Goal: Task Accomplishment & Management: Manage account settings

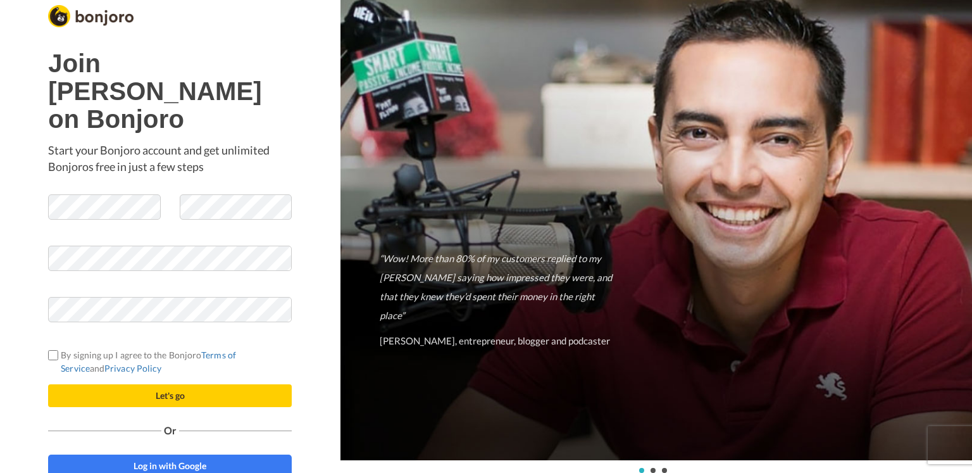
click at [276, 93] on h1 "Join Willy Lin on Bonjoro" at bounding box center [170, 91] width 244 height 84
click at [85, 274] on span at bounding box center [170, 280] width 244 height 13
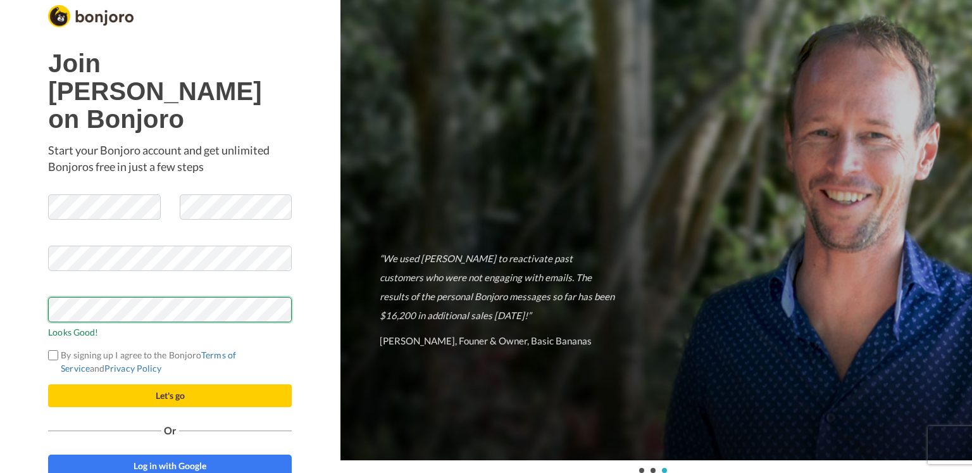
click at [0, 302] on div "Join Willy Lin on Bonjoro Start your Bonjoro account and get unlimited Bonjoros…" at bounding box center [170, 236] width 340 height 473
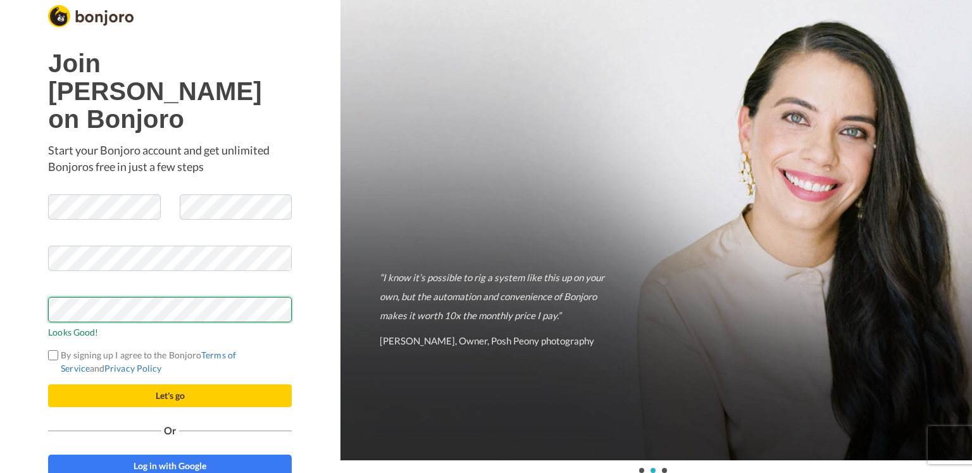
click at [48, 384] on button "Let's go" at bounding box center [170, 395] width 244 height 23
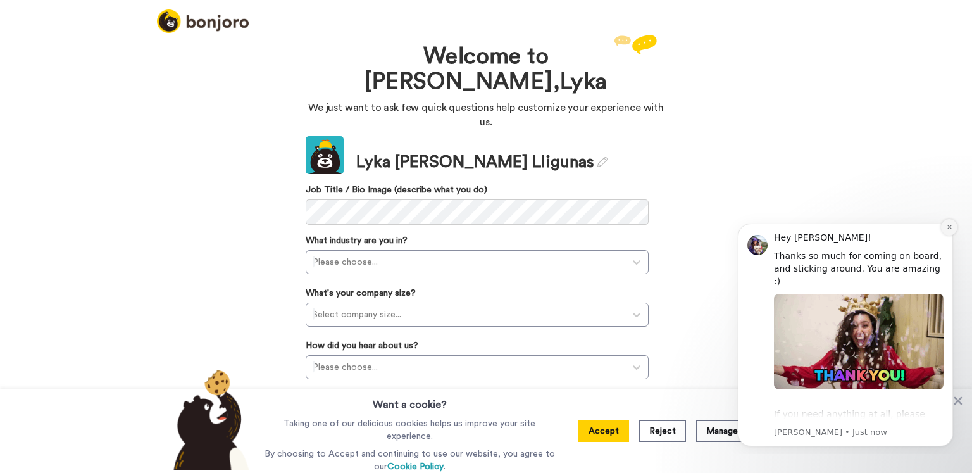
click at [951, 225] on icon "Dismiss notification" at bounding box center [949, 226] width 7 height 7
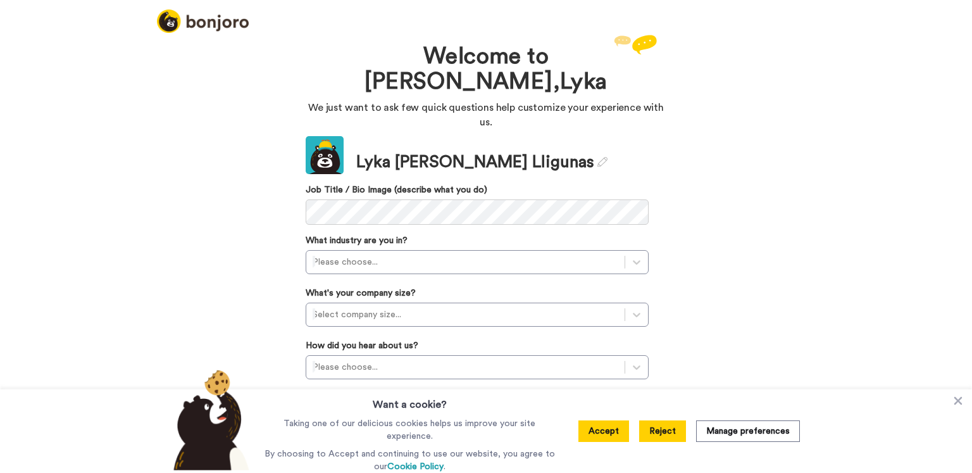
click at [669, 438] on button "Reject" at bounding box center [662, 431] width 47 height 22
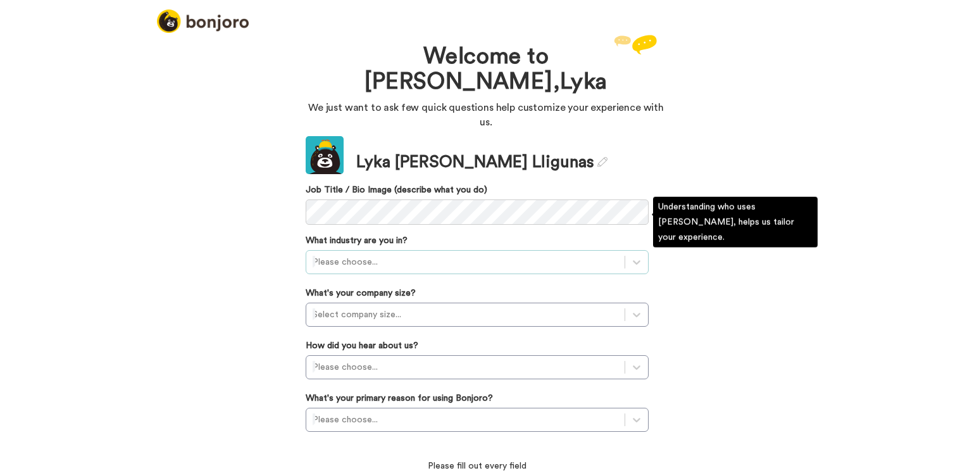
click at [617, 254] on div at bounding box center [465, 261] width 306 height 15
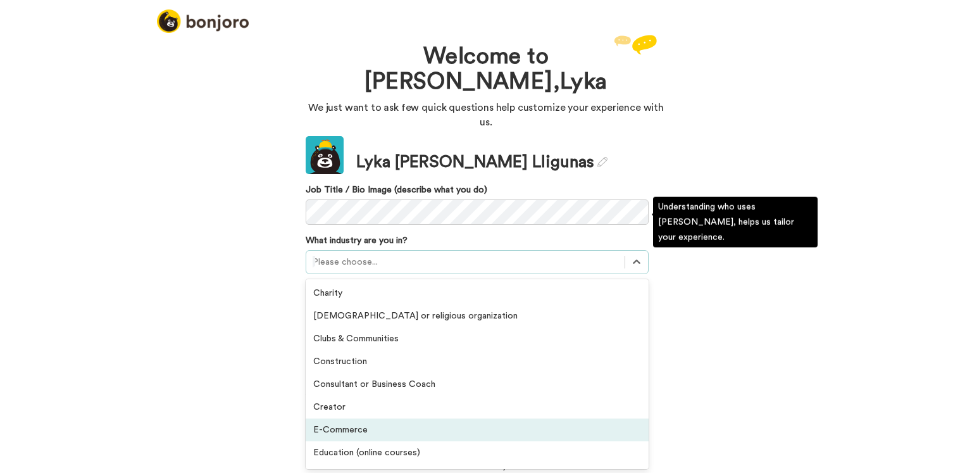
drag, startPoint x: 323, startPoint y: 400, endPoint x: 354, endPoint y: 393, distance: 32.5
click at [354, 393] on div "Charity Church or religious organization Clubs & Communities Construction Consu…" at bounding box center [477, 374] width 343 height 190
click at [354, 418] on div "E-Commerce" at bounding box center [477, 429] width 343 height 23
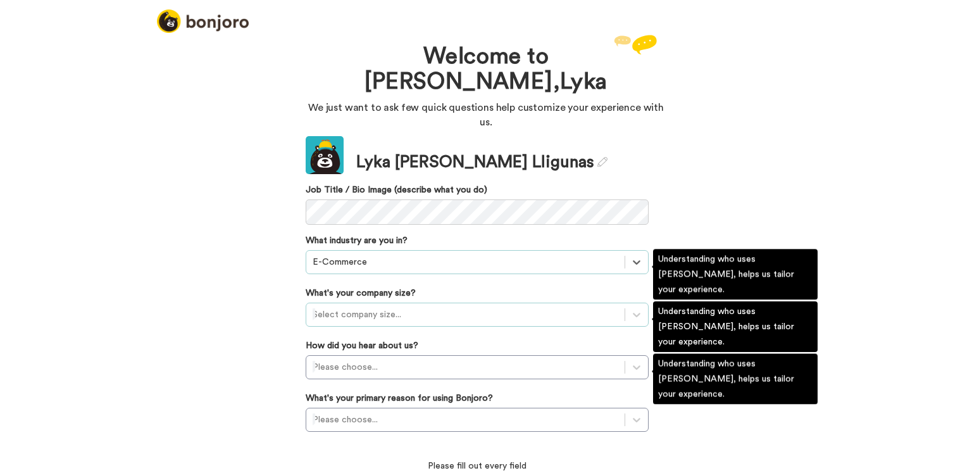
click at [510, 307] on div at bounding box center [465, 314] width 306 height 15
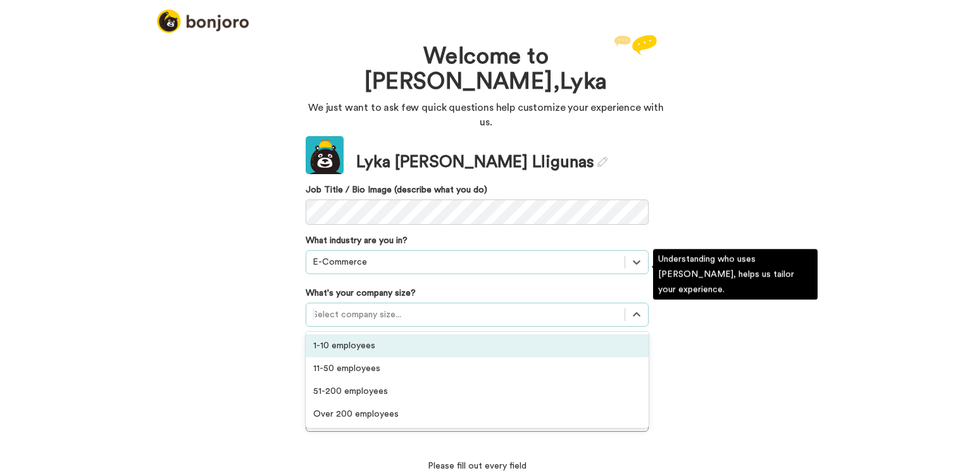
drag, startPoint x: 426, startPoint y: 304, endPoint x: 433, endPoint y: 305, distance: 7.0
click at [426, 334] on div "1-10 employees" at bounding box center [477, 345] width 343 height 23
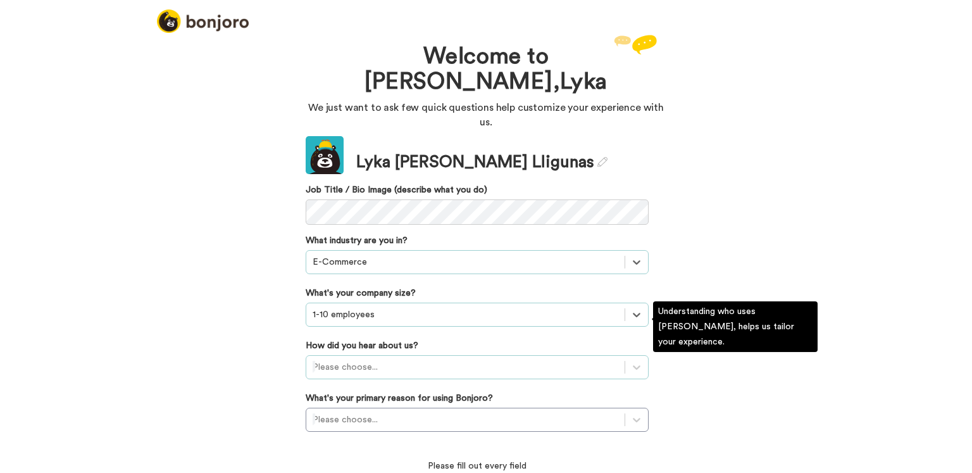
click at [425, 357] on div "Please choose..." at bounding box center [465, 367] width 318 height 20
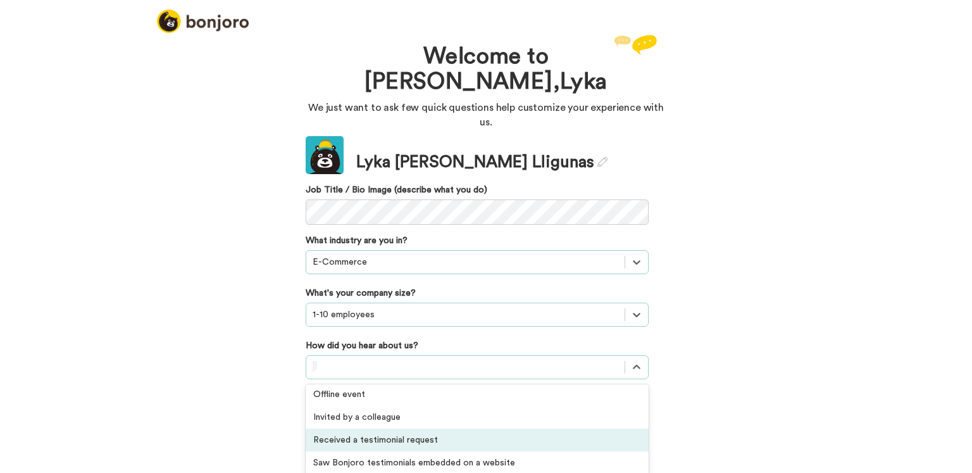
scroll to position [27, 0]
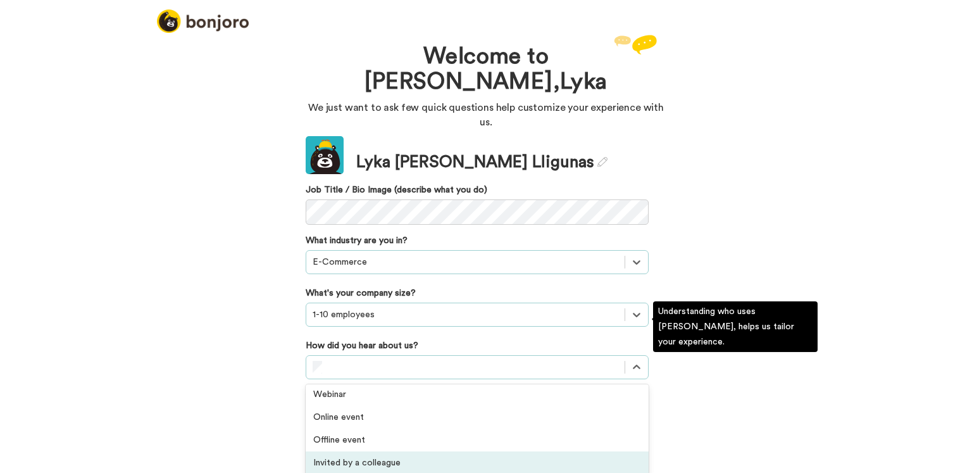
drag, startPoint x: 360, startPoint y: 378, endPoint x: 273, endPoint y: 471, distance: 127.1
click at [273, 471] on div "Welcome to Bonjoro, Lyka We just want to ask few quick questions help customize…" at bounding box center [486, 252] width 972 height 441
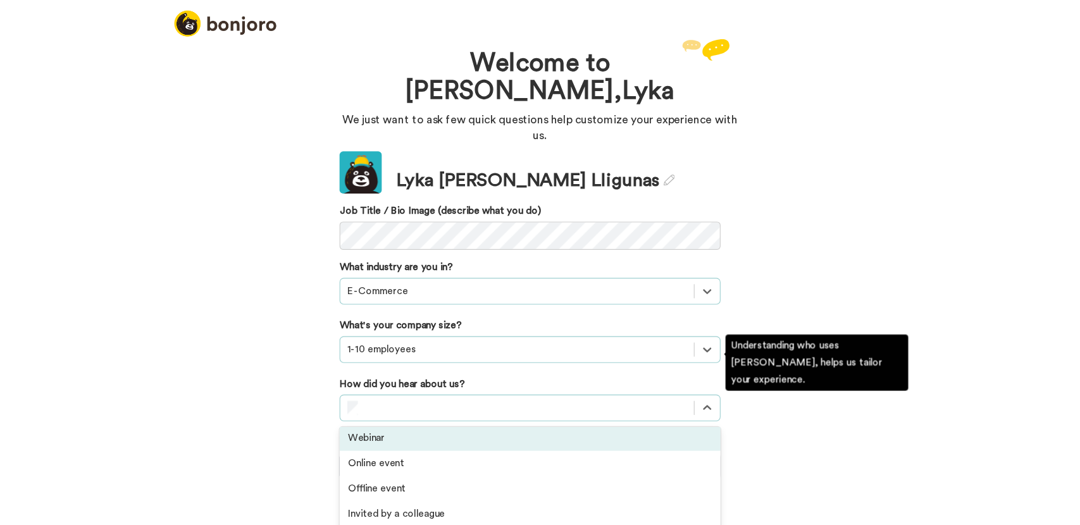
scroll to position [0, 0]
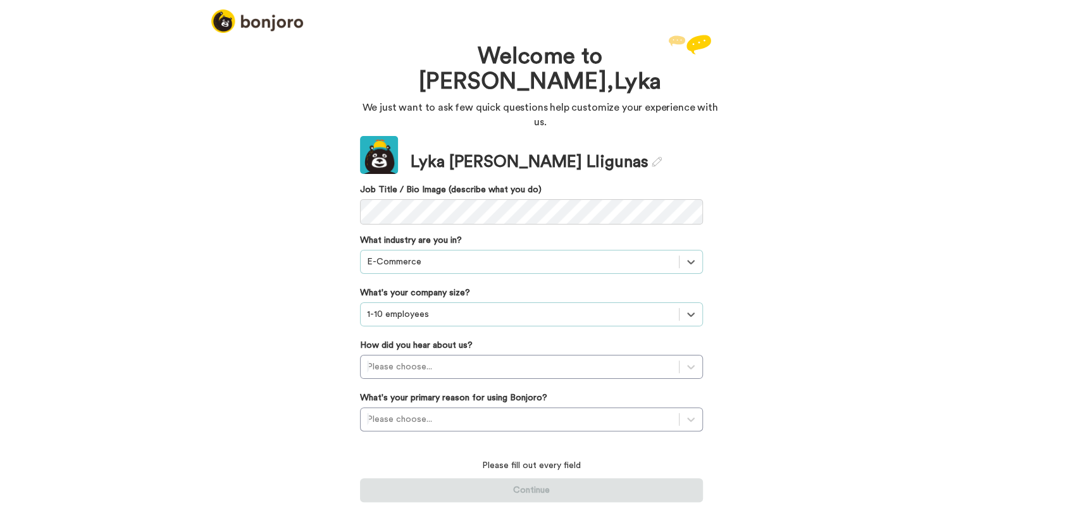
click at [834, 146] on div "Welcome to Bonjoro, Lyka We just want to ask few quick questions help customize…" at bounding box center [540, 278] width 1080 height 493
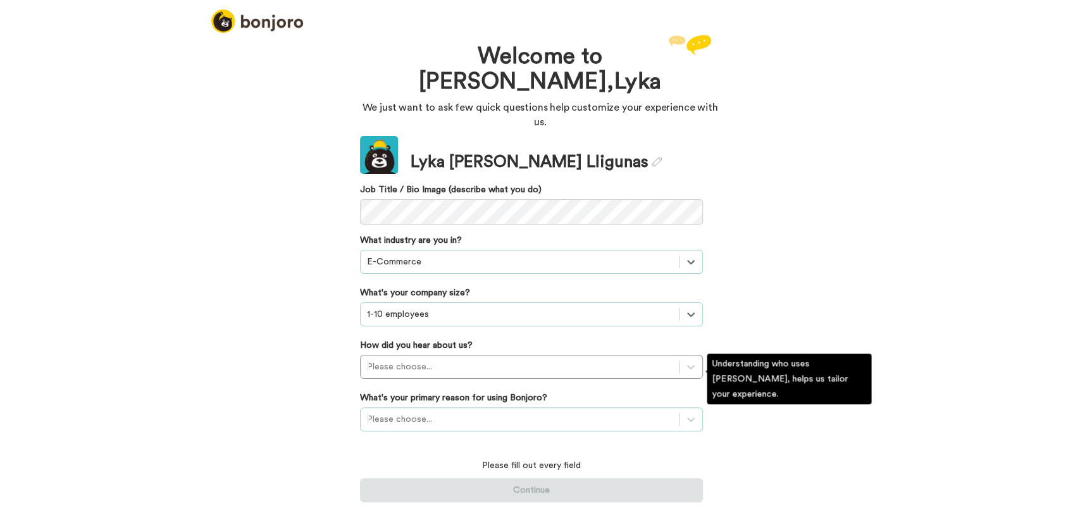
click at [676, 409] on div "Please choose..." at bounding box center [520, 419] width 318 height 20
click at [475, 347] on div "Update Lyka Marie M. Lligunas Job Title / Bio Image (describe what you do) What…" at bounding box center [531, 319] width 343 height 366
click at [492, 412] on div at bounding box center [520, 419] width 306 height 15
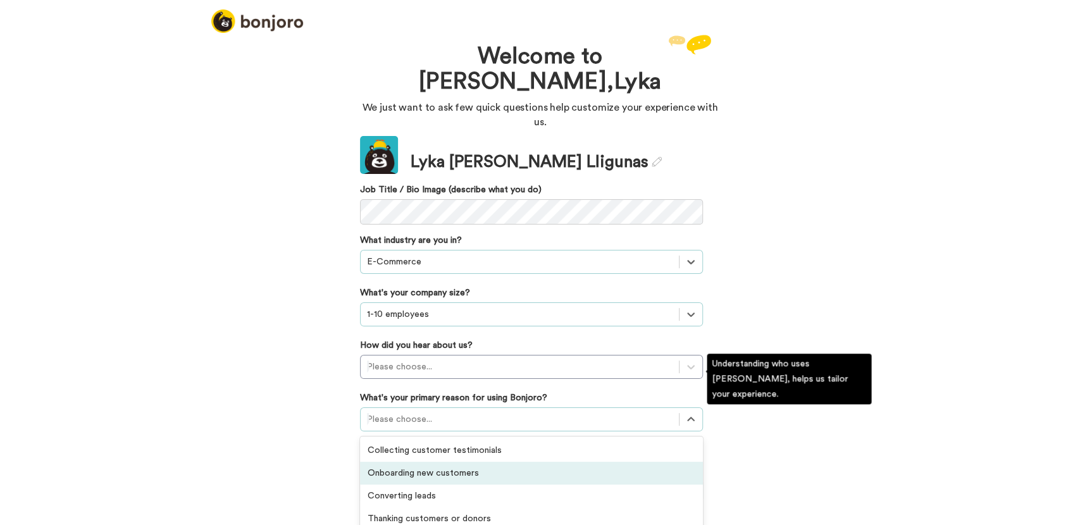
scroll to position [49, 0]
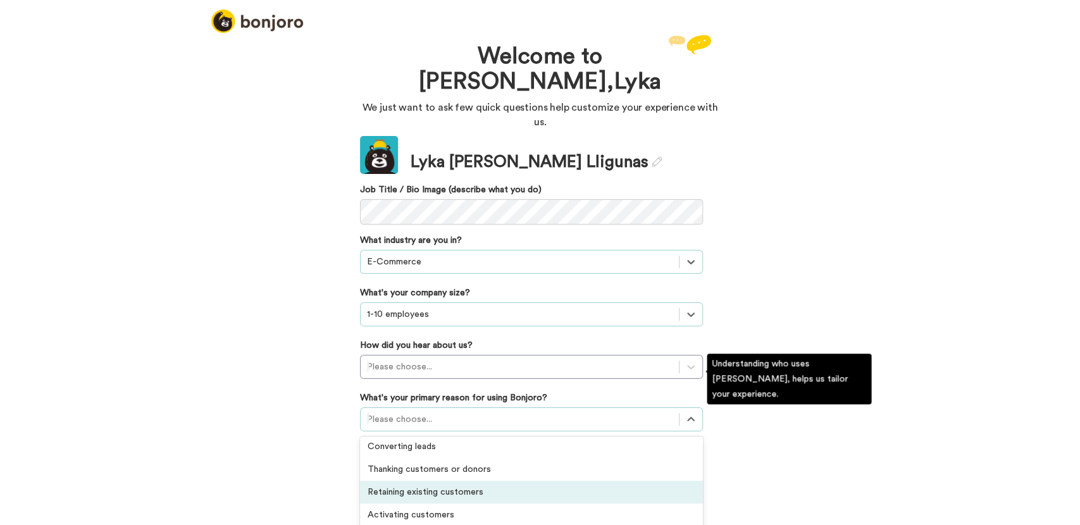
click at [538, 472] on div "Retaining existing customers" at bounding box center [531, 492] width 343 height 23
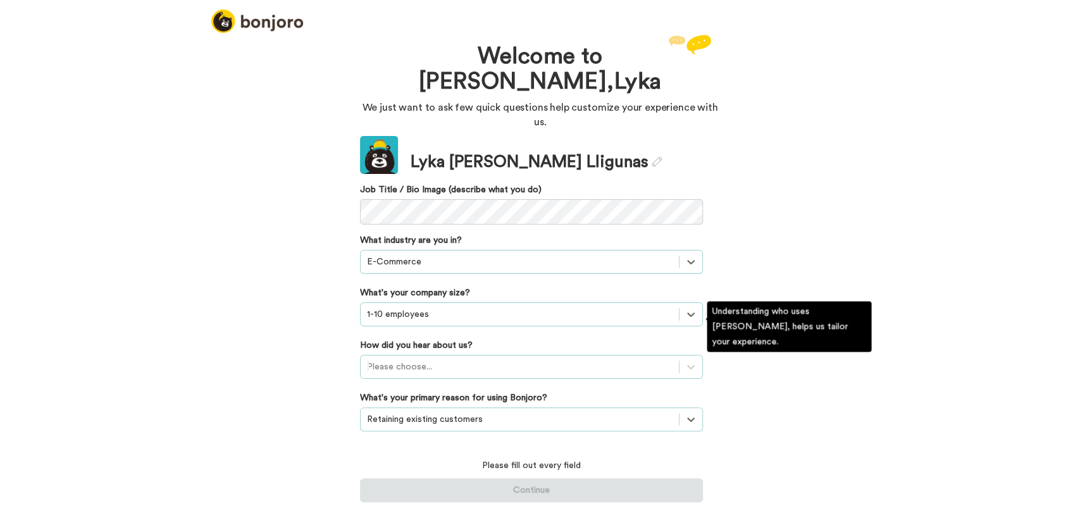
click at [501, 359] on div at bounding box center [520, 366] width 306 height 15
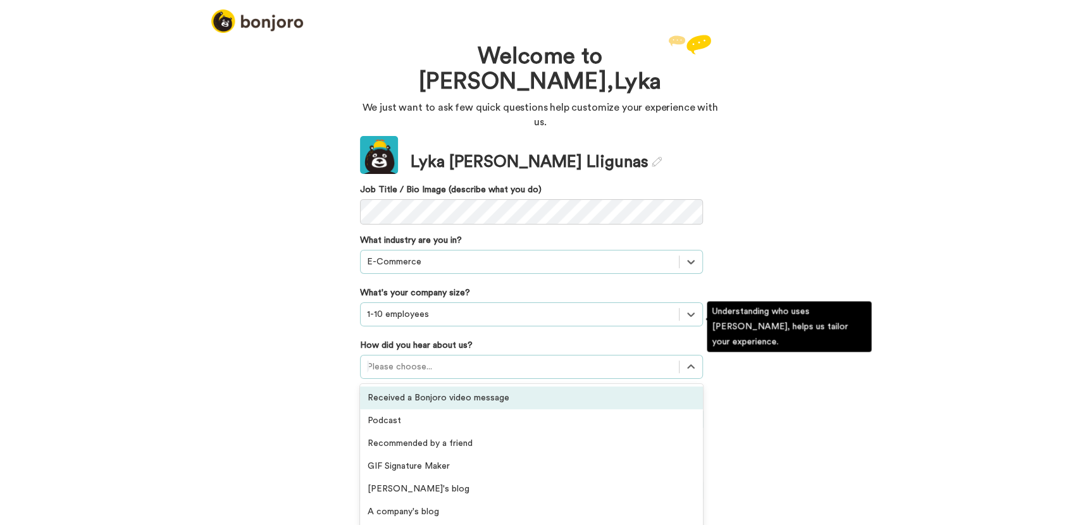
click at [554, 387] on div "Received a Bonjoro video message" at bounding box center [531, 398] width 343 height 23
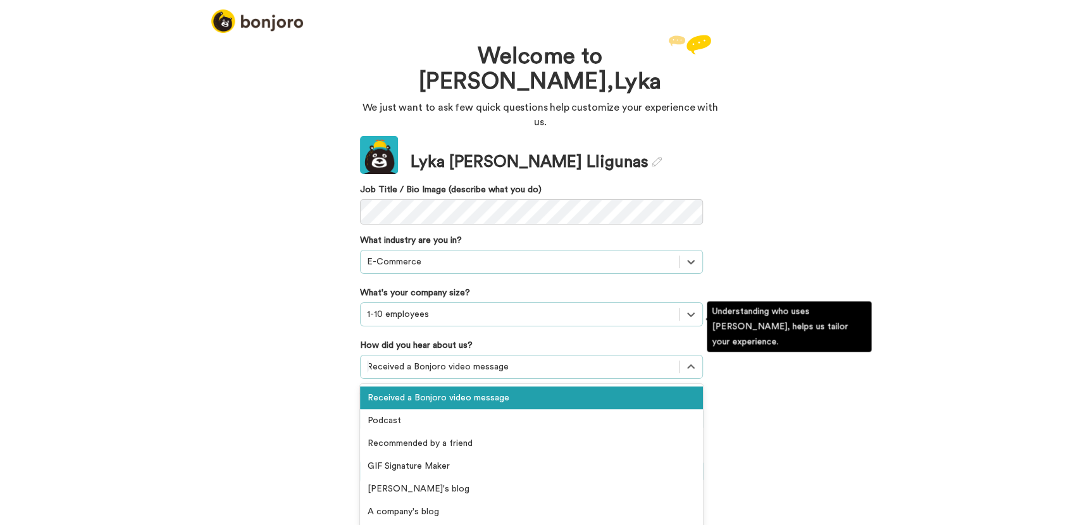
click at [528, 359] on div at bounding box center [520, 366] width 306 height 15
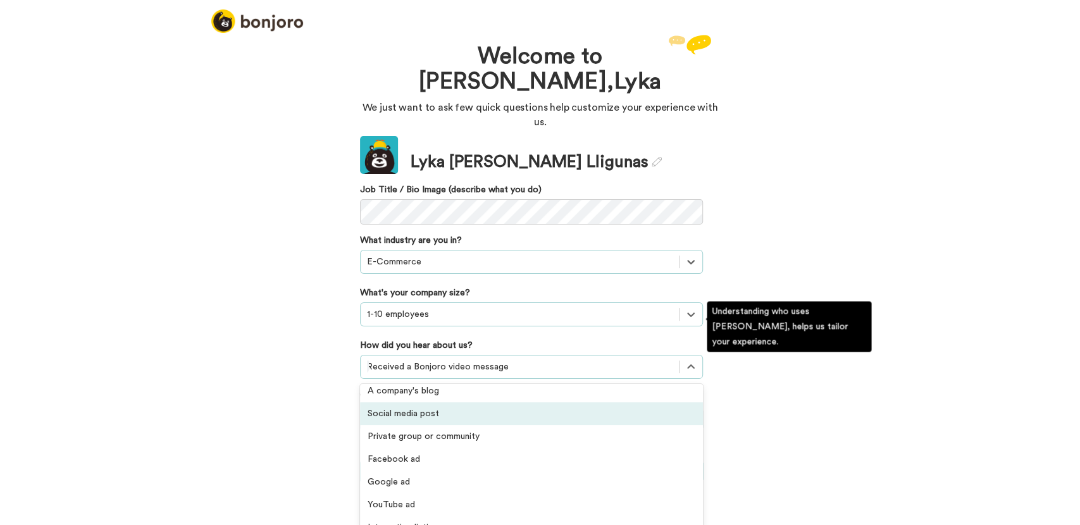
scroll to position [140, 0]
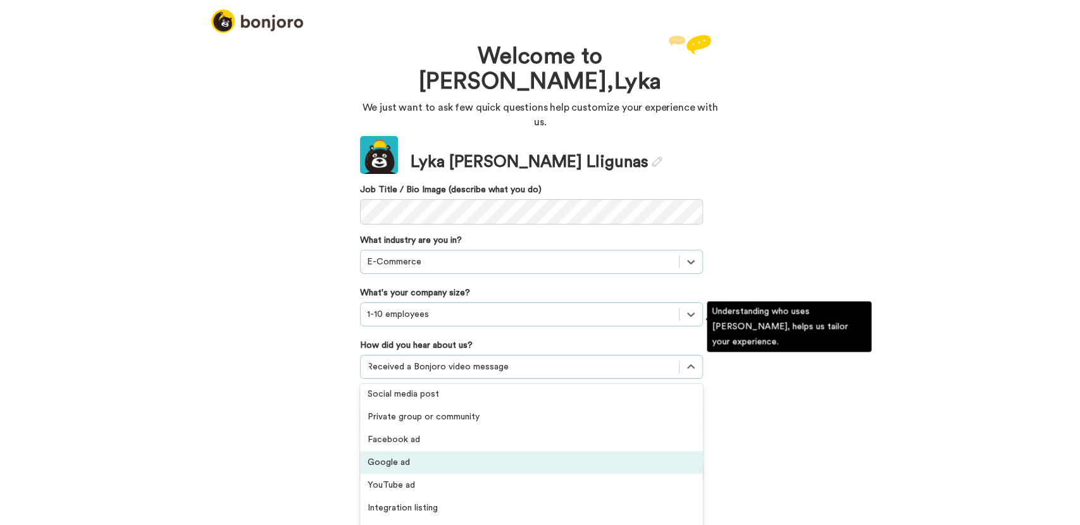
click at [425, 451] on div "Google ad" at bounding box center [531, 462] width 343 height 23
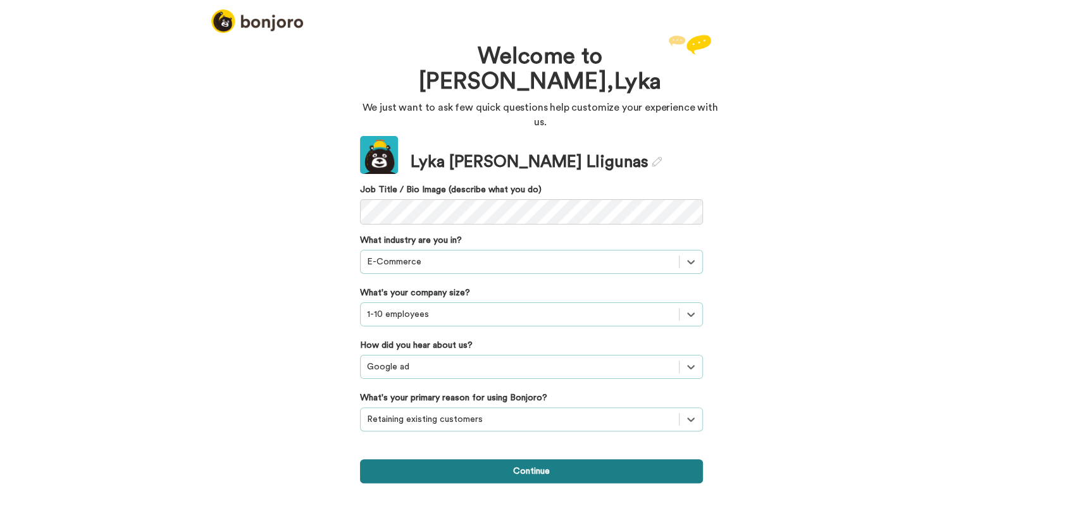
drag, startPoint x: 471, startPoint y: 431, endPoint x: 524, endPoint y: 522, distance: 105.2
click at [471, 459] on button "Continue" at bounding box center [531, 471] width 343 height 24
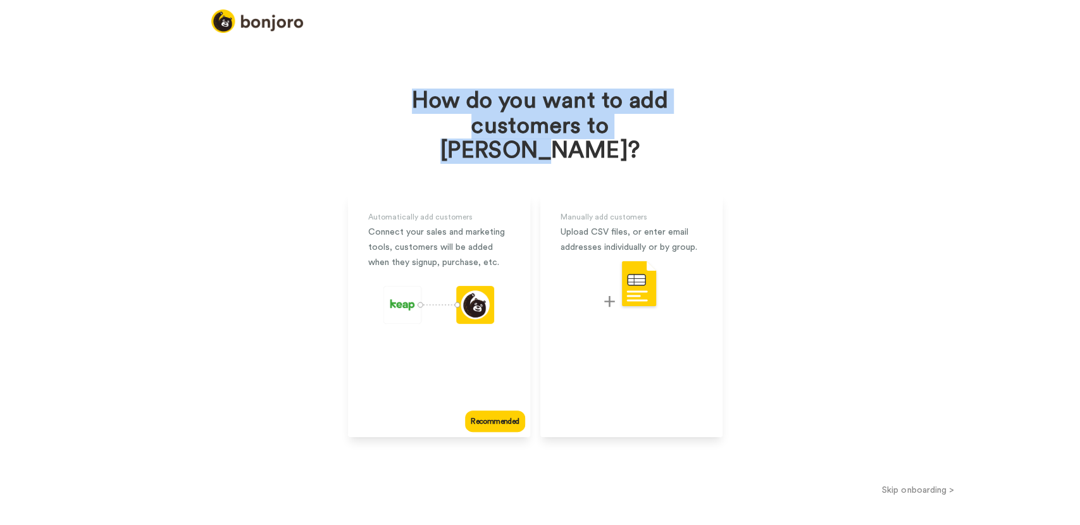
drag, startPoint x: 425, startPoint y: 92, endPoint x: 685, endPoint y: 116, distance: 261.1
click at [685, 116] on div "How do you want to add customers to Bonjoro? Automatically add customers Connec…" at bounding box center [540, 258] width 490 height 452
click at [572, 108] on h1 "How do you want to add customers to Bonjoro?" at bounding box center [540, 126] width 285 height 75
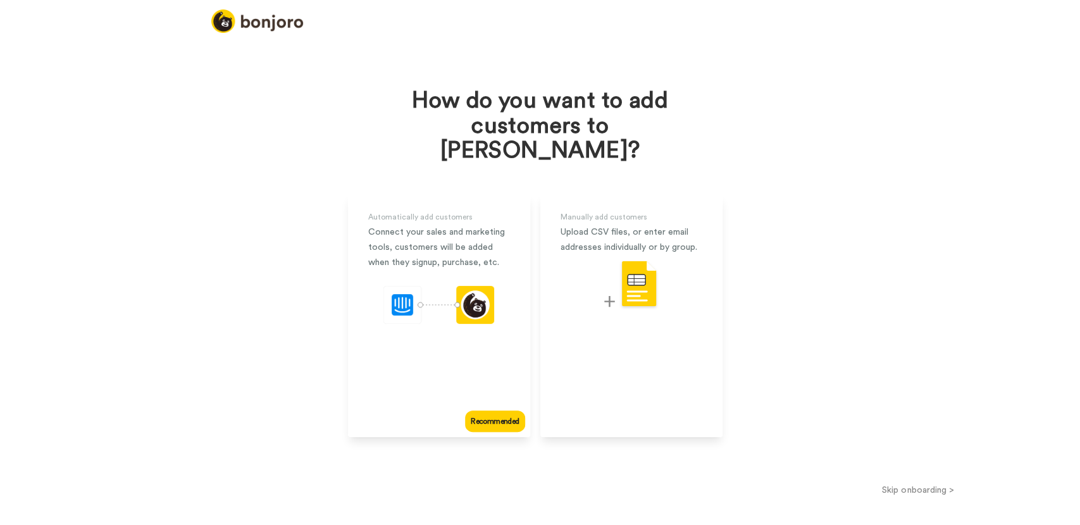
drag, startPoint x: 923, startPoint y: 472, endPoint x: 921, endPoint y: 461, distance: 11.5
click at [923, 468] on div "How do you want to add customers to Bonjoro? Automatically add customers Connec…" at bounding box center [540, 278] width 1080 height 493
click at [918, 472] on button "Skip onboarding >" at bounding box center [918, 489] width 324 height 13
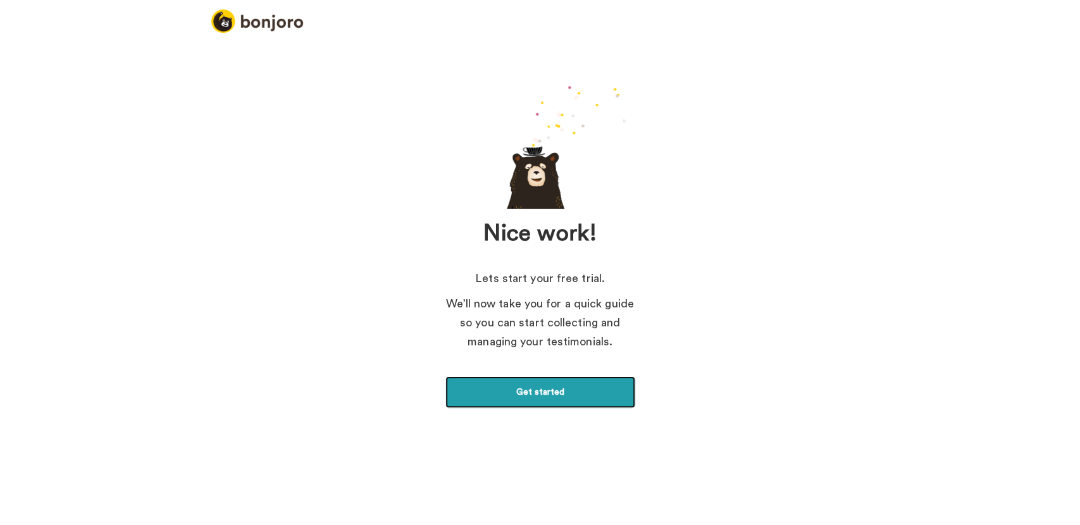
drag, startPoint x: 536, startPoint y: 389, endPoint x: 512, endPoint y: 385, distance: 25.0
click at [536, 388] on link "Get started" at bounding box center [540, 392] width 190 height 32
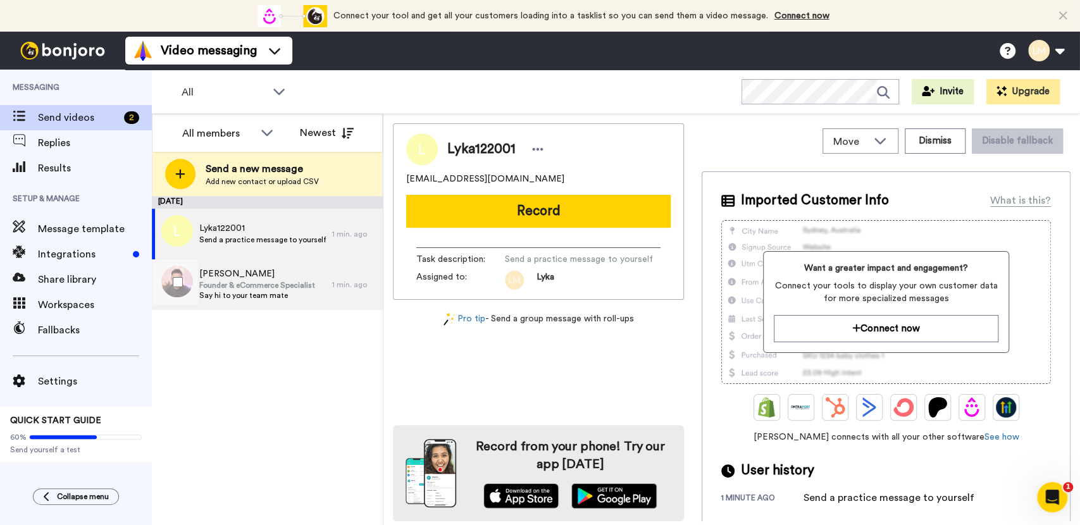
click at [244, 296] on span "Say hi to your team mate" at bounding box center [257, 295] width 116 height 10
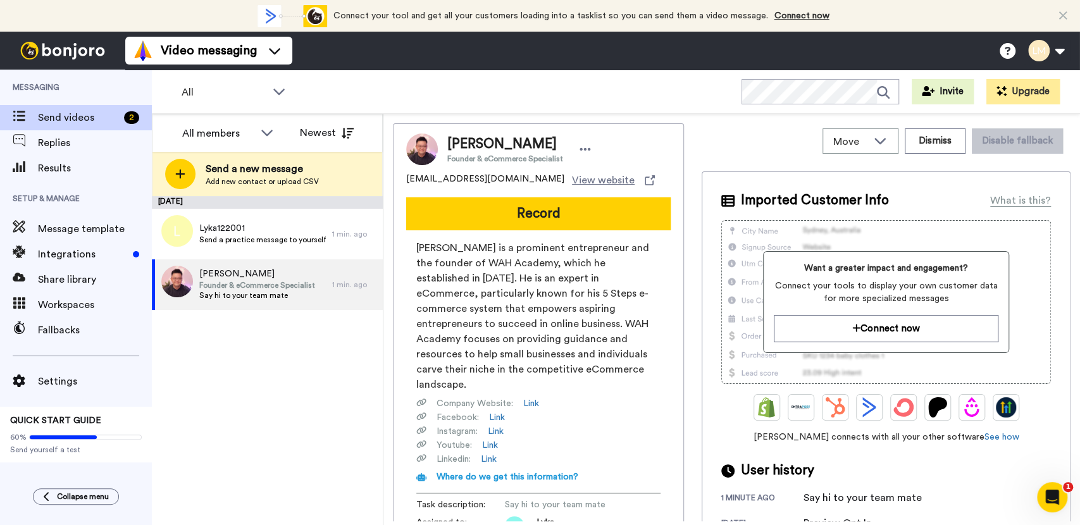
drag, startPoint x: 612, startPoint y: 285, endPoint x: 603, endPoint y: 355, distance: 70.1
click at [620, 349] on span "Willy Lin is a prominent entrepreneur and the founder of WAH Academy, which he …" at bounding box center [538, 316] width 244 height 152
click at [65, 417] on span "QUICK START GUIDE" at bounding box center [55, 420] width 91 height 9
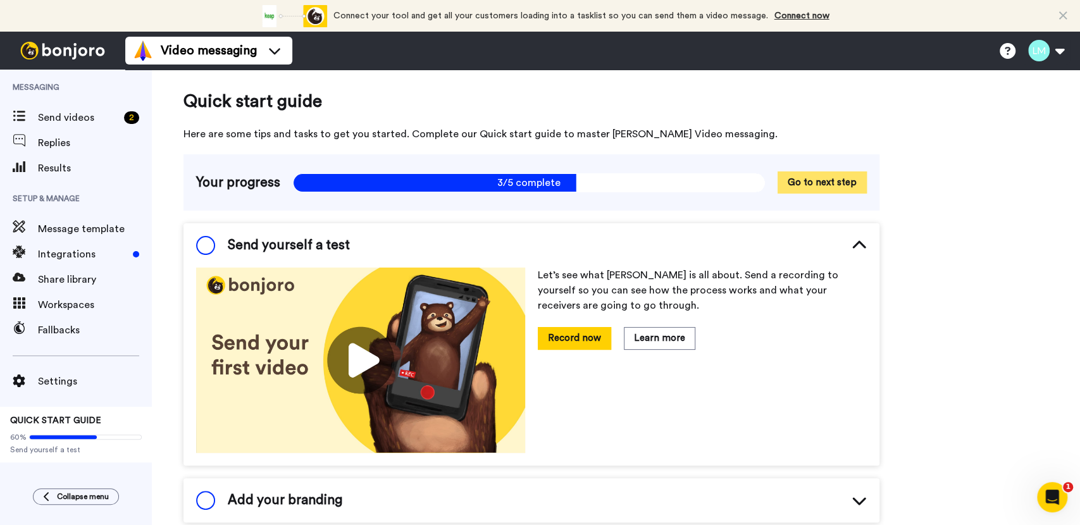
click at [827, 186] on button "Go to next step" at bounding box center [821, 182] width 89 height 22
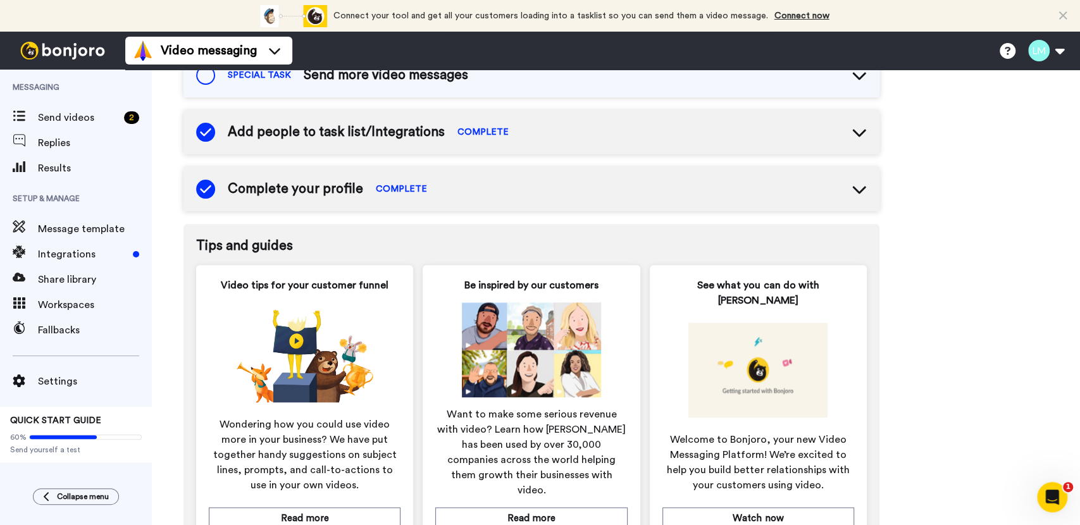
scroll to position [585, 0]
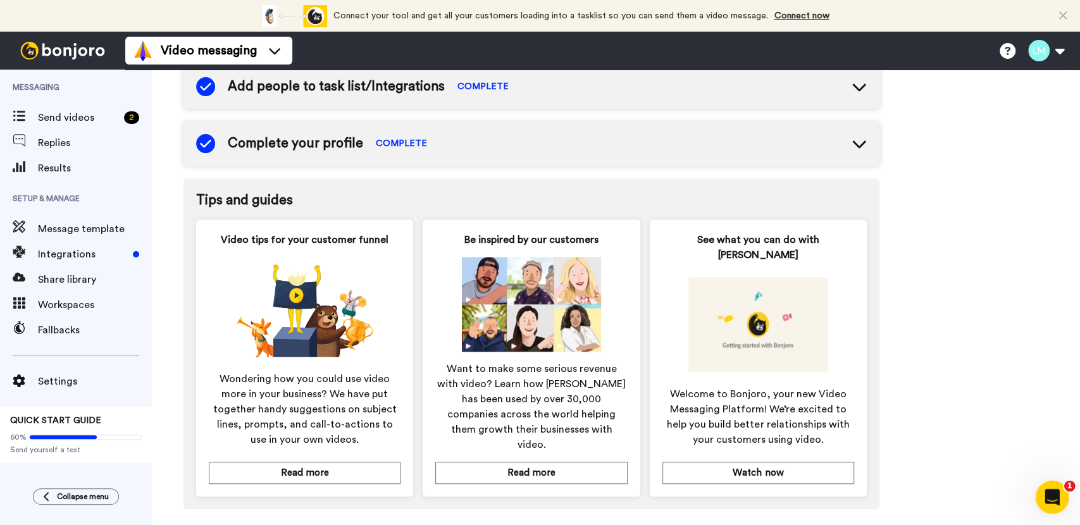
click at [1049, 490] on icon "Open Intercom Messenger" at bounding box center [1050, 495] width 21 height 21
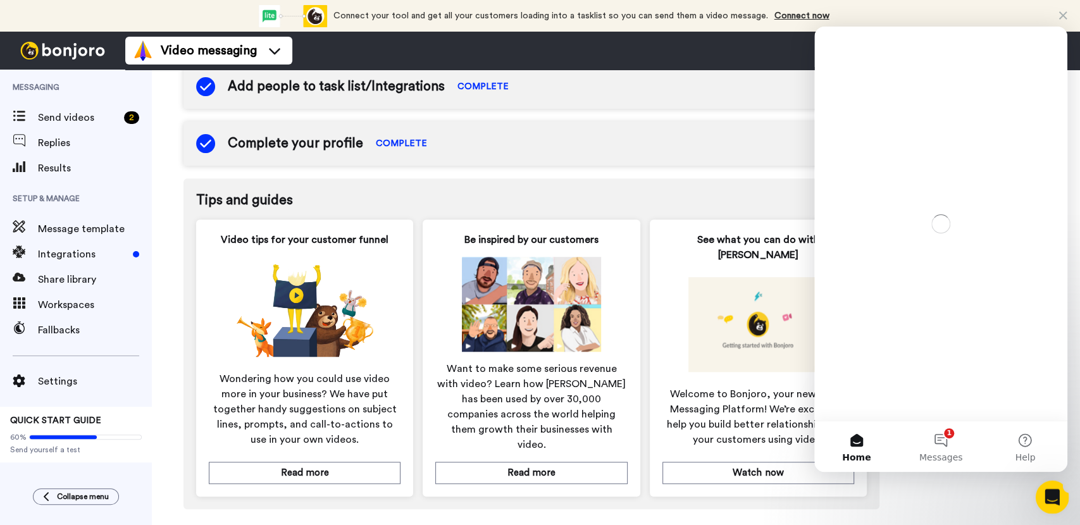
scroll to position [0, 0]
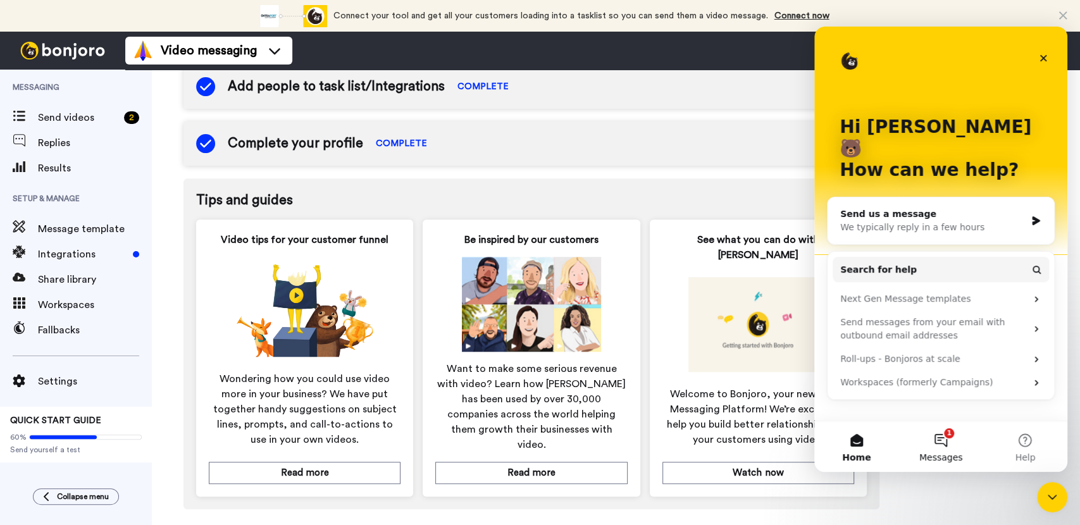
click at [943, 440] on button "1 Messages" at bounding box center [940, 446] width 84 height 51
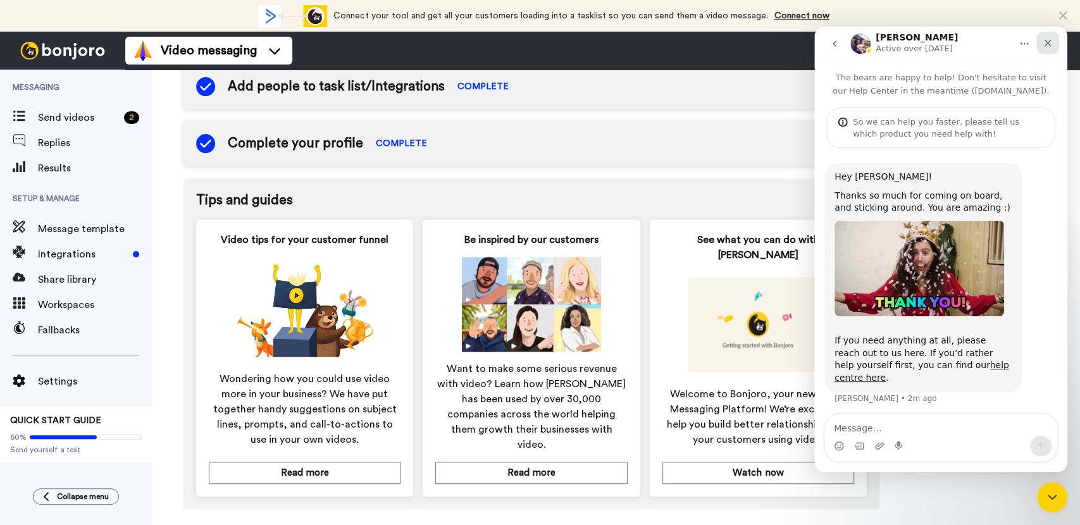
click at [1049, 44] on icon "Close" at bounding box center [1047, 43] width 7 height 7
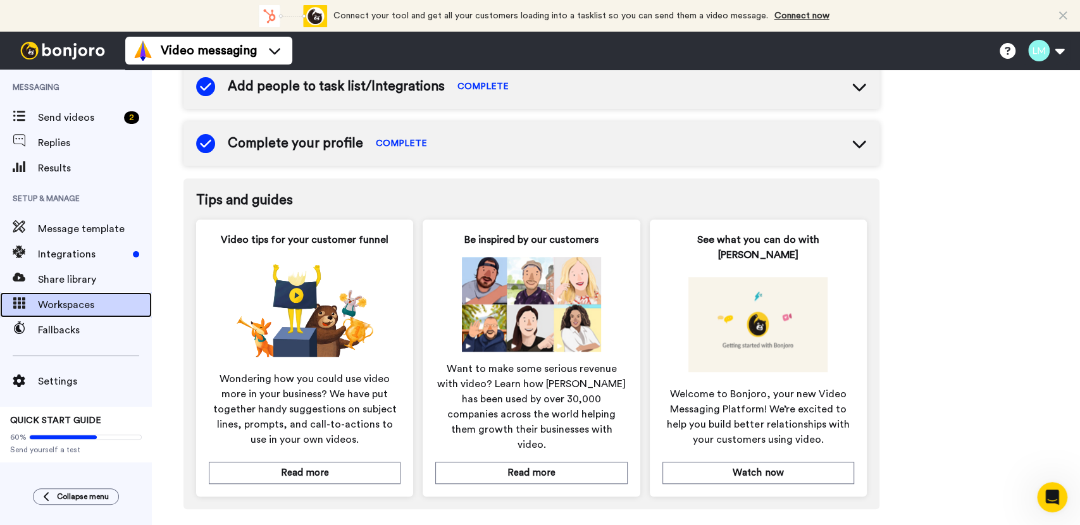
click at [75, 311] on span "Workspaces" at bounding box center [95, 304] width 114 height 15
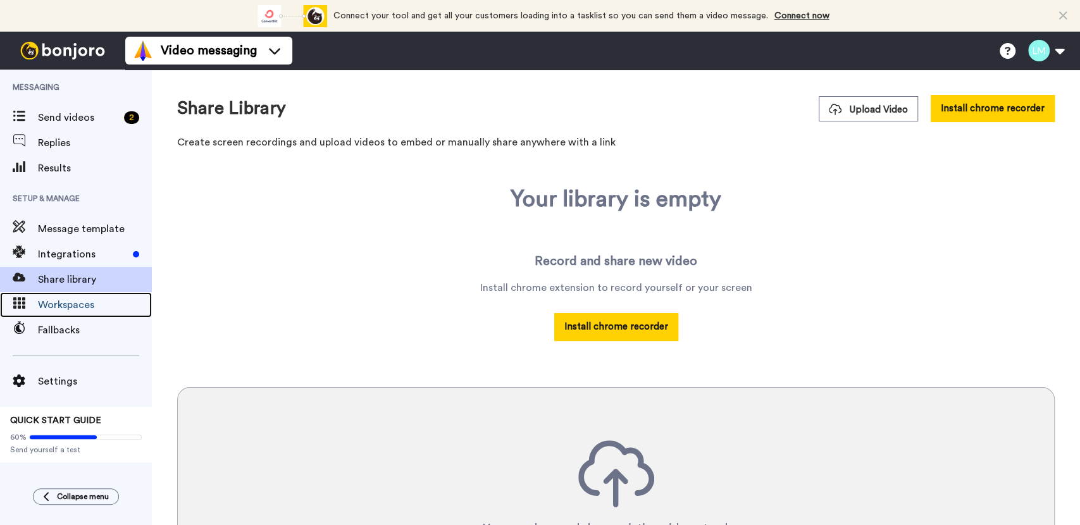
click at [75, 305] on span "Workspaces" at bounding box center [95, 304] width 114 height 15
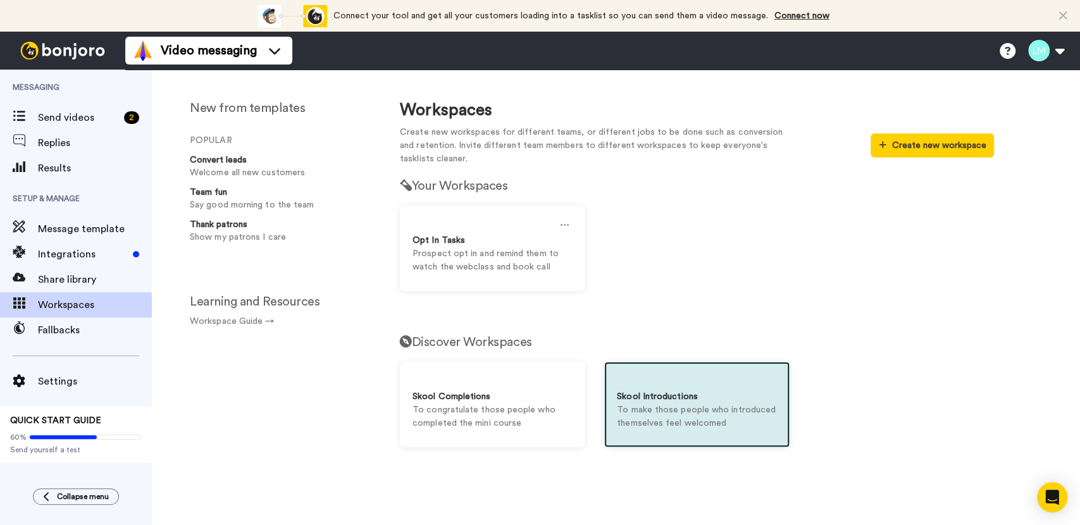
click at [664, 408] on p "To make those people who introduced themselves feel welcomed" at bounding box center [697, 417] width 160 height 27
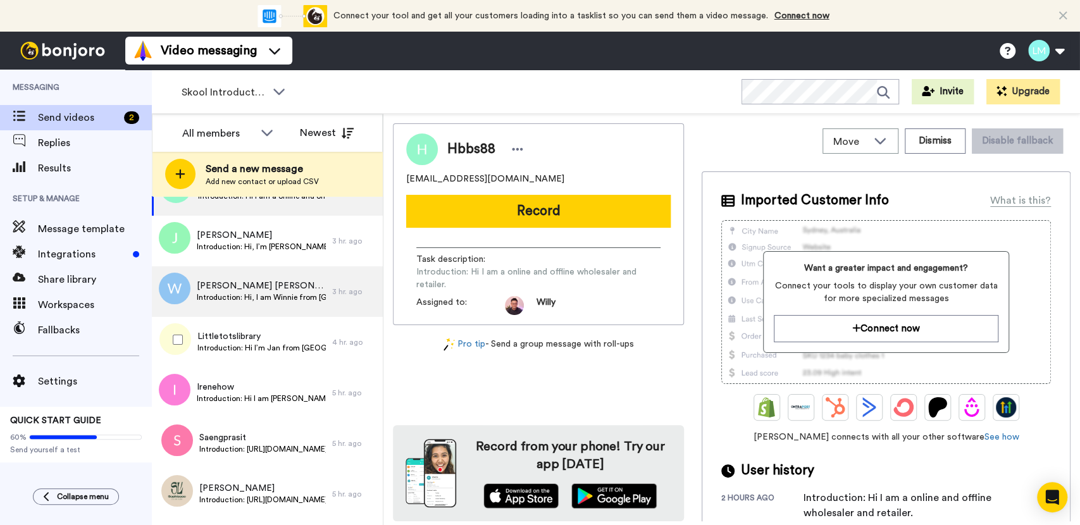
scroll to position [88, 0]
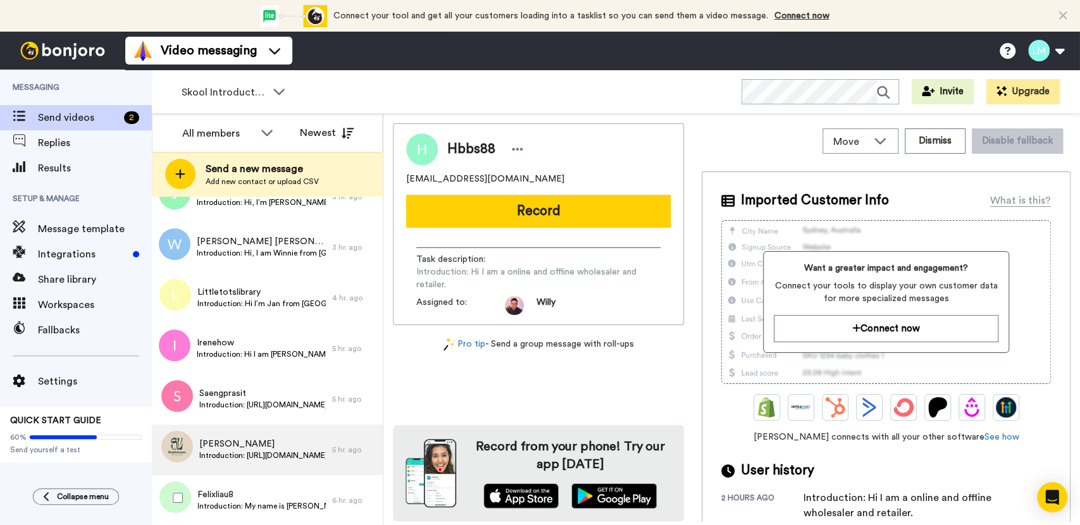
click at [263, 497] on span "Felixliau8" at bounding box center [261, 494] width 128 height 13
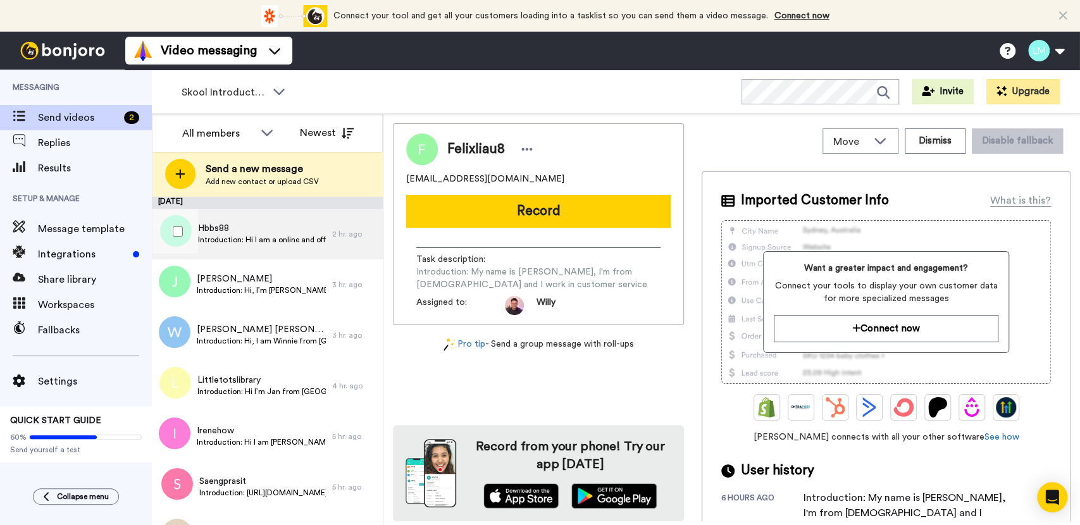
click at [297, 239] on span "Introduction: Hi I am a online and offline wholesaler and retailer." at bounding box center [262, 240] width 128 height 10
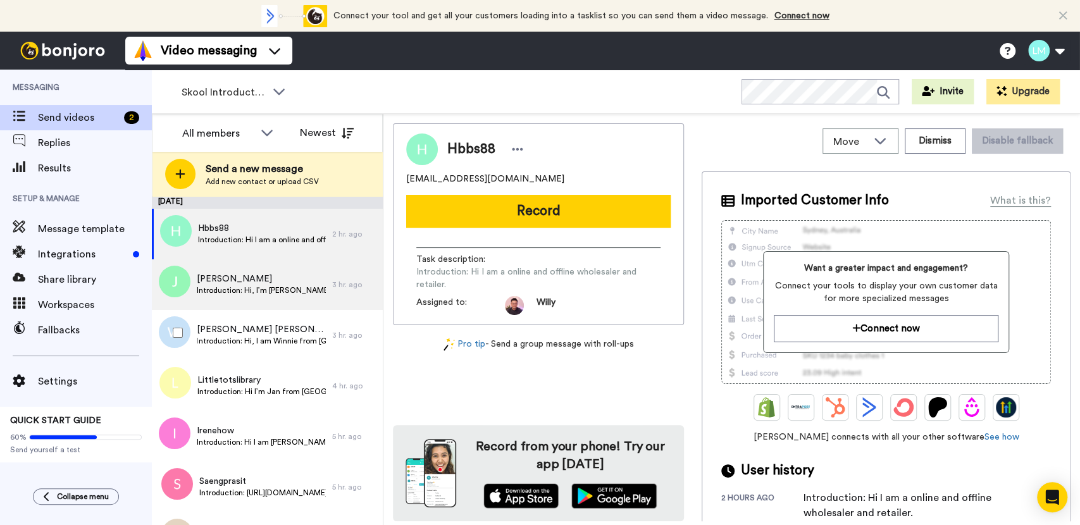
click at [268, 306] on div "[PERSON_NAME] Introduction: Hi, I’m [PERSON_NAME] from [GEOGRAPHIC_DATA]. I cur…" at bounding box center [242, 284] width 180 height 51
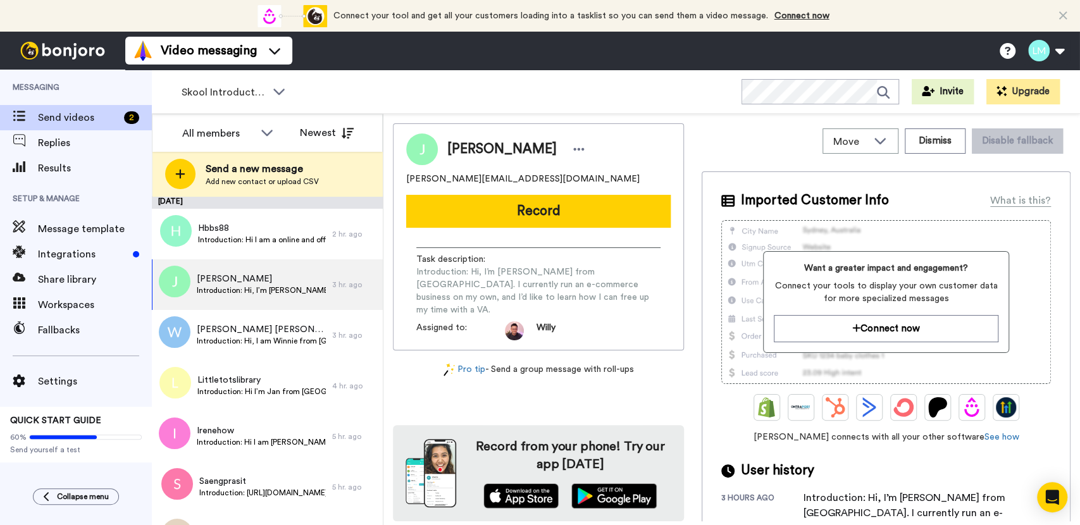
click at [478, 276] on span "Introduction: Hi, I’m [PERSON_NAME] from [GEOGRAPHIC_DATA]. I currently run an …" at bounding box center [538, 291] width 244 height 51
click at [505, 264] on div "Task description : Introduction: Hi, I’m [PERSON_NAME] from [GEOGRAPHIC_DATA]. …" at bounding box center [538, 284] width 244 height 63
click at [940, 138] on button "Dismiss" at bounding box center [935, 140] width 61 height 25
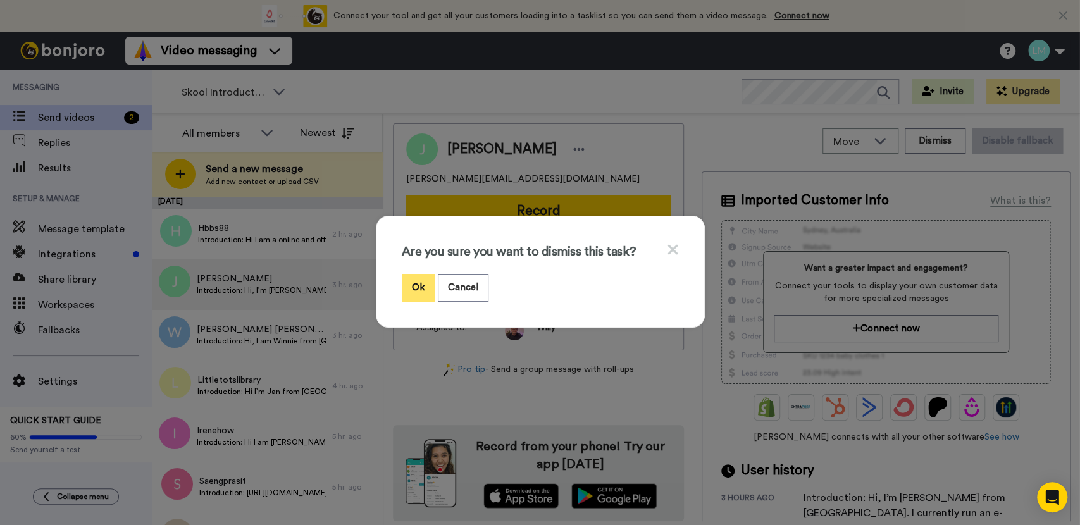
click at [405, 286] on button "Ok" at bounding box center [418, 287] width 33 height 27
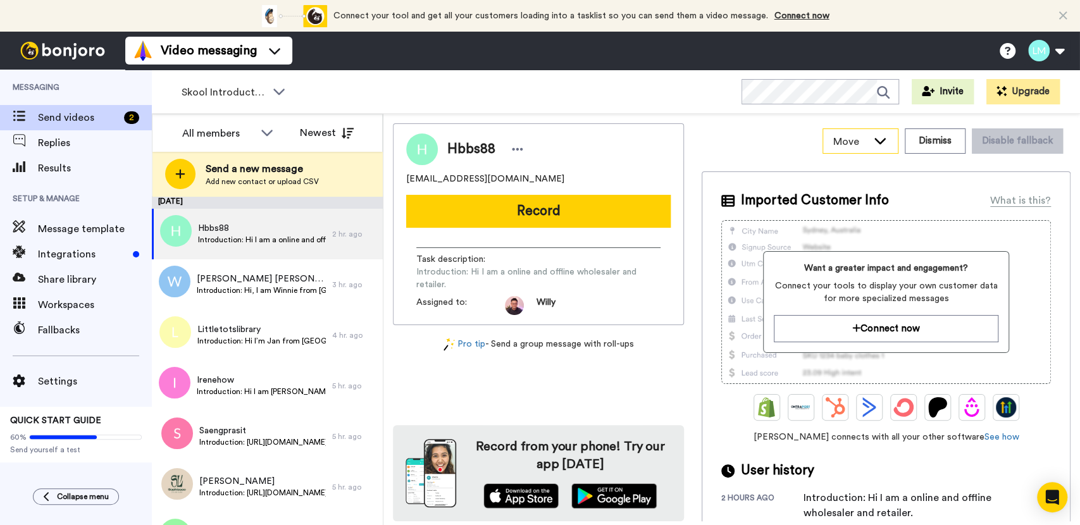
click at [860, 148] on div "Move" at bounding box center [860, 141] width 75 height 24
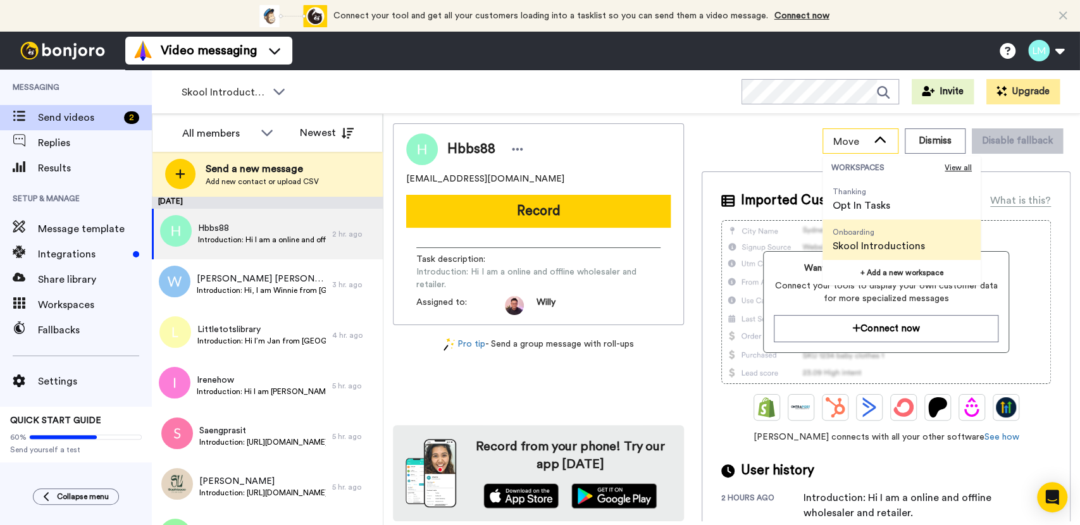
click at [874, 146] on icon at bounding box center [879, 140] width 15 height 13
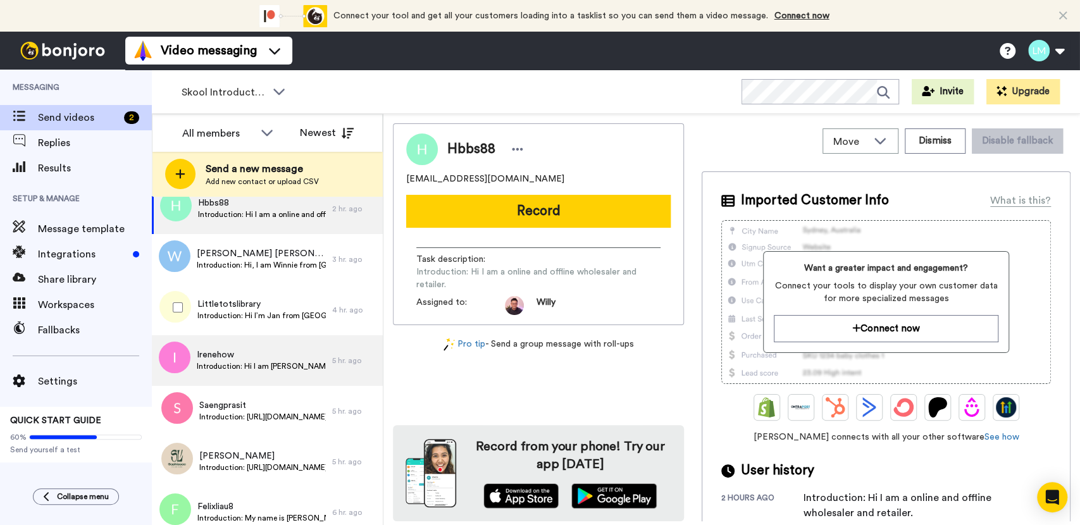
scroll to position [37, 0]
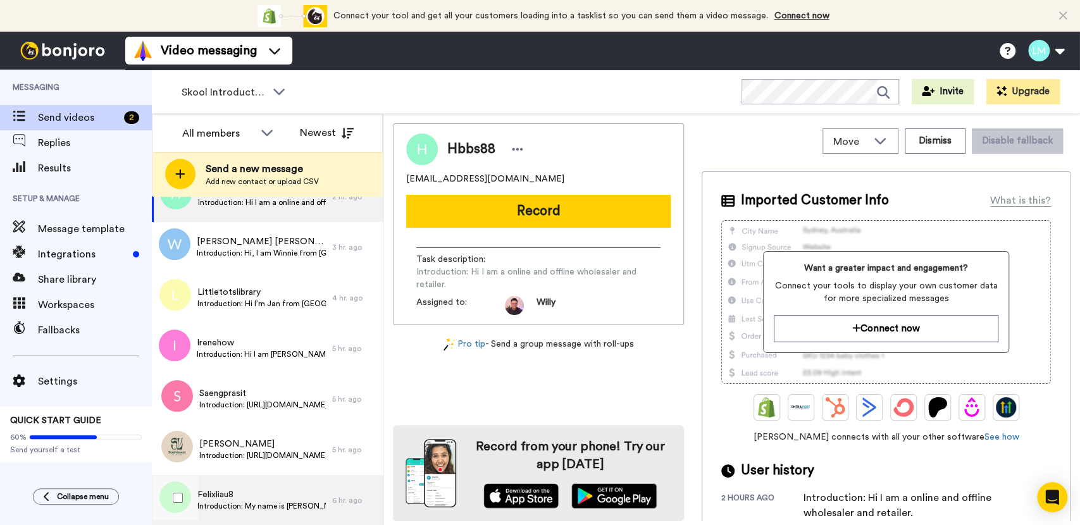
click at [238, 509] on span "Introduction: My name is Felix, I'm from Singapore and I work in customer servi…" at bounding box center [261, 506] width 128 height 10
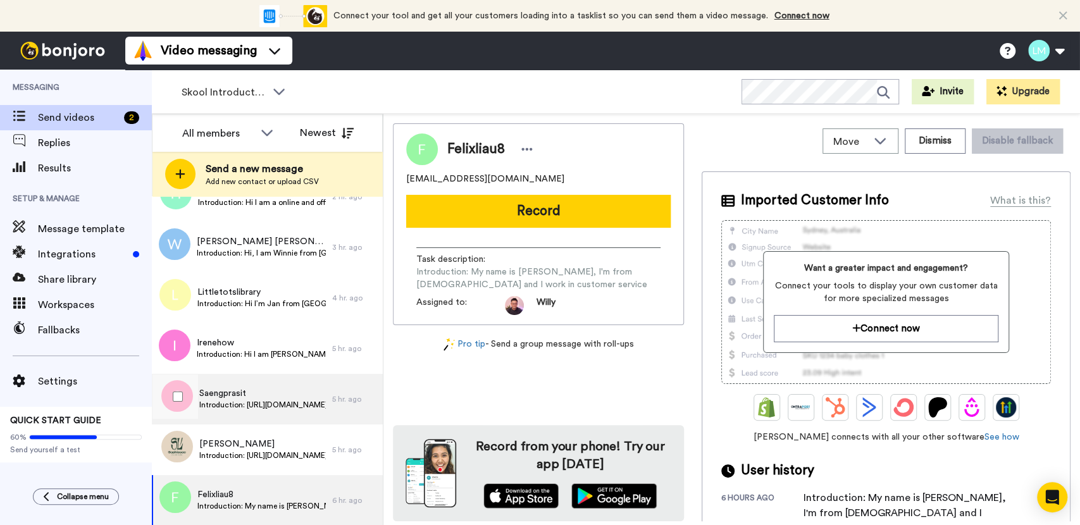
click at [260, 397] on span "Saengprasit" at bounding box center [262, 393] width 127 height 13
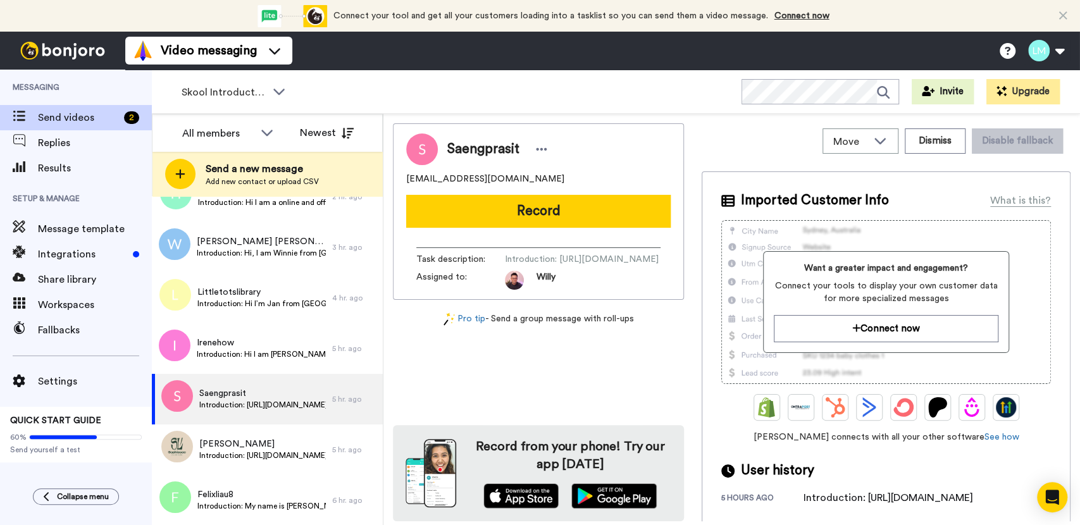
click at [505, 266] on span "Introduction: https://www.skool.com/wahacademy/introduce-yourself?p=f845aaf5" at bounding box center [582, 259] width 154 height 13
click at [481, 290] on span "Assigned to:" at bounding box center [460, 280] width 89 height 19
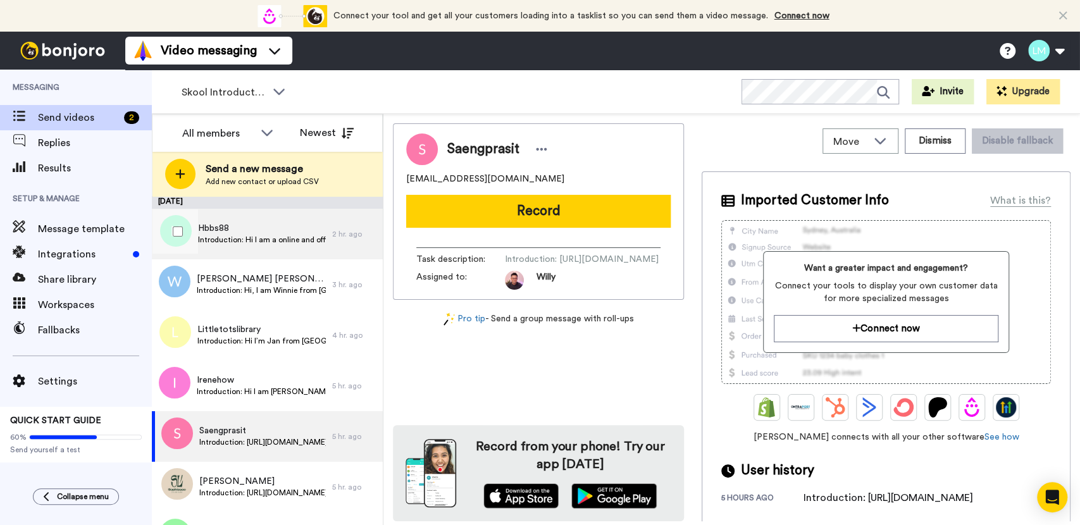
click at [283, 227] on span "Hbbs88" at bounding box center [262, 228] width 128 height 13
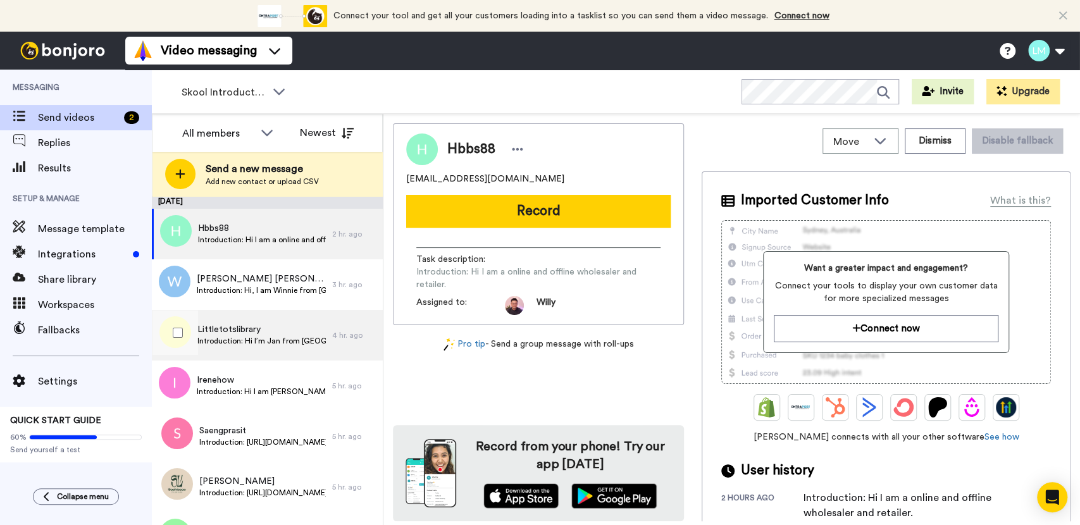
click at [264, 337] on span "Introduction: Hi I’m Jan from Singapore and I’m a newbie hoping to learn how to…" at bounding box center [261, 341] width 128 height 10
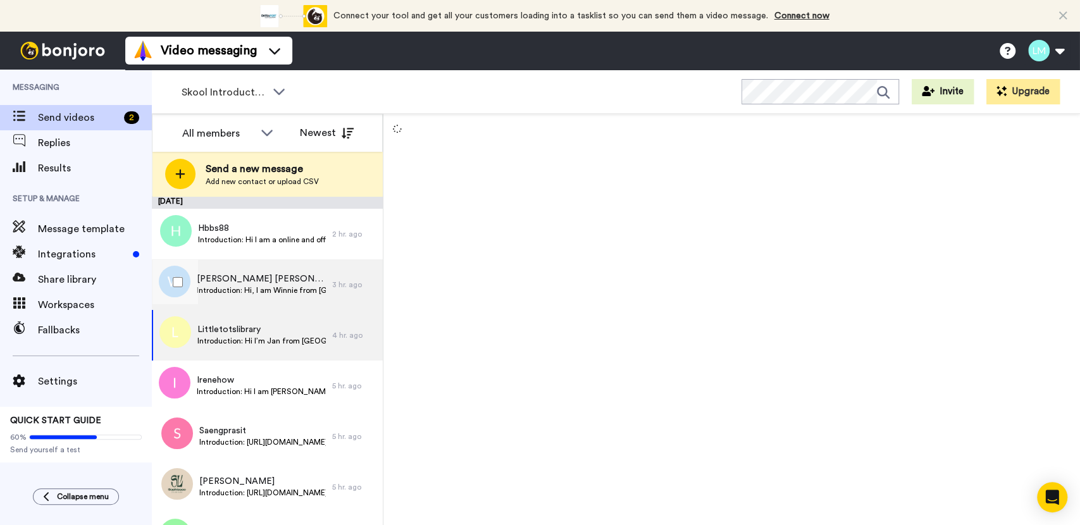
click at [275, 300] on div "Winnie Teo Mh Introduction: Hi, I am Winnie from Singapore. Sahm, would like to…" at bounding box center [242, 284] width 180 height 51
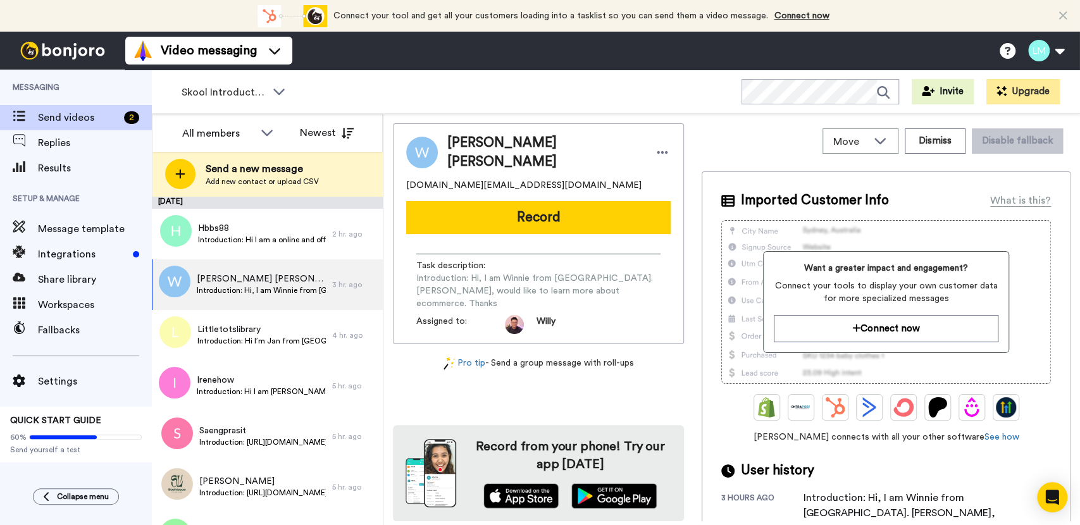
click at [554, 290] on span "Introduction: Hi, I am Winnie from Singapore. Sahm, would like to learn more ab…" at bounding box center [538, 291] width 244 height 38
click at [516, 315] on img at bounding box center [514, 324] width 19 height 19
click at [465, 315] on span "Assigned to:" at bounding box center [460, 324] width 89 height 19
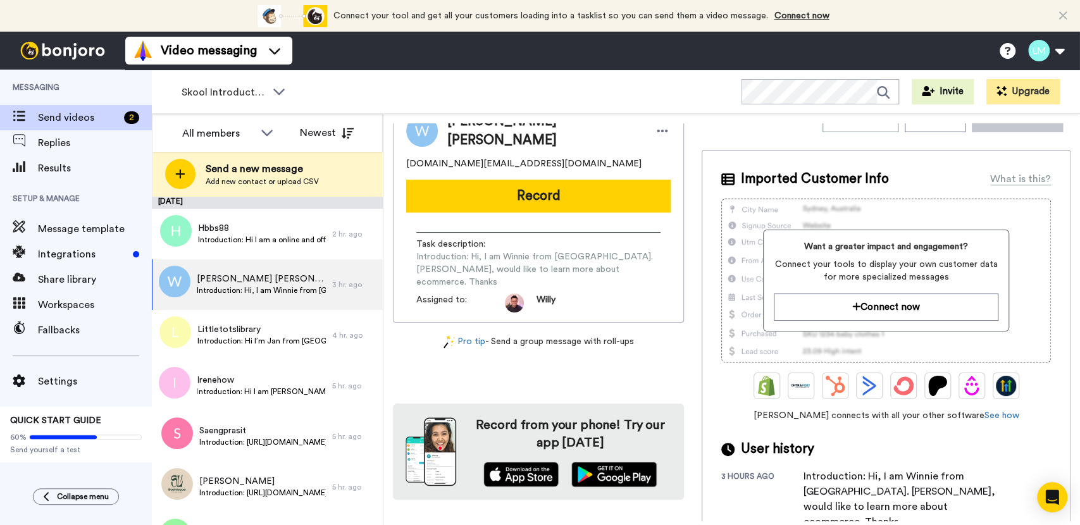
scroll to position [34, 0]
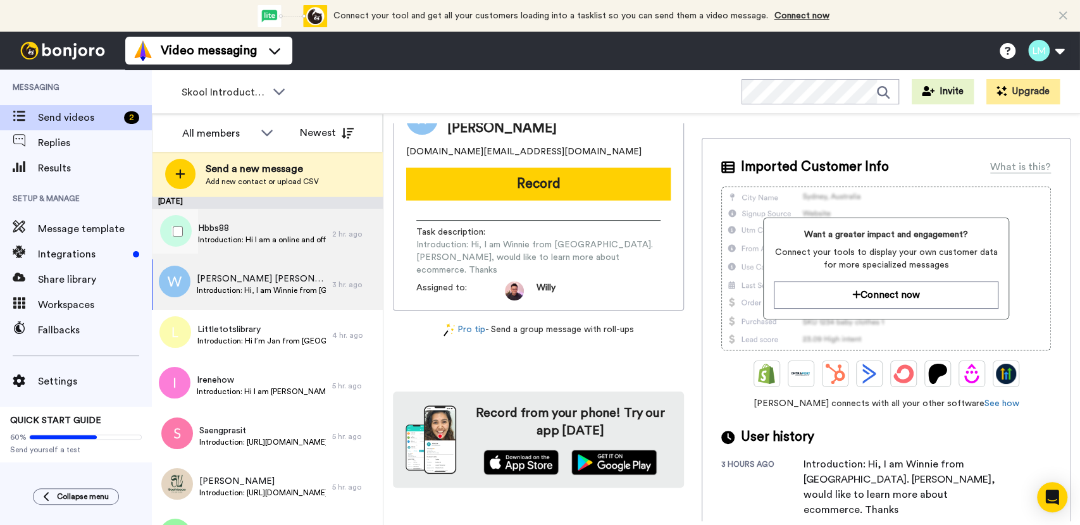
click at [265, 242] on span "Introduction: Hi I am a online and offline wholesaler and retailer." at bounding box center [262, 240] width 128 height 10
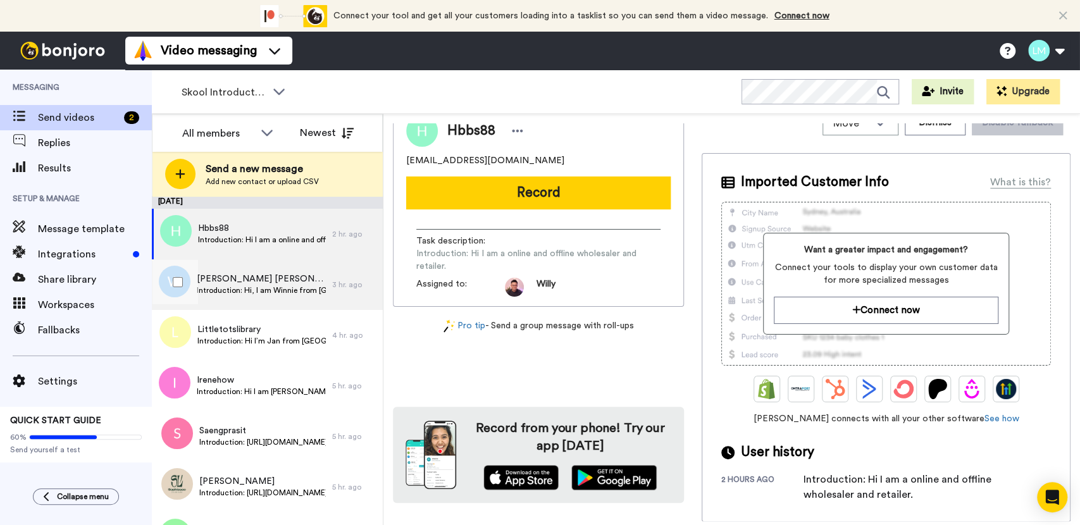
click at [269, 300] on div "Winnie Teo Mh Introduction: Hi, I am Winnie from Singapore. Sahm, would like to…" at bounding box center [242, 284] width 180 height 51
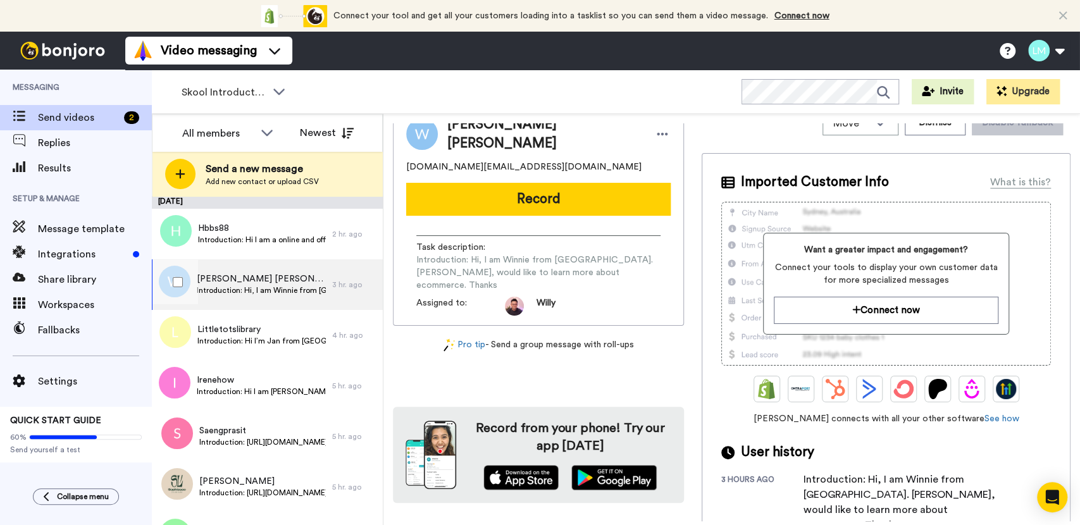
scroll to position [34, 0]
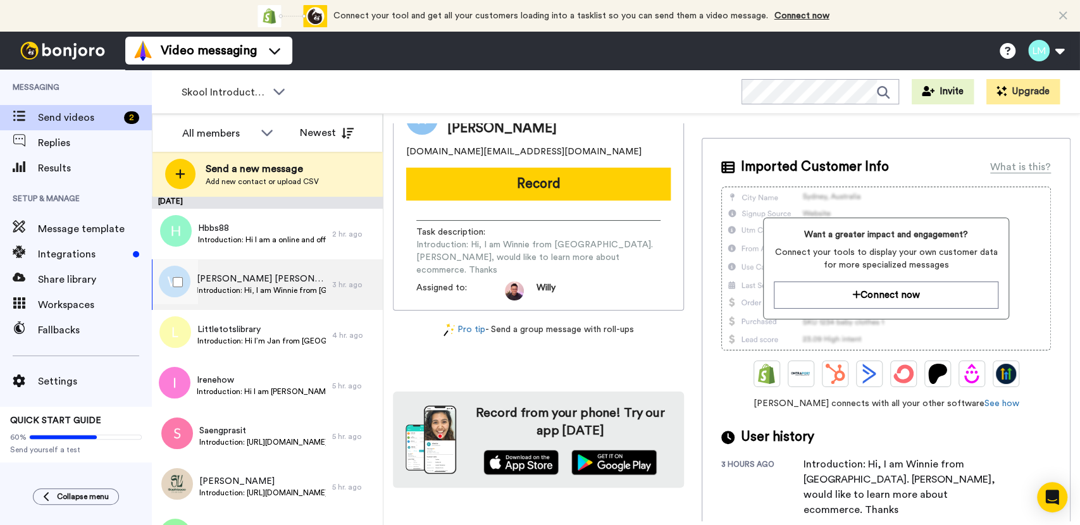
click at [269, 266] on div "Winnie Teo Mh Introduction: Hi, I am Winnie from Singapore. Sahm, would like to…" at bounding box center [242, 284] width 180 height 51
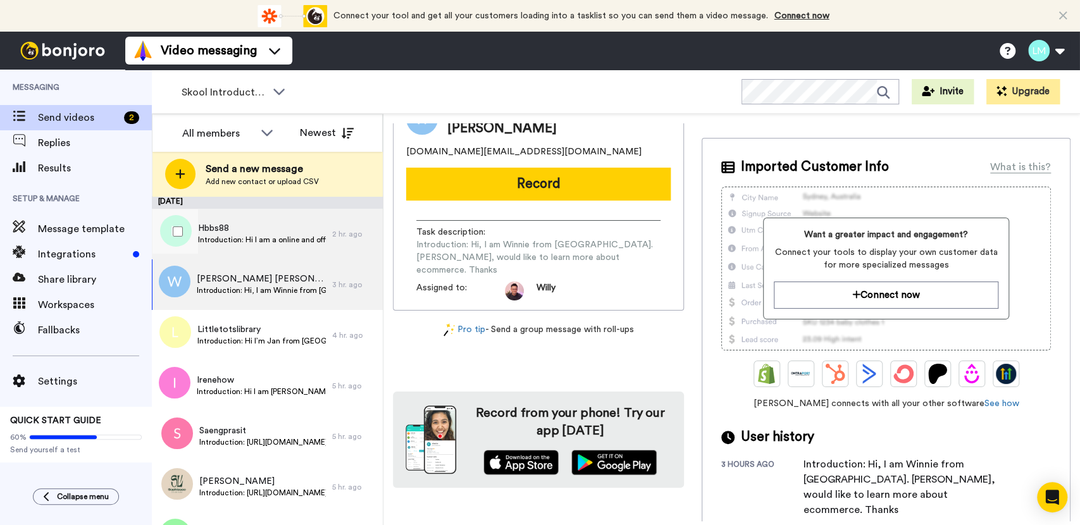
click at [268, 239] on span "Introduction: Hi I am a online and offline wholesaler and retailer." at bounding box center [262, 240] width 128 height 10
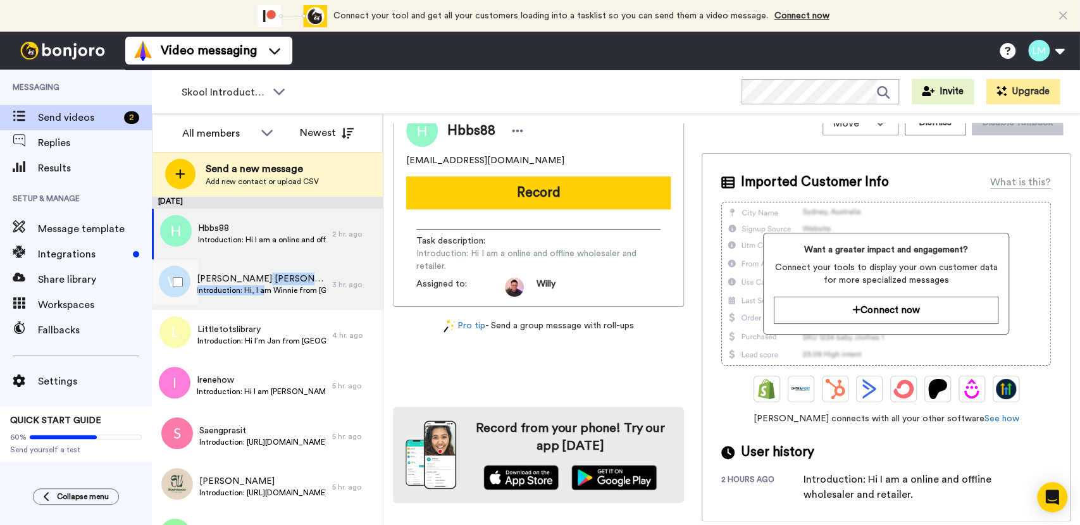
drag, startPoint x: 263, startPoint y: 273, endPoint x: 261, endPoint y: 264, distance: 9.2
click at [263, 270] on div "Winnie Teo Mh Introduction: Hi, I am Winnie from Singapore. Sahm, would like to…" at bounding box center [242, 284] width 180 height 51
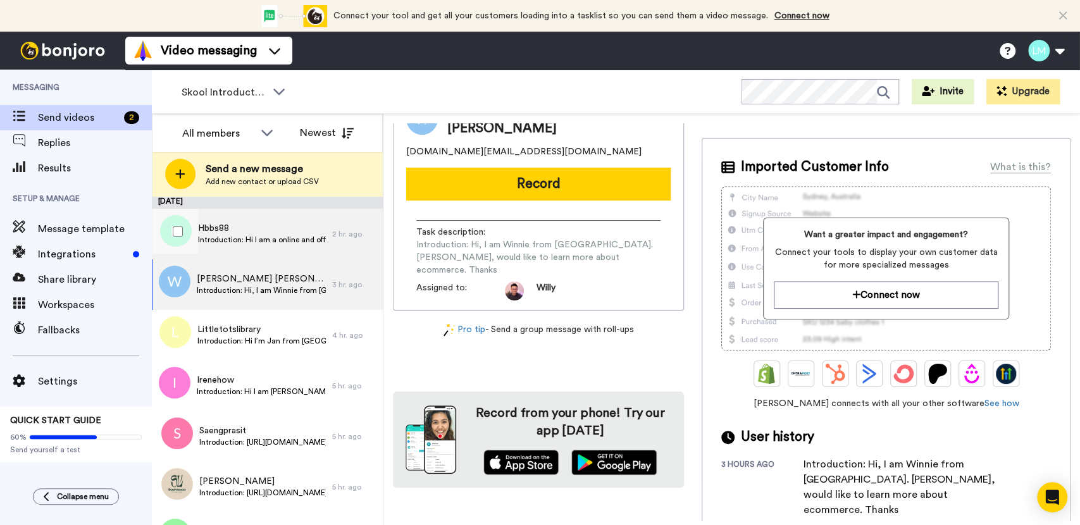
click at [276, 241] on span "Introduction: Hi I am a online and offline wholesaler and retailer." at bounding box center [262, 240] width 128 height 10
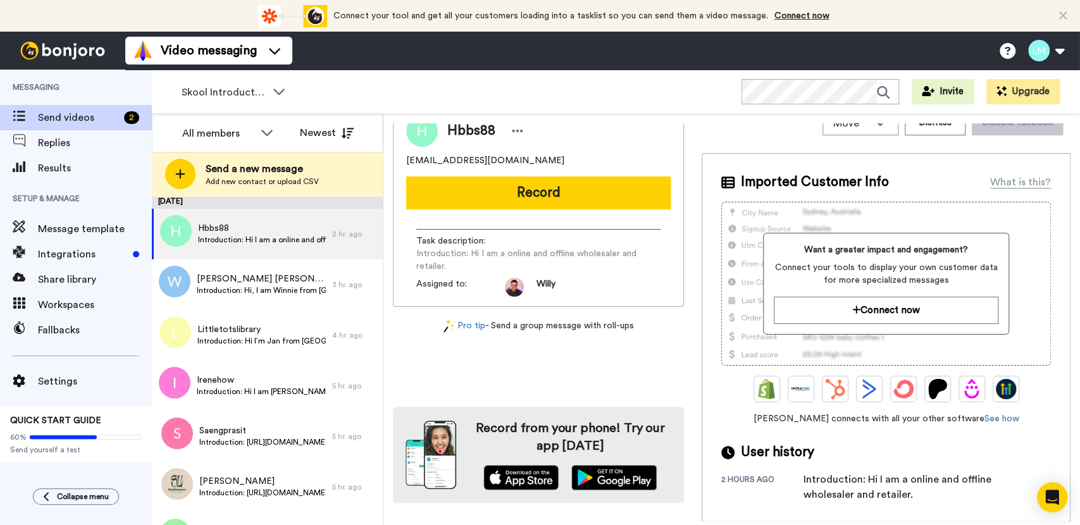
click at [616, 129] on div "Hbbs88" at bounding box center [538, 131] width 264 height 32
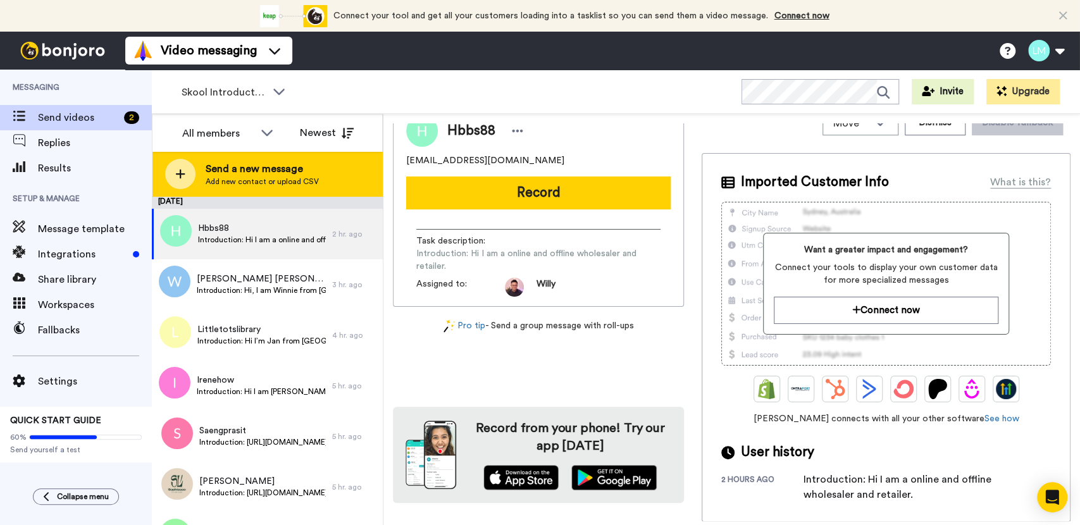
click at [170, 175] on div at bounding box center [180, 174] width 30 height 30
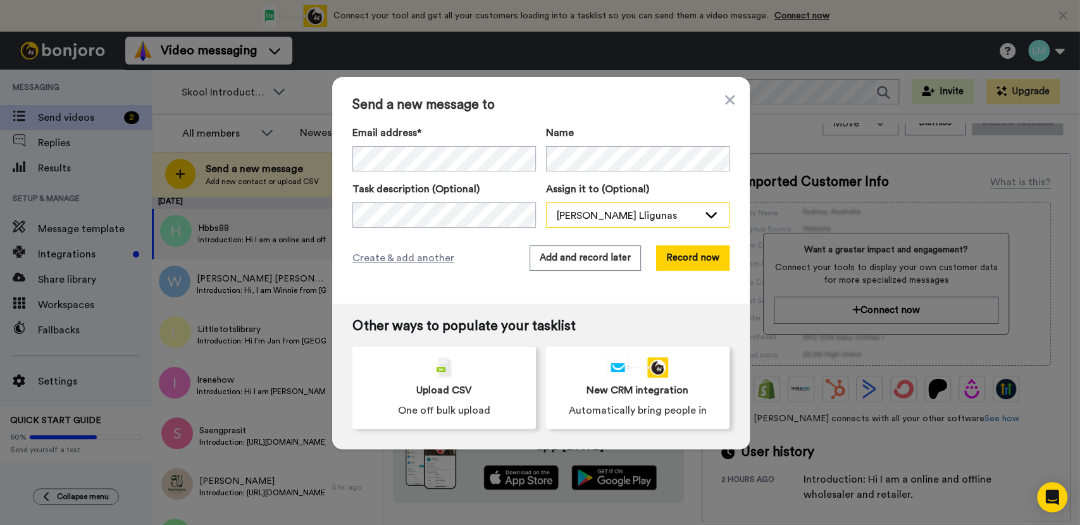
click at [693, 209] on div "[PERSON_NAME] Lligunas" at bounding box center [638, 215] width 182 height 25
click at [583, 247] on span "[PERSON_NAME]" at bounding box center [591, 243] width 90 height 13
click at [678, 187] on label "Assign it to (Optional)" at bounding box center [637, 189] width 183 height 15
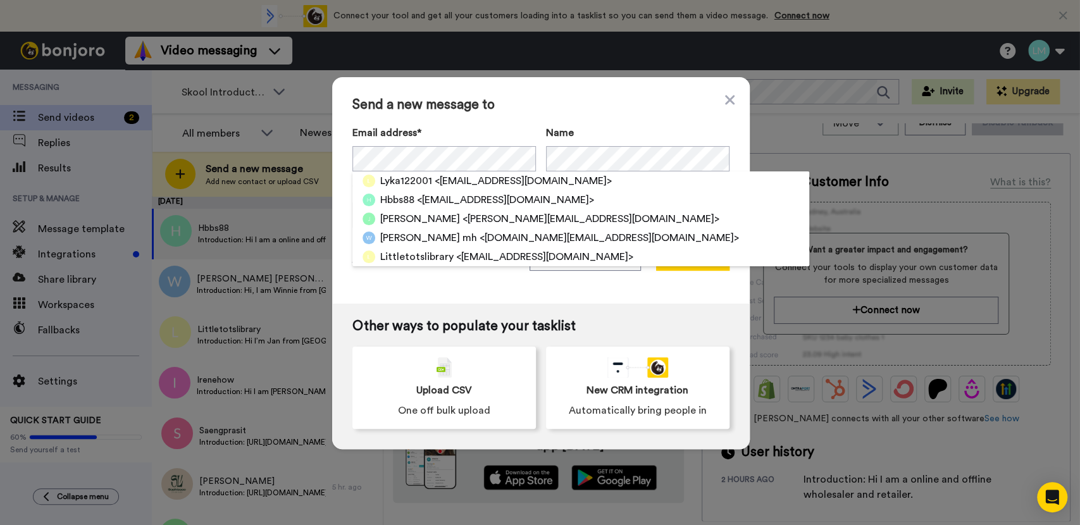
click at [659, 108] on span "Send a new message to" at bounding box center [540, 104] width 377 height 15
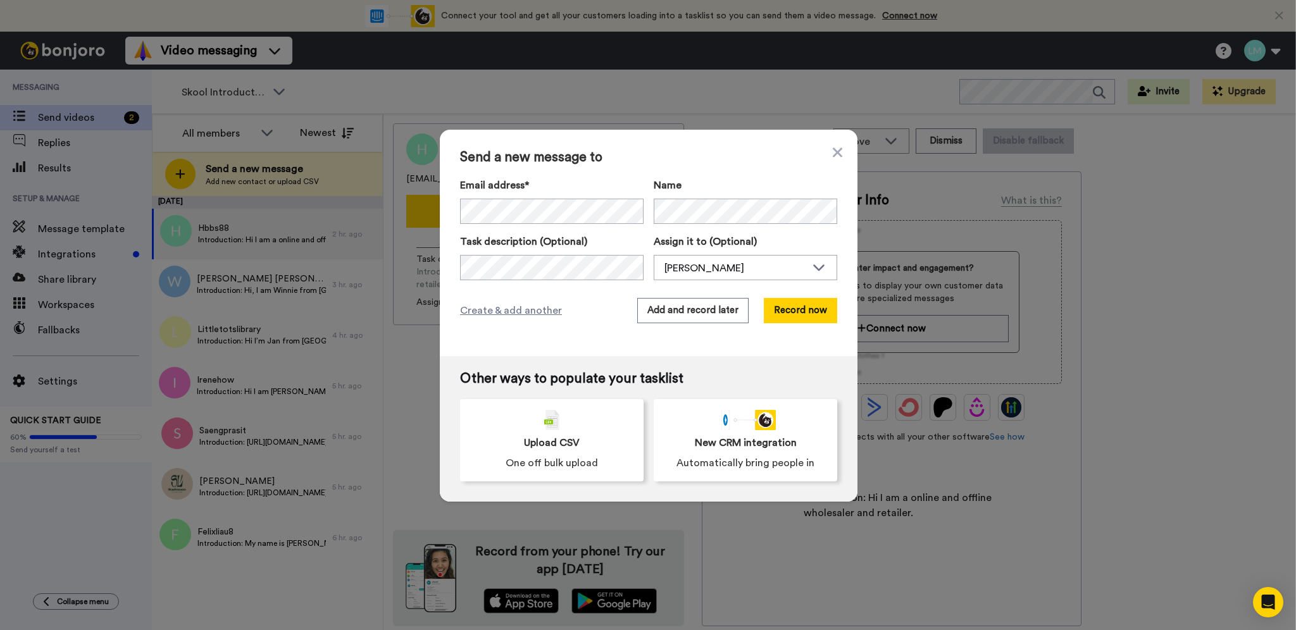
drag, startPoint x: 721, startPoint y: 61, endPoint x: 661, endPoint y: 84, distance: 64.0
click at [720, 61] on div "Send a new message to Email address* Lyka122001 <lyka122001@gmail.com> Hbbs88 <…" at bounding box center [648, 315] width 1296 height 630
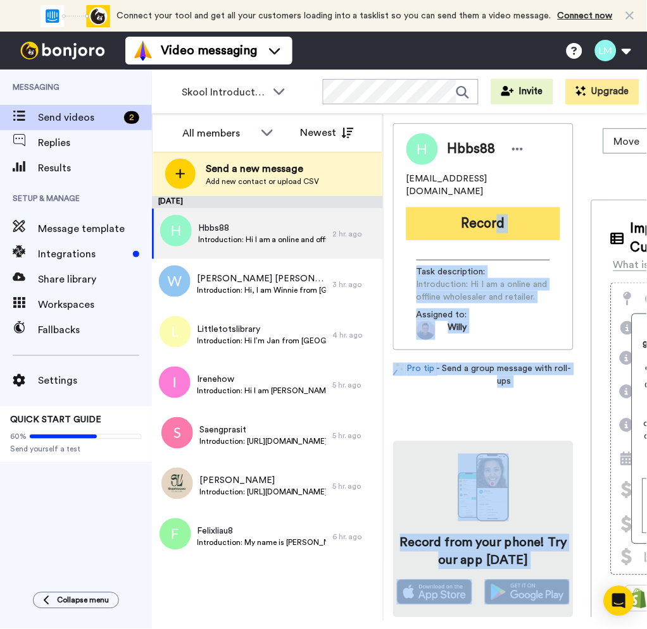
drag, startPoint x: 592, startPoint y: 243, endPoint x: 496, endPoint y: 206, distance: 103.1
click at [496, 206] on div "Hbbs88 hbbs88@gmail.com Record Task description : Introduction: Hi I am a onlin…" at bounding box center [573, 370] width 361 height 495
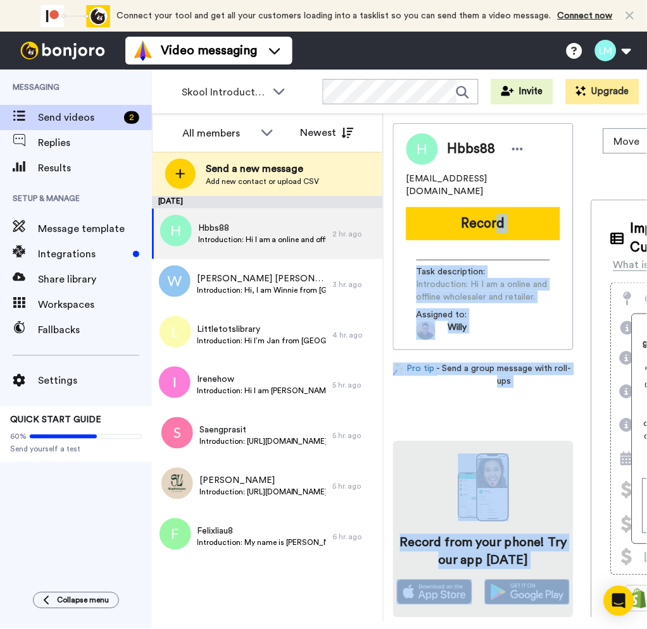
click at [581, 152] on div "Hbbs88 hbbs88@gmail.com Record Task description : Introduction: Hi I am a onlin…" at bounding box center [573, 370] width 361 height 495
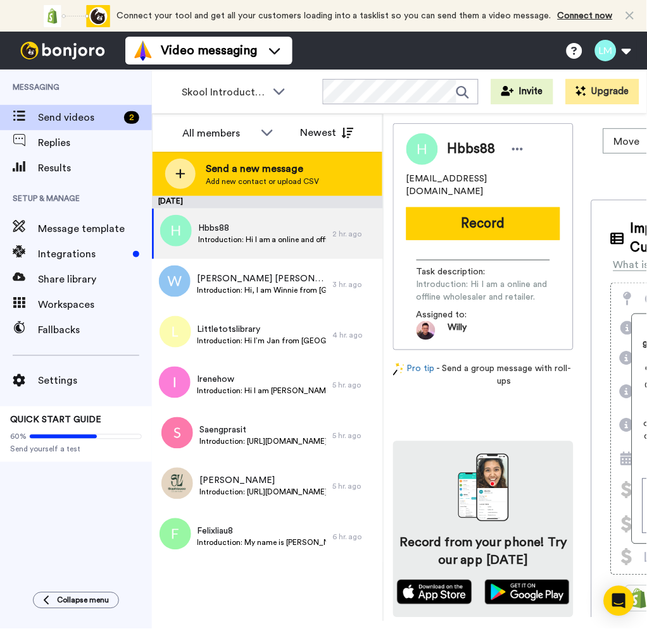
click at [286, 180] on span "Add new contact or upload CSV" at bounding box center [262, 181] width 113 height 10
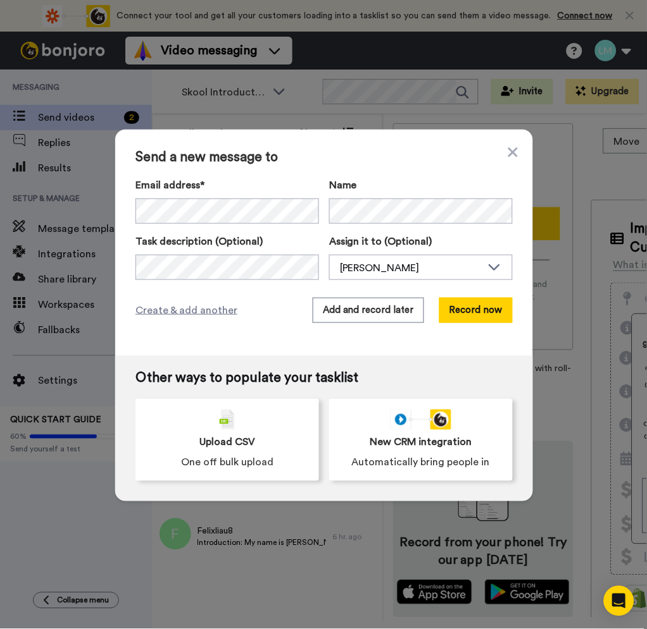
click at [268, 110] on div "Send a new message to Email address* Name Task description (Optional) Assign it…" at bounding box center [323, 314] width 647 height 629
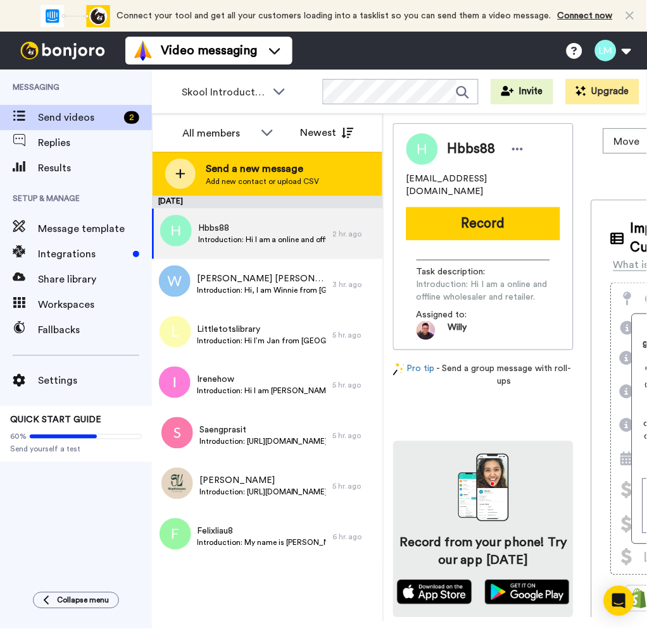
click at [232, 183] on span "Add new contact or upload CSV" at bounding box center [262, 181] width 113 height 10
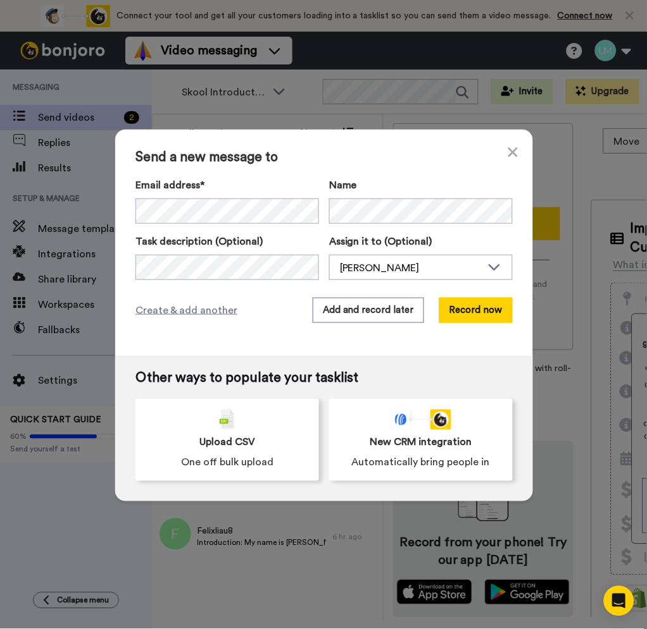
click at [257, 195] on div "Email address* Lyka122001 <lyka122001@gmail.com> Hbbs88 <hbbs88@gmail.com> Juli…" at bounding box center [226, 201] width 183 height 46
click at [195, 280] on div "Send a new message to Email address* No search result for ‘ angchingsze@yahoo.c…" at bounding box center [324, 243] width 418 height 226
drag, startPoint x: 257, startPoint y: 25, endPoint x: 251, endPoint y: 34, distance: 10.9
click at [256, 25] on div "Send a new message to Email address* No search result for ‘ angchingsze@yahoo.c…" at bounding box center [323, 314] width 647 height 629
click at [264, 137] on div "Send a new message to Email address* No search result for ‘ angchingsze@yahoo.c…" at bounding box center [324, 243] width 418 height 226
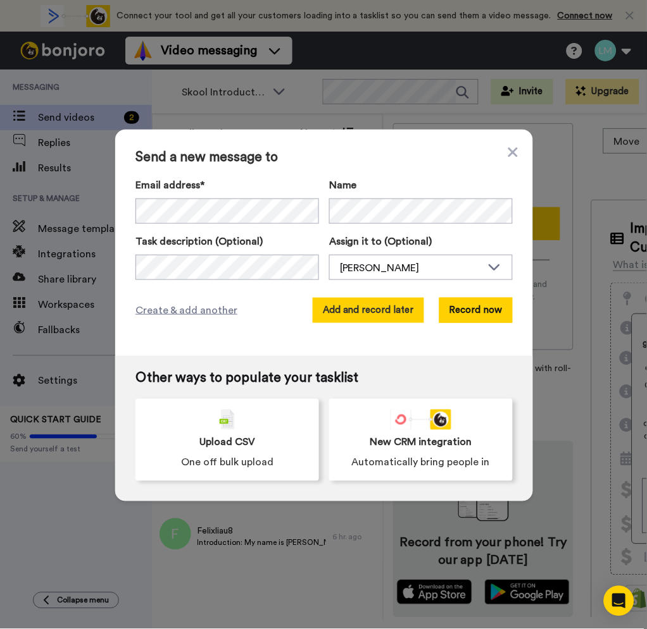
click at [371, 310] on button "Add and record later" at bounding box center [367, 310] width 111 height 25
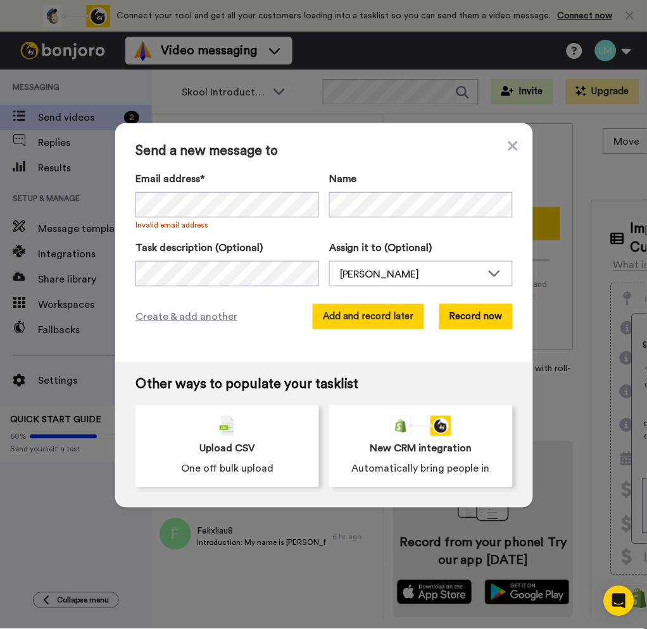
click at [383, 309] on button "Add and record later" at bounding box center [367, 316] width 111 height 25
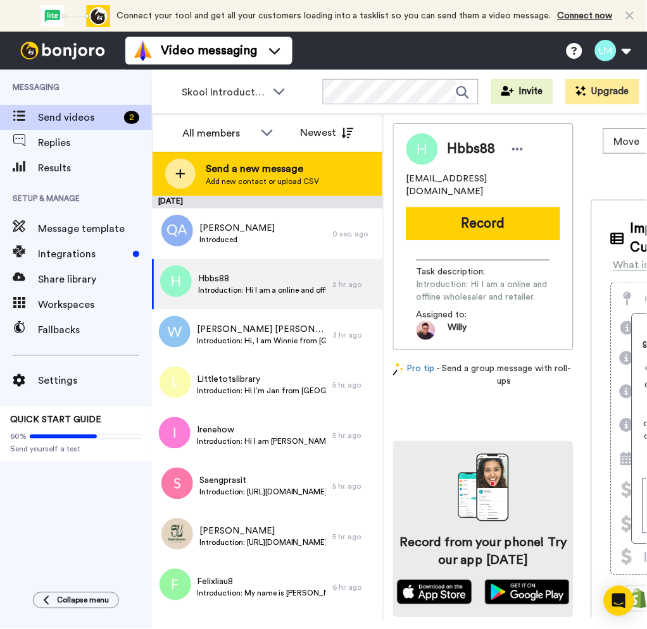
click at [228, 177] on span "Add new contact or upload CSV" at bounding box center [262, 181] width 113 height 10
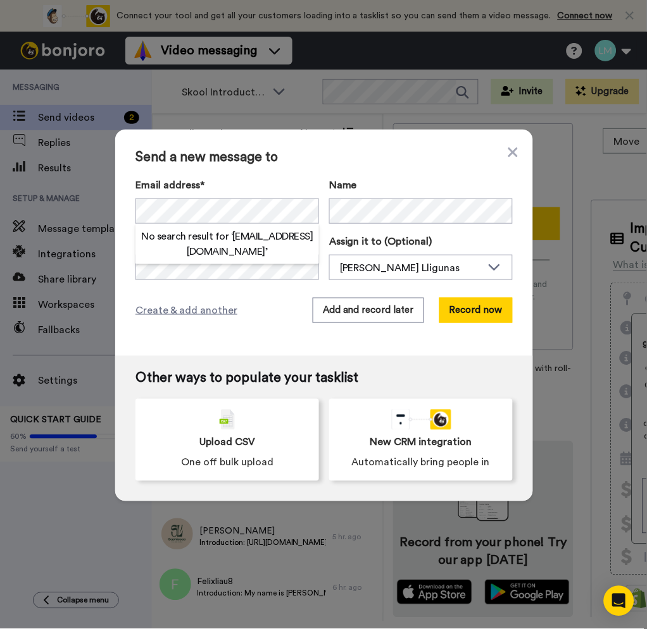
click at [260, 259] on div "No search result for ‘ hui251982@gmail.com ’" at bounding box center [226, 244] width 183 height 40
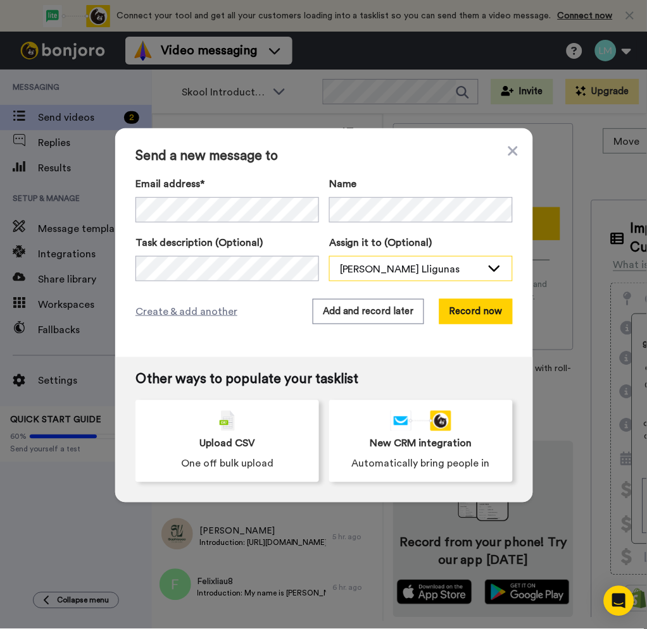
click at [408, 276] on div "[PERSON_NAME] Lligunas" at bounding box center [411, 269] width 142 height 15
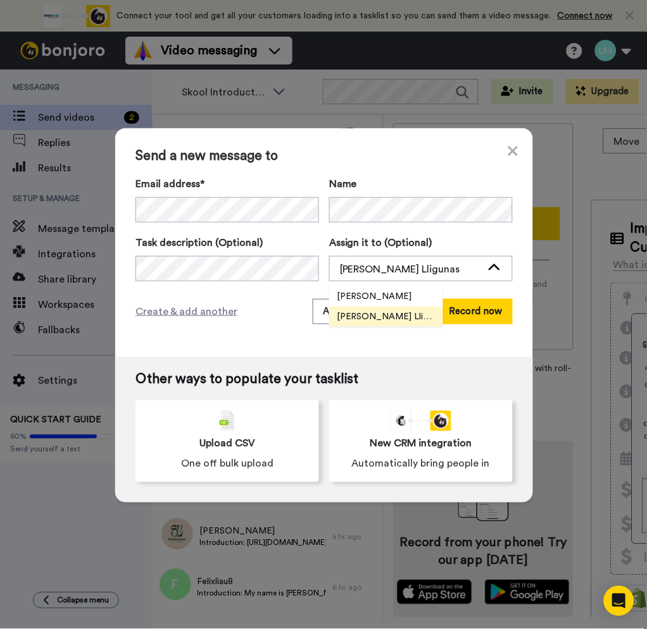
click at [378, 293] on li "[PERSON_NAME]" at bounding box center [386, 297] width 114 height 20
click at [366, 319] on button "Add and record later" at bounding box center [367, 311] width 111 height 25
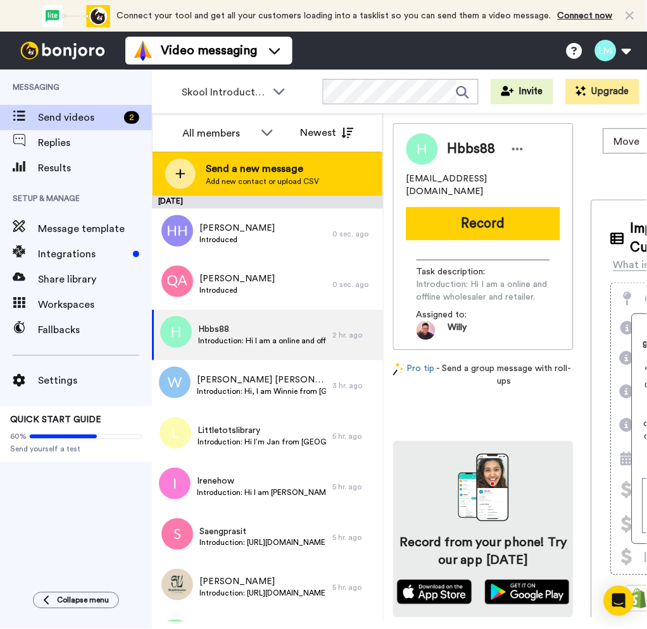
click at [291, 172] on span "Send a new message" at bounding box center [262, 168] width 113 height 15
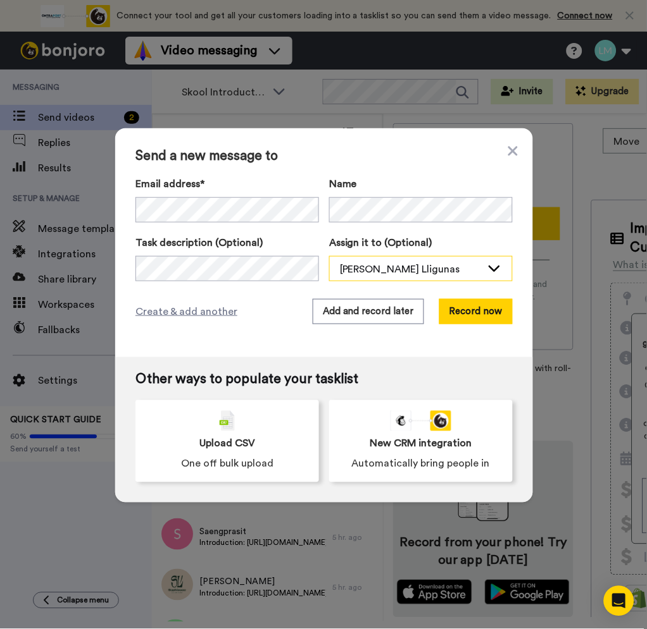
click at [402, 271] on div "[PERSON_NAME] Lligunas" at bounding box center [411, 269] width 142 height 15
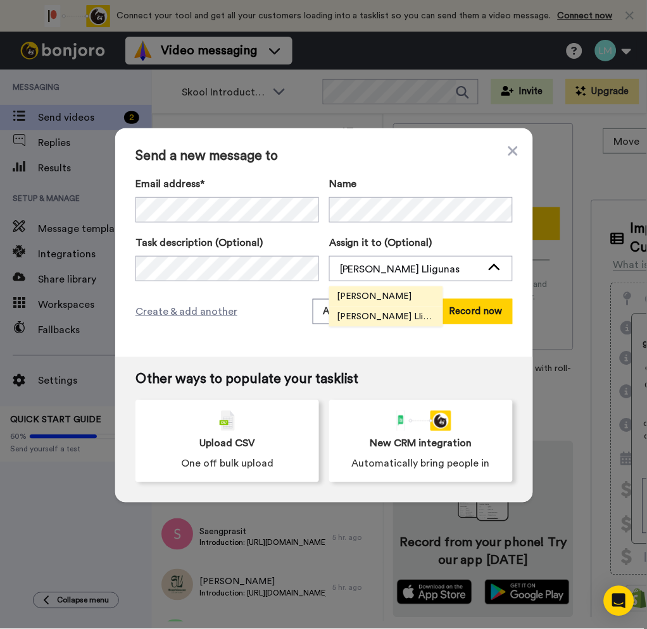
click at [367, 295] on span "[PERSON_NAME]" at bounding box center [374, 296] width 90 height 13
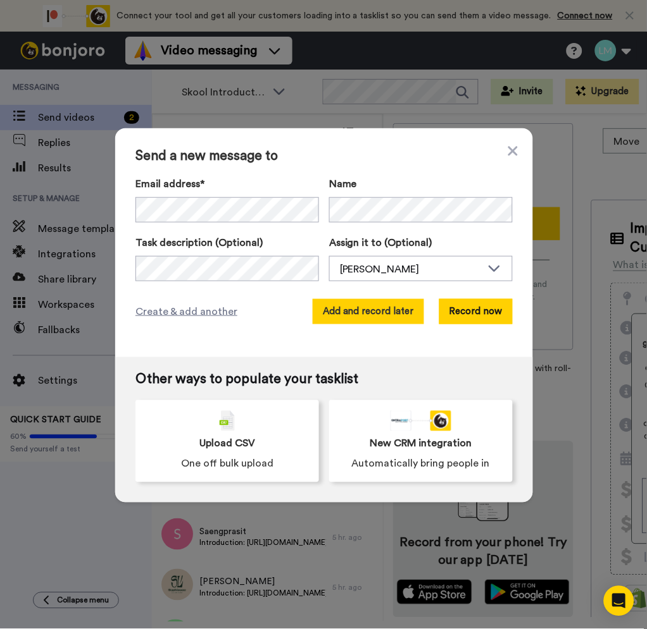
click at [367, 314] on button "Add and record later" at bounding box center [367, 311] width 111 height 25
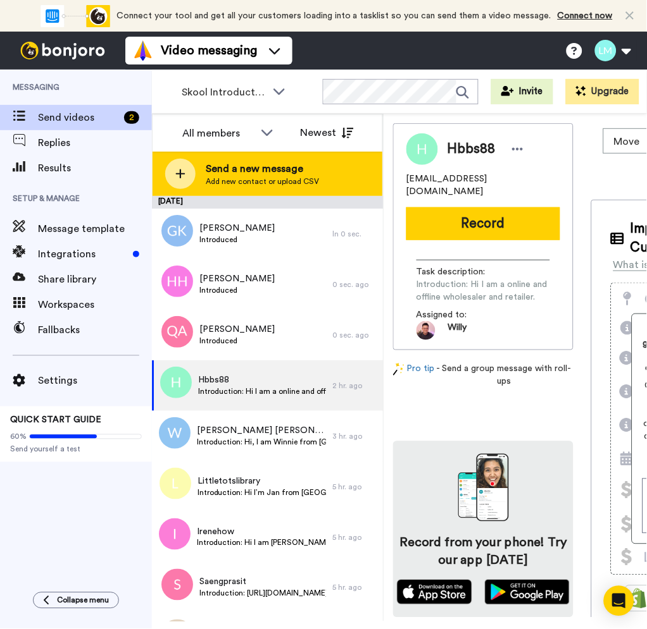
click at [298, 183] on span "Add new contact or upload CSV" at bounding box center [262, 181] width 113 height 10
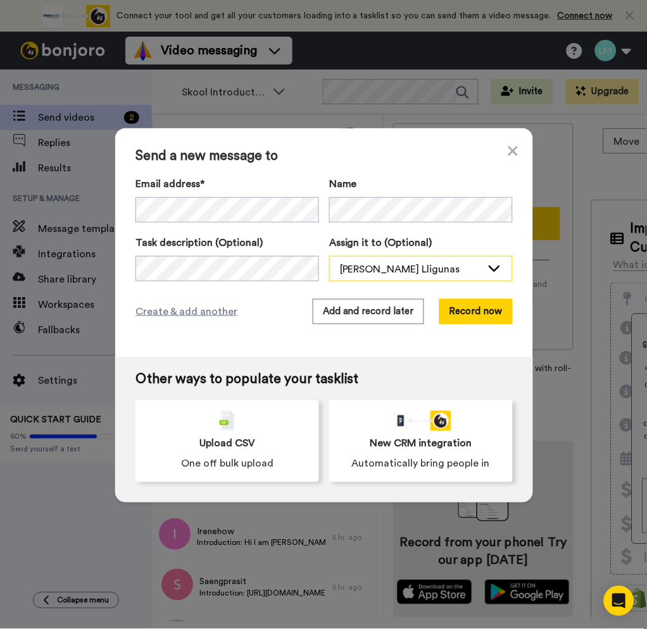
click at [403, 275] on div "[PERSON_NAME] Lligunas" at bounding box center [411, 269] width 142 height 15
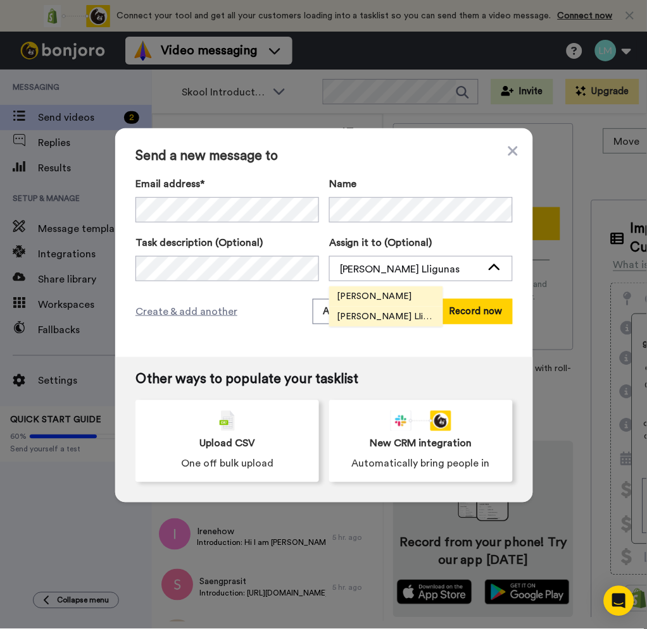
drag, startPoint x: 361, startPoint y: 287, endPoint x: 349, endPoint y: 293, distance: 13.9
click at [361, 288] on li "[PERSON_NAME]" at bounding box center [386, 297] width 114 height 20
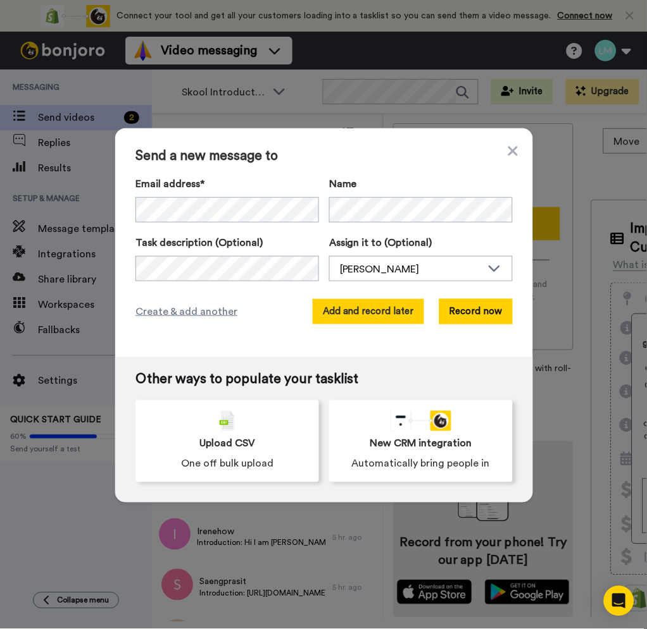
drag, startPoint x: 287, startPoint y: 302, endPoint x: 329, endPoint y: 308, distance: 42.2
click at [296, 304] on div "Create & add another Add and record later Record now" at bounding box center [323, 311] width 377 height 25
click at [330, 308] on button "Add and record later" at bounding box center [367, 311] width 111 height 25
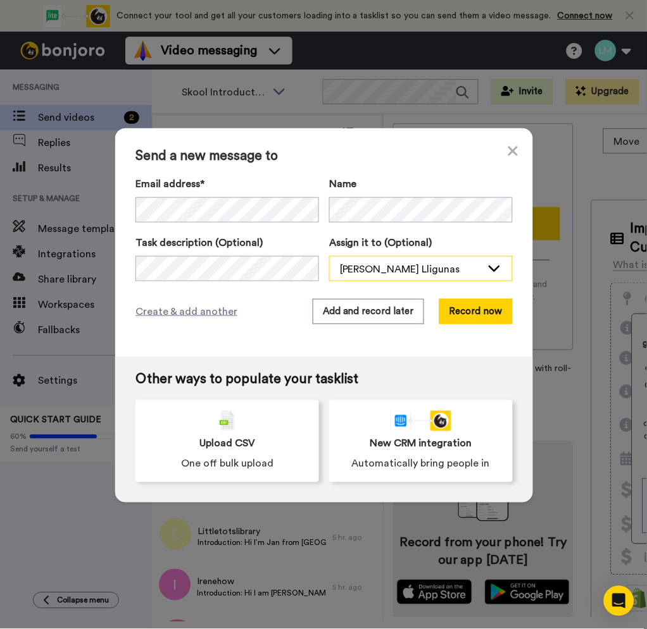
click at [391, 266] on div "[PERSON_NAME] Lligunas" at bounding box center [411, 269] width 142 height 15
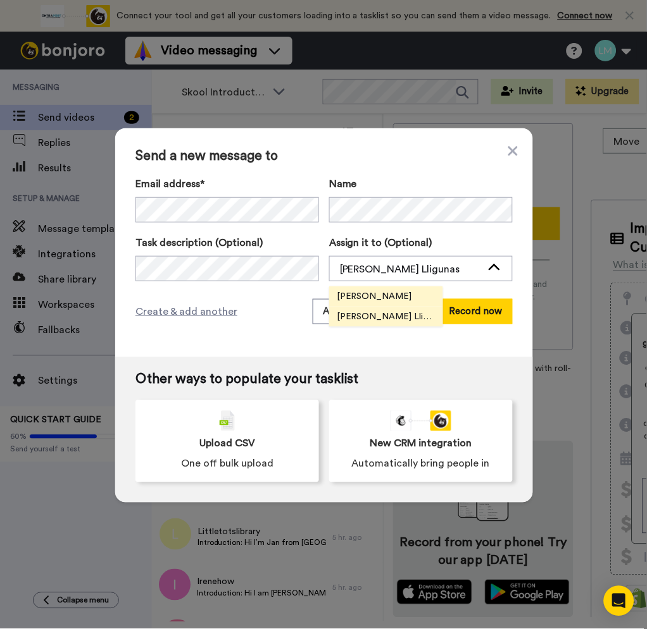
click at [364, 299] on span "[PERSON_NAME]" at bounding box center [374, 296] width 90 height 13
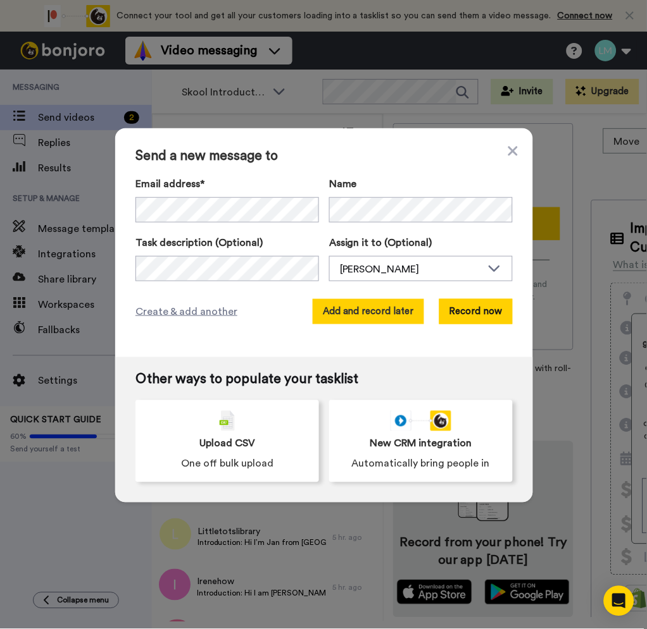
click at [342, 302] on button "Add and record later" at bounding box center [367, 311] width 111 height 25
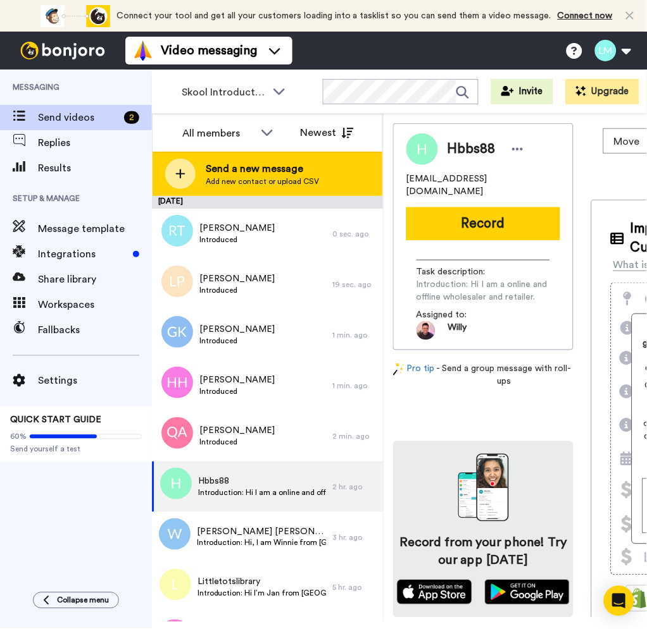
click at [260, 173] on span "Send a new message" at bounding box center [262, 168] width 113 height 15
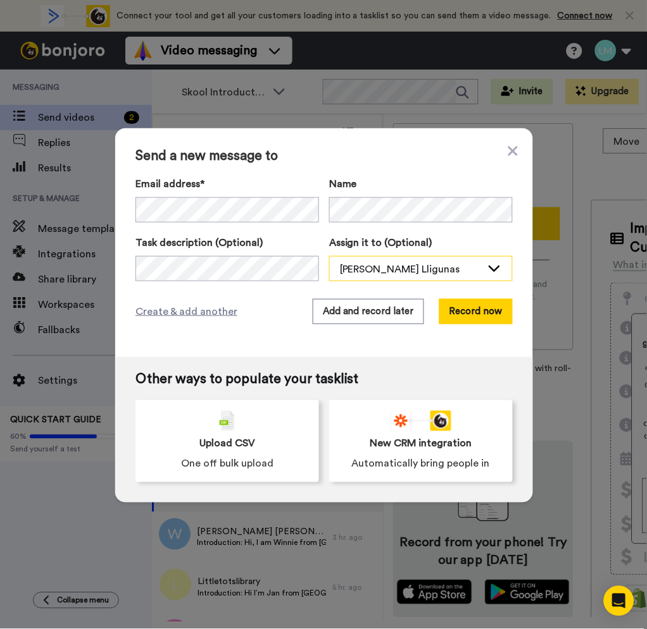
click at [359, 265] on div "[PERSON_NAME] Lligunas" at bounding box center [411, 269] width 142 height 15
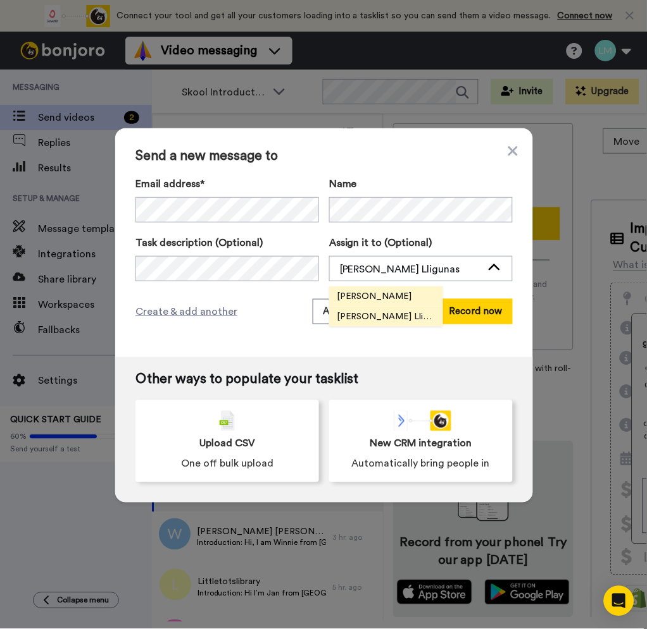
click at [339, 303] on li "[PERSON_NAME]" at bounding box center [386, 297] width 114 height 20
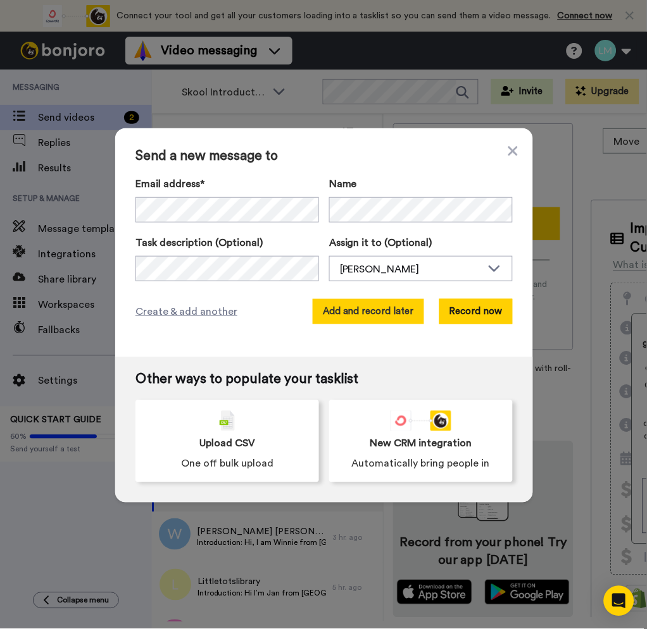
click at [355, 302] on button "Add and record later" at bounding box center [367, 311] width 111 height 25
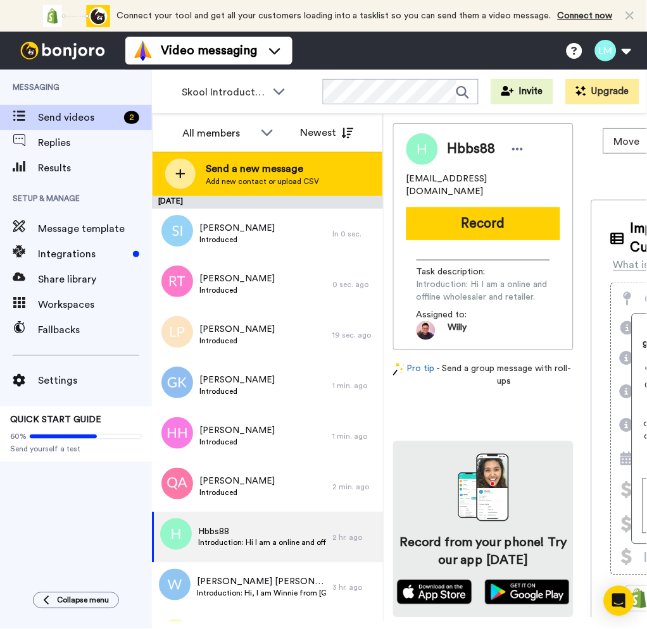
click at [287, 180] on span "Add new contact or upload CSV" at bounding box center [262, 181] width 113 height 10
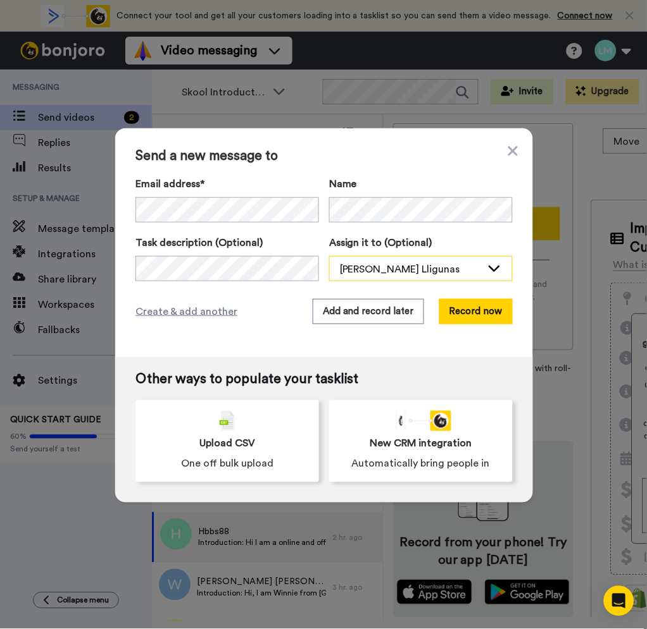
click at [385, 265] on div "[PERSON_NAME] Lligunas" at bounding box center [411, 269] width 142 height 15
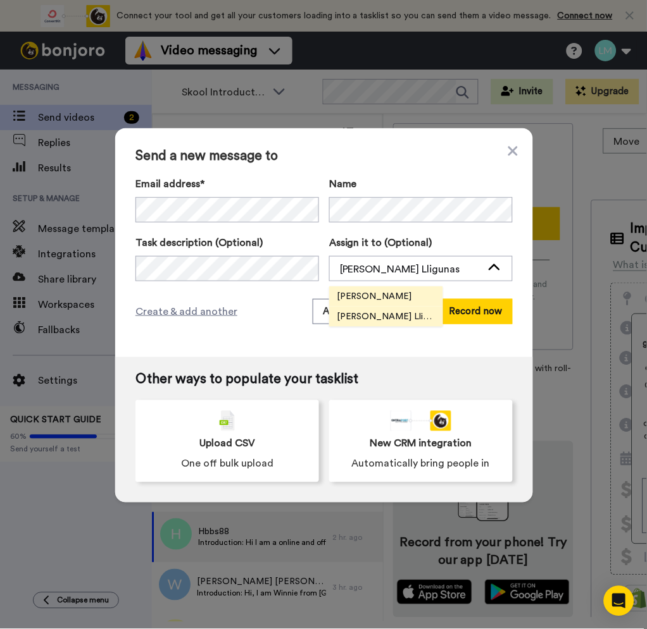
click at [345, 297] on span "[PERSON_NAME]" at bounding box center [374, 296] width 90 height 13
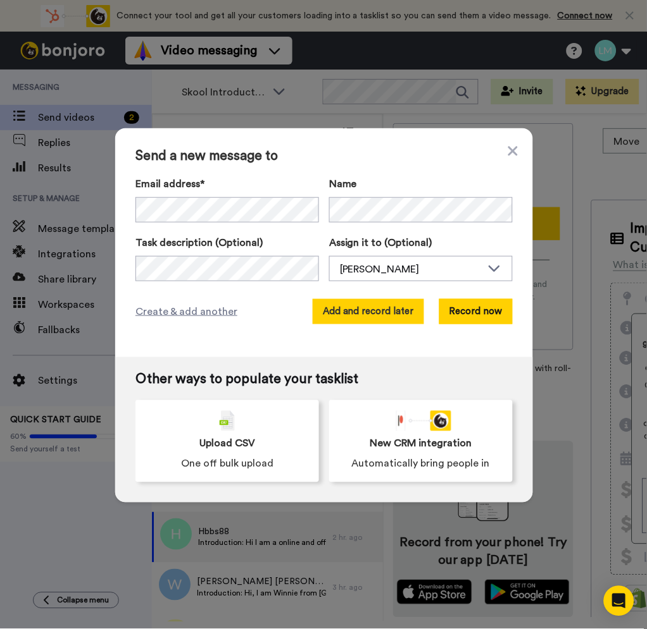
click at [338, 312] on button "Add and record later" at bounding box center [367, 311] width 111 height 25
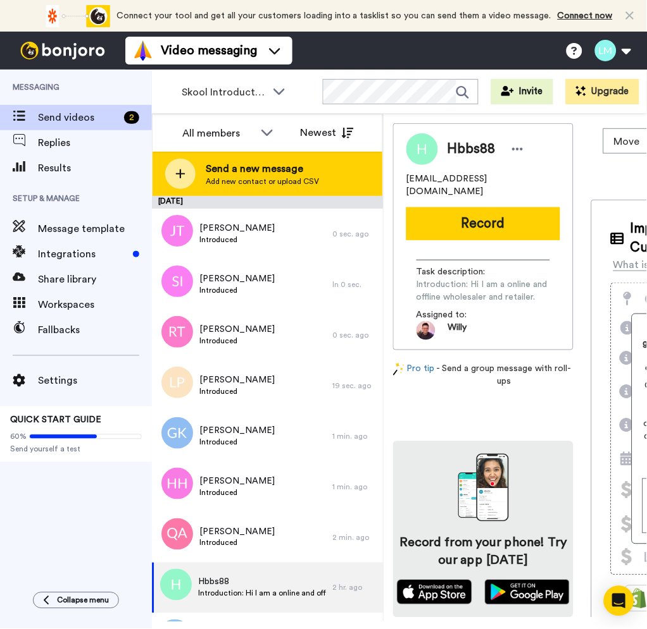
click at [259, 180] on span "Add new contact or upload CSV" at bounding box center [262, 181] width 113 height 10
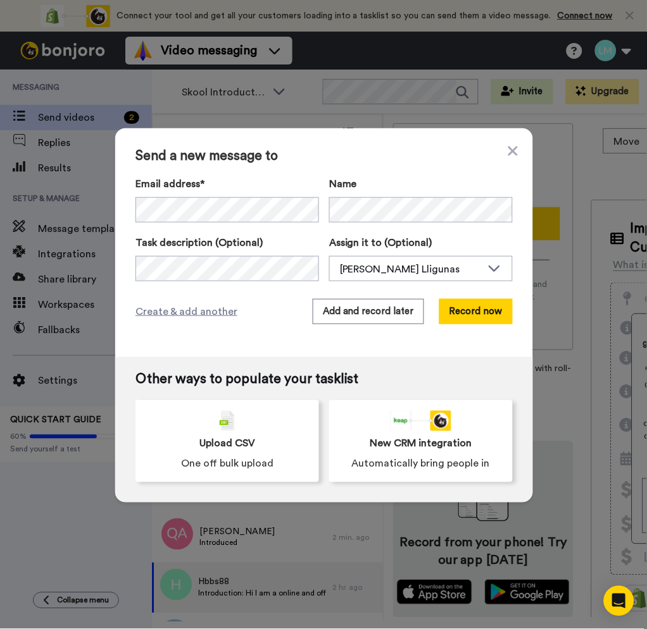
click at [389, 285] on div "Send a new message to Email address* No search result for ‘ missleeap@yahoo.com…" at bounding box center [324, 242] width 418 height 229
click at [389, 281] on div "[PERSON_NAME] Lligunas" at bounding box center [421, 269] width 182 height 25
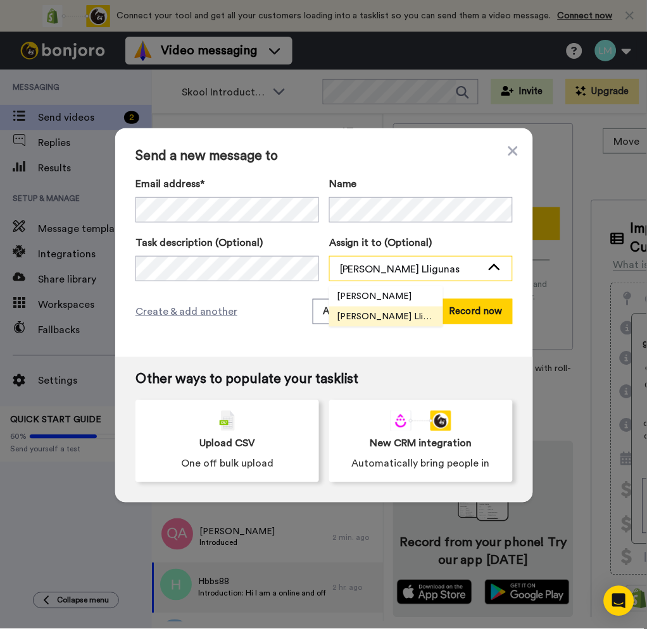
click at [388, 269] on div "[PERSON_NAME] Lligunas" at bounding box center [411, 269] width 142 height 15
click at [374, 271] on div "[PERSON_NAME] Lligunas" at bounding box center [411, 269] width 142 height 15
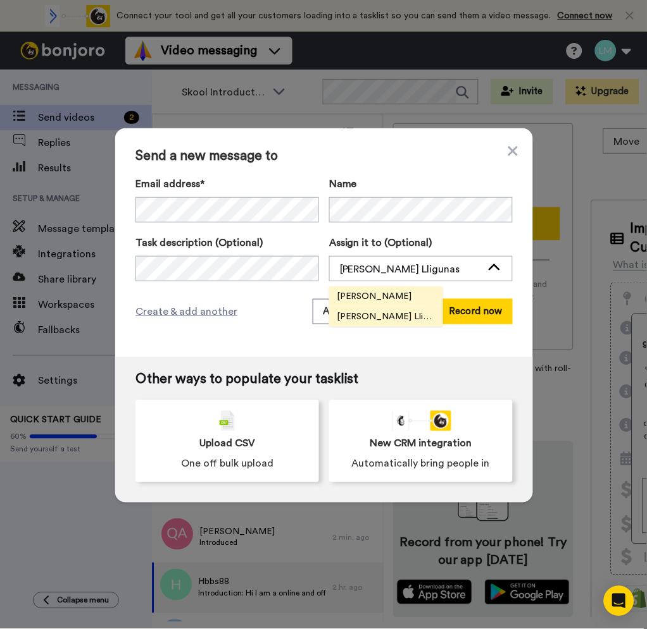
click at [346, 292] on span "[PERSON_NAME]" at bounding box center [374, 296] width 90 height 13
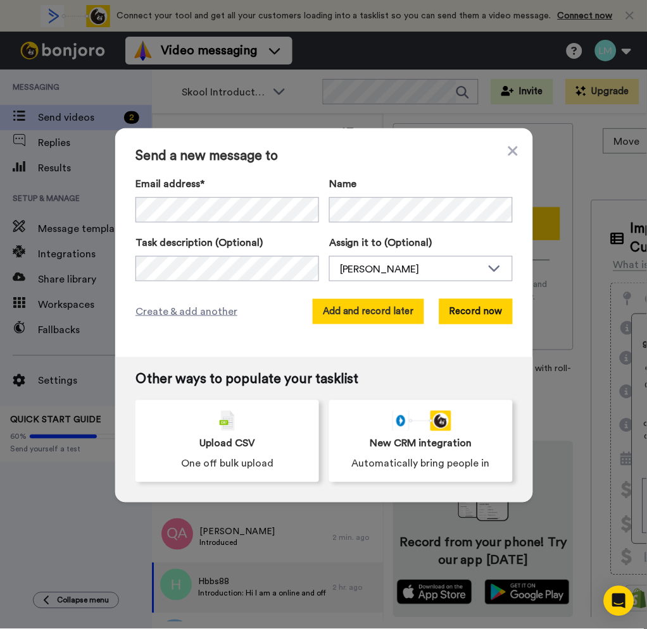
click at [335, 309] on button "Add and record later" at bounding box center [367, 311] width 111 height 25
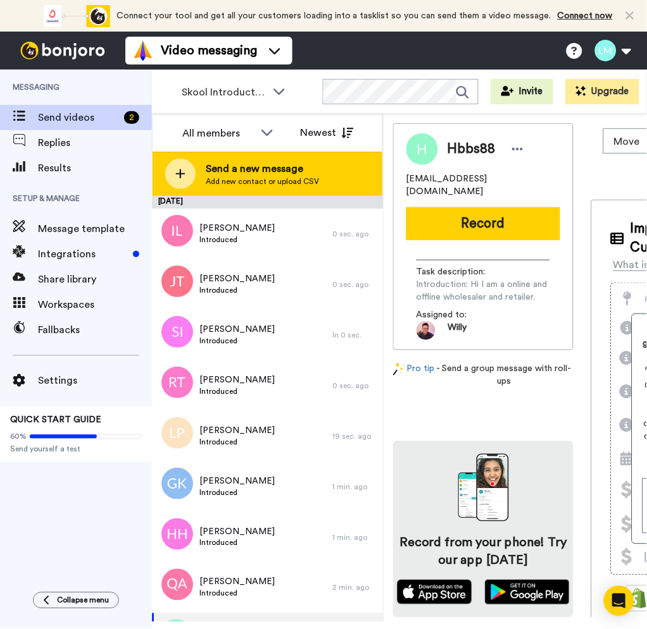
click at [218, 165] on span "Send a new message" at bounding box center [262, 168] width 113 height 15
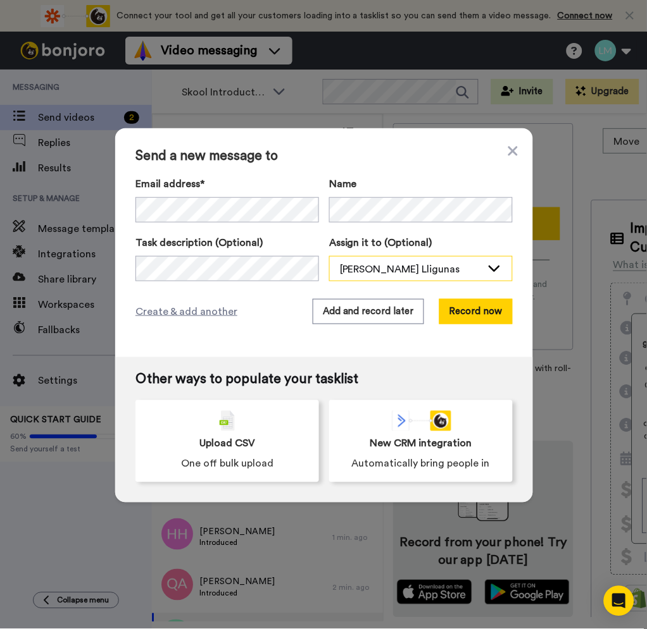
click at [390, 264] on div "[PERSON_NAME] Lligunas" at bounding box center [411, 269] width 142 height 15
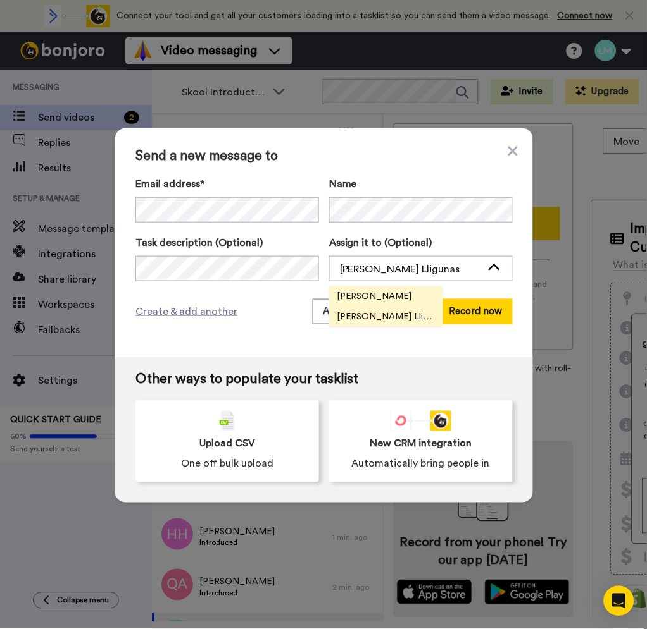
click at [348, 294] on span "[PERSON_NAME]" at bounding box center [374, 296] width 90 height 13
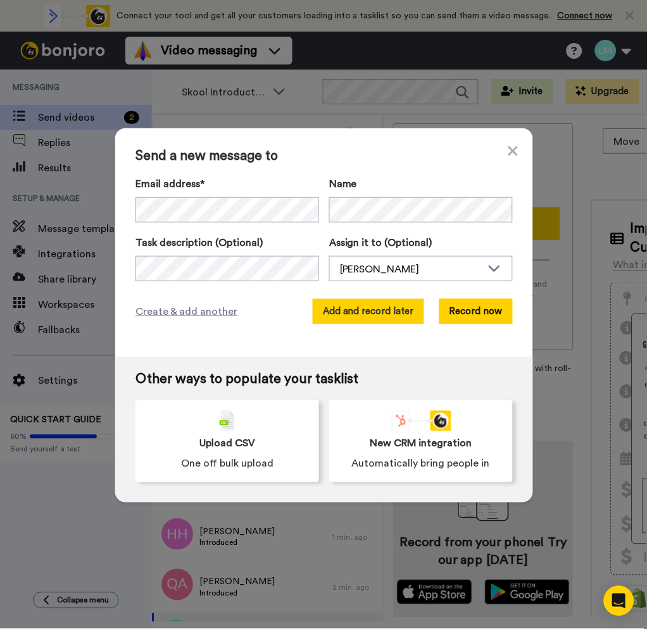
click at [355, 307] on button "Add and record later" at bounding box center [367, 311] width 111 height 25
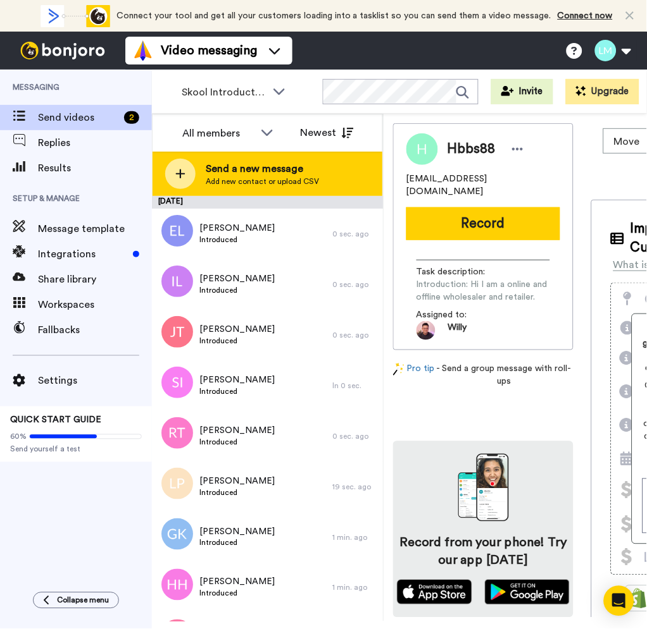
click at [183, 174] on icon at bounding box center [180, 174] width 9 height 9
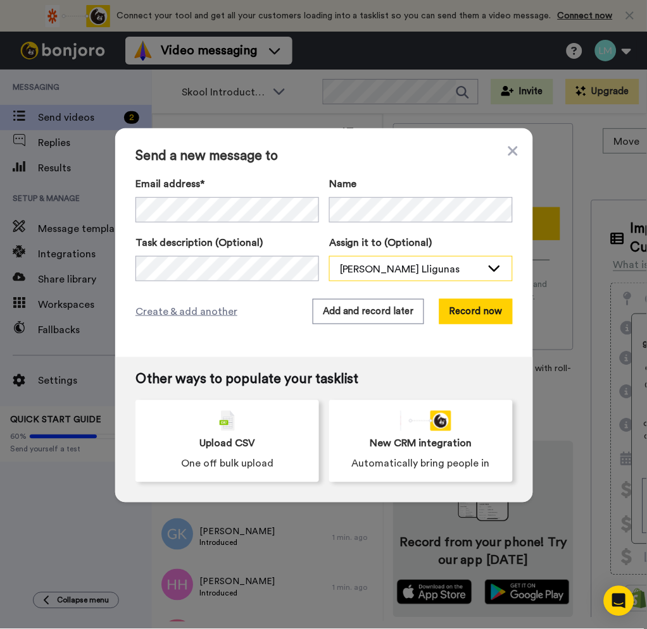
click at [411, 273] on div "[PERSON_NAME] Lligunas" at bounding box center [411, 269] width 142 height 15
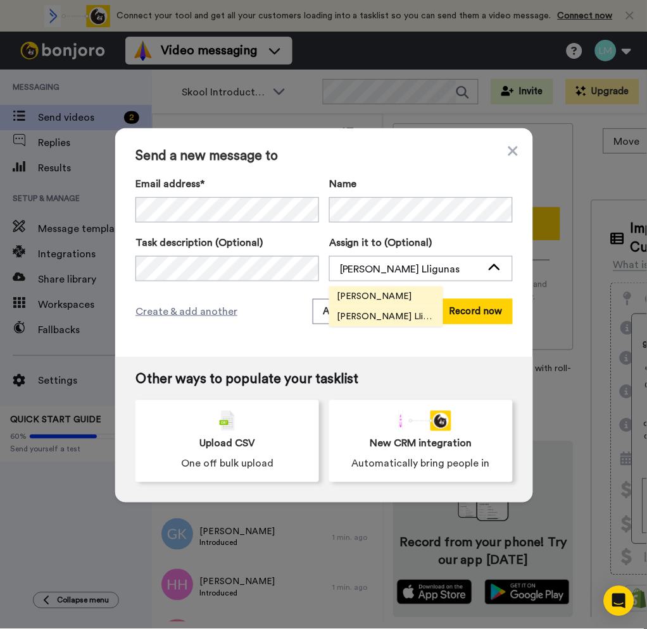
click at [356, 295] on span "[PERSON_NAME]" at bounding box center [374, 296] width 90 height 13
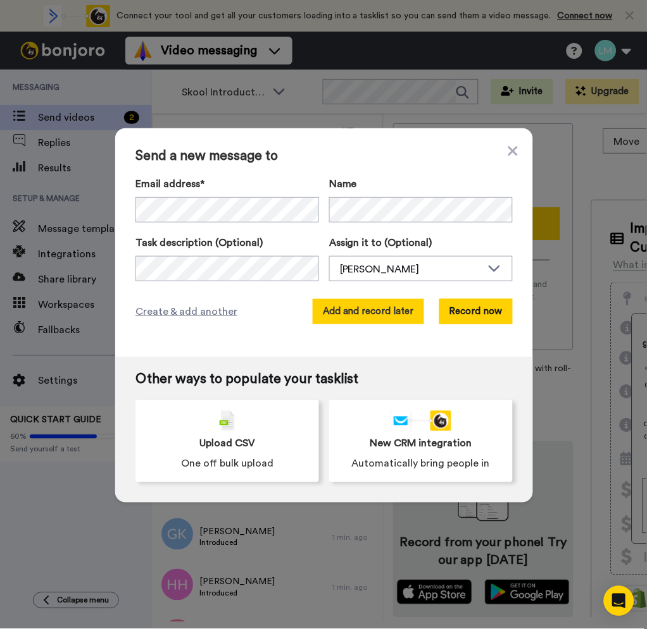
click at [360, 302] on button "Add and record later" at bounding box center [367, 311] width 111 height 25
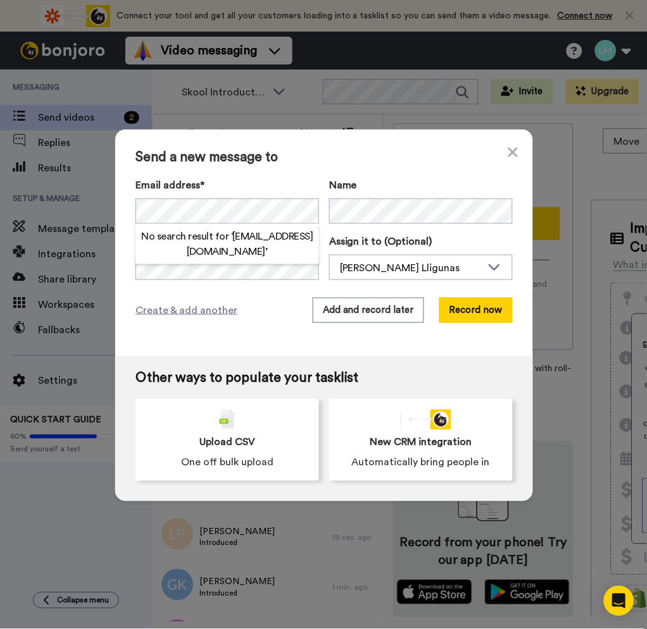
click at [356, 194] on div "Name" at bounding box center [420, 201] width 183 height 46
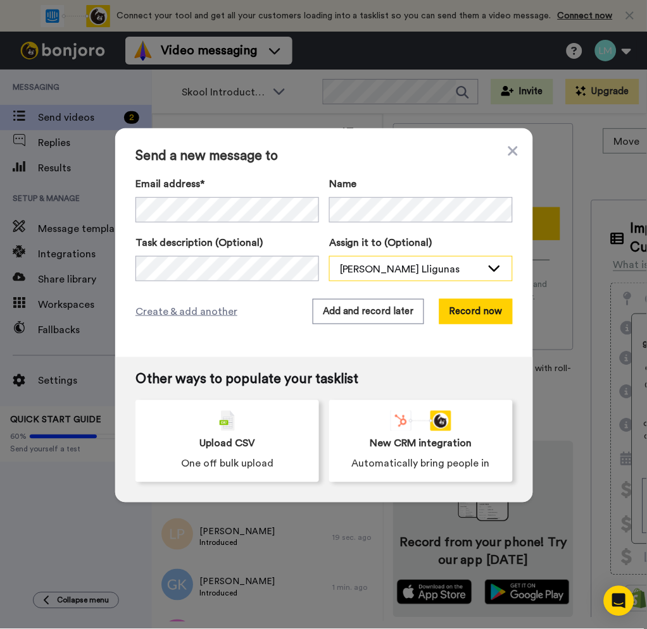
click at [385, 281] on div "[PERSON_NAME] Lligunas" at bounding box center [421, 269] width 182 height 25
click at [381, 267] on div "[PERSON_NAME] Lligunas" at bounding box center [411, 269] width 142 height 15
drag, startPoint x: 378, startPoint y: 263, endPoint x: 380, endPoint y: 276, distance: 13.4
click at [379, 262] on div "[PERSON_NAME] Lligunas" at bounding box center [411, 269] width 142 height 15
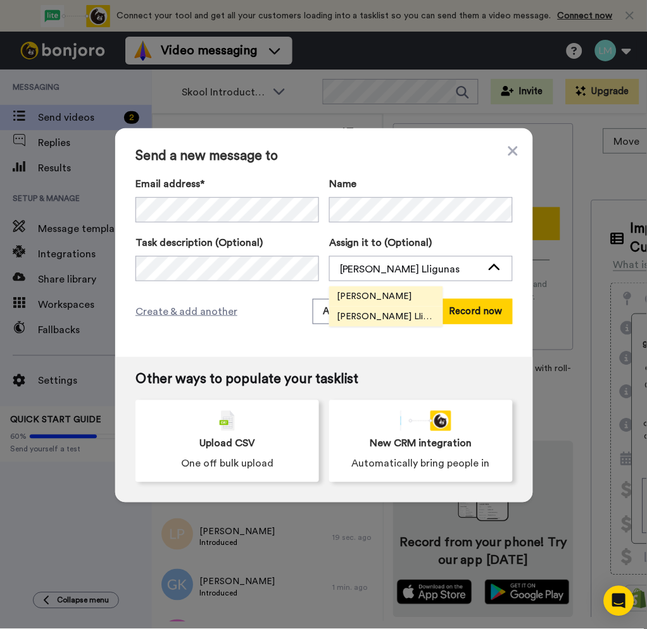
click at [354, 295] on span "[PERSON_NAME]" at bounding box center [374, 296] width 90 height 13
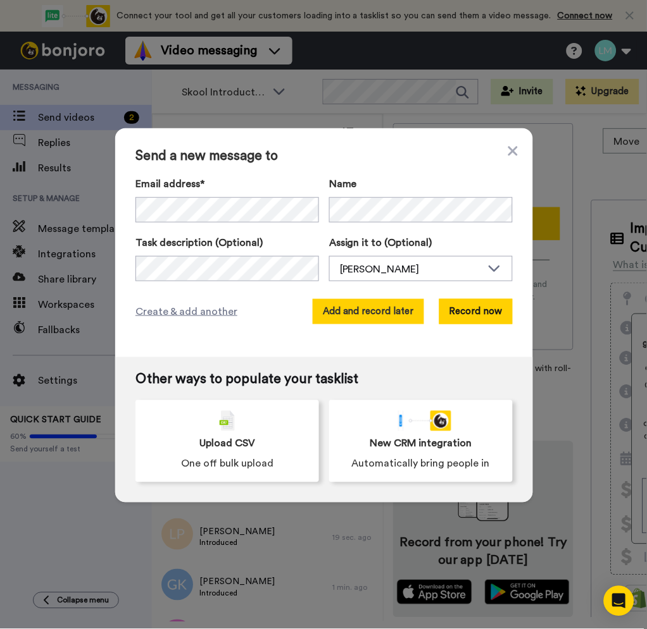
click at [349, 304] on button "Add and record later" at bounding box center [367, 311] width 111 height 25
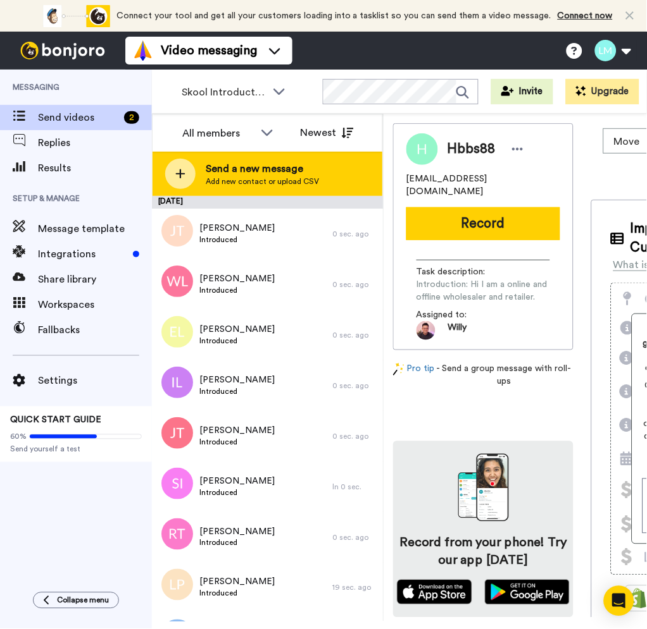
click at [244, 188] on div "Send a new message Add new contact or upload CSV" at bounding box center [267, 174] width 230 height 44
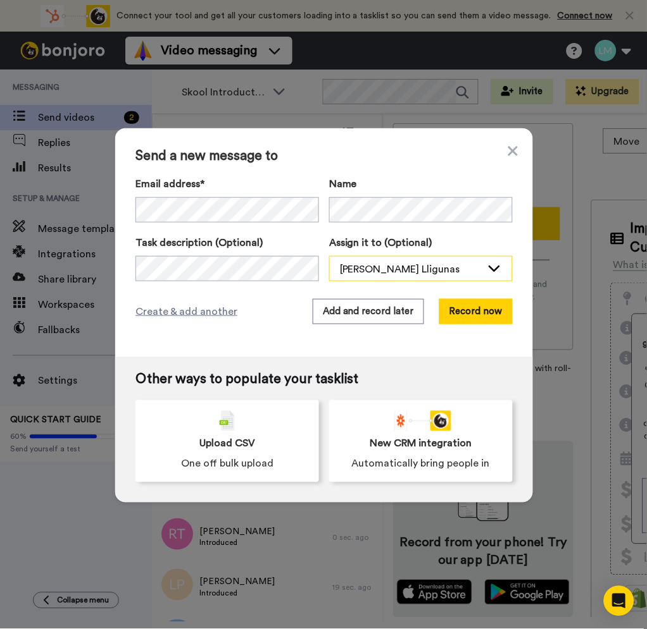
click at [406, 268] on div "Lyka Marie M. Lligunas" at bounding box center [411, 269] width 142 height 15
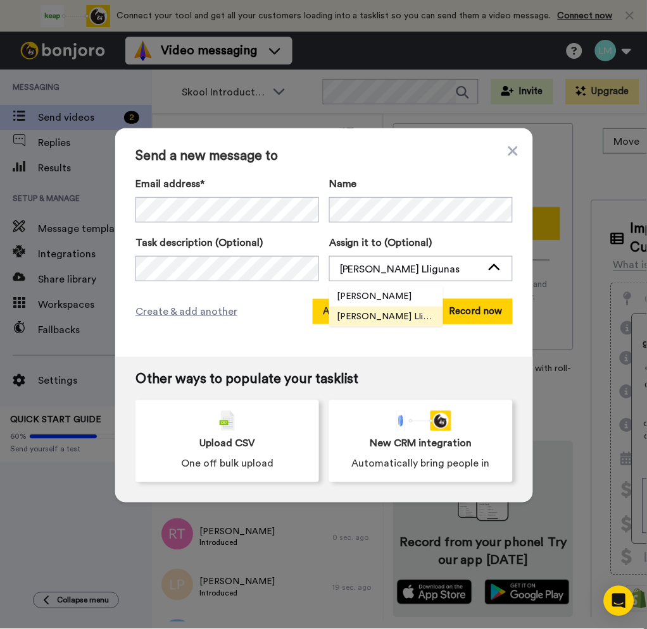
click at [352, 301] on li "Willy Lin" at bounding box center [386, 297] width 114 height 20
click at [351, 311] on button "Add and record later" at bounding box center [367, 311] width 111 height 25
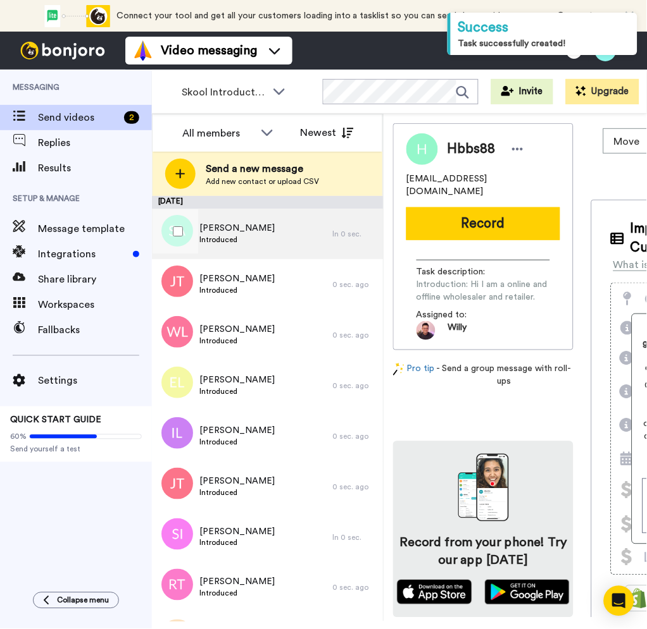
drag, startPoint x: 251, startPoint y: 228, endPoint x: 256, endPoint y: 234, distance: 8.1
click at [251, 227] on div "Shah Abu Introduced" at bounding box center [242, 234] width 180 height 51
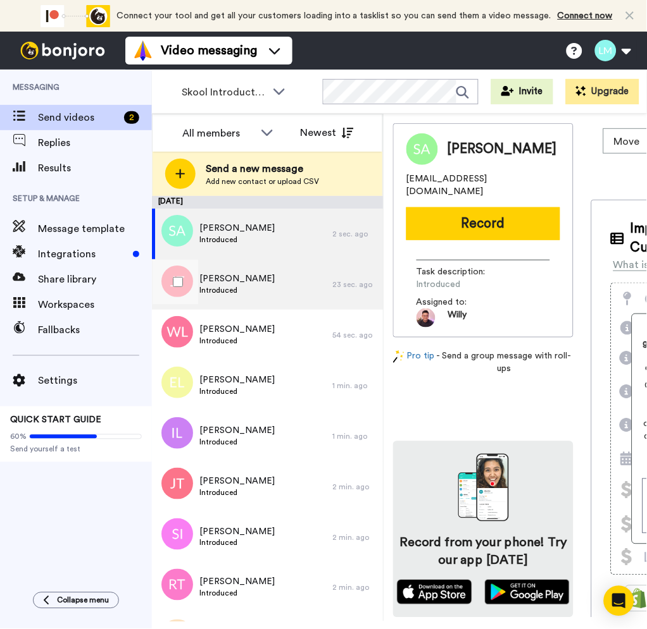
click at [269, 274] on div "John Tan Introduced" at bounding box center [242, 284] width 180 height 51
click at [259, 249] on div "Shah Abu Introduced" at bounding box center [242, 234] width 180 height 51
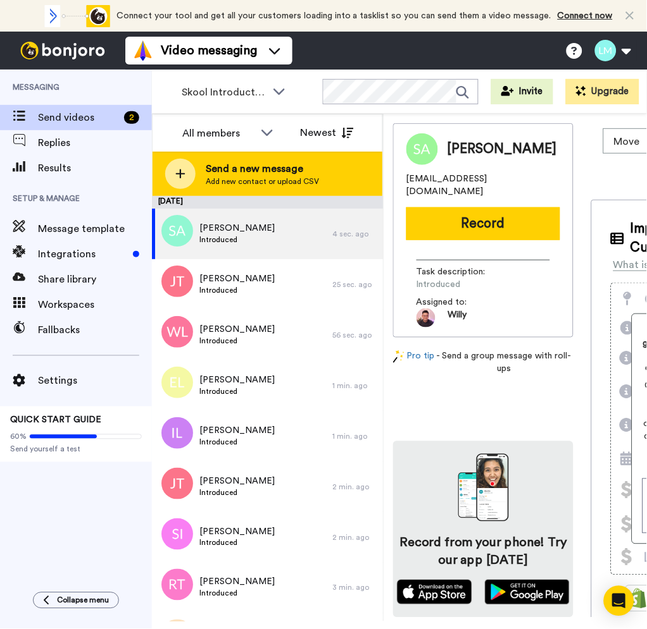
click at [225, 180] on span "Add new contact or upload CSV" at bounding box center [262, 181] width 113 height 10
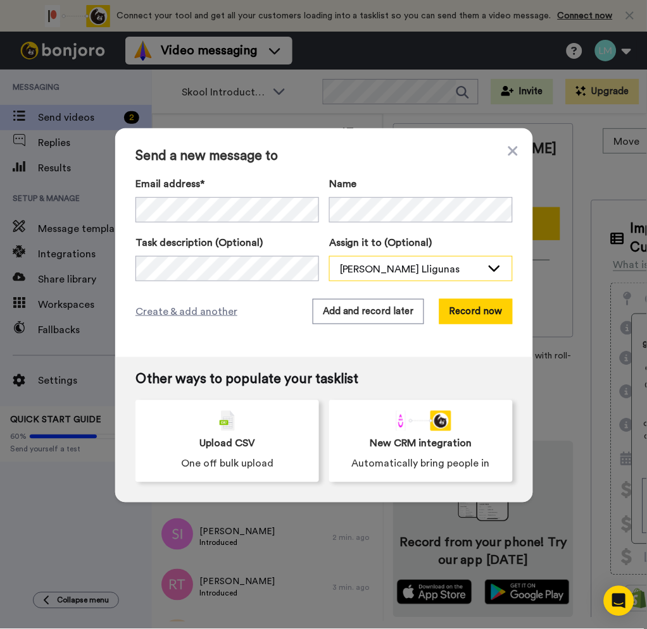
click at [383, 273] on div "[PERSON_NAME] Lligunas" at bounding box center [411, 269] width 142 height 15
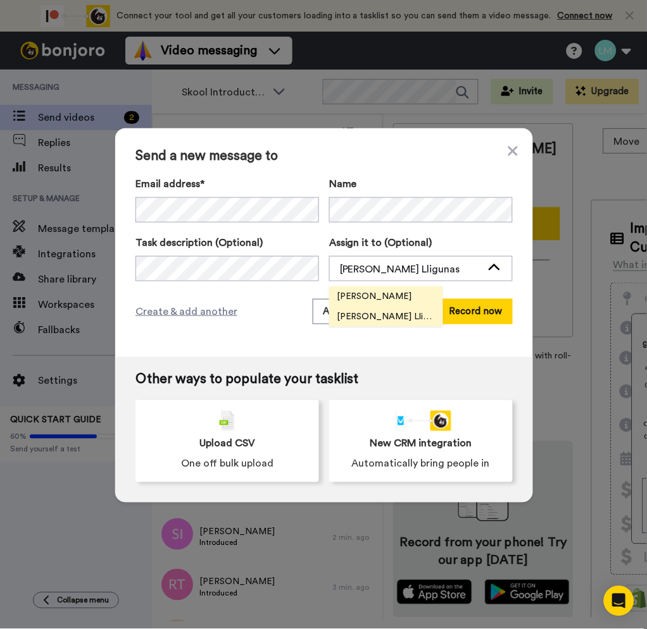
click at [362, 298] on span "Willy Lin" at bounding box center [374, 296] width 90 height 13
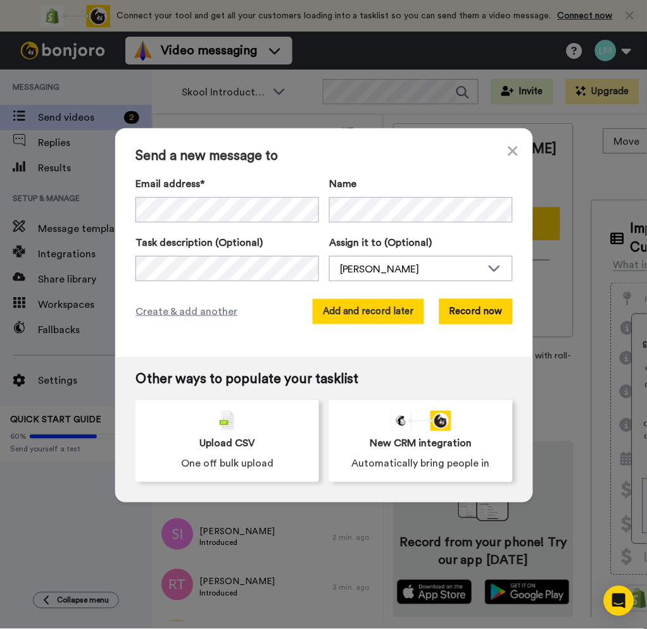
click at [361, 303] on button "Add and record later" at bounding box center [367, 311] width 111 height 25
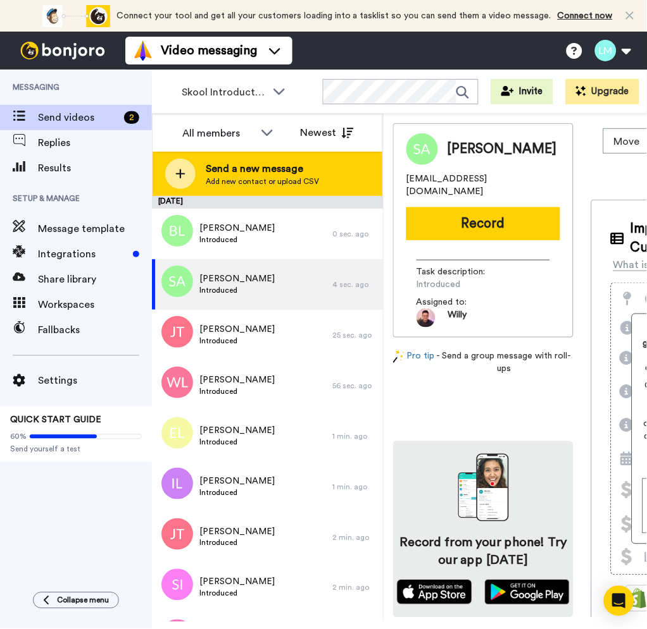
click at [266, 183] on span "Add new contact or upload CSV" at bounding box center [262, 181] width 113 height 10
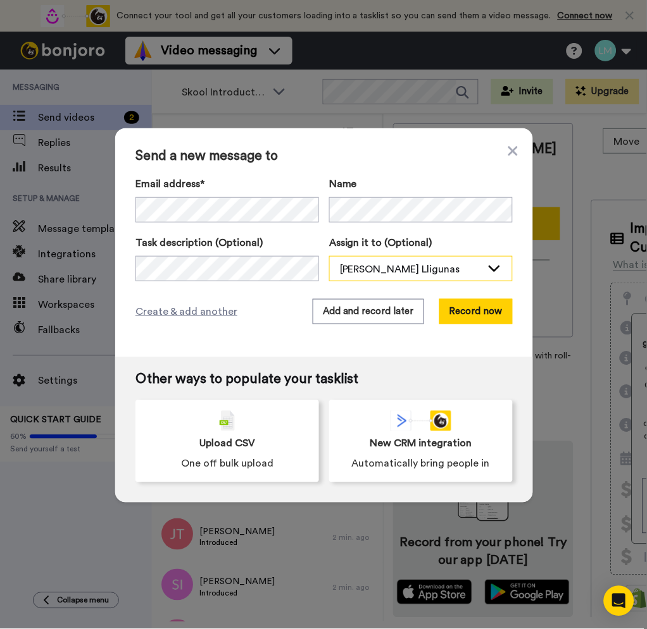
click at [399, 269] on div "Lyka Marie M. Lligunas" at bounding box center [411, 269] width 142 height 15
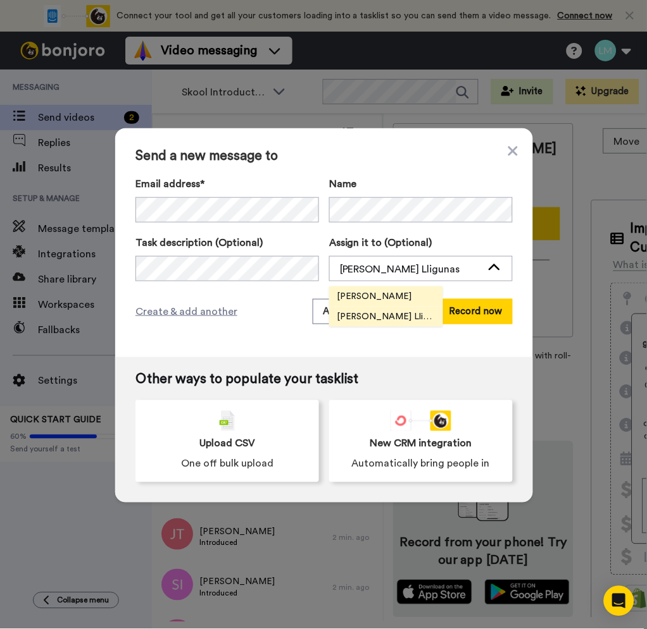
click at [356, 291] on span "Willy Lin" at bounding box center [374, 296] width 90 height 13
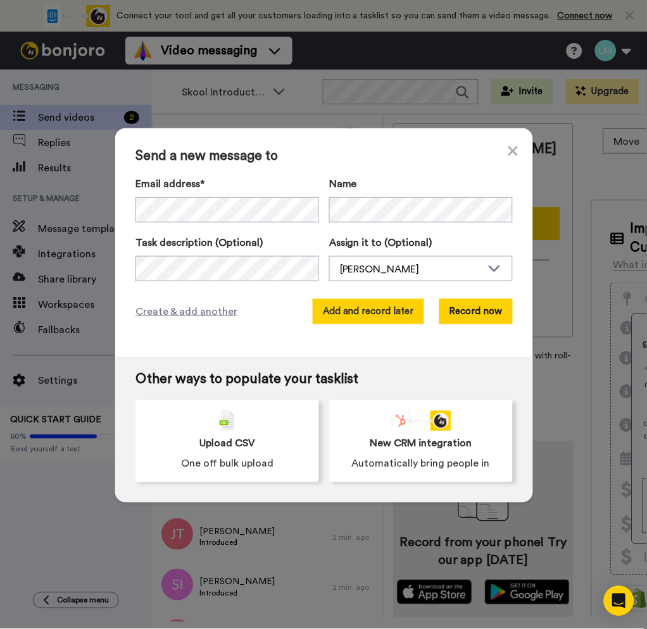
click at [356, 306] on button "Add and record later" at bounding box center [367, 311] width 111 height 25
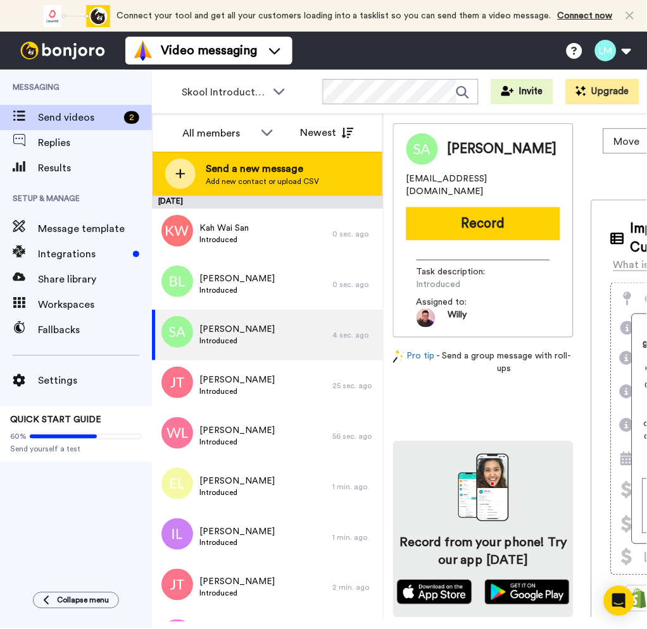
click at [268, 180] on span "Add new contact or upload CSV" at bounding box center [262, 181] width 113 height 10
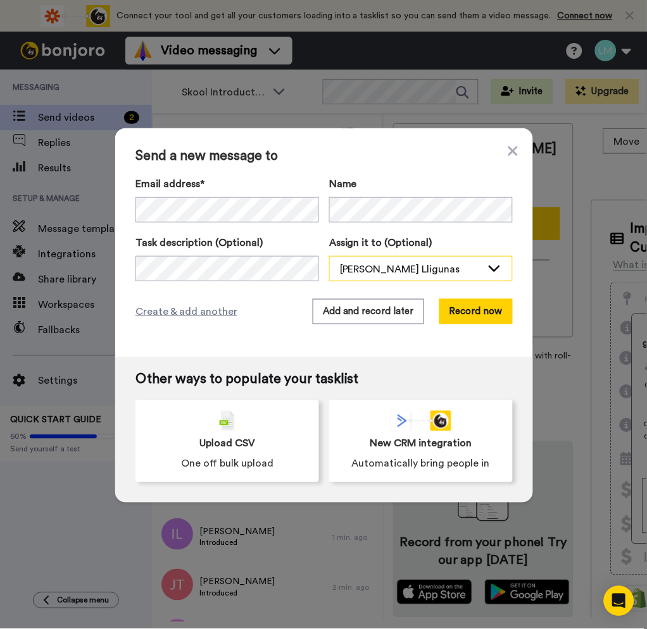
click at [377, 276] on div "Lyka Marie M. Lligunas" at bounding box center [421, 269] width 182 height 25
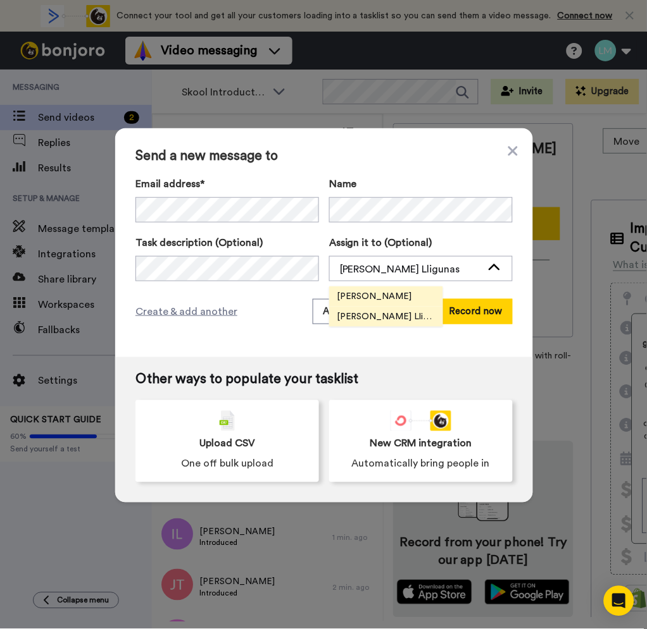
click at [354, 294] on span "Willy Lin" at bounding box center [374, 296] width 90 height 13
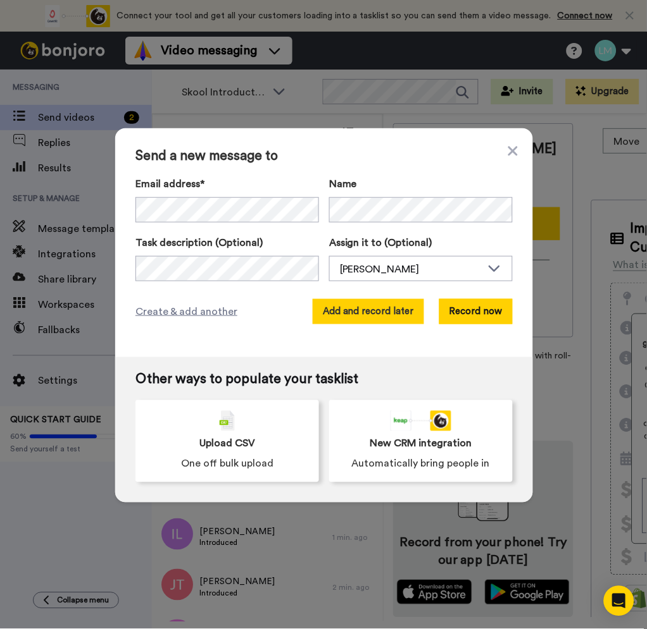
click at [348, 304] on button "Add and record later" at bounding box center [367, 311] width 111 height 25
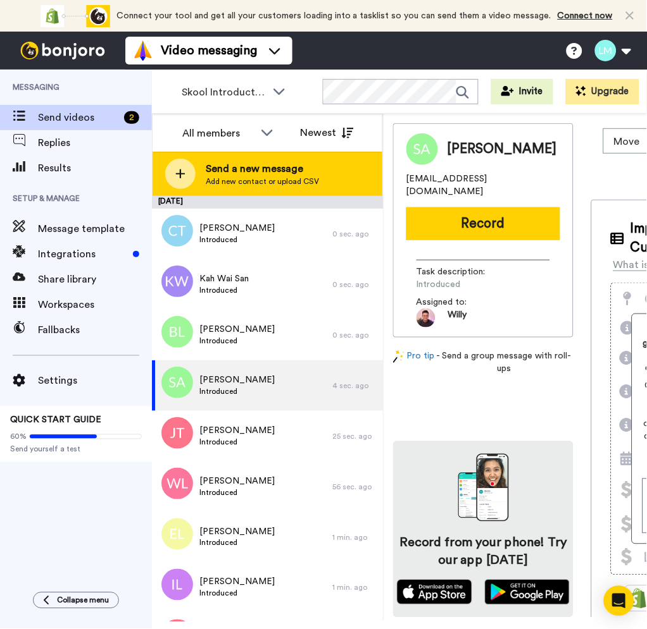
click at [297, 191] on div "Send a new message Add new contact or upload CSV" at bounding box center [267, 174] width 230 height 44
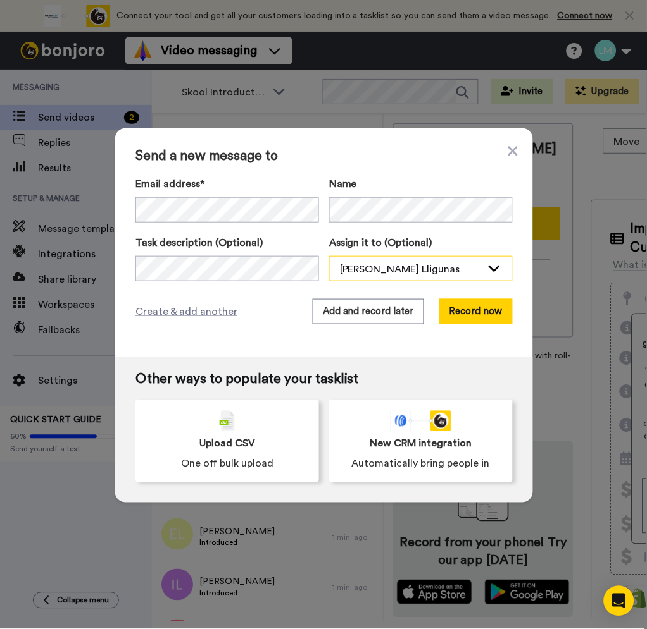
click at [431, 266] on div "Lyka Marie M. Lligunas" at bounding box center [411, 269] width 142 height 15
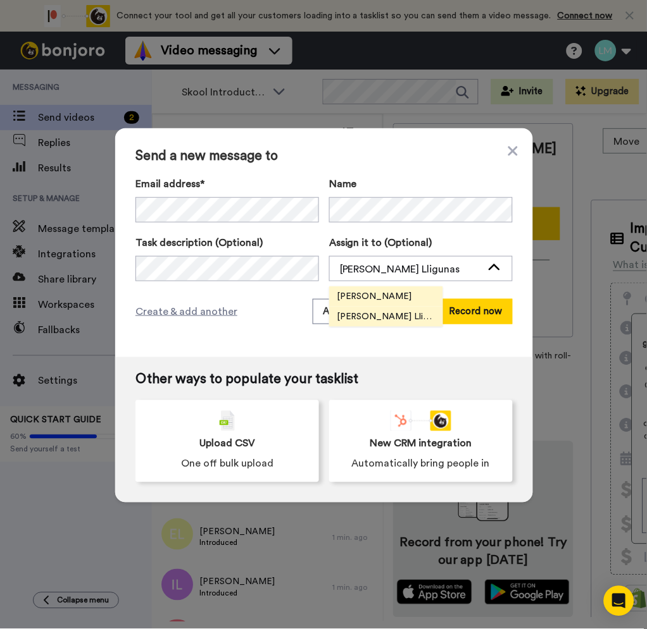
click at [357, 296] on span "Willy Lin" at bounding box center [374, 296] width 90 height 13
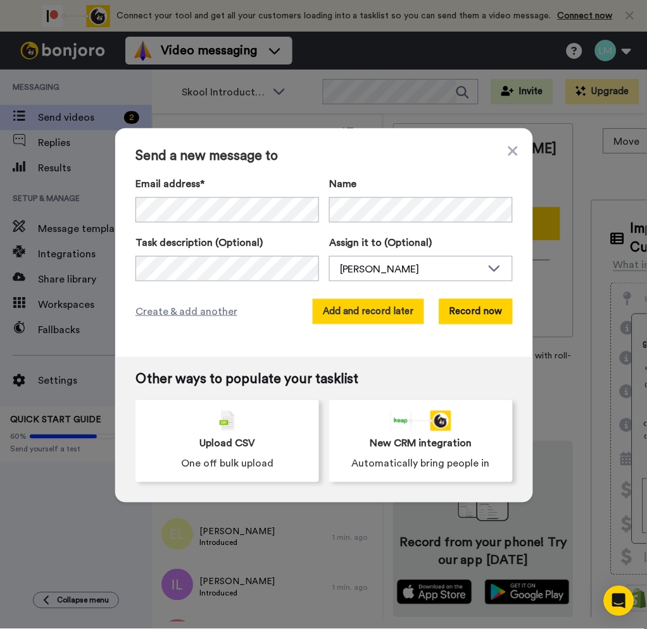
click at [353, 307] on button "Add and record later" at bounding box center [367, 311] width 111 height 25
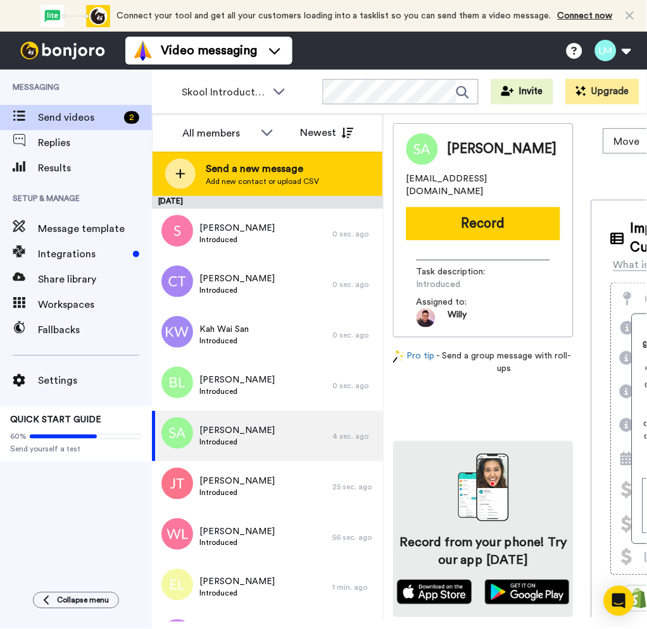
click at [230, 194] on div "Send a new message Add new contact or upload CSV" at bounding box center [267, 174] width 230 height 44
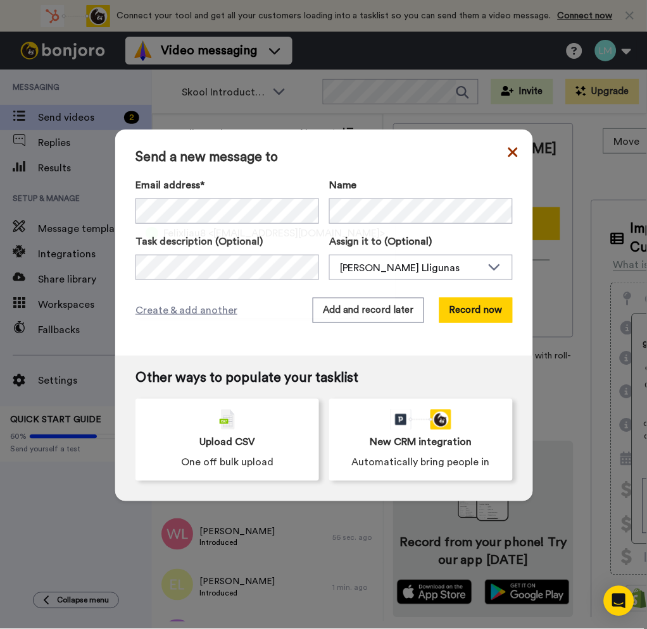
click at [508, 148] on icon at bounding box center [512, 152] width 9 height 15
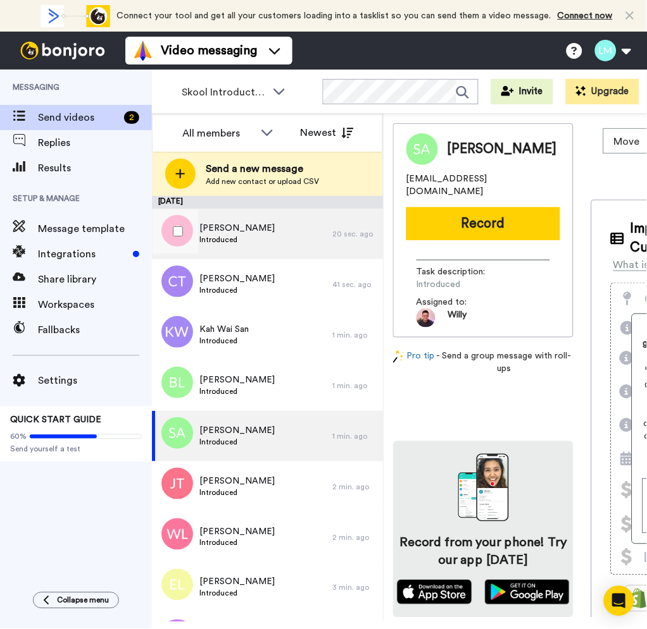
click at [247, 252] on div "Paweena Saengprasit Introduced" at bounding box center [242, 234] width 180 height 51
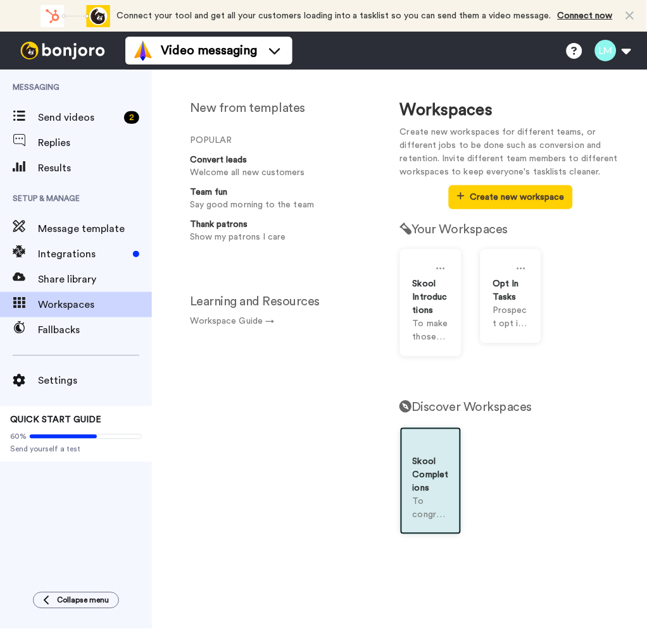
click at [438, 492] on div "Skool Completions" at bounding box center [430, 476] width 36 height 40
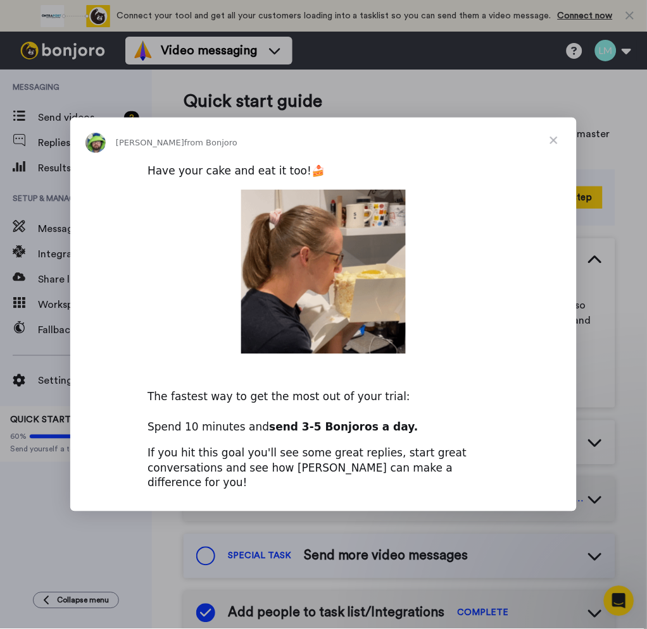
click at [554, 150] on span "Close" at bounding box center [554, 141] width 46 height 46
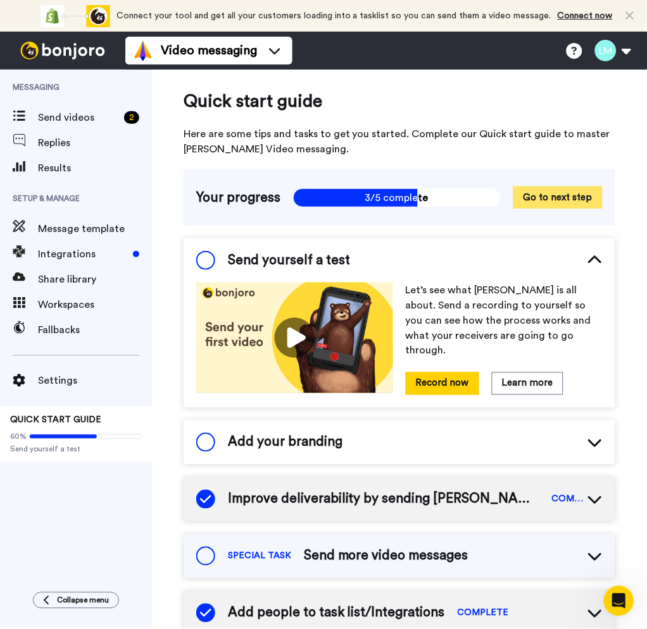
click at [542, 192] on button "Go to next step" at bounding box center [557, 198] width 89 height 22
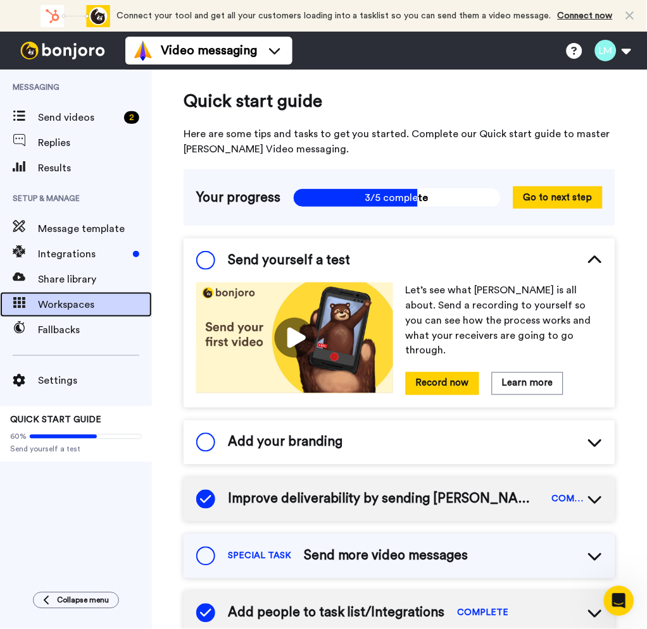
click at [89, 302] on span "Workspaces" at bounding box center [95, 304] width 114 height 15
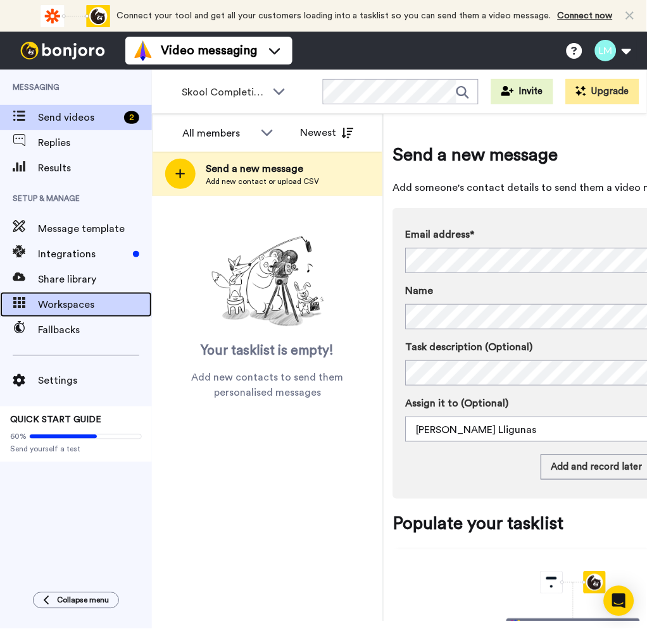
click at [98, 295] on div "Workspaces" at bounding box center [76, 304] width 152 height 25
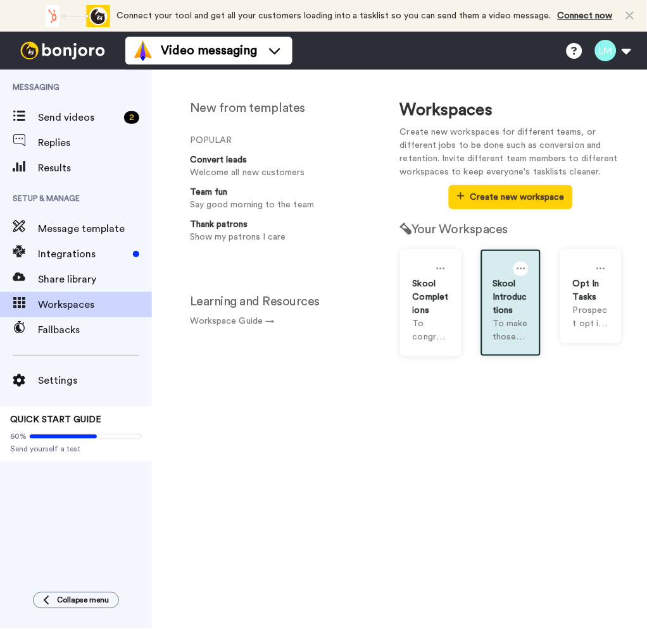
click at [515, 315] on div "Skool Introductions" at bounding box center [511, 298] width 36 height 40
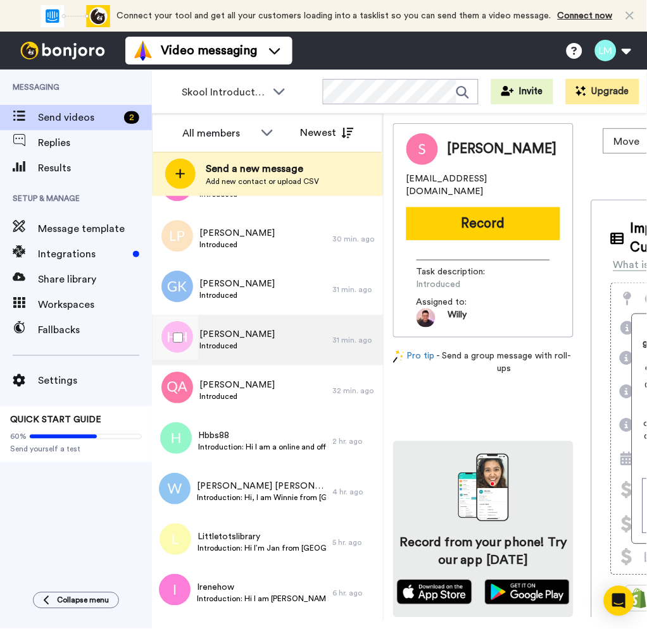
scroll to position [531, 0]
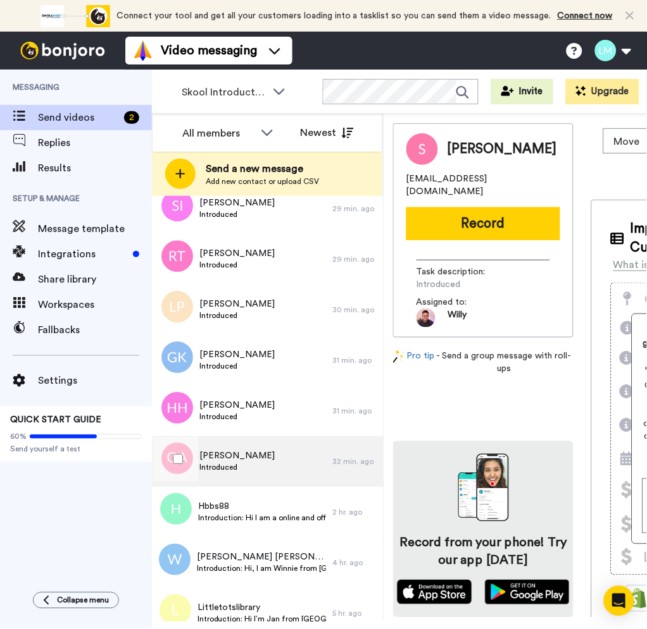
click at [291, 465] on div "Queenie Ang Introduced" at bounding box center [242, 462] width 180 height 51
click at [573, 153] on icon at bounding box center [578, 149] width 11 height 13
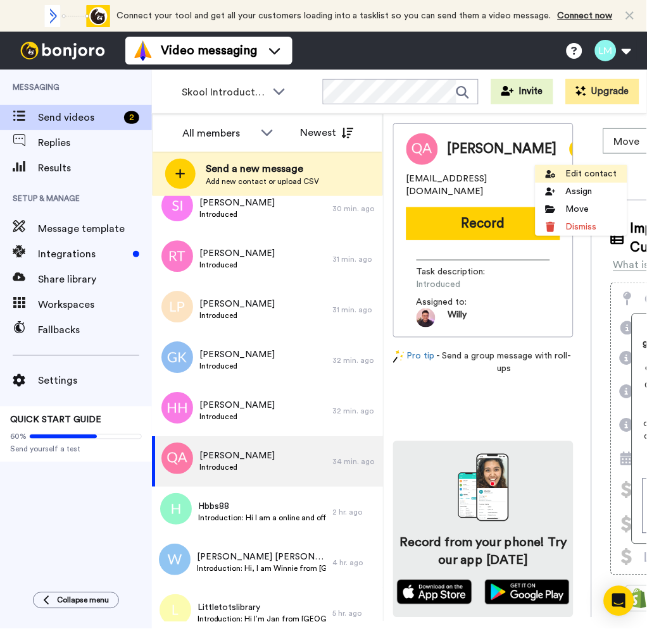
click at [573, 176] on li "Edit contact" at bounding box center [581, 174] width 92 height 18
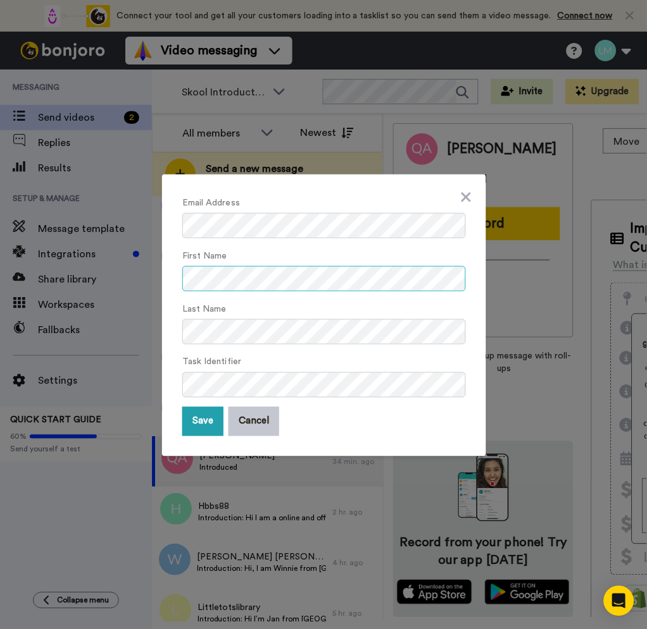
click at [129, 281] on div "Email Address First Name Last Name Task Identifier Save Cancel" at bounding box center [323, 314] width 647 height 629
click at [132, 517] on div "Email Address First Name Last Name Task Identifier Save Cancel" at bounding box center [323, 314] width 647 height 629
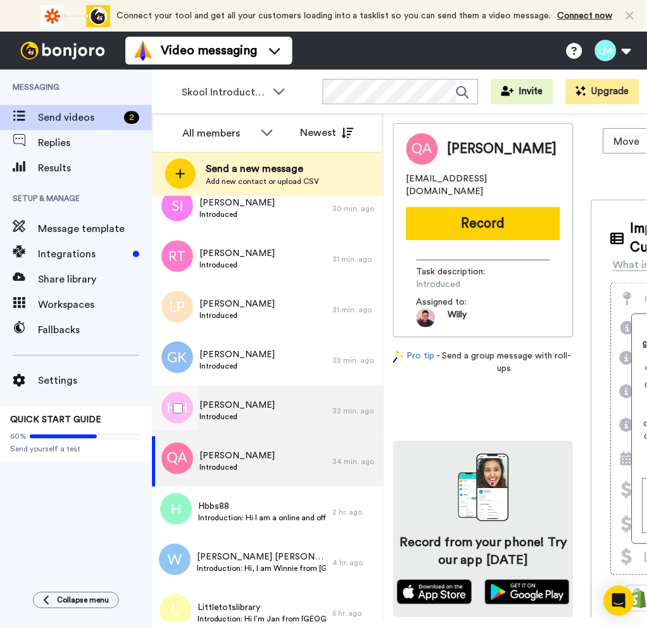
click at [270, 419] on div "Hui Hui Introduced" at bounding box center [242, 412] width 180 height 51
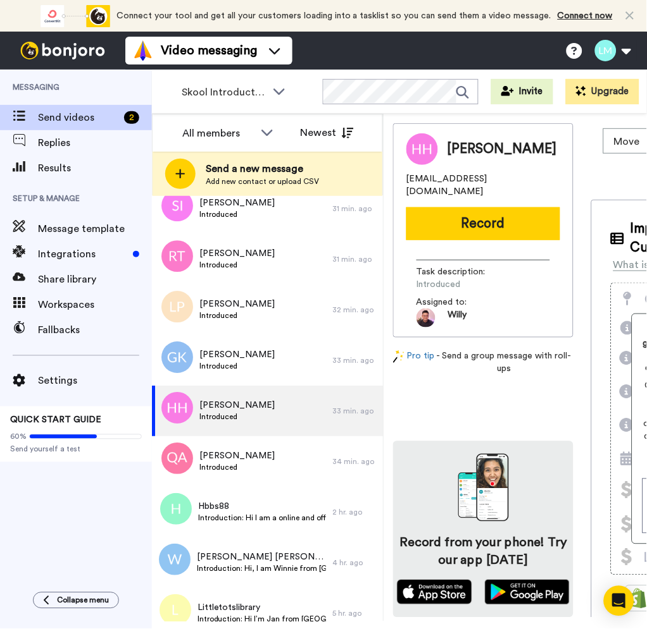
click at [523, 142] on div "[PERSON_NAME]" at bounding box center [517, 149] width 141 height 19
click at [573, 150] on icon at bounding box center [578, 149] width 11 height 13
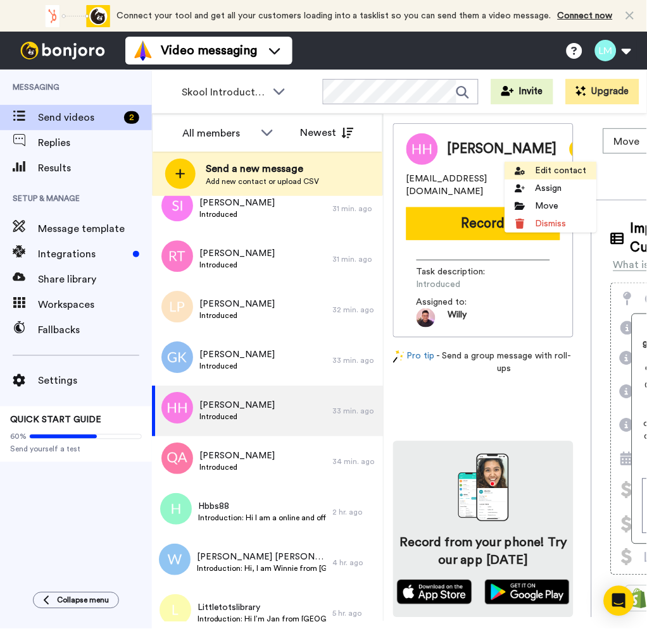
click at [517, 168] on icon at bounding box center [520, 171] width 10 height 10
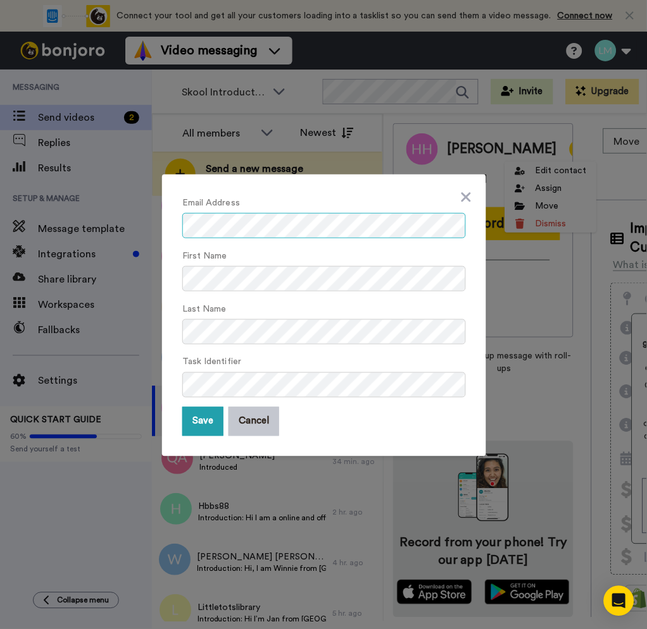
click at [94, 226] on div "Email Address First Name Last Name Task Identifier Save Cancel" at bounding box center [323, 314] width 647 height 629
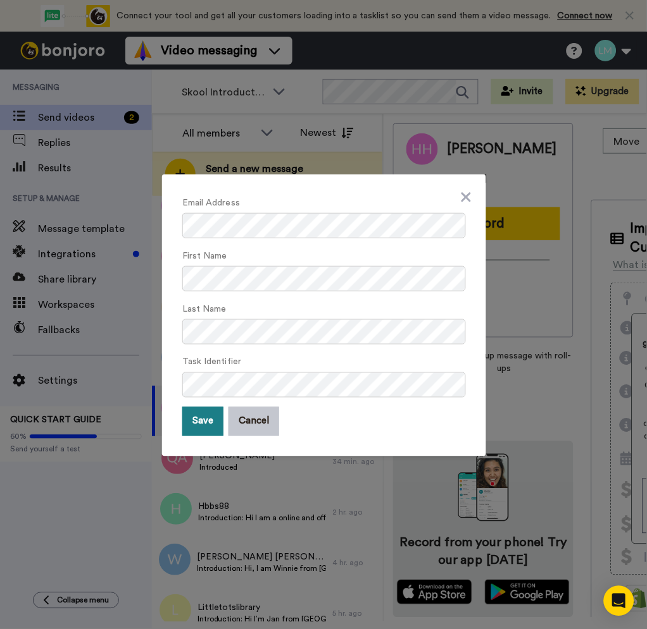
click at [194, 431] on button "Save" at bounding box center [202, 421] width 41 height 29
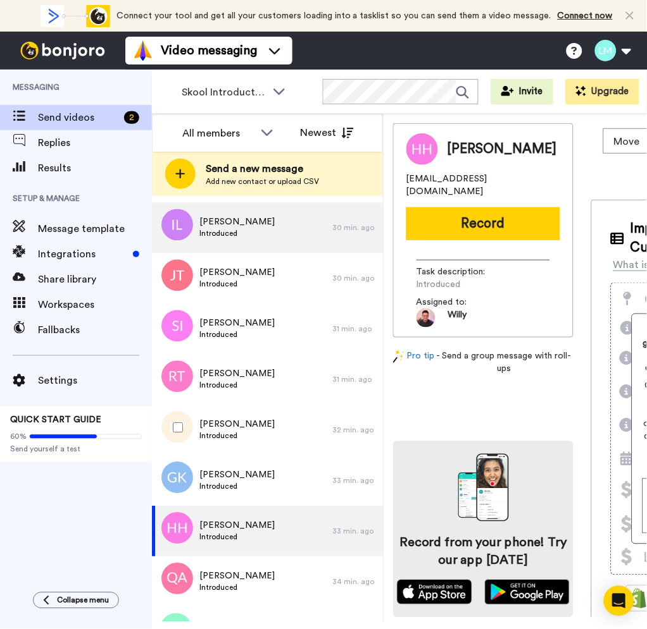
scroll to position [421, 0]
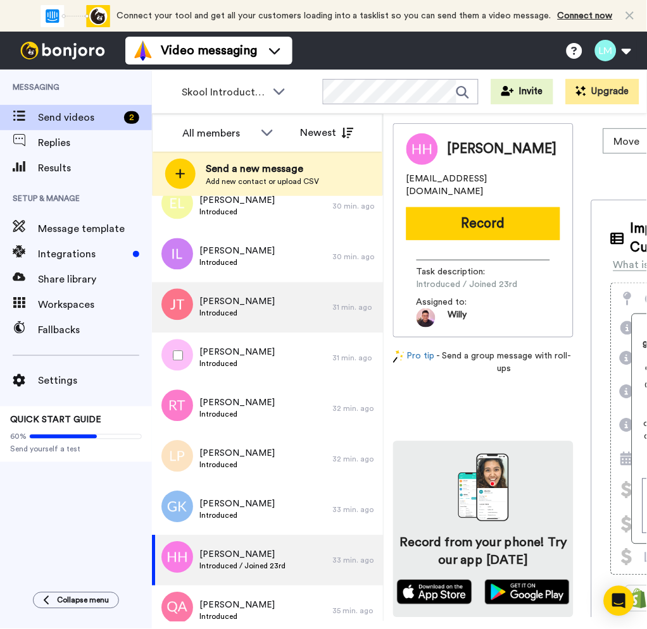
scroll to position [421, 0]
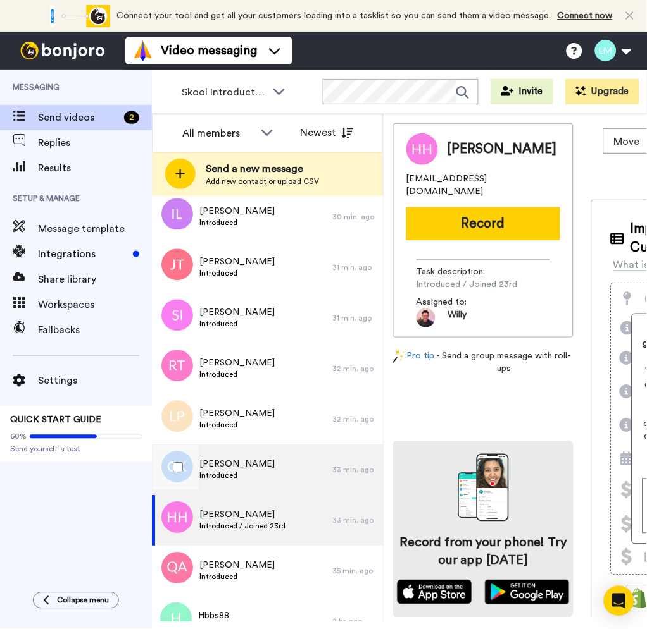
drag, startPoint x: 275, startPoint y: 461, endPoint x: 284, endPoint y: 448, distance: 16.3
click at [273, 462] on div "Gary Koh Introduced" at bounding box center [242, 470] width 180 height 51
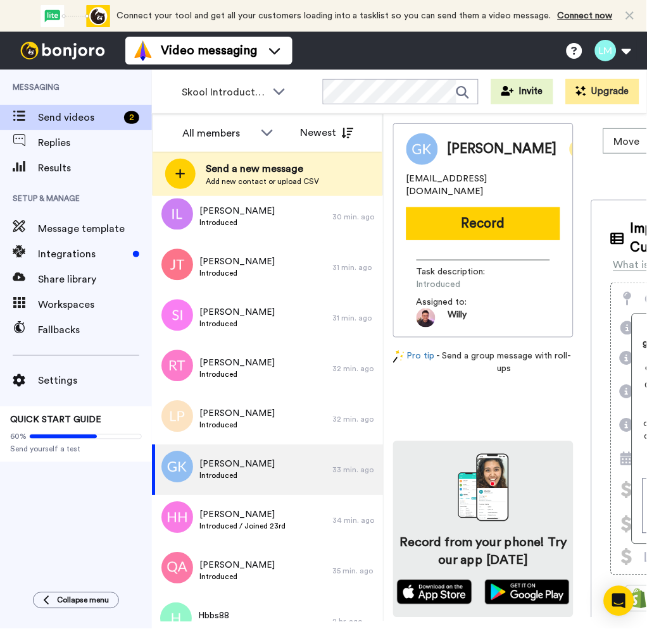
click at [573, 145] on icon at bounding box center [578, 149] width 11 height 13
click at [527, 174] on icon at bounding box center [531, 171] width 10 height 10
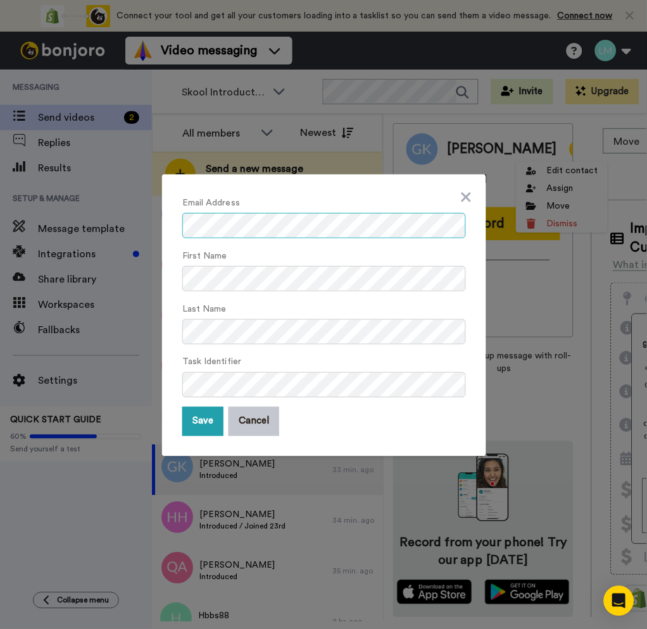
click at [168, 222] on div "Email Address First Name Last Name Task Identifier Save Cancel" at bounding box center [324, 316] width 324 height 282
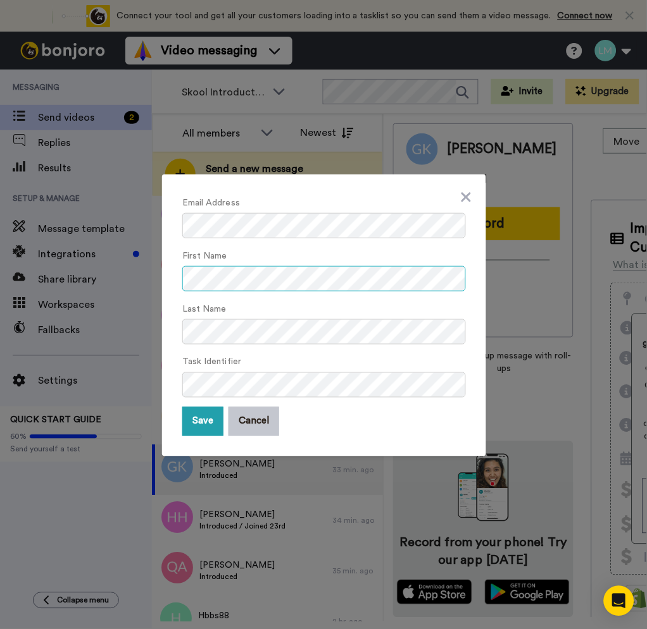
click at [125, 277] on div "Email Address First Name Last Name Task Identifier Save Cancel" at bounding box center [323, 314] width 647 height 629
click at [140, 275] on div "Email Address First Name Last Name Task Identifier Save Cancel" at bounding box center [323, 314] width 647 height 629
click at [195, 431] on button "Save" at bounding box center [202, 421] width 41 height 29
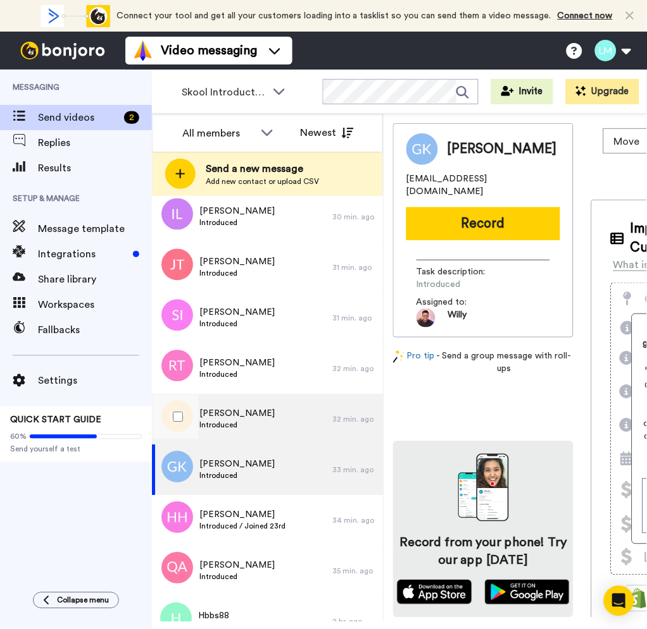
click at [287, 421] on div "Lian Phey Wee Introduced" at bounding box center [242, 420] width 180 height 51
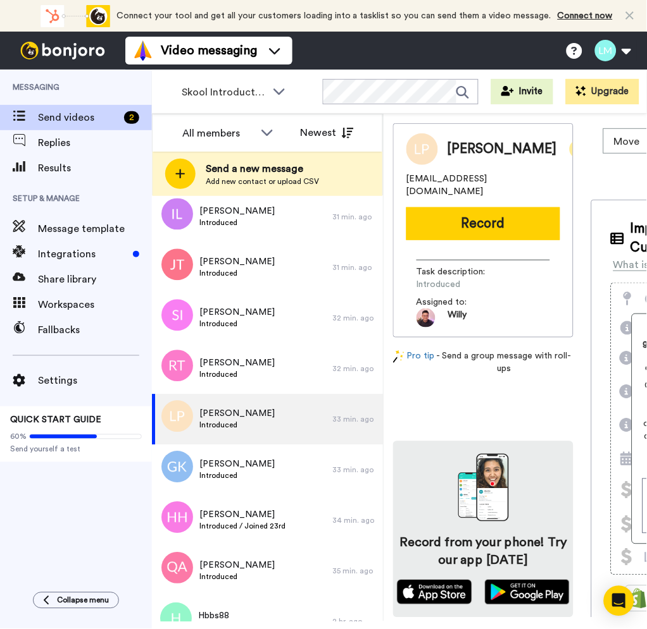
click at [573, 151] on icon at bounding box center [578, 149] width 11 height 13
click at [561, 178] on li "Edit contact" at bounding box center [583, 174] width 92 height 18
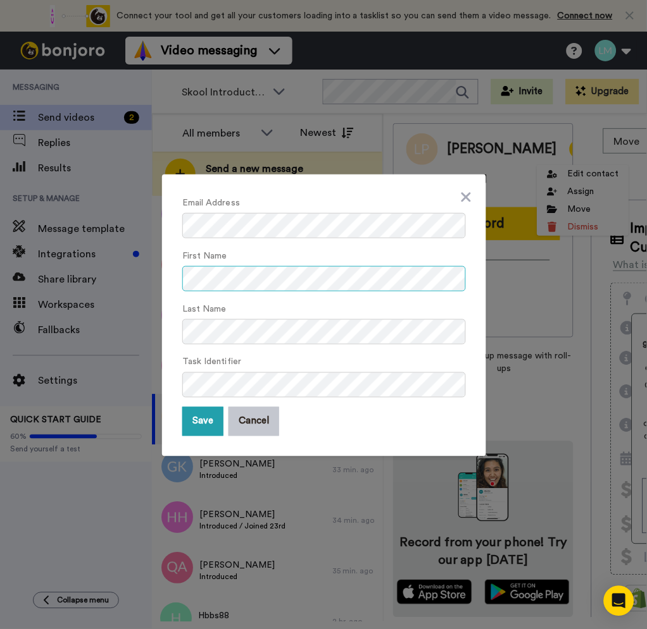
click at [128, 271] on div "Email Address First Name Last Name Task Identifier Save Cancel" at bounding box center [323, 314] width 647 height 629
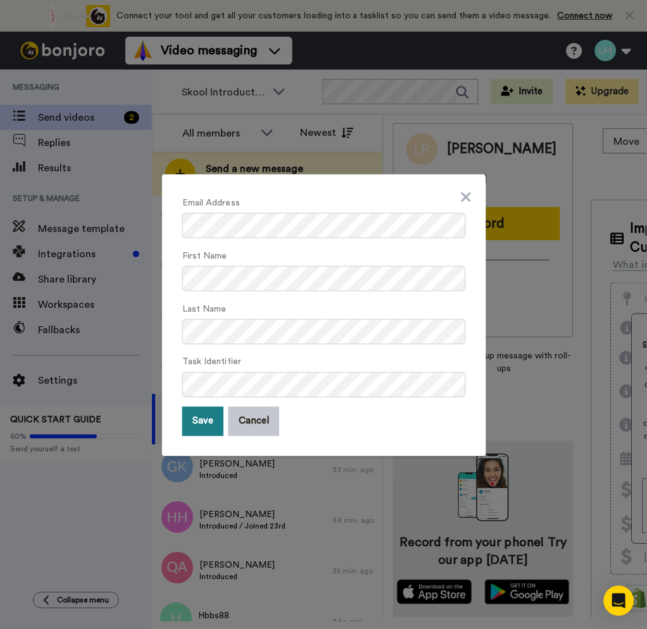
drag, startPoint x: 201, startPoint y: 431, endPoint x: 213, endPoint y: 430, distance: 11.5
click at [201, 431] on button "Save" at bounding box center [202, 421] width 41 height 29
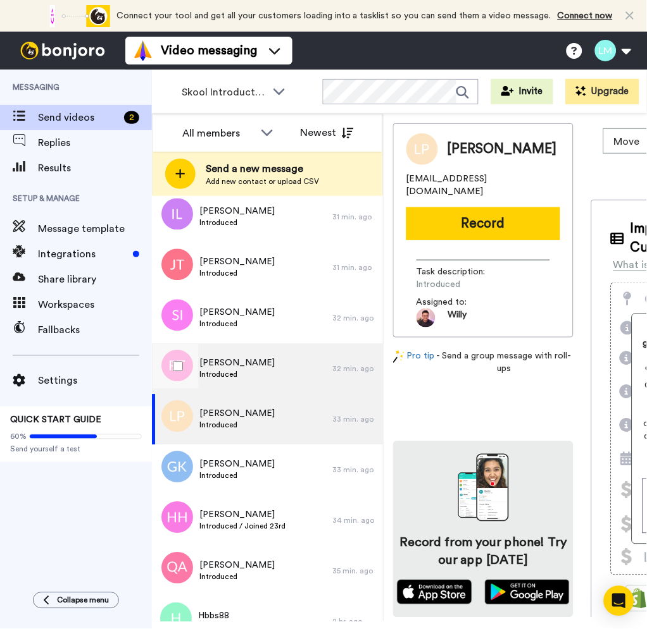
click at [270, 369] on div "Rodney Tay Introduced" at bounding box center [242, 369] width 180 height 51
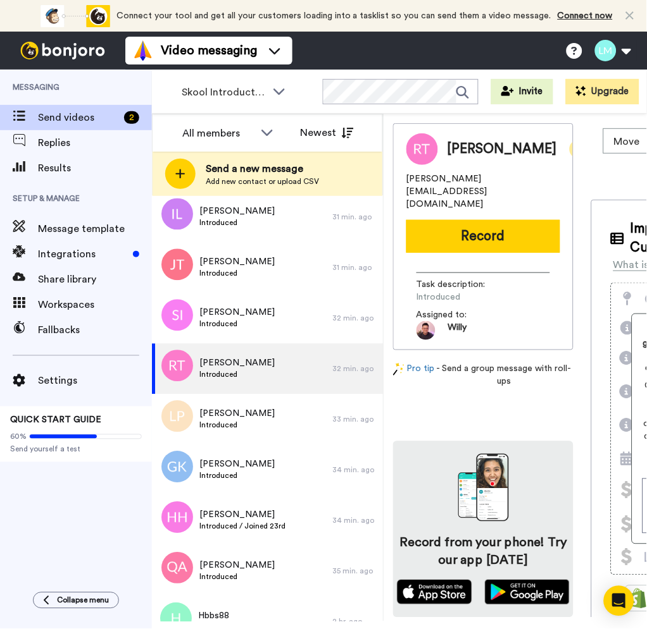
click at [573, 143] on icon at bounding box center [578, 149] width 11 height 13
click at [538, 171] on li "Edit contact" at bounding box center [575, 171] width 92 height 18
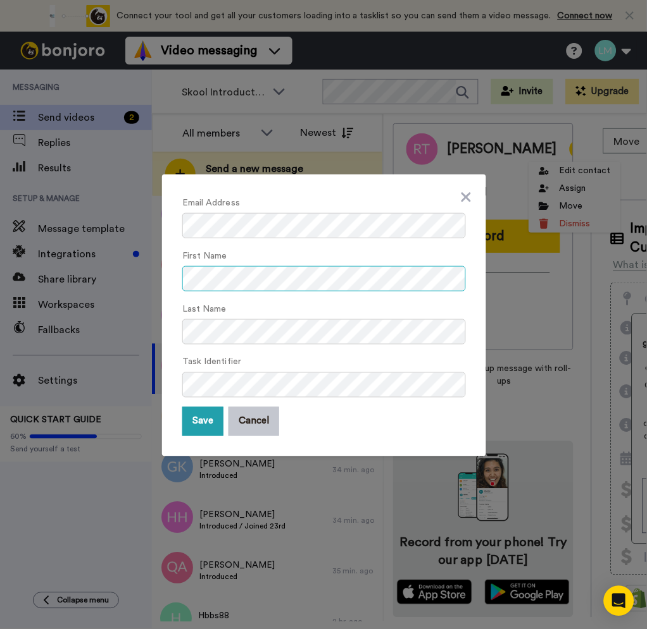
click at [73, 281] on div "Email Address First Name Last Name Task Identifier Save Cancel" at bounding box center [323, 314] width 647 height 629
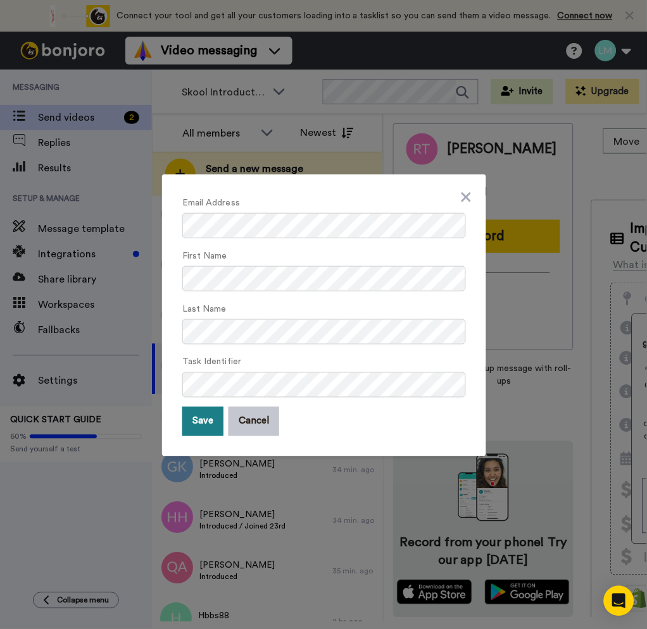
click at [190, 423] on button "Save" at bounding box center [202, 421] width 41 height 29
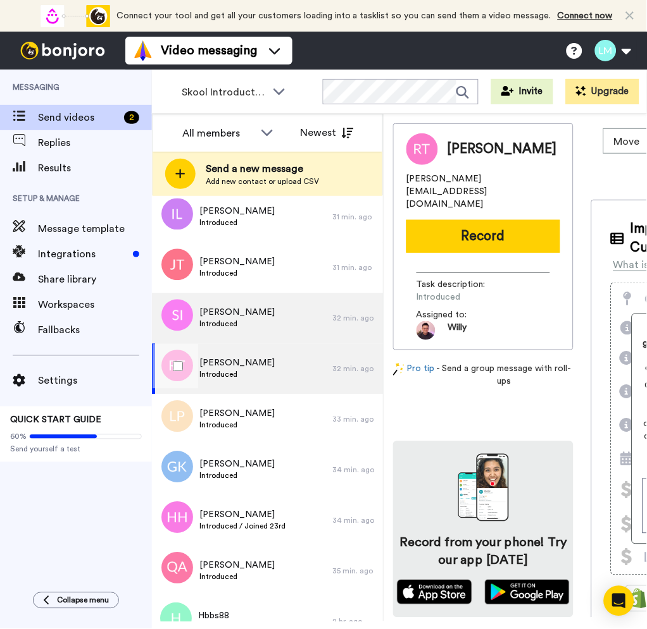
click at [248, 330] on div "Shahidul Islam Introduced" at bounding box center [236, 319] width 75 height 24
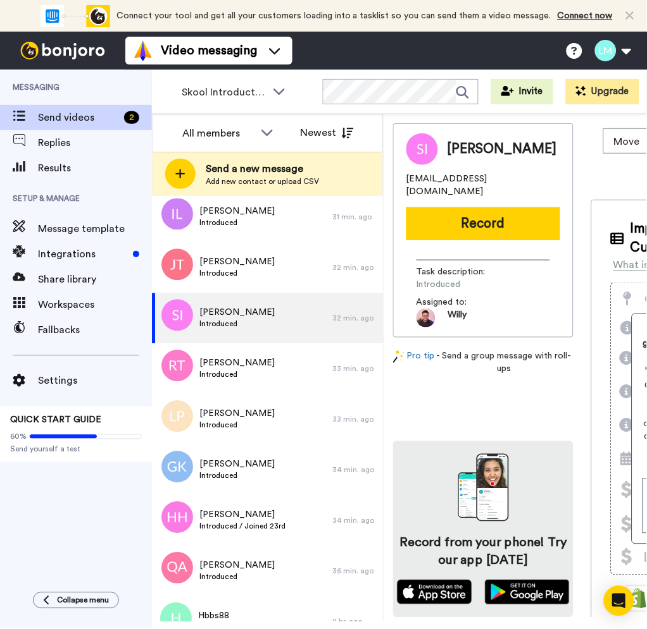
click at [549, 159] on div "Shahidul Islam" at bounding box center [517, 149] width 141 height 19
click at [573, 153] on icon at bounding box center [578, 149] width 11 height 13
click at [560, 166] on li "Edit contact" at bounding box center [582, 174] width 92 height 18
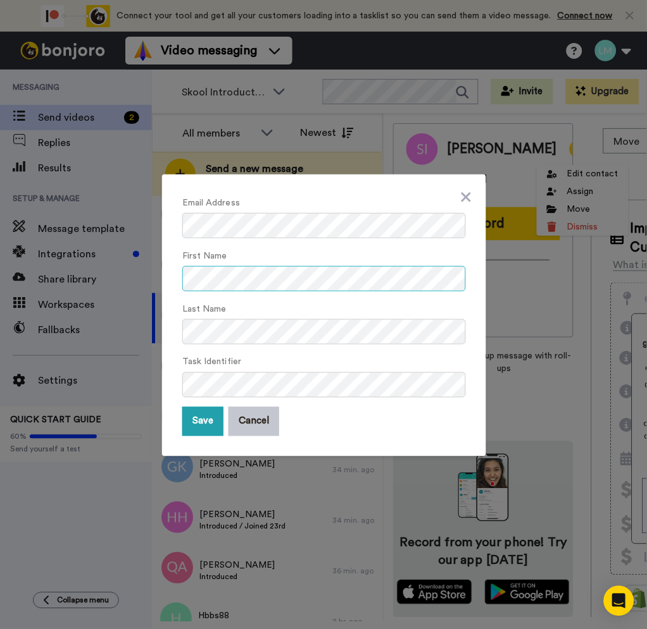
click at [59, 255] on div "Email Address First Name Last Name Task Identifier Save Cancel" at bounding box center [323, 314] width 647 height 629
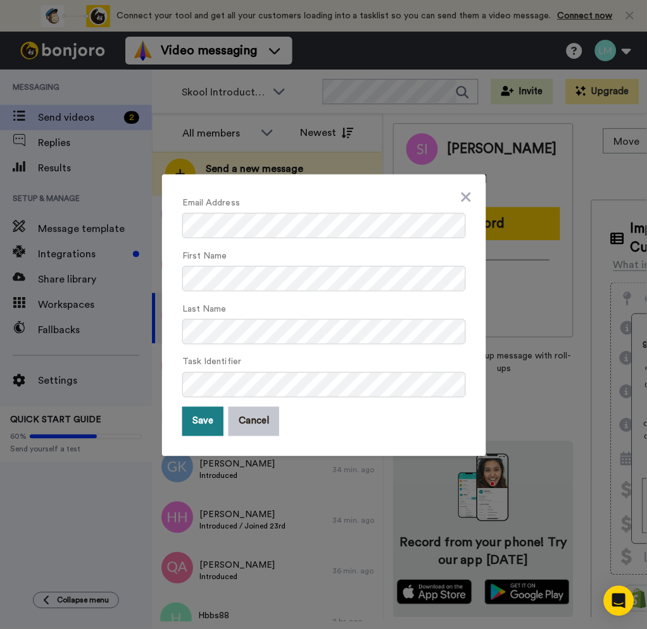
click at [193, 426] on button "Save" at bounding box center [202, 421] width 41 height 29
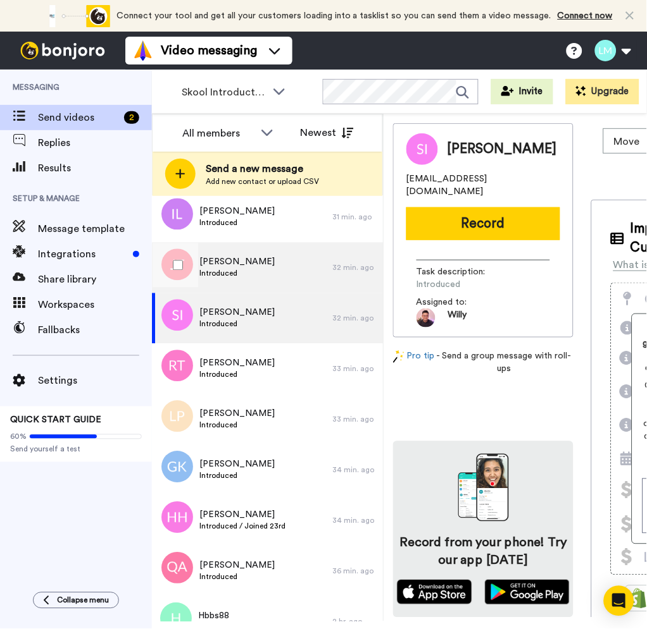
click at [292, 267] on div "Jason Teo Introduced" at bounding box center [242, 268] width 180 height 51
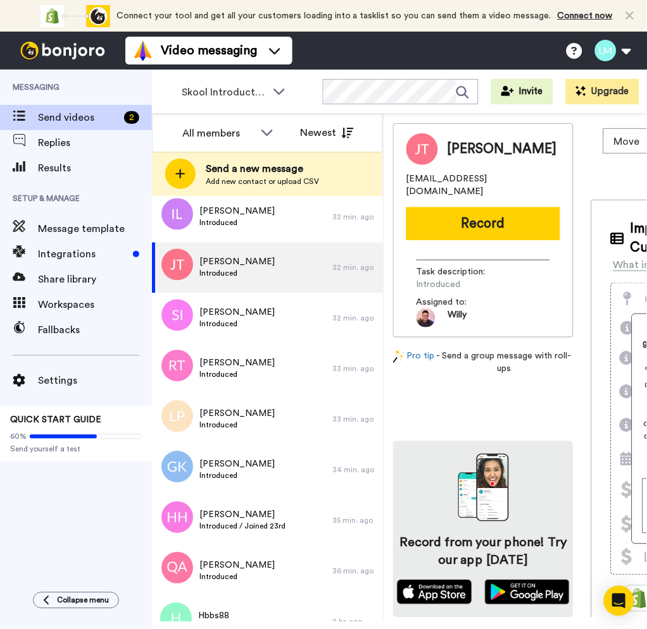
click at [537, 143] on div "Jason Teo" at bounding box center [517, 149] width 141 height 19
click at [537, 154] on div "Jason Teo" at bounding box center [517, 149] width 141 height 19
click at [574, 150] on icon at bounding box center [579, 149] width 11 height 3
click at [533, 162] on li "Edit contact" at bounding box center [566, 171] width 92 height 18
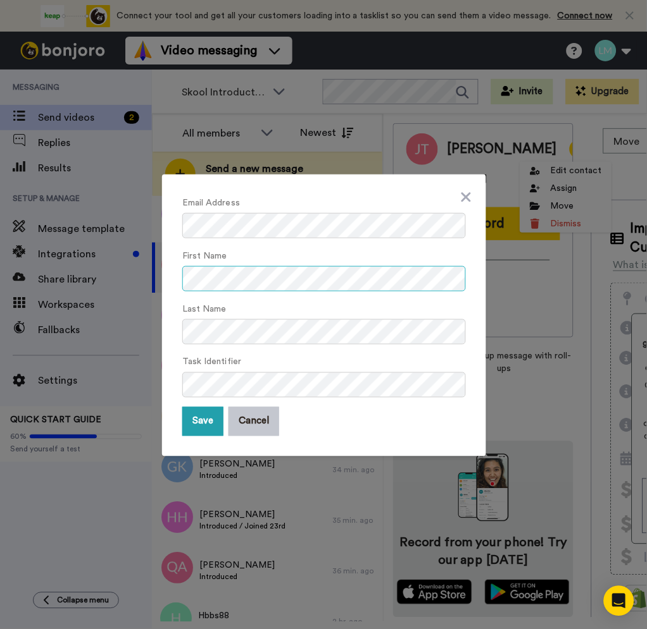
click at [58, 268] on div "Email Address First Name Last Name Task Identifier Save Cancel" at bounding box center [323, 314] width 647 height 629
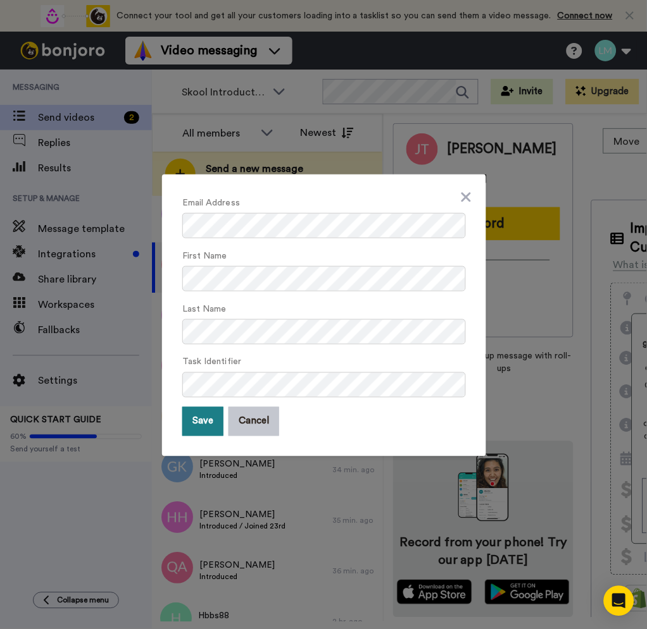
click at [187, 424] on button "Save" at bounding box center [202, 421] width 41 height 29
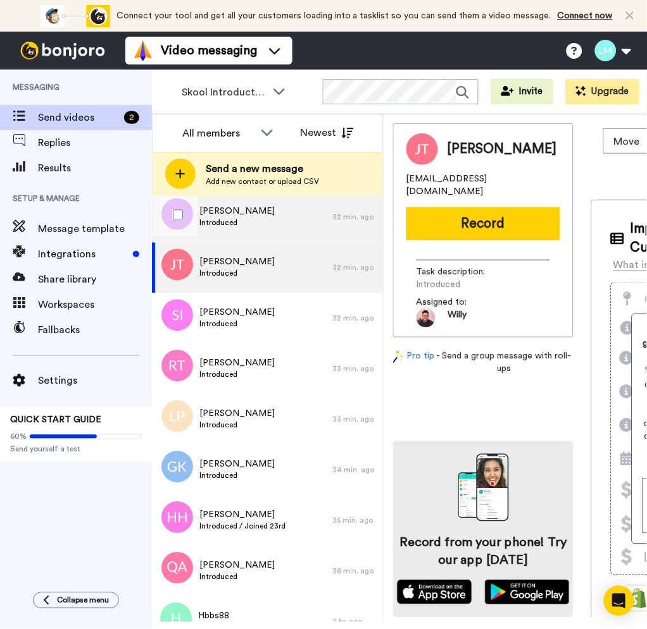
click at [292, 222] on div "Irene Lee Introduced" at bounding box center [242, 217] width 180 height 51
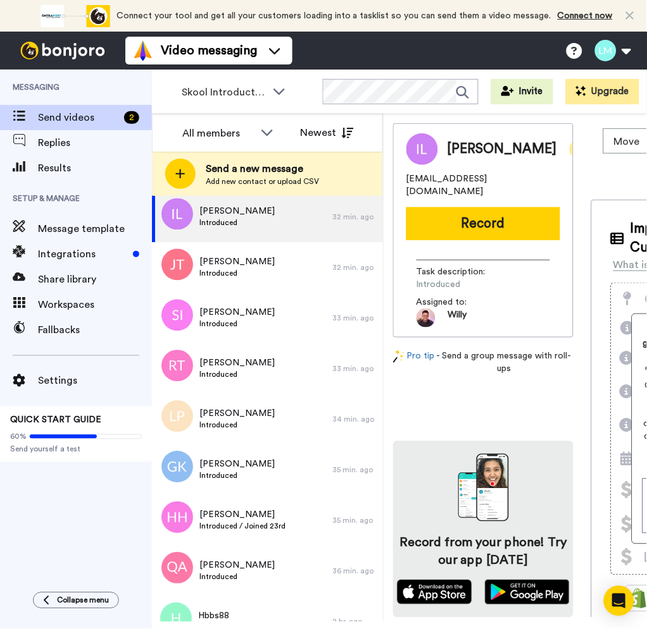
click at [573, 155] on icon at bounding box center [578, 149] width 11 height 13
click at [538, 171] on li "Edit contact" at bounding box center [562, 171] width 92 height 18
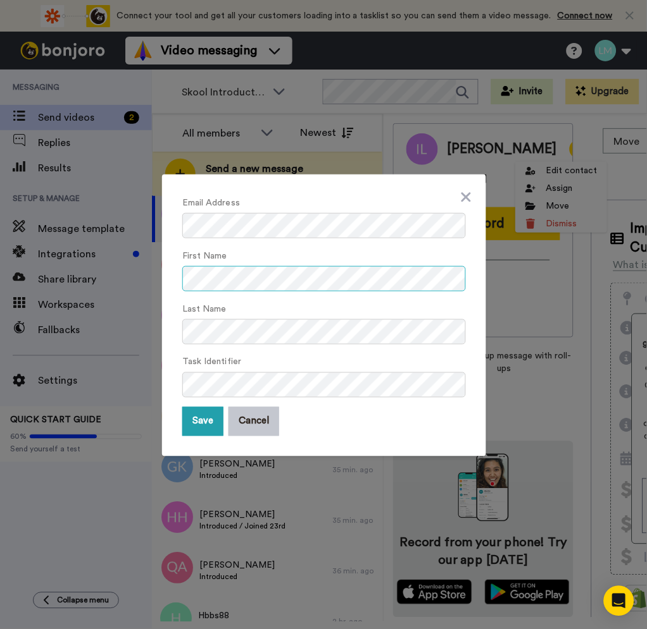
click at [4, 279] on div "Email Address First Name Last Name Task Identifier Save Cancel" at bounding box center [323, 314] width 647 height 629
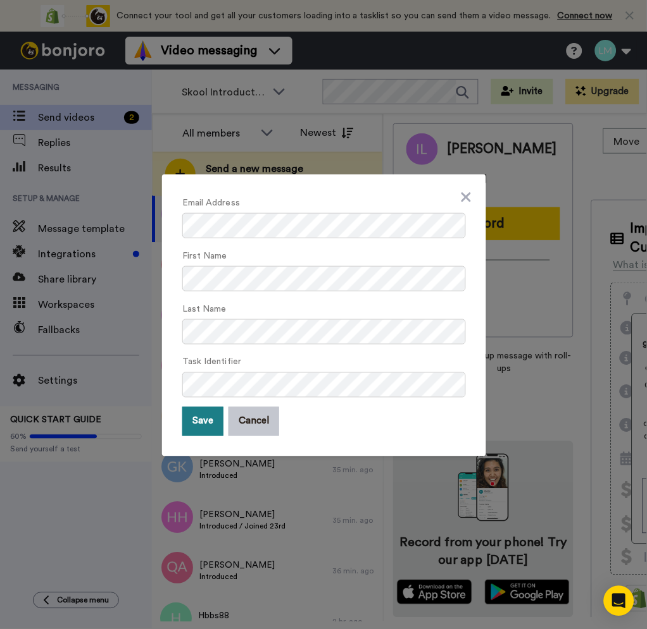
click at [192, 416] on button "Save" at bounding box center [202, 421] width 41 height 29
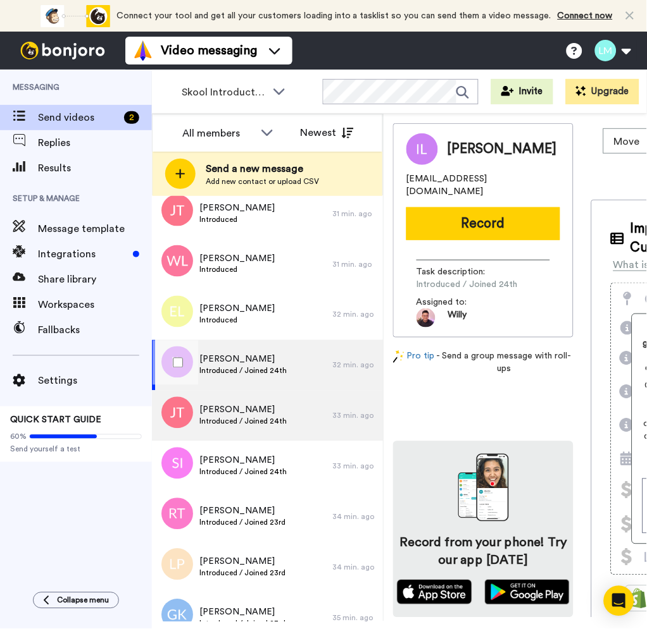
scroll to position [168, 0]
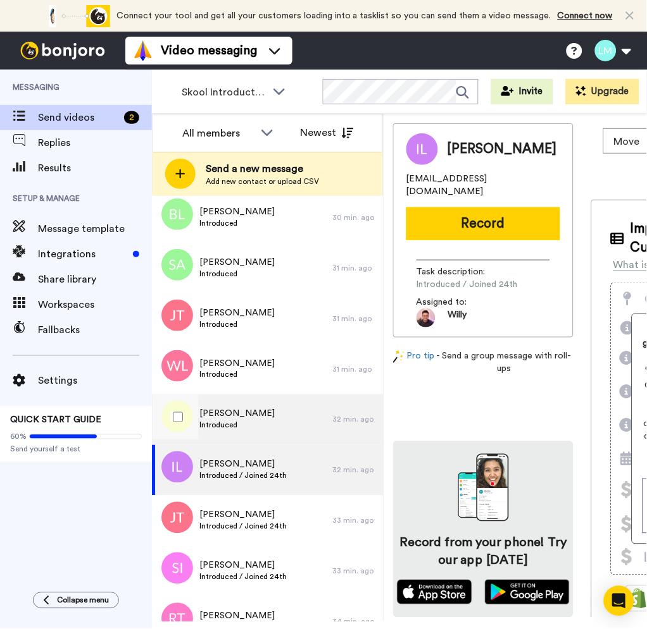
click at [272, 421] on div "[PERSON_NAME] Introduced" at bounding box center [242, 420] width 180 height 51
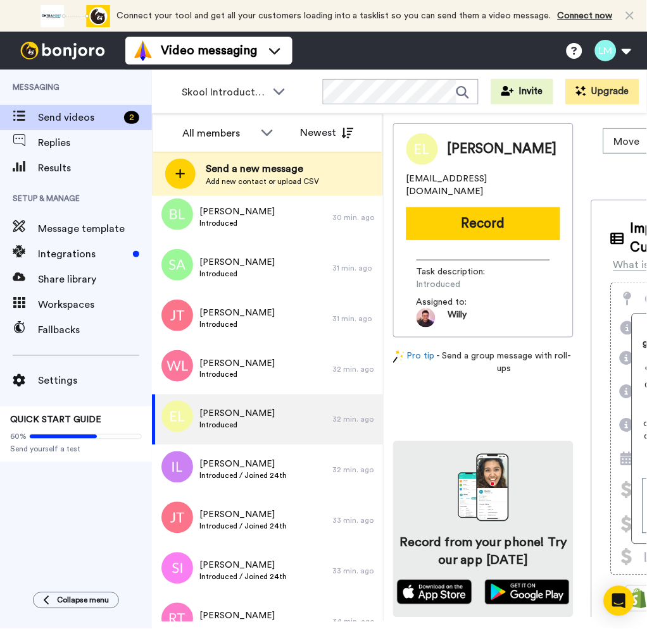
click at [520, 158] on div "[PERSON_NAME]" at bounding box center [517, 149] width 141 height 19
drag, startPoint x: 483, startPoint y: 149, endPoint x: 442, endPoint y: 148, distance: 41.1
click at [442, 148] on div "[PERSON_NAME]" at bounding box center [513, 149] width 151 height 19
copy div "[PERSON_NAME]"
click at [502, 151] on div "[PERSON_NAME]" at bounding box center [517, 149] width 141 height 19
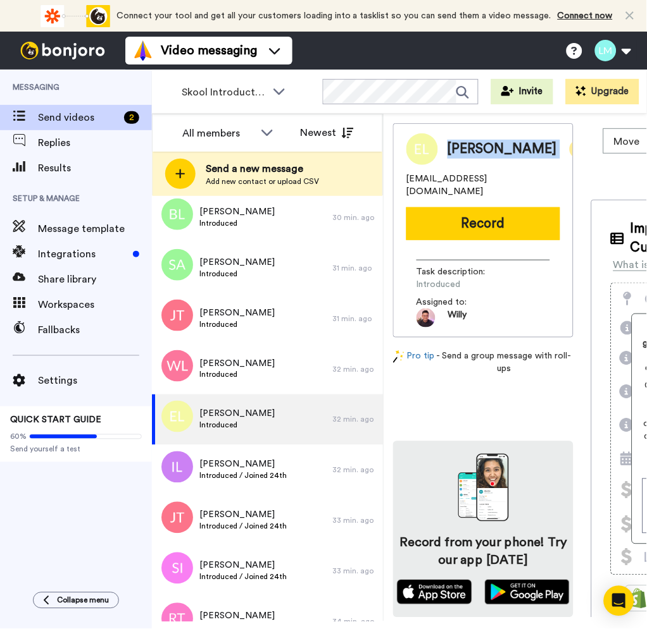
click at [573, 152] on icon at bounding box center [578, 149] width 11 height 13
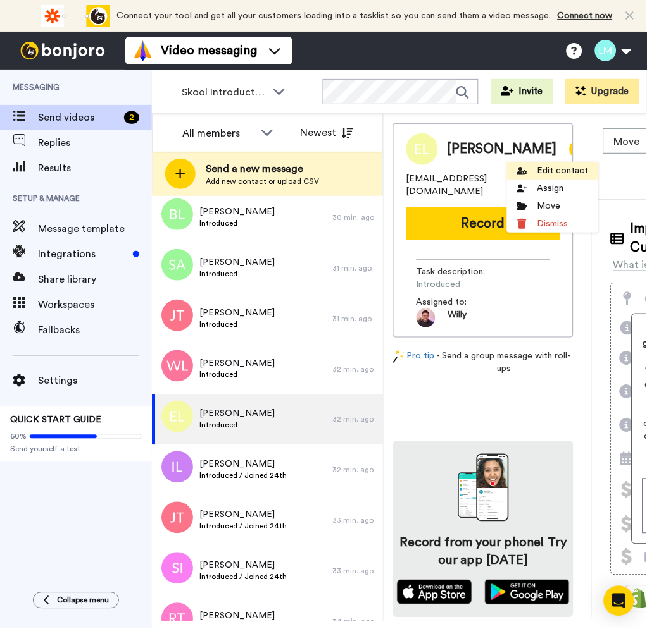
click at [536, 168] on li "Edit contact" at bounding box center [553, 171] width 92 height 18
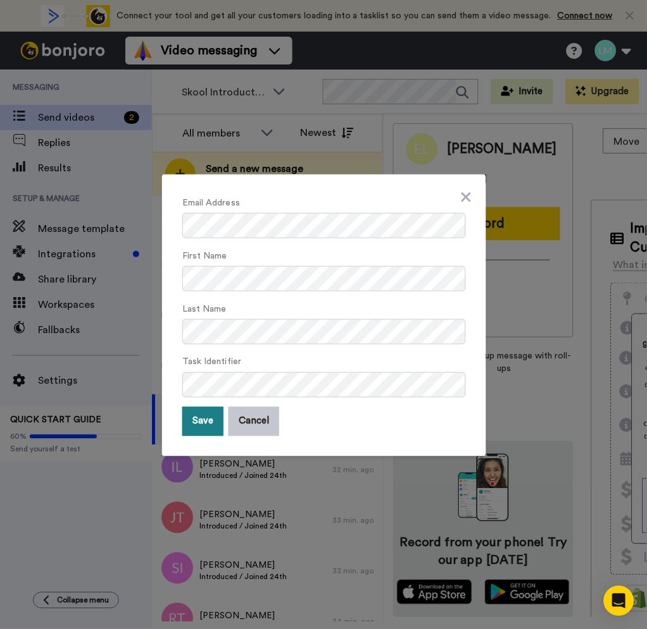
click at [196, 418] on button "Save" at bounding box center [202, 421] width 41 height 29
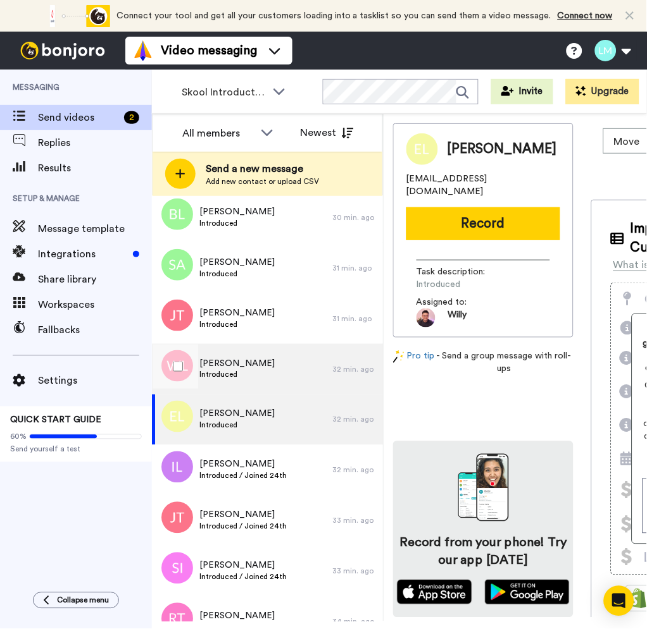
click at [281, 366] on div "William Lim Introduced" at bounding box center [242, 369] width 180 height 51
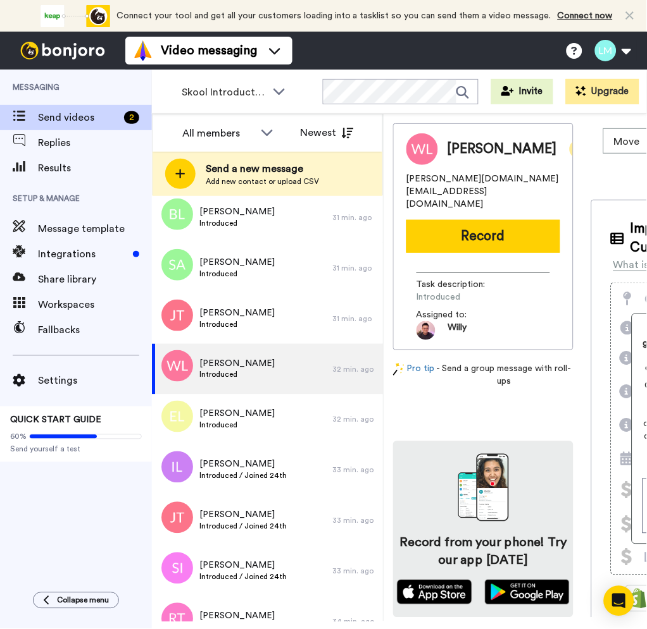
click at [569, 141] on div at bounding box center [578, 149] width 19 height 19
click at [536, 170] on li "Edit contact" at bounding box center [576, 171] width 92 height 18
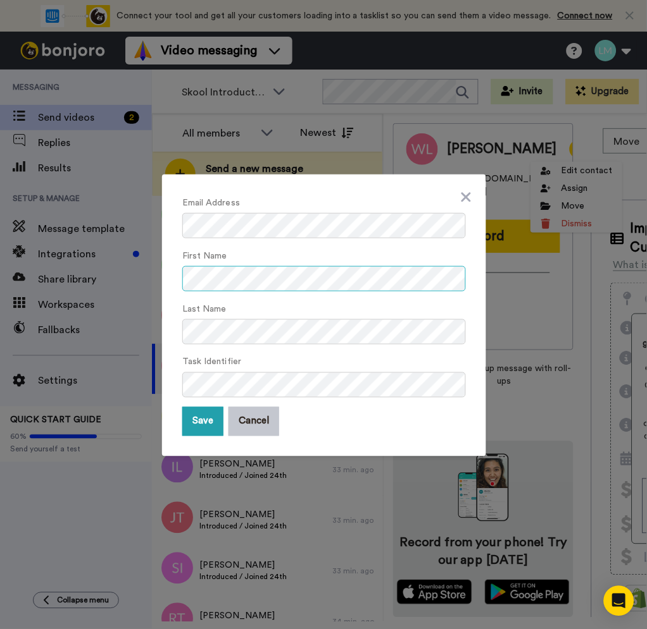
click at [121, 277] on div "Email Address First Name Last Name Task Identifier Save Cancel" at bounding box center [323, 314] width 647 height 629
click at [340, 190] on div "Email Address First Name Last Name Task Identifier Save Cancel" at bounding box center [324, 316] width 324 height 282
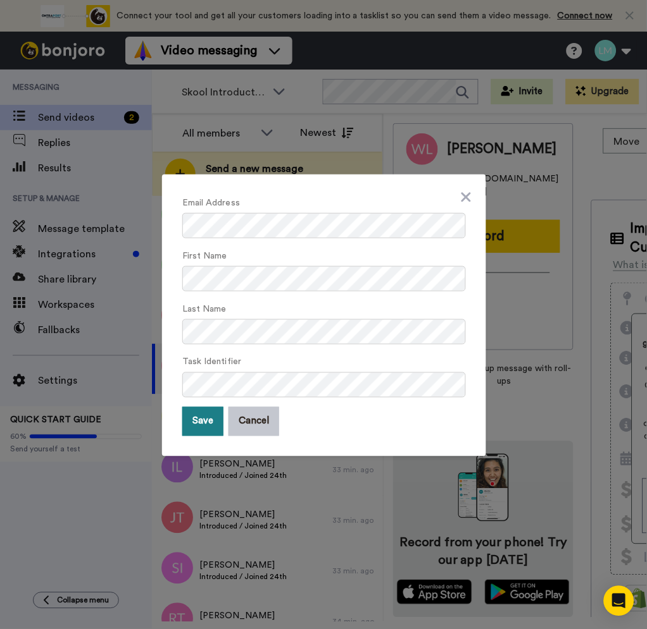
click at [197, 426] on button "Save" at bounding box center [202, 421] width 41 height 29
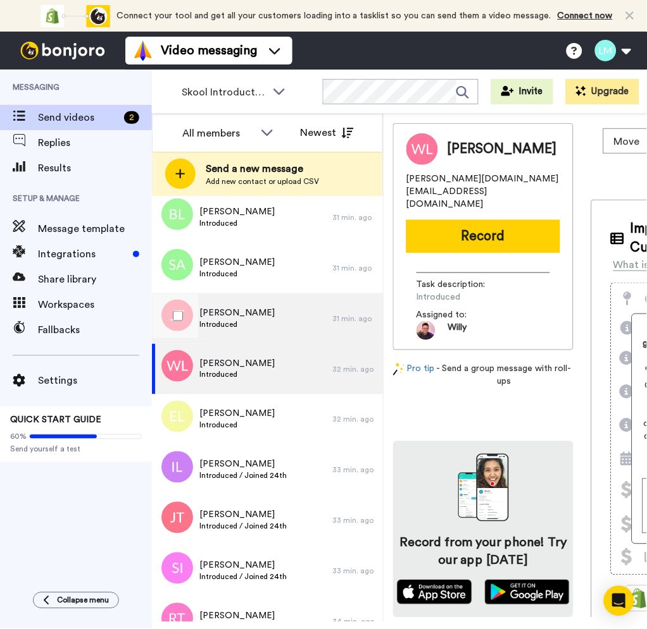
click at [290, 325] on div "John Tan Introduced" at bounding box center [242, 319] width 180 height 51
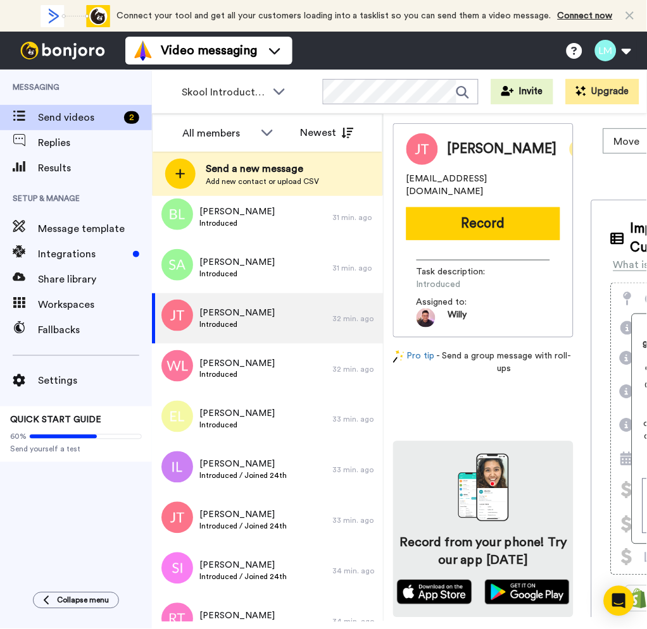
click at [573, 151] on icon at bounding box center [578, 149] width 11 height 13
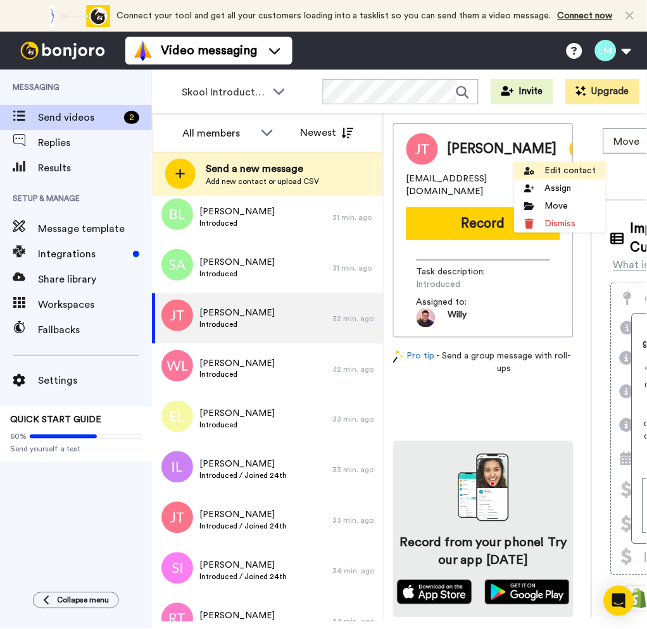
click at [526, 174] on icon at bounding box center [529, 171] width 10 height 10
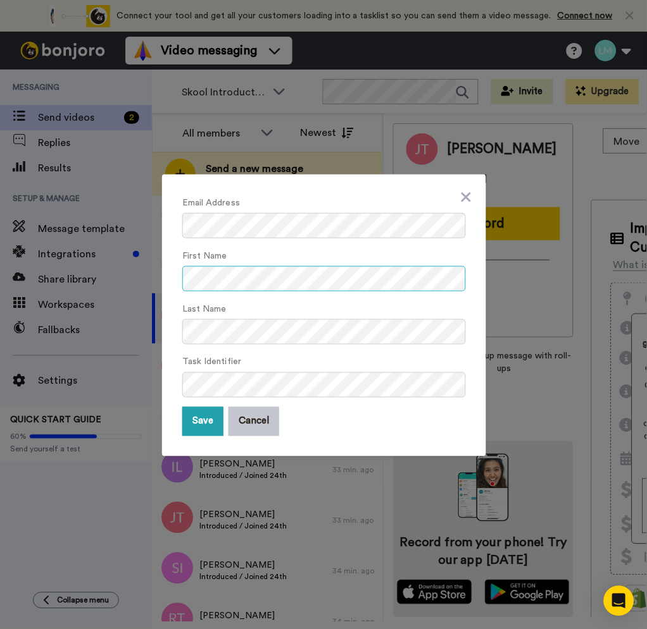
click at [67, 273] on div "Email Address First Name Last Name Task Identifier Save Cancel" at bounding box center [323, 314] width 647 height 629
click at [202, 420] on button "Save" at bounding box center [202, 421] width 41 height 29
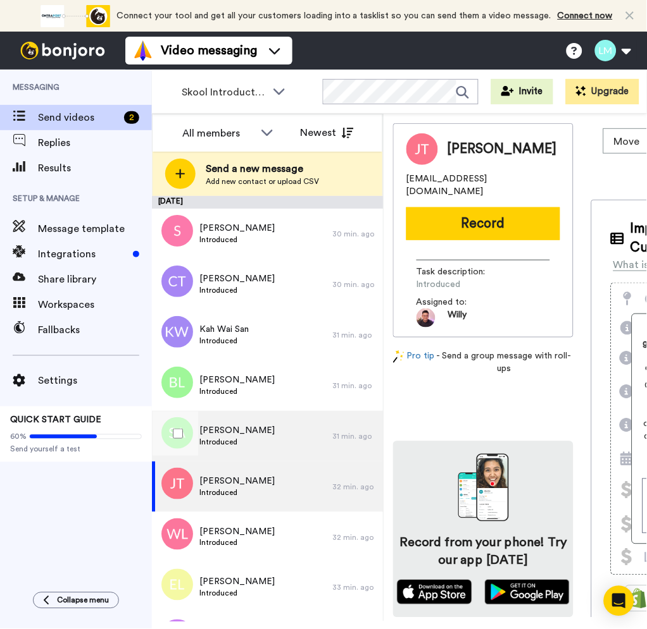
click at [278, 439] on div "Shah Abu Introduced" at bounding box center [242, 436] width 180 height 51
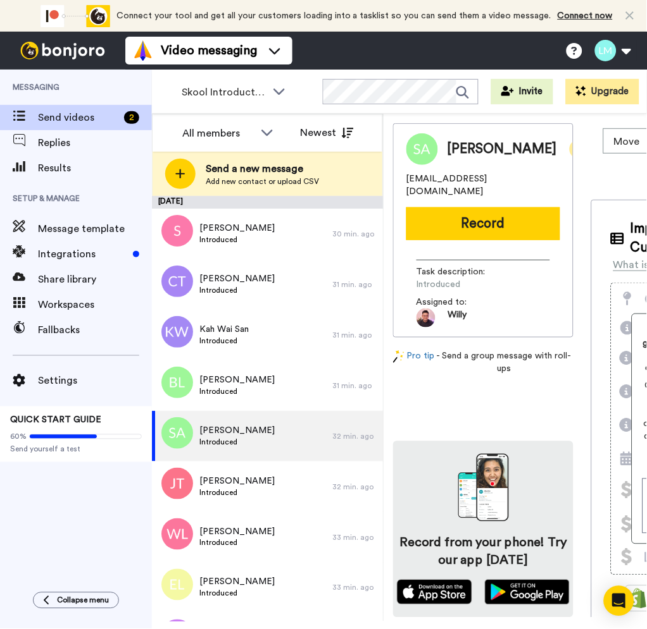
click at [569, 143] on div at bounding box center [578, 149] width 19 height 19
click at [544, 160] on div "[PERSON_NAME]" at bounding box center [483, 149] width 154 height 32
click at [524, 134] on div "[PERSON_NAME]" at bounding box center [483, 149] width 154 height 32
click at [526, 161] on div "[PERSON_NAME]" at bounding box center [483, 149] width 154 height 32
click at [569, 140] on div at bounding box center [578, 149] width 19 height 19
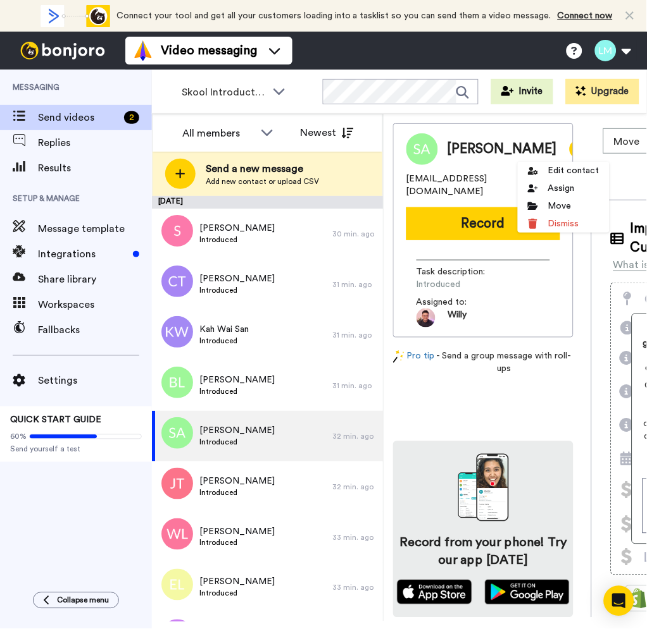
click at [523, 164] on li "Edit contact" at bounding box center [563, 171] width 92 height 18
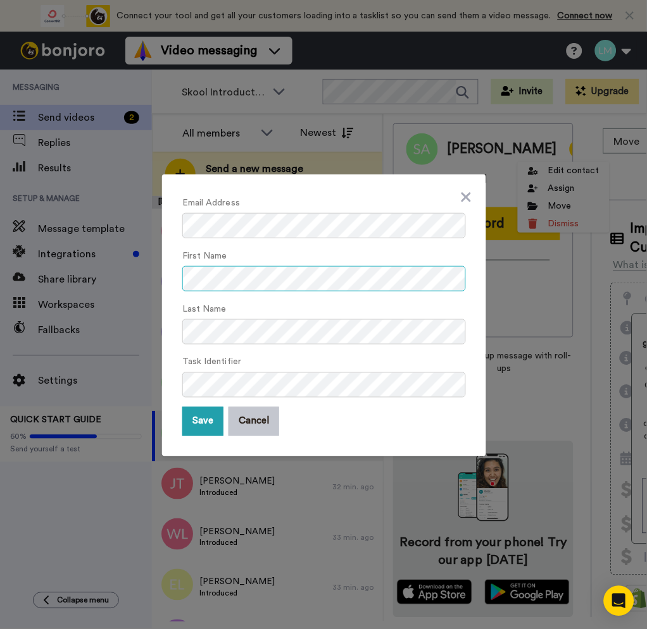
click at [0, 280] on html "Connect your tool now! Connect your tool and get all your customers loading int…" at bounding box center [323, 314] width 647 height 629
drag, startPoint x: 201, startPoint y: 424, endPoint x: 260, endPoint y: 356, distance: 90.6
click at [199, 423] on button "Save" at bounding box center [202, 421] width 41 height 29
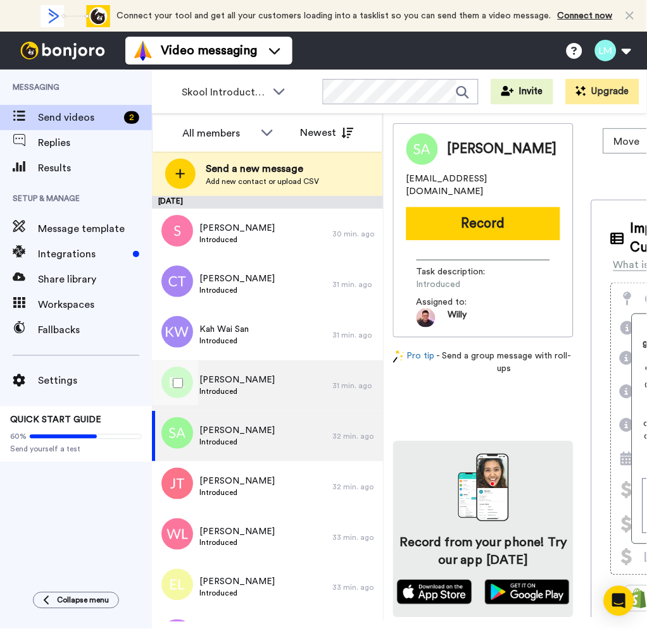
click at [288, 378] on div "Ben Lee Introduced" at bounding box center [242, 386] width 180 height 51
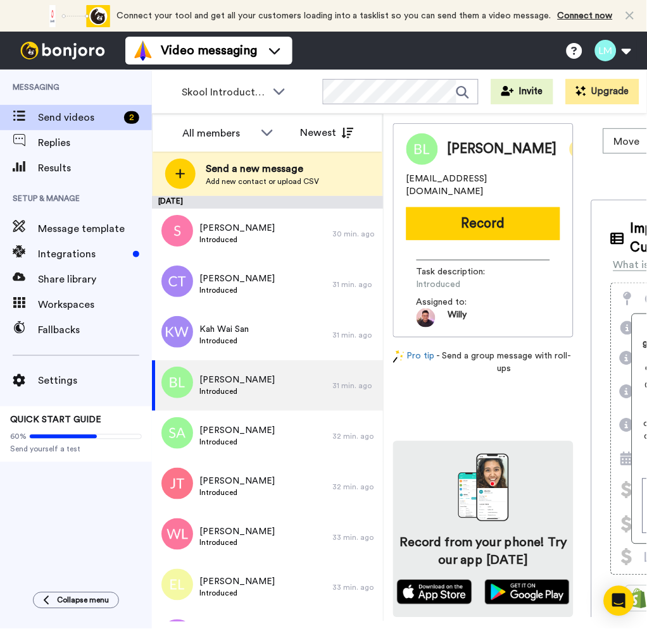
click at [573, 151] on icon at bounding box center [578, 149] width 11 height 13
click at [548, 173] on li "Edit contact" at bounding box center [553, 171] width 92 height 18
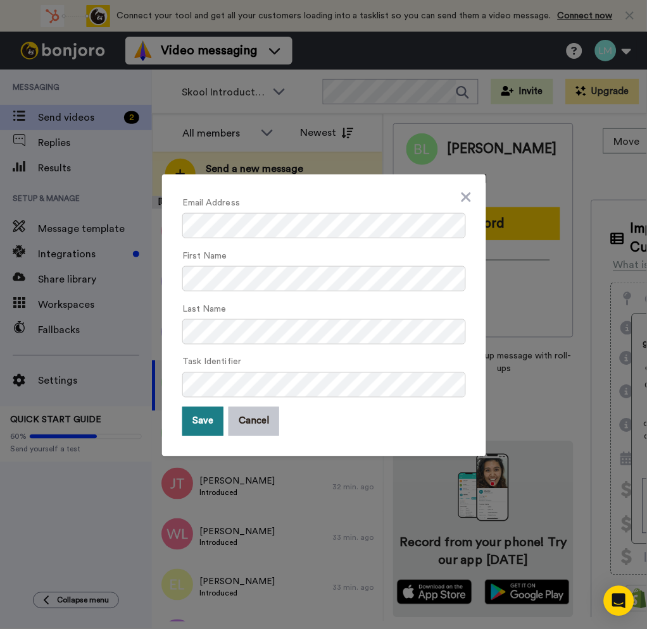
drag, startPoint x: 197, startPoint y: 423, endPoint x: 220, endPoint y: 411, distance: 25.2
click at [199, 424] on button "Save" at bounding box center [202, 421] width 41 height 29
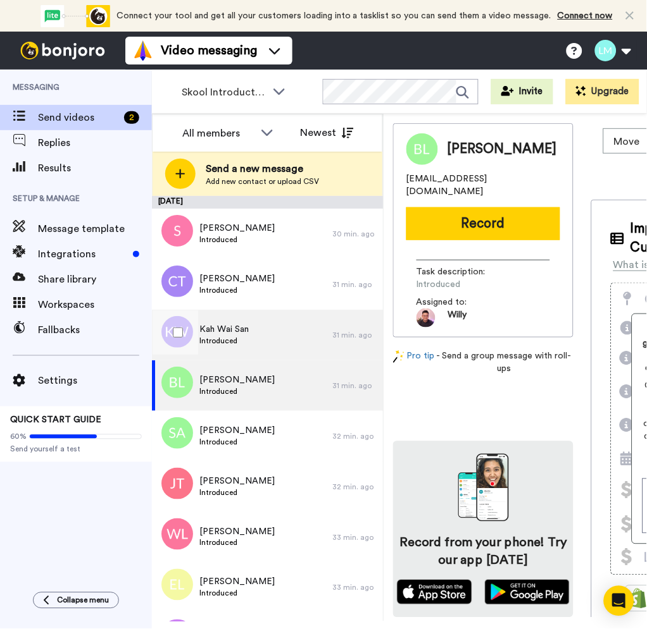
click at [295, 325] on div "Kah Wai San Introduced" at bounding box center [242, 335] width 180 height 51
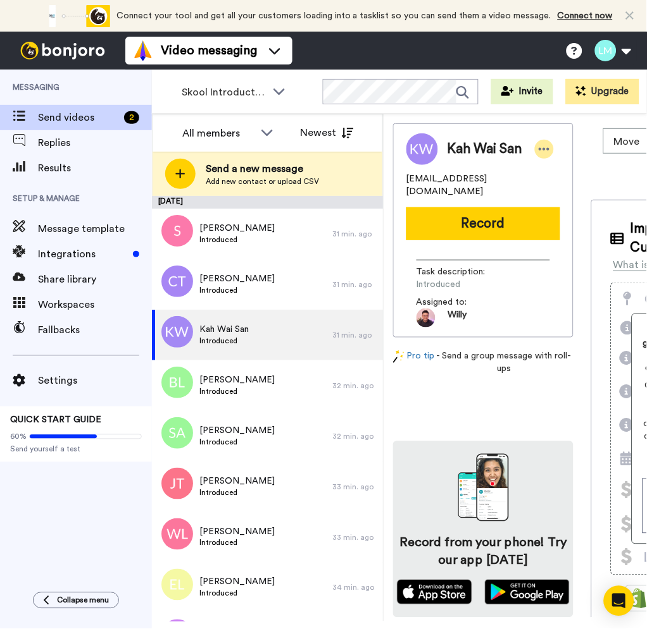
click at [542, 149] on icon at bounding box center [543, 149] width 11 height 13
click at [557, 167] on li "Edit contact" at bounding box center [581, 174] width 92 height 18
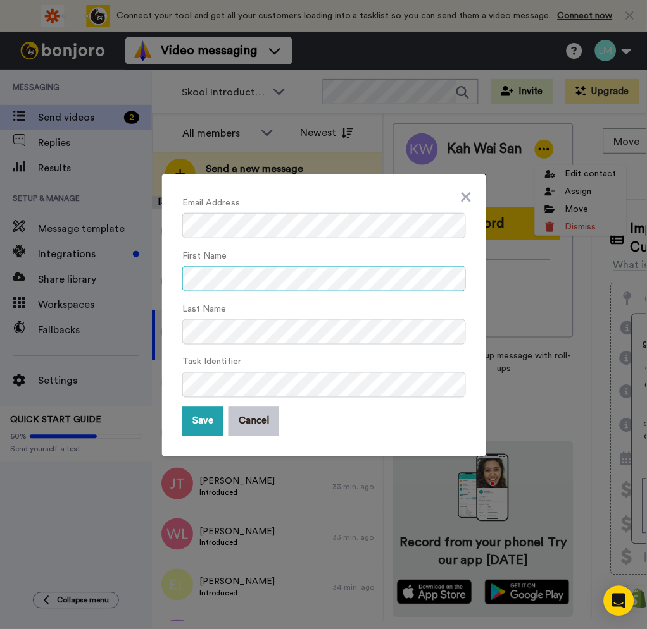
click at [0, 279] on html "Connect your tool now! Connect your tool and get all your customers loading int…" at bounding box center [323, 314] width 647 height 629
drag, startPoint x: 187, startPoint y: 413, endPoint x: 219, endPoint y: 399, distance: 35.4
click at [187, 412] on button "Save" at bounding box center [202, 421] width 41 height 29
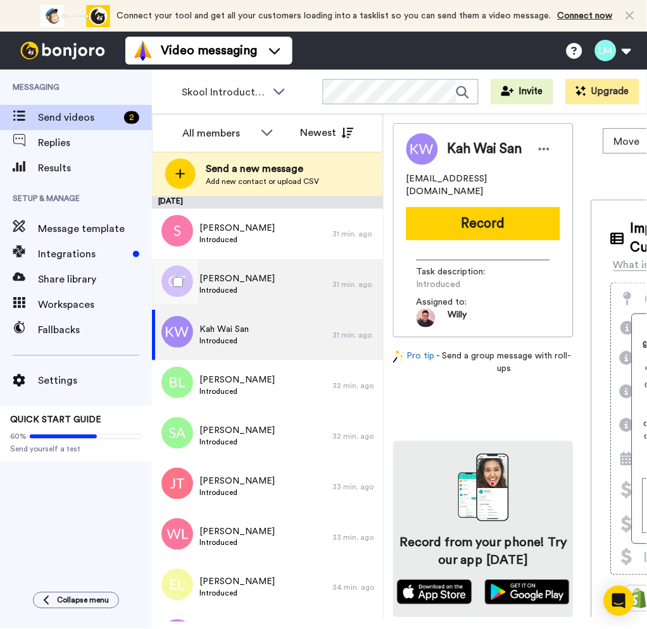
click at [277, 292] on div "Cynwell Tan Introduced" at bounding box center [242, 284] width 180 height 51
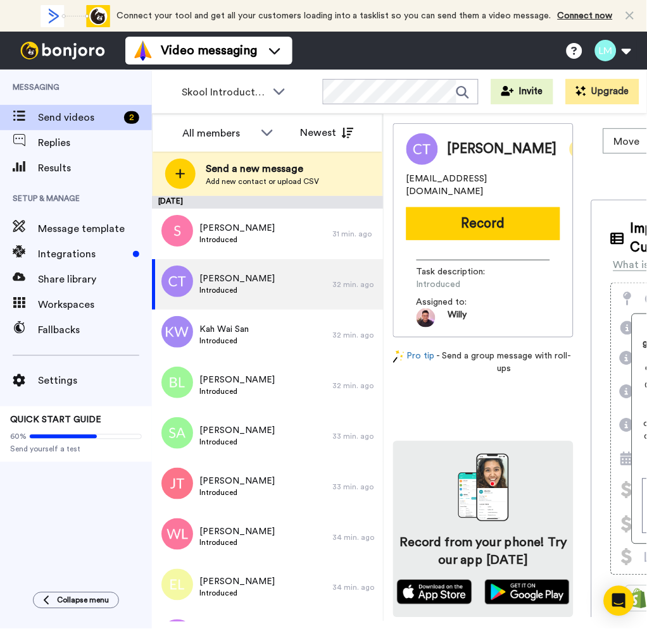
click at [574, 149] on icon at bounding box center [579, 149] width 11 height 3
click at [555, 168] on li "Edit contact" at bounding box center [579, 171] width 92 height 18
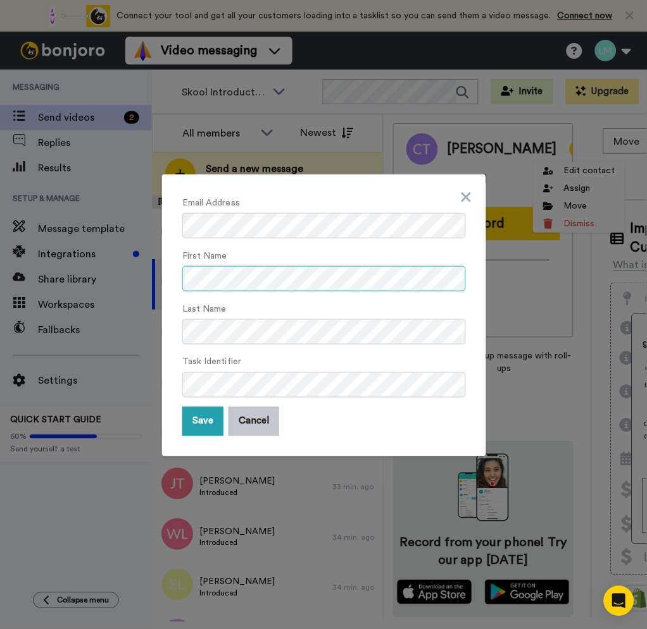
click at [0, 283] on html "Connect your tool now! Connect your tool and get all your customers loading int…" at bounding box center [323, 314] width 647 height 629
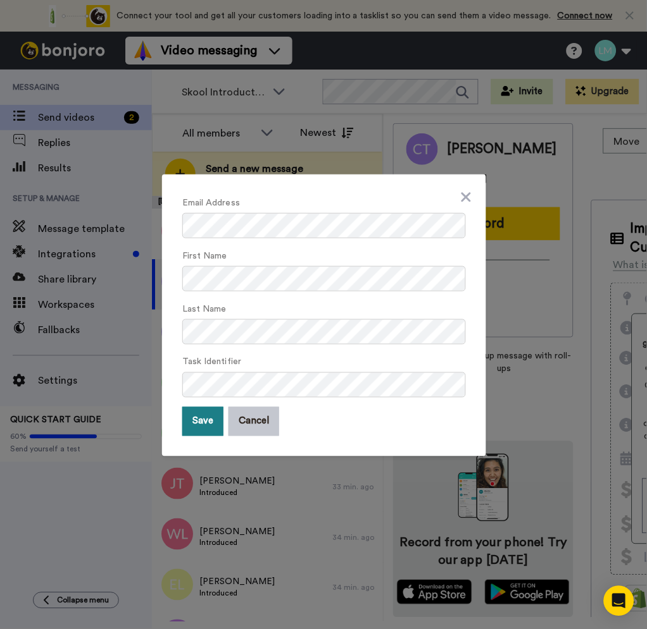
click at [201, 423] on button "Save" at bounding box center [202, 421] width 41 height 29
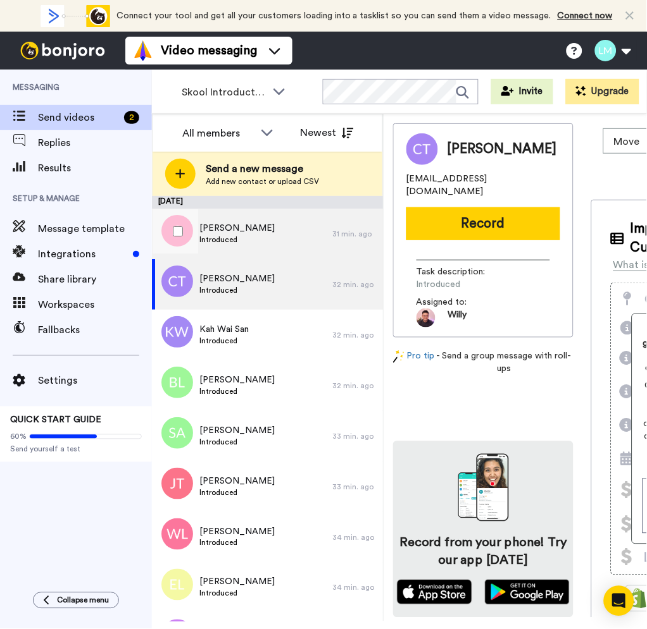
click at [290, 242] on div "Paweena Saengprasit Introduced" at bounding box center [242, 234] width 180 height 51
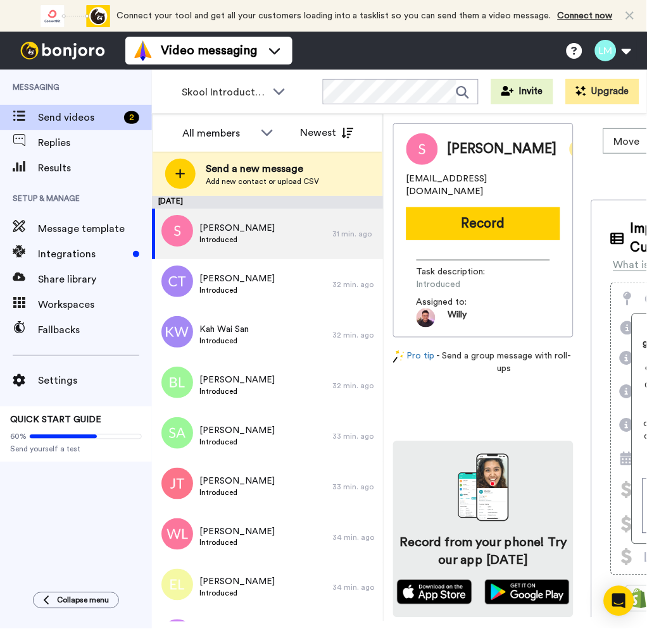
click at [573, 155] on icon at bounding box center [578, 149] width 11 height 13
click at [562, 167] on li "Edit contact" at bounding box center [587, 174] width 92 height 18
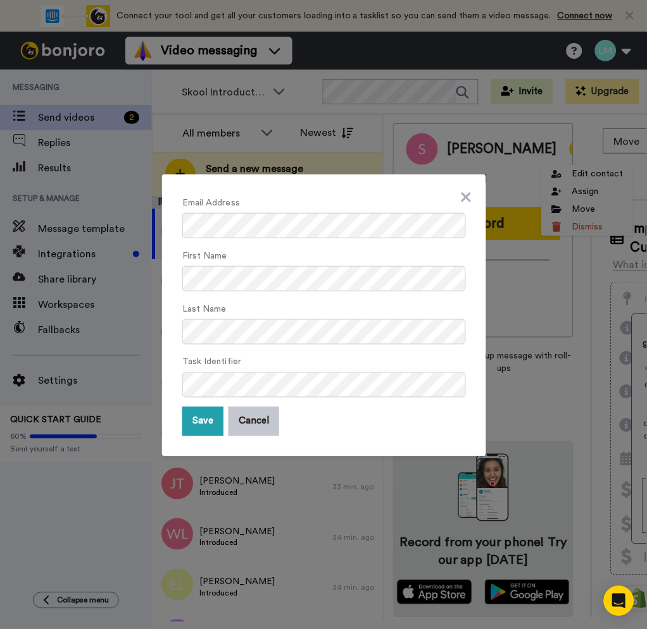
click at [232, 370] on div "Task Identifier" at bounding box center [323, 376] width 283 height 44
click at [33, 284] on div "Email Address First Name Last Name Task Identifier Save Cancel" at bounding box center [323, 314] width 647 height 629
click at [171, 427] on div "Email Address First Name Last Name Task Identifier Save Cancel" at bounding box center [324, 316] width 324 height 282
click at [183, 425] on button "Save" at bounding box center [202, 421] width 41 height 29
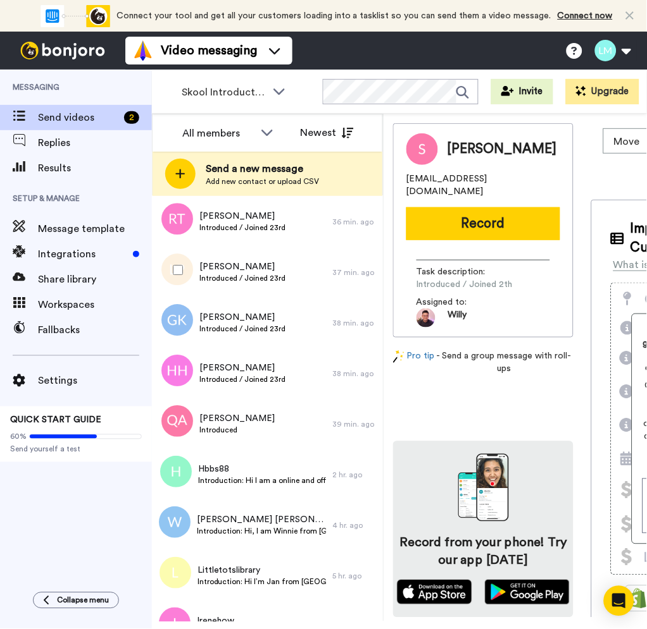
scroll to position [590, 0]
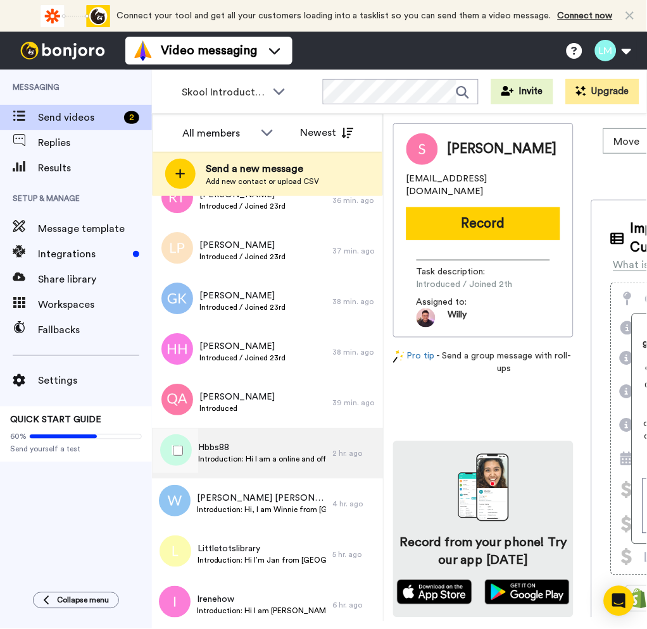
click at [323, 462] on div "Hbbs88 Introduction: Hi I am a online and offline wholesaler and retailer. 2 hr…" at bounding box center [267, 453] width 231 height 51
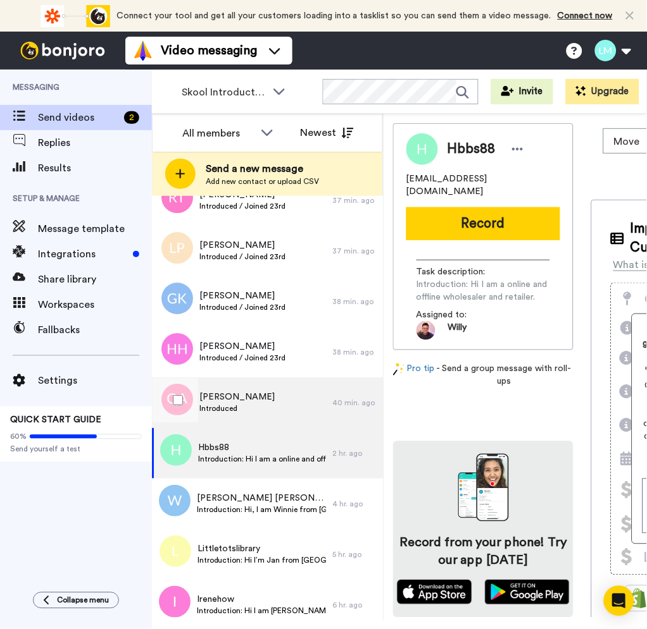
click at [257, 395] on div "[PERSON_NAME] Introduced" at bounding box center [242, 403] width 180 height 51
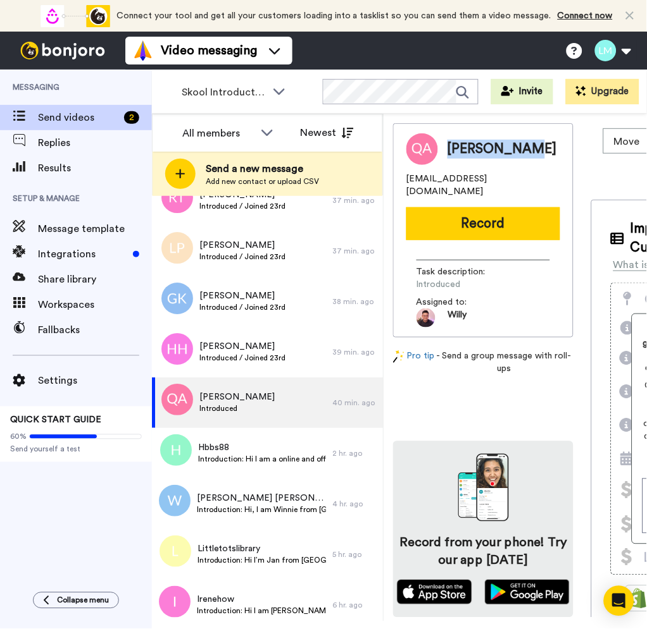
drag, startPoint x: 474, startPoint y: 165, endPoint x: 447, endPoint y: 130, distance: 44.7
click at [447, 130] on div "[PERSON_NAME] [EMAIL_ADDRESS][DOMAIN_NAME] Record Task description : Introduced…" at bounding box center [483, 230] width 180 height 214
copy span "[PERSON_NAME]"
drag, startPoint x: 292, startPoint y: 404, endPoint x: 300, endPoint y: 404, distance: 8.9
click at [292, 404] on div "[PERSON_NAME] Introduced" at bounding box center [242, 403] width 180 height 51
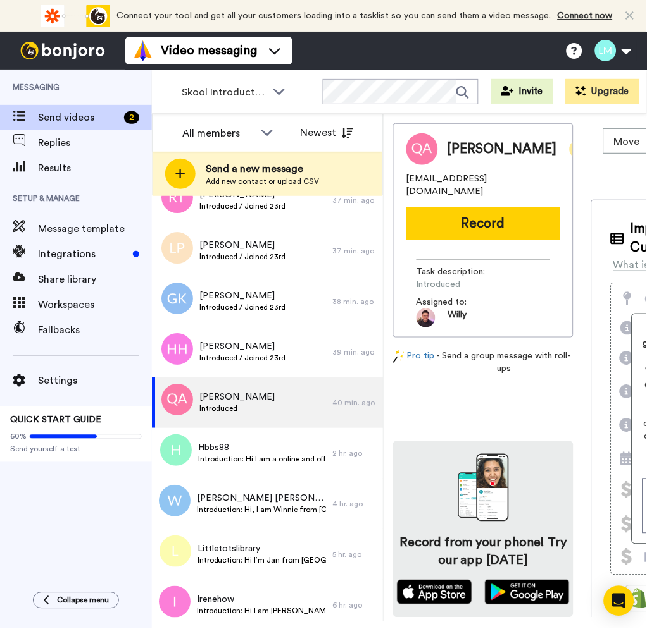
click at [573, 150] on icon at bounding box center [578, 149] width 11 height 13
click at [569, 220] on li "Dismiss" at bounding box center [581, 227] width 92 height 18
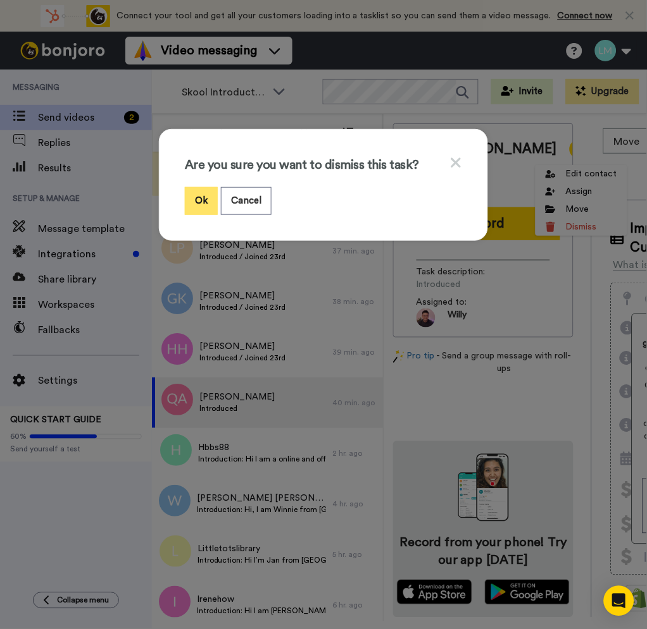
click at [201, 201] on button "Ok" at bounding box center [201, 200] width 33 height 27
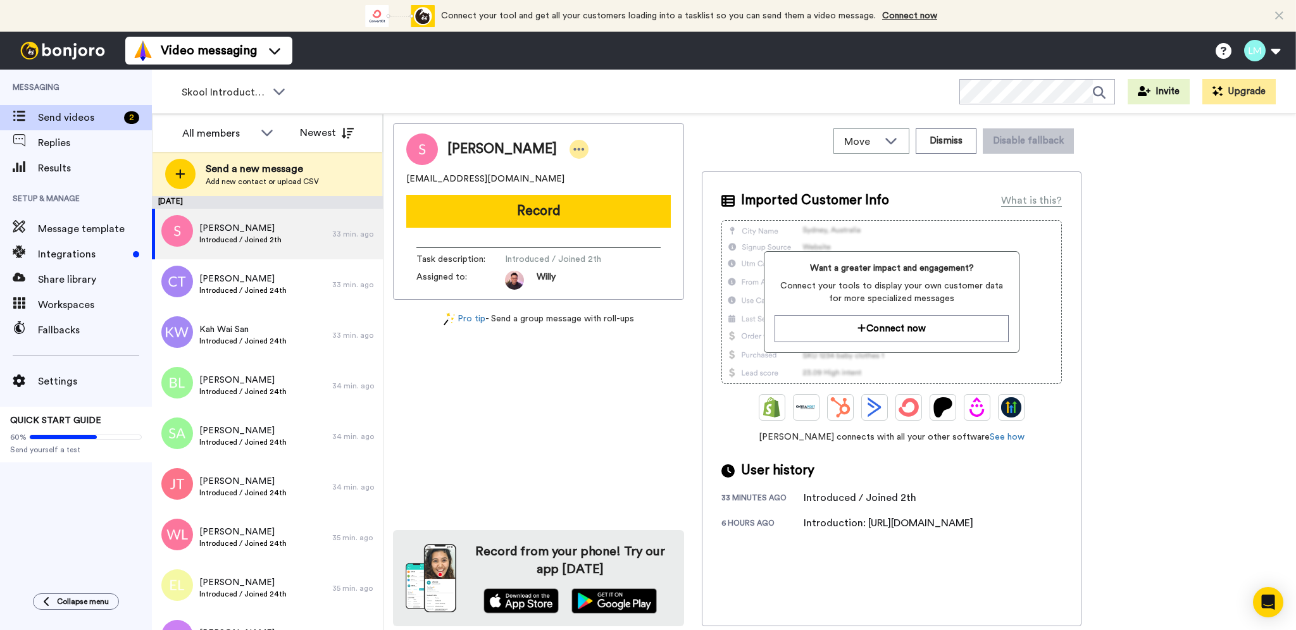
click at [585, 149] on icon at bounding box center [579, 149] width 11 height 3
click at [635, 170] on li "Edit contact" at bounding box center [634, 171] width 92 height 18
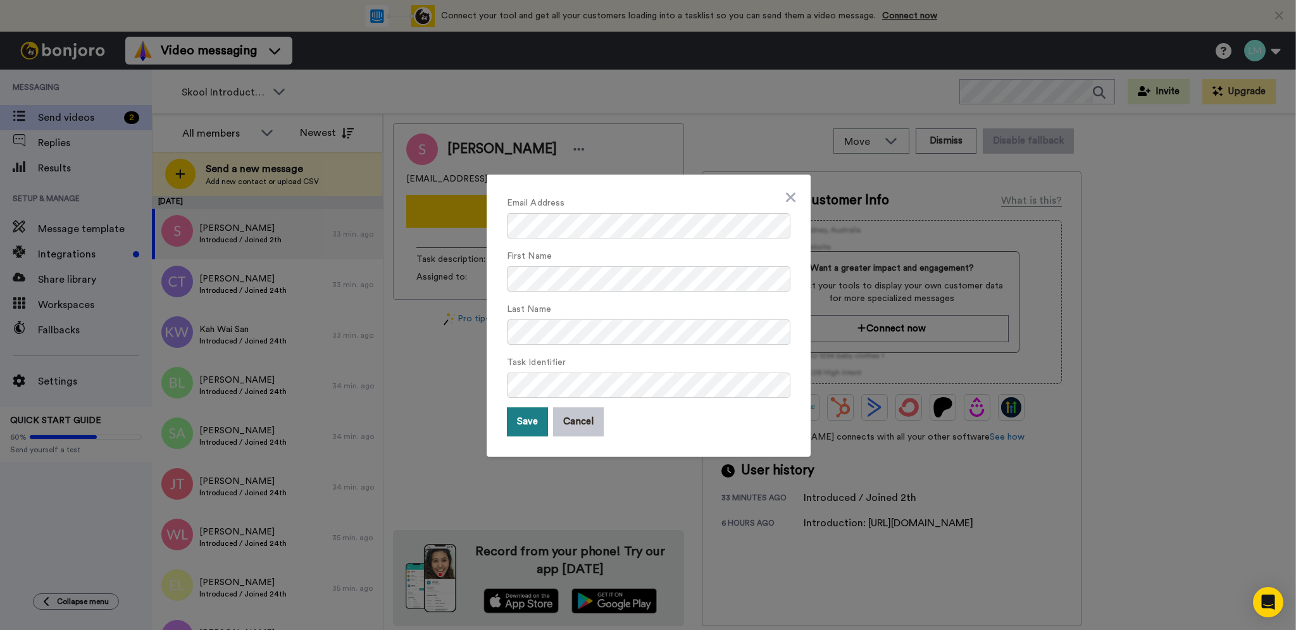
click at [529, 427] on button "Save" at bounding box center [527, 421] width 41 height 29
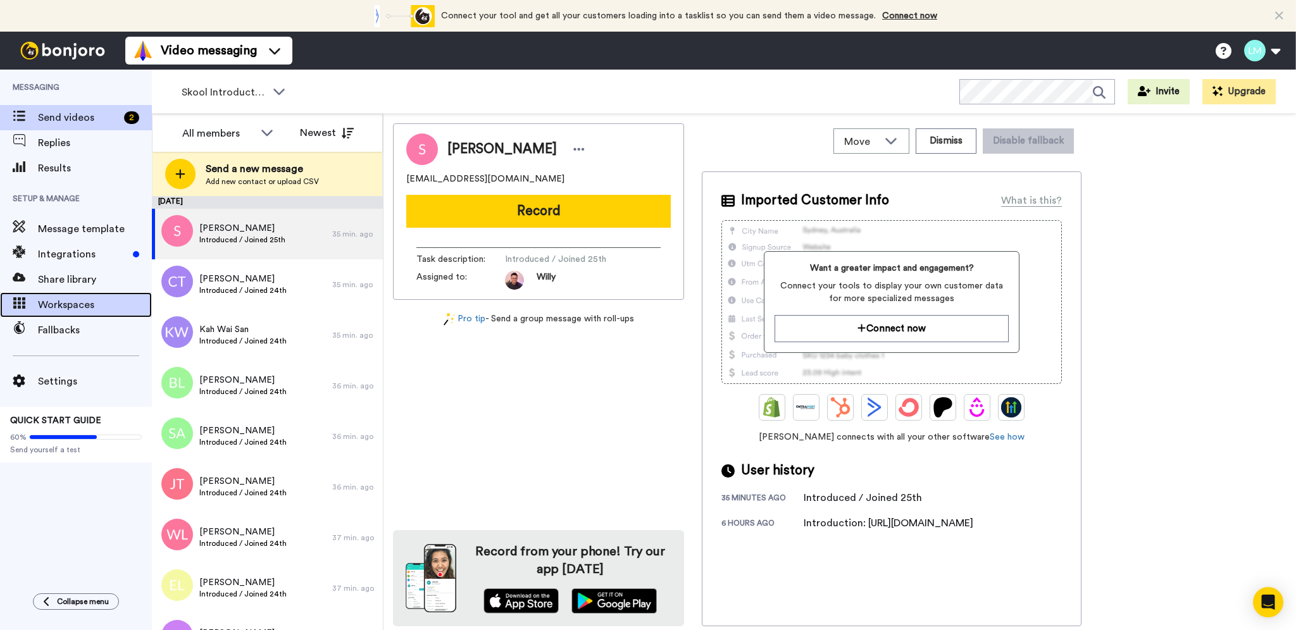
click at [34, 296] on div at bounding box center [19, 305] width 38 height 18
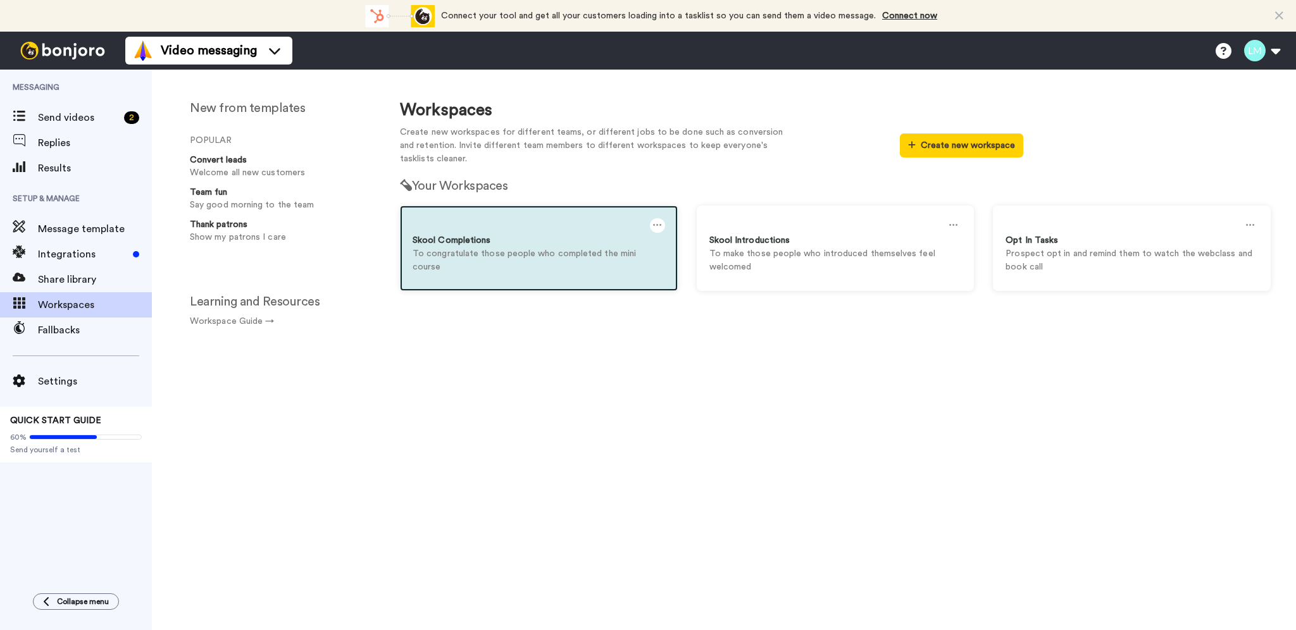
click at [568, 252] on p "To congratulate those people who completed the mini course" at bounding box center [538, 260] width 252 height 27
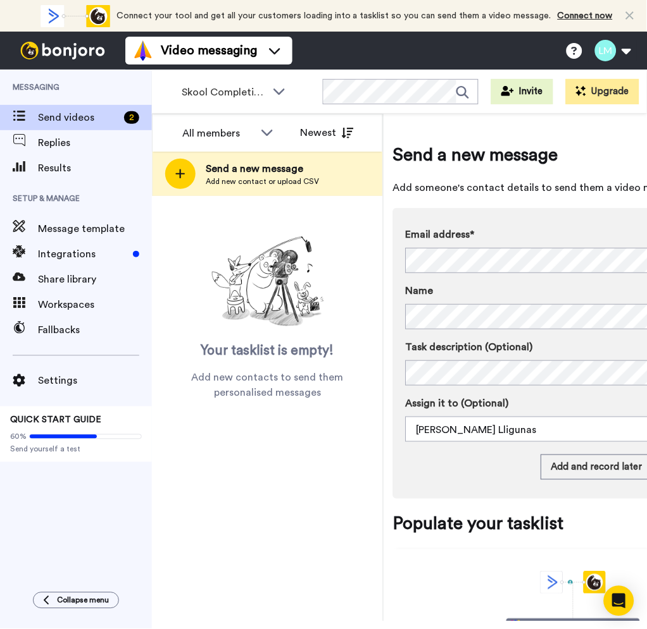
click at [266, 133] on icon at bounding box center [266, 132] width 15 height 13
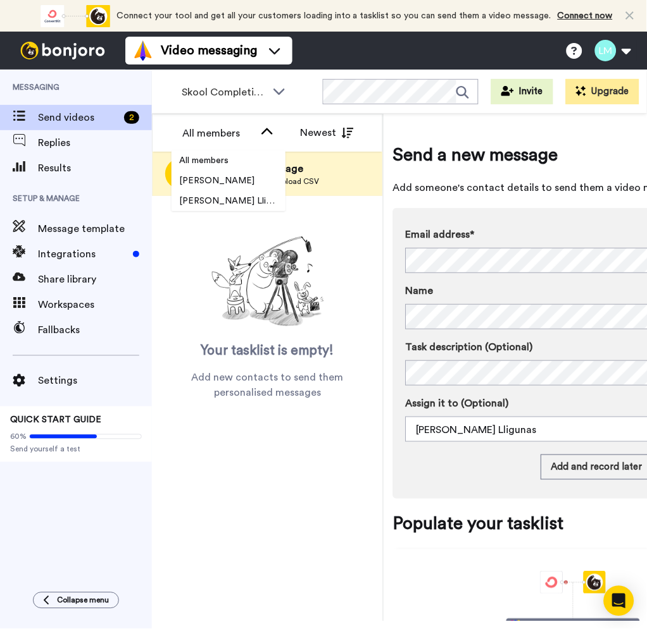
click at [266, 133] on icon at bounding box center [266, 132] width 15 height 13
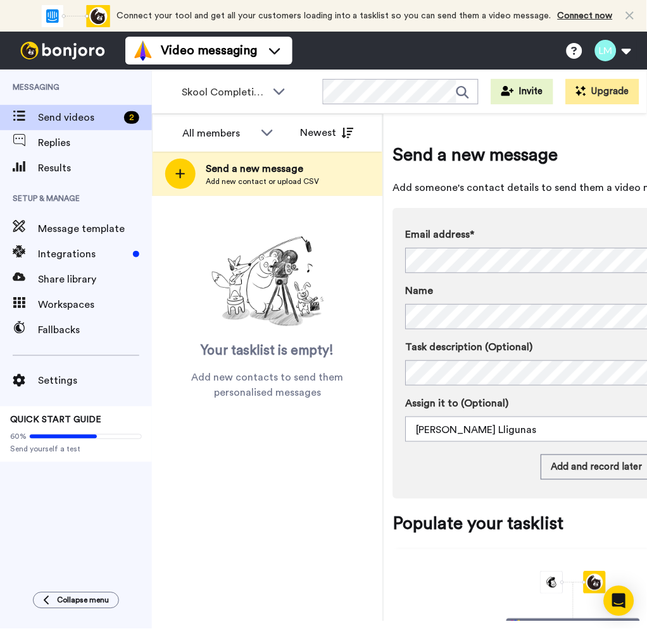
click at [499, 228] on label "Email address*" at bounding box center [572, 234] width 335 height 15
drag, startPoint x: 382, startPoint y: 127, endPoint x: 354, endPoint y: 135, distance: 29.0
click at [354, 135] on div "All members All members Willy Lin Lyka Marie M. Lligunas Newest Send a new mess…" at bounding box center [267, 155] width 231 height 82
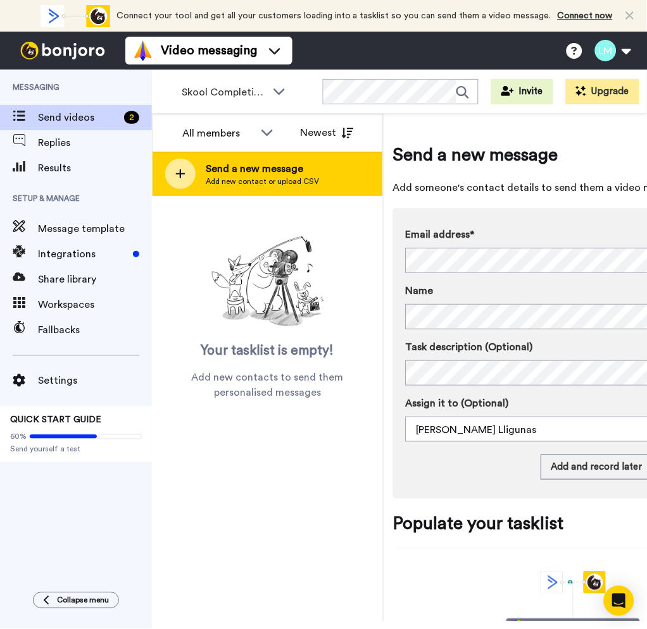
click at [258, 170] on span "Send a new message" at bounding box center [262, 168] width 113 height 15
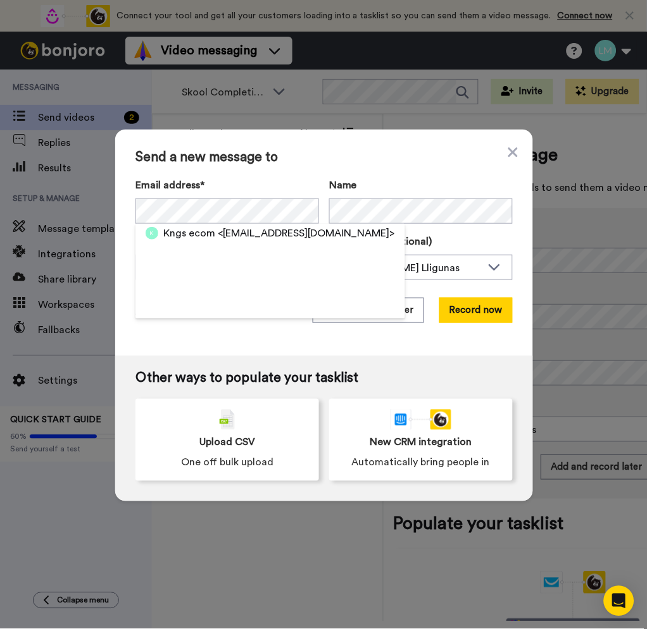
click at [326, 151] on span "Send a new message to" at bounding box center [323, 157] width 377 height 15
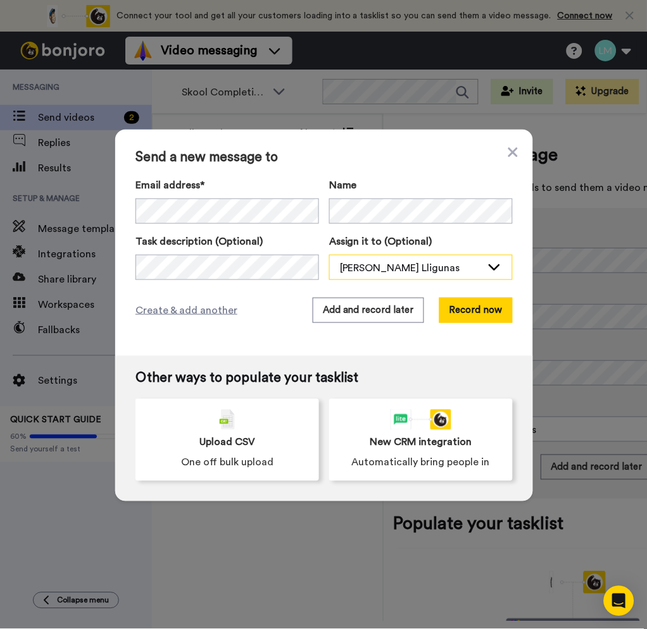
click at [409, 267] on div "Lyka Marie M. Lligunas" at bounding box center [411, 268] width 142 height 15
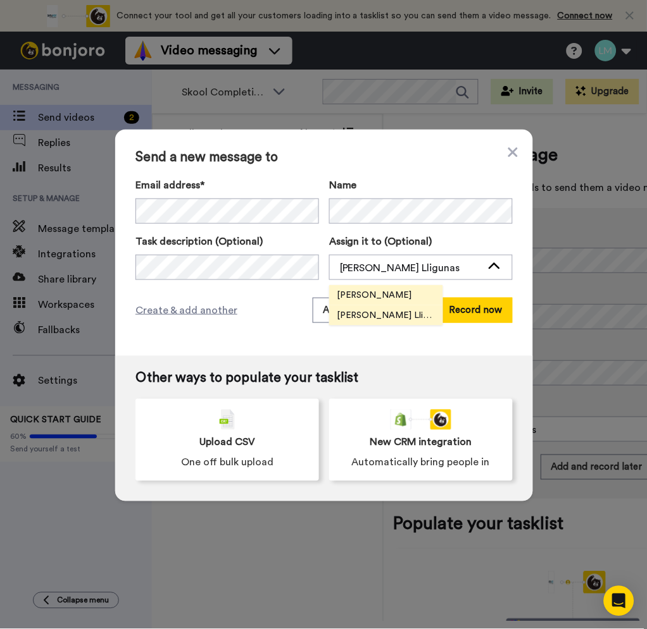
click at [350, 289] on span "Willy Lin" at bounding box center [374, 295] width 90 height 13
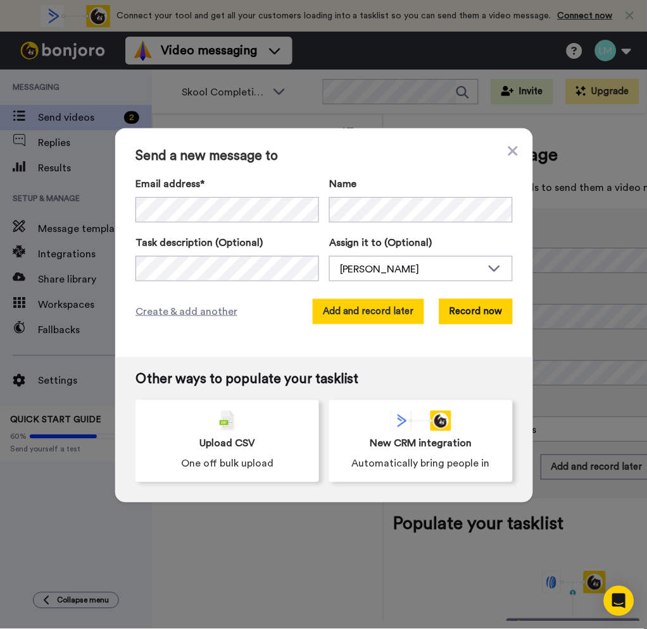
click at [370, 317] on button "Add and record later" at bounding box center [367, 311] width 111 height 25
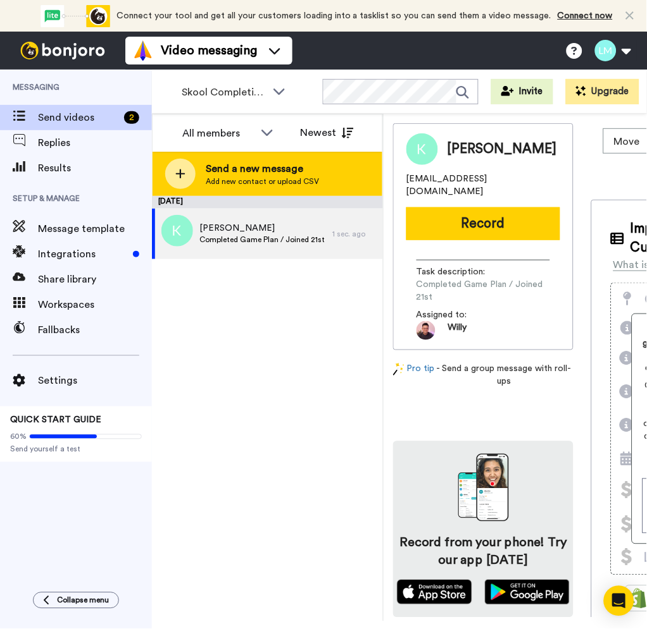
drag, startPoint x: 213, startPoint y: 164, endPoint x: 223, endPoint y: 165, distance: 10.2
click at [218, 164] on span "Send a new message" at bounding box center [262, 168] width 113 height 15
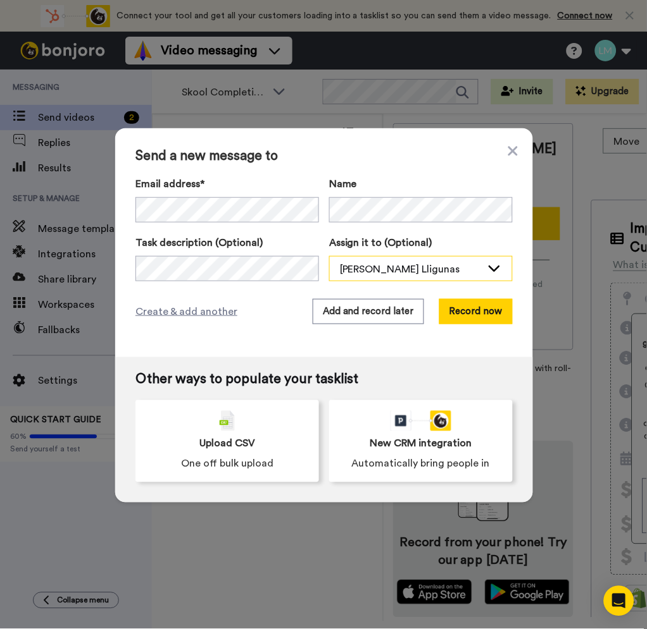
click at [388, 259] on div "Lyka Marie M. Lligunas" at bounding box center [421, 269] width 182 height 25
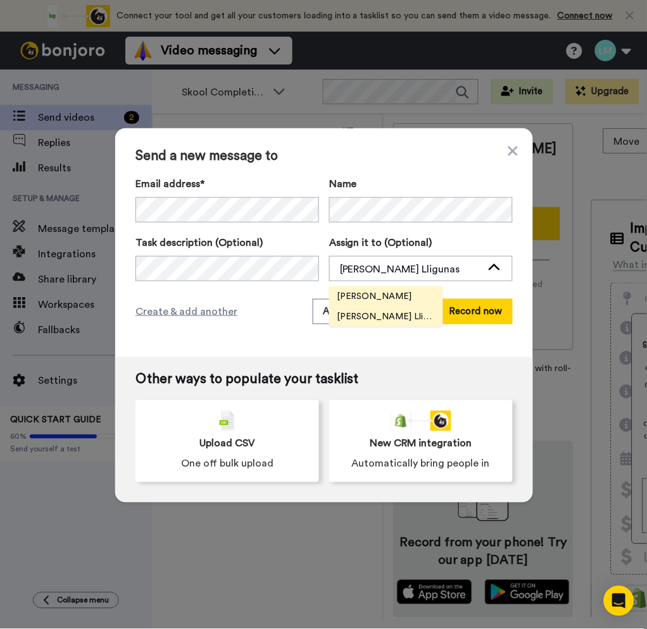
click at [360, 287] on li "Willy Lin" at bounding box center [386, 297] width 114 height 20
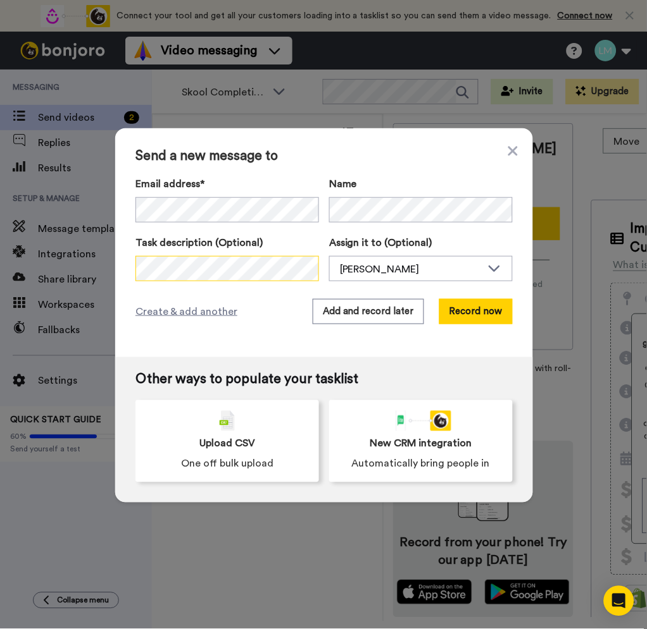
scroll to position [0, 4]
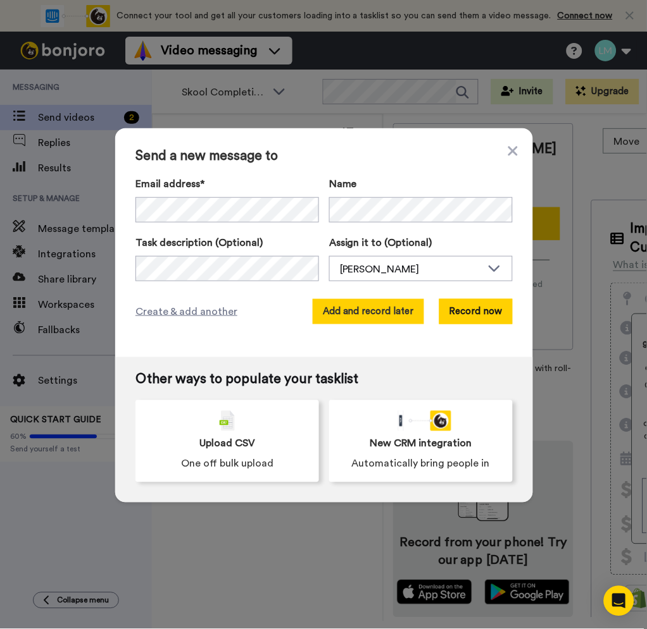
click at [333, 320] on button "Add and record later" at bounding box center [367, 311] width 111 height 25
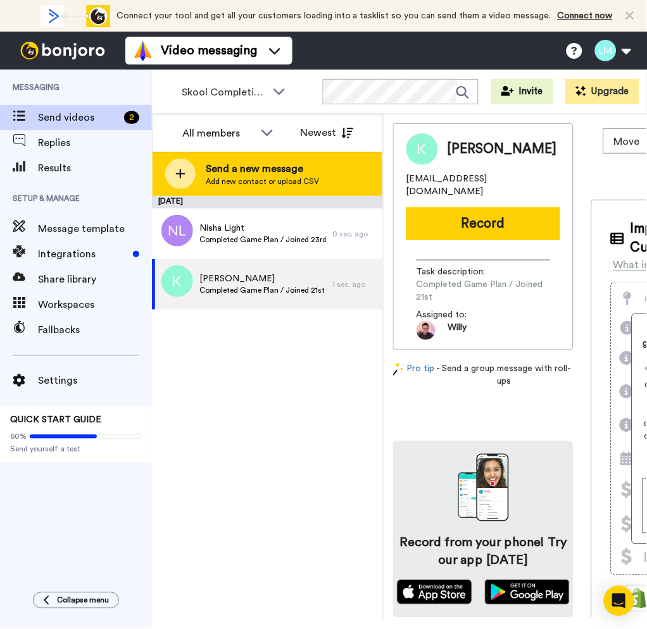
click at [235, 161] on span "Send a new message" at bounding box center [262, 168] width 113 height 15
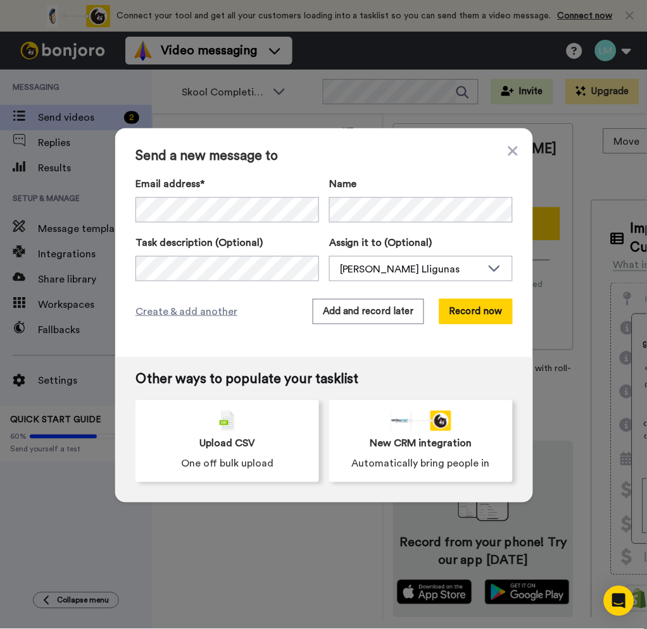
click at [352, 198] on div "Name" at bounding box center [420, 200] width 183 height 49
click at [366, 264] on div "Lyka Marie M. Lligunas" at bounding box center [411, 269] width 142 height 15
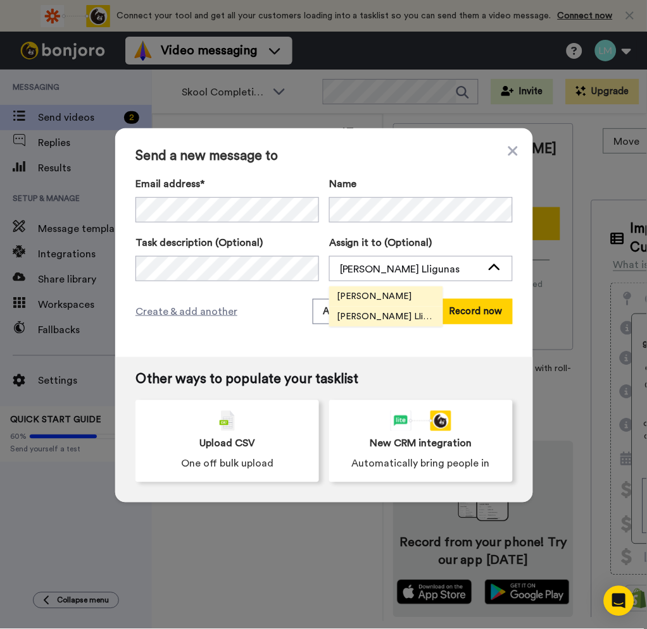
click at [342, 297] on span "Willy Lin" at bounding box center [374, 296] width 90 height 13
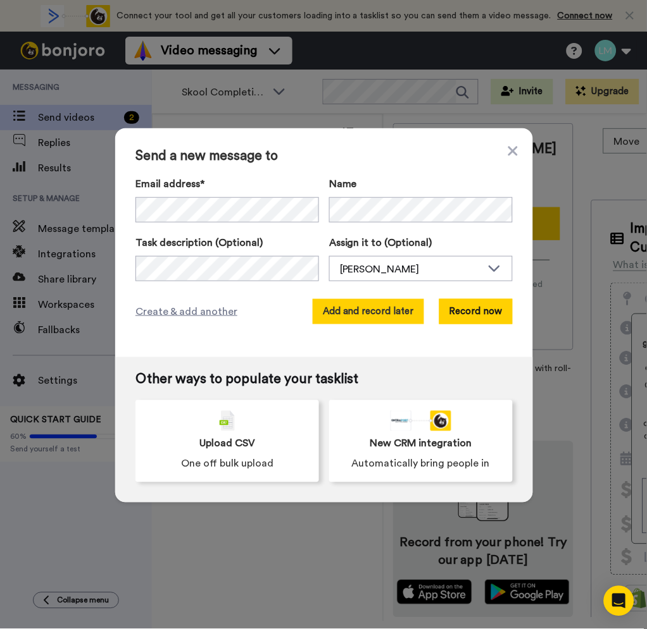
click at [349, 319] on button "Add and record later" at bounding box center [367, 311] width 111 height 25
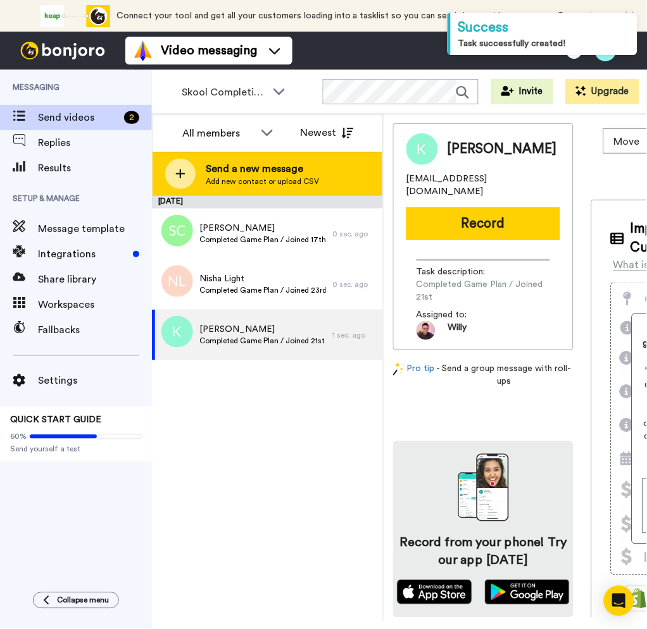
click at [234, 172] on span "Send a new message" at bounding box center [262, 168] width 113 height 15
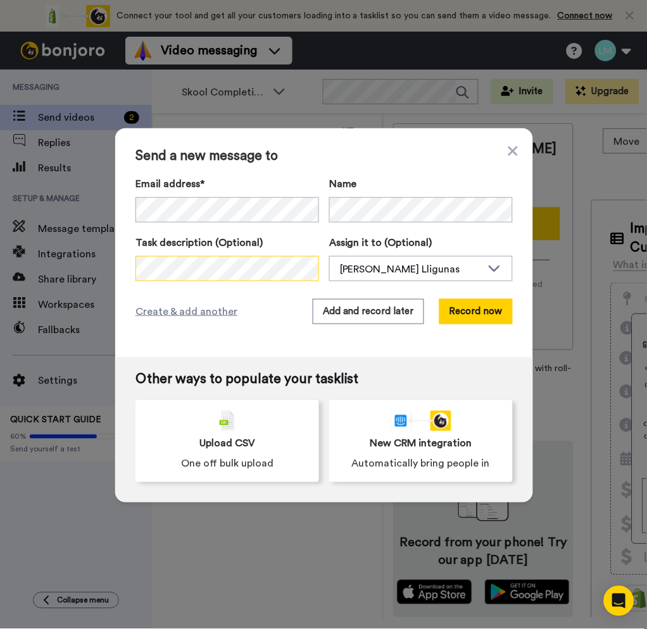
scroll to position [0, 2]
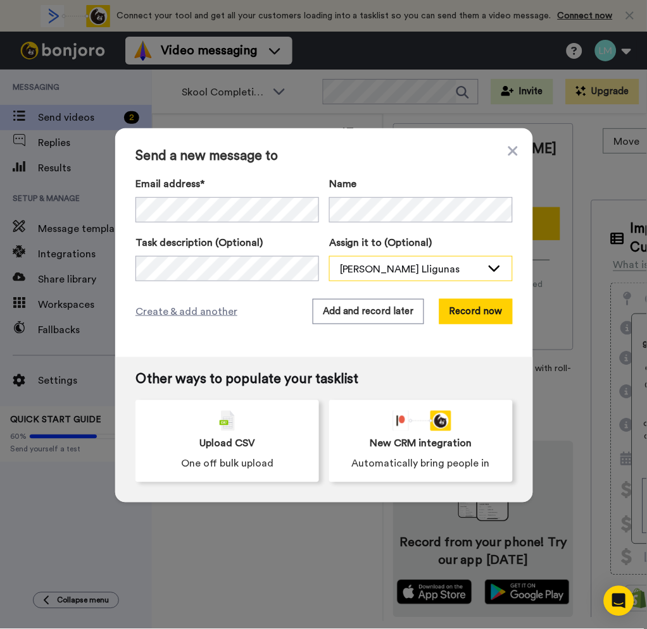
click at [442, 264] on div "Lyka Marie M. Lligunas" at bounding box center [411, 269] width 142 height 15
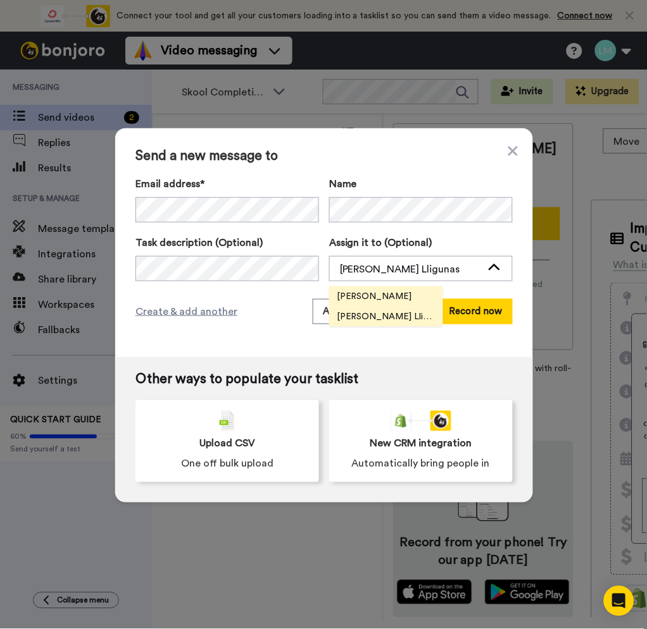
click at [356, 300] on span "Willy Lin" at bounding box center [374, 296] width 90 height 13
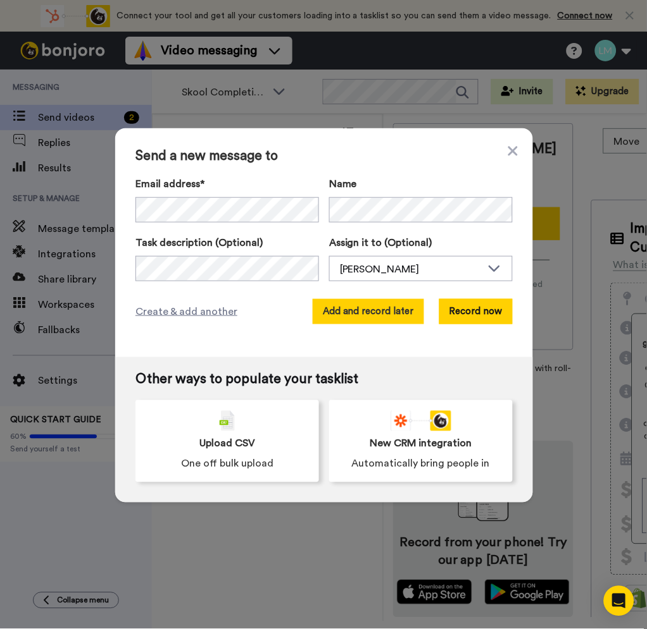
click at [345, 312] on button "Add and record later" at bounding box center [367, 311] width 111 height 25
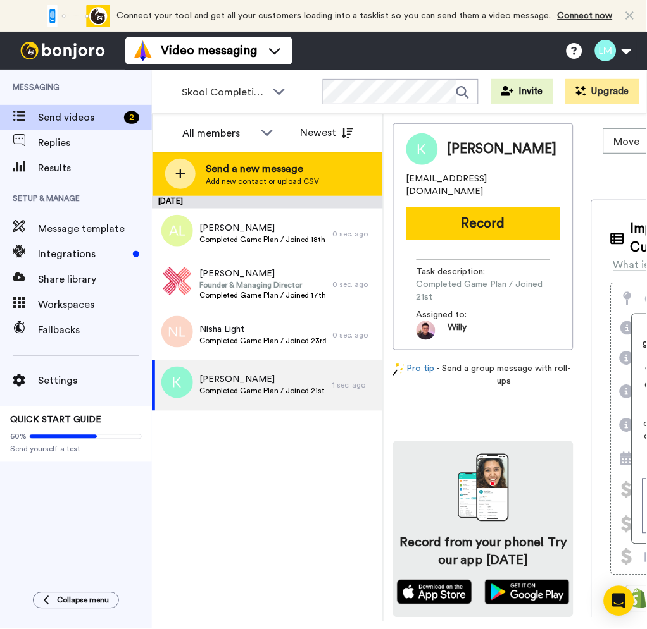
click at [267, 172] on span "Send a new message" at bounding box center [262, 168] width 113 height 15
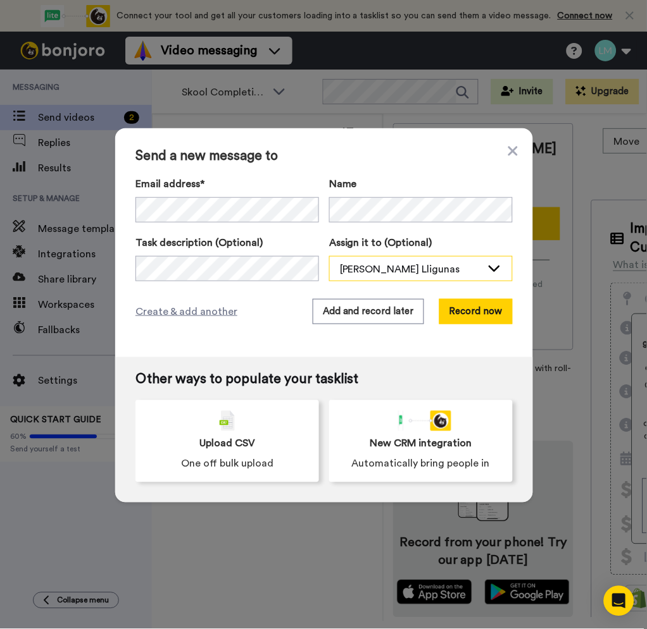
click at [486, 272] on icon at bounding box center [493, 268] width 15 height 13
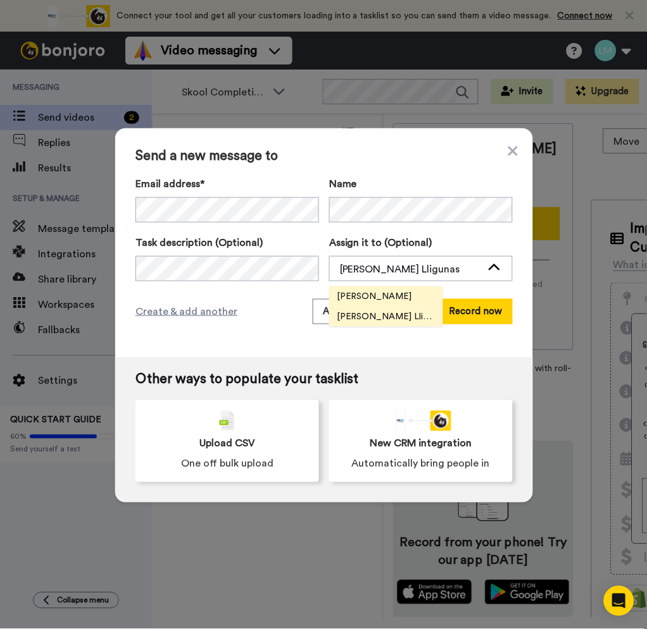
click at [387, 301] on li "Willy Lin" at bounding box center [386, 297] width 114 height 20
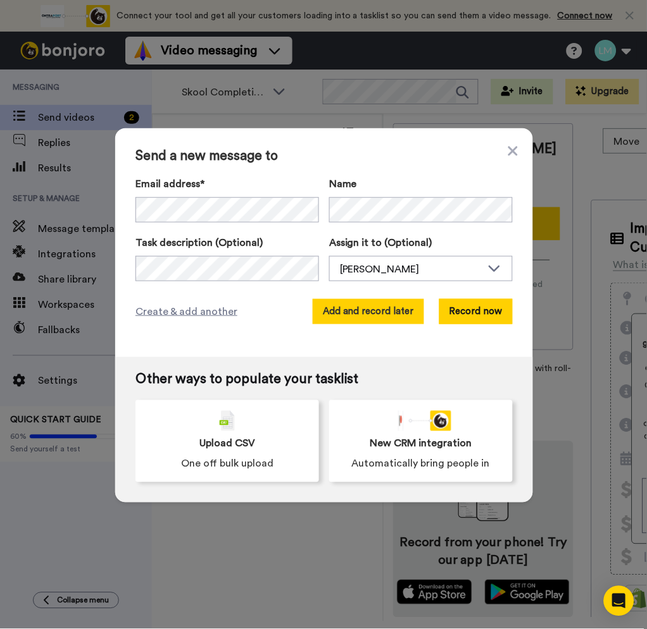
click at [358, 304] on button "Add and record later" at bounding box center [367, 311] width 111 height 25
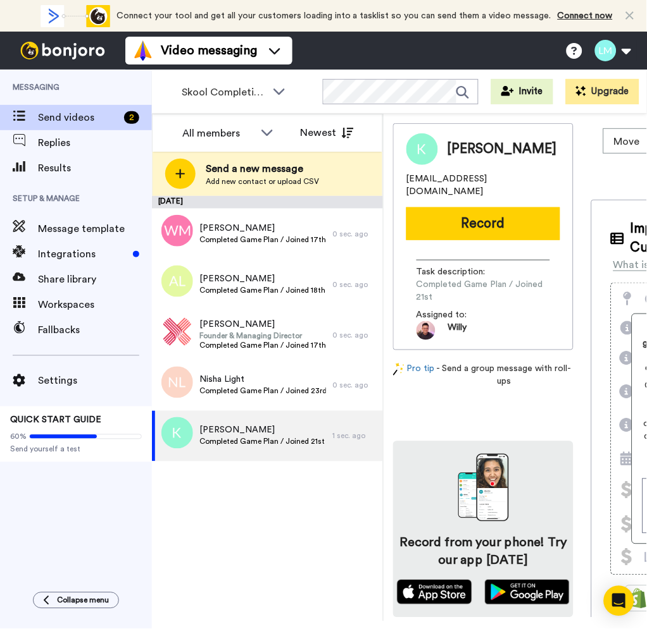
drag, startPoint x: 247, startPoint y: 525, endPoint x: 257, endPoint y: 533, distance: 12.7
click at [251, 528] on div "September 25 Wei Ming Completed Game Plan / Joined 17th 0 sec. ago Ariel Lee Co…" at bounding box center [267, 409] width 231 height 426
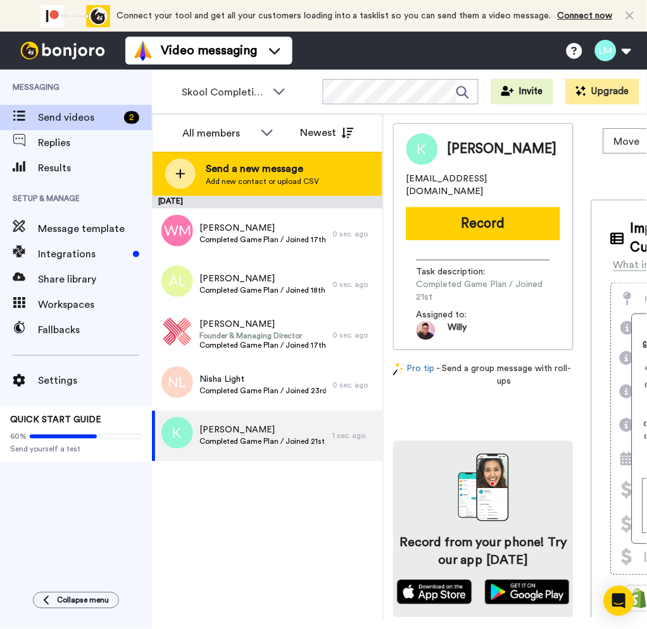
click at [257, 195] on div "Send a new message Add new contact or upload CSV" at bounding box center [267, 174] width 230 height 44
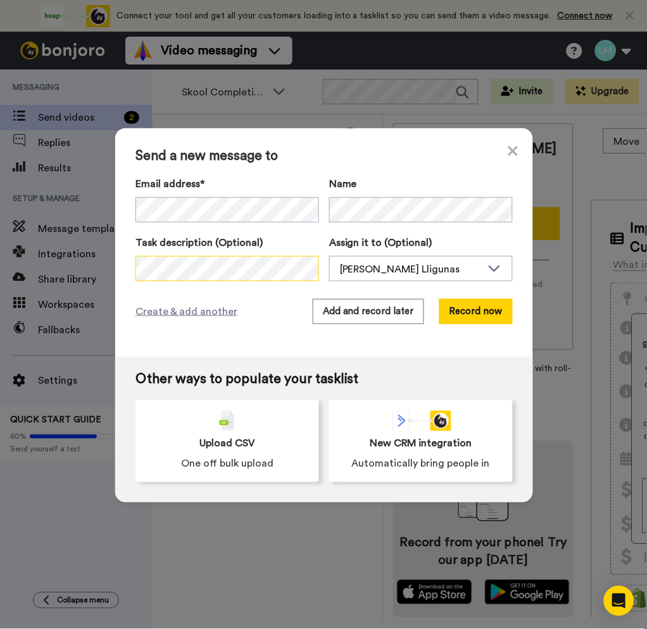
scroll to position [0, 2]
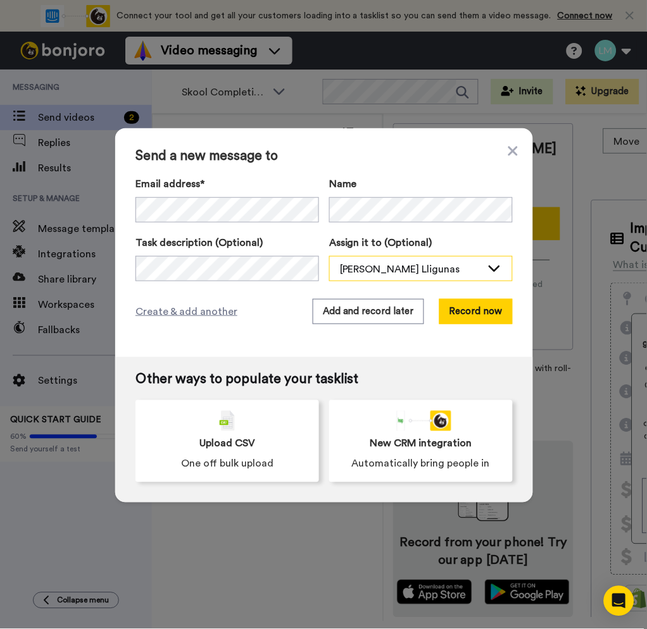
click at [385, 267] on div "Lyka Marie M. Lligunas" at bounding box center [411, 269] width 142 height 15
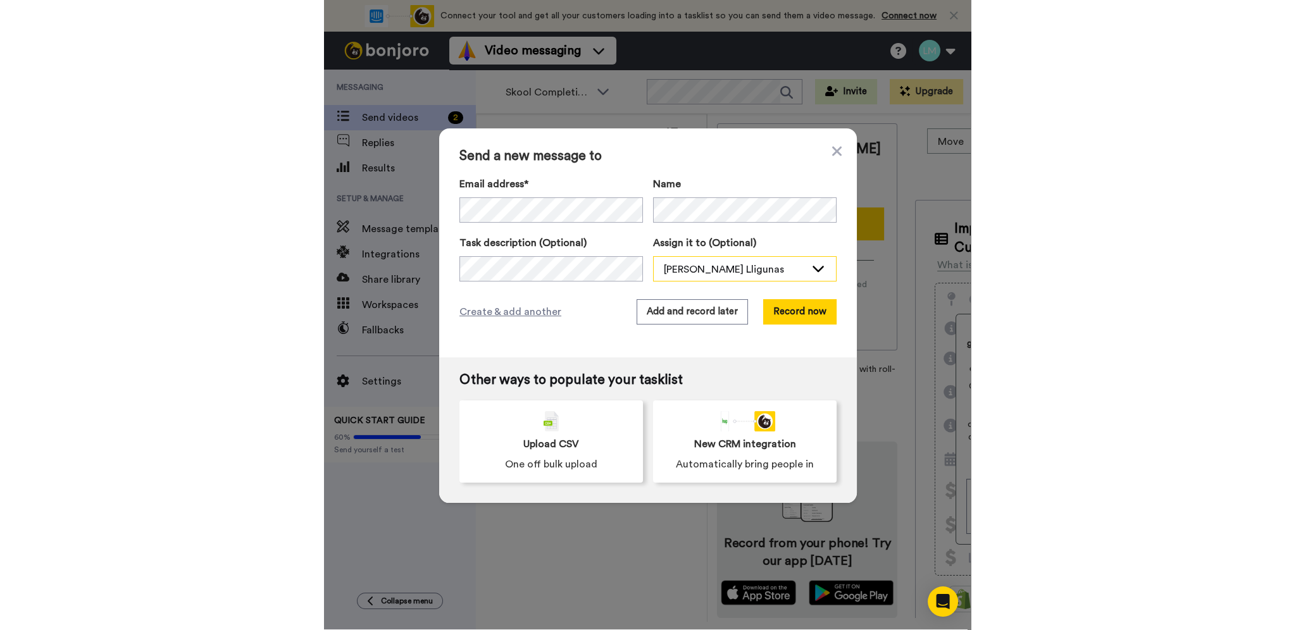
scroll to position [0, 0]
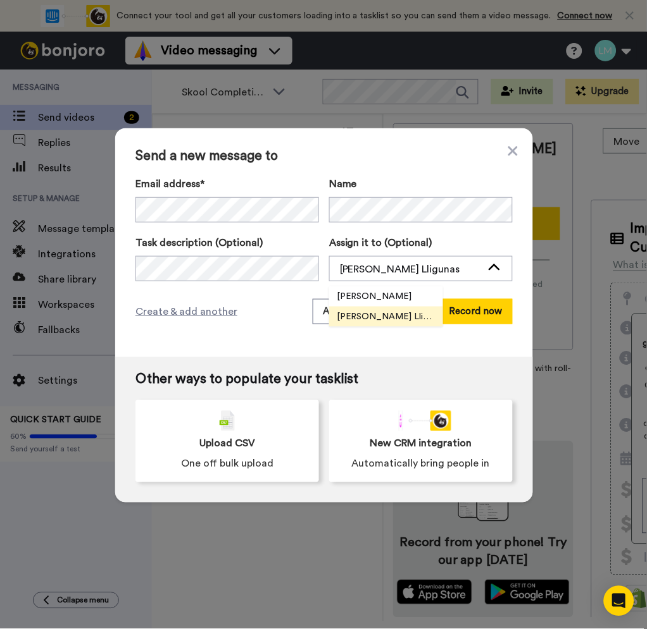
click at [351, 285] on div "Send a new message to Email address* No search result for ‘ onefamily1304@yahoo…" at bounding box center [324, 242] width 418 height 229
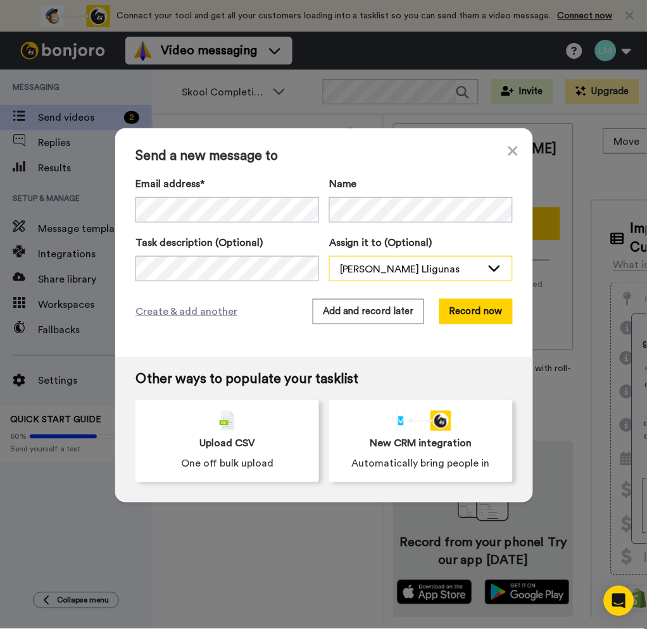
click at [406, 262] on div "Lyka Marie M. Lligunas" at bounding box center [411, 269] width 142 height 15
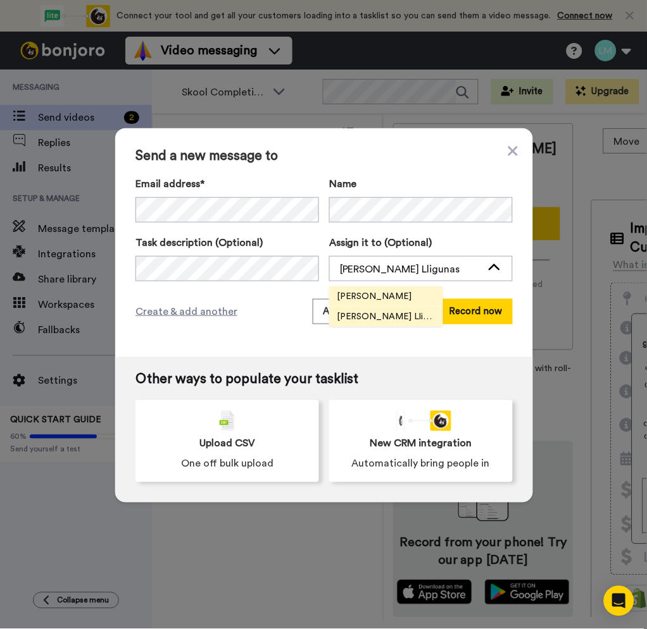
click at [353, 292] on span "Willy Lin" at bounding box center [374, 296] width 90 height 13
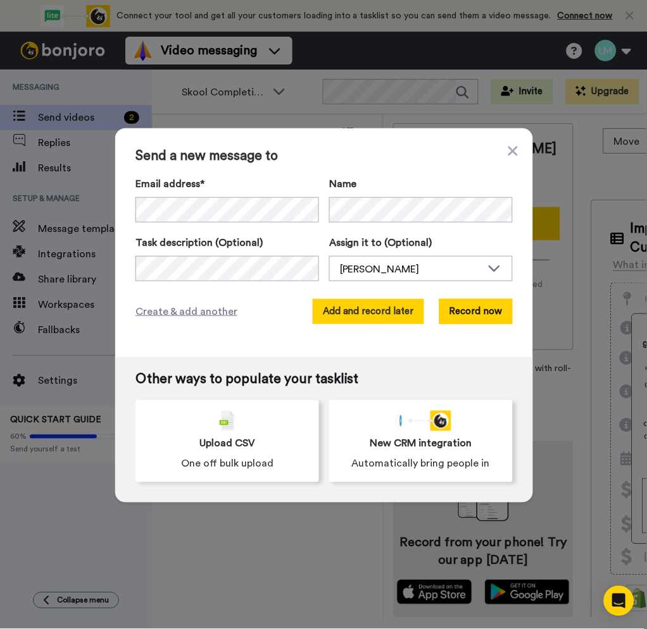
click at [350, 306] on button "Add and record later" at bounding box center [367, 311] width 111 height 25
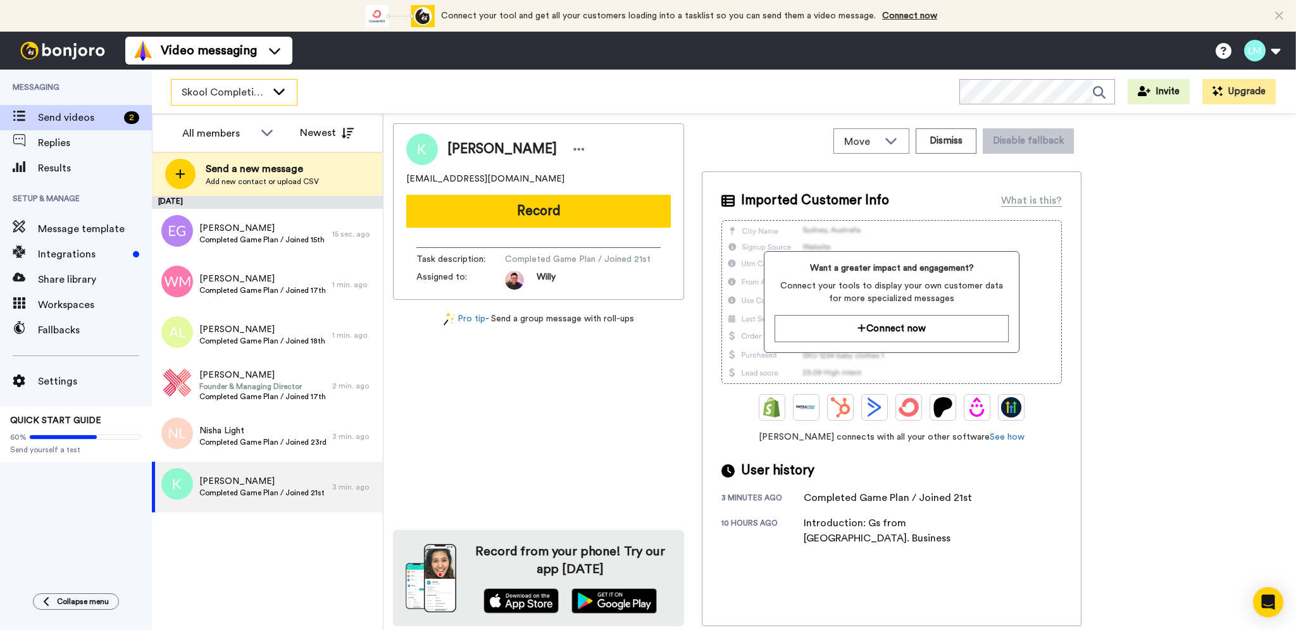
click at [277, 92] on icon at bounding box center [278, 92] width 11 height 6
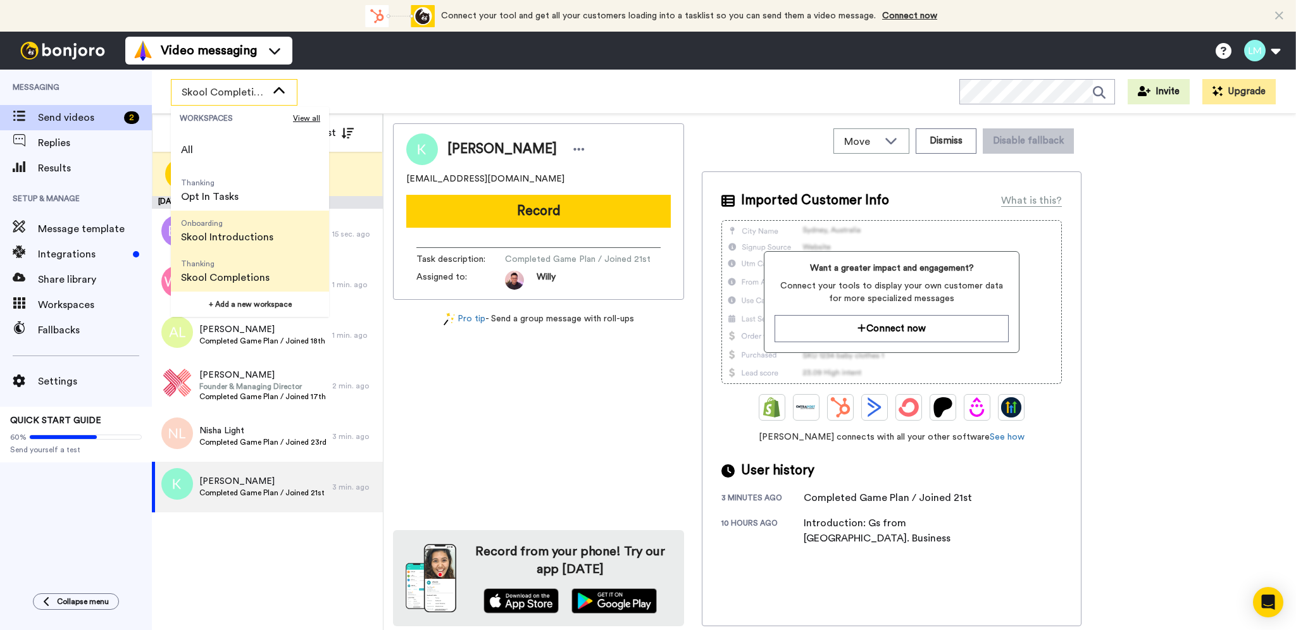
click at [261, 237] on span "Skool Introductions" at bounding box center [227, 237] width 92 height 15
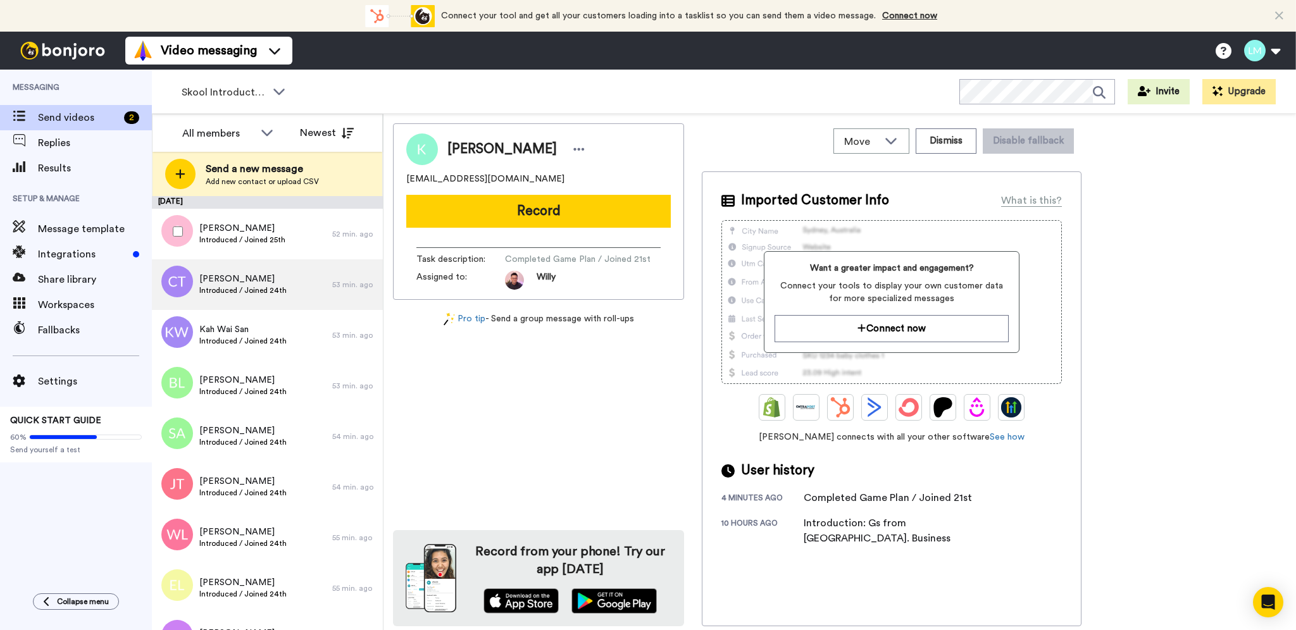
click at [271, 241] on span "Introduced / Joined 25th" at bounding box center [242, 240] width 86 height 10
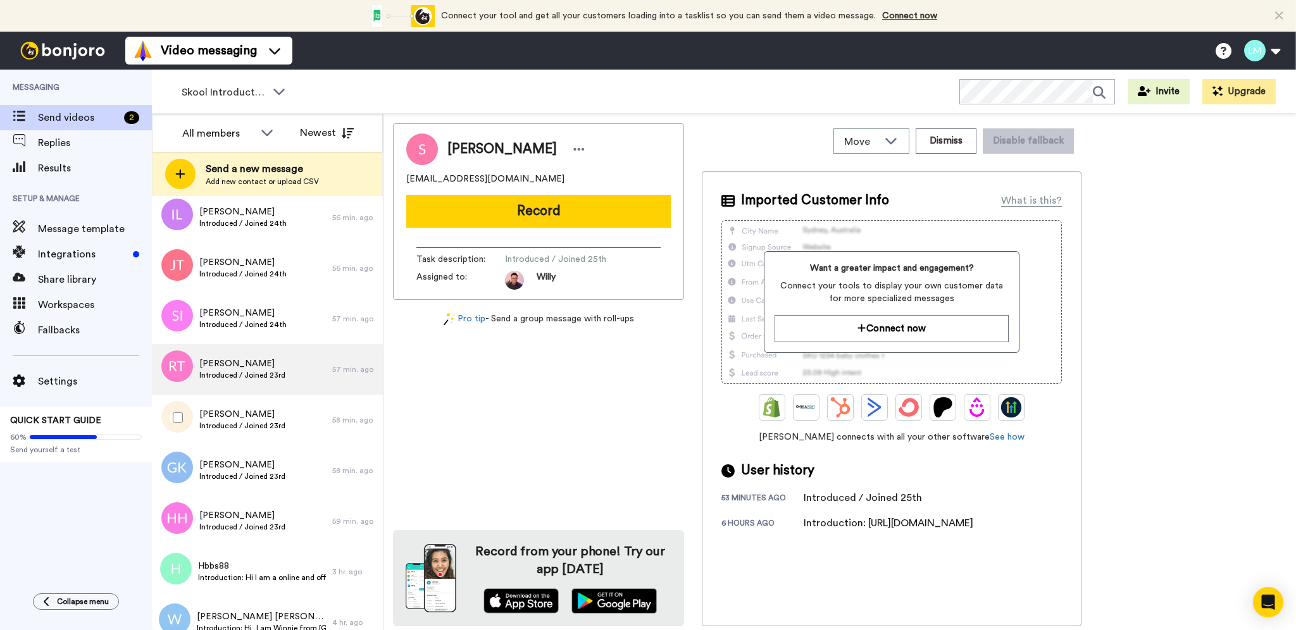
scroll to position [590, 0]
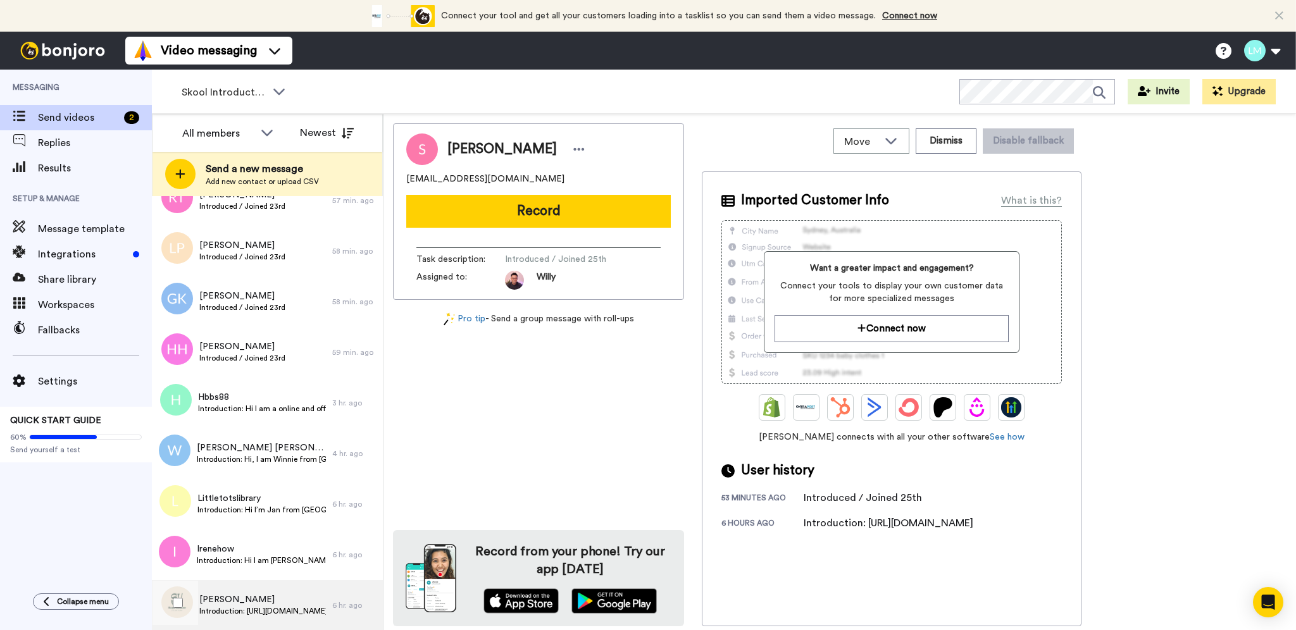
click at [247, 591] on div "Vince Introduction: https://www.skool.com/wahacademy/introduce-yourself?p=0ffc2…" at bounding box center [242, 605] width 180 height 51
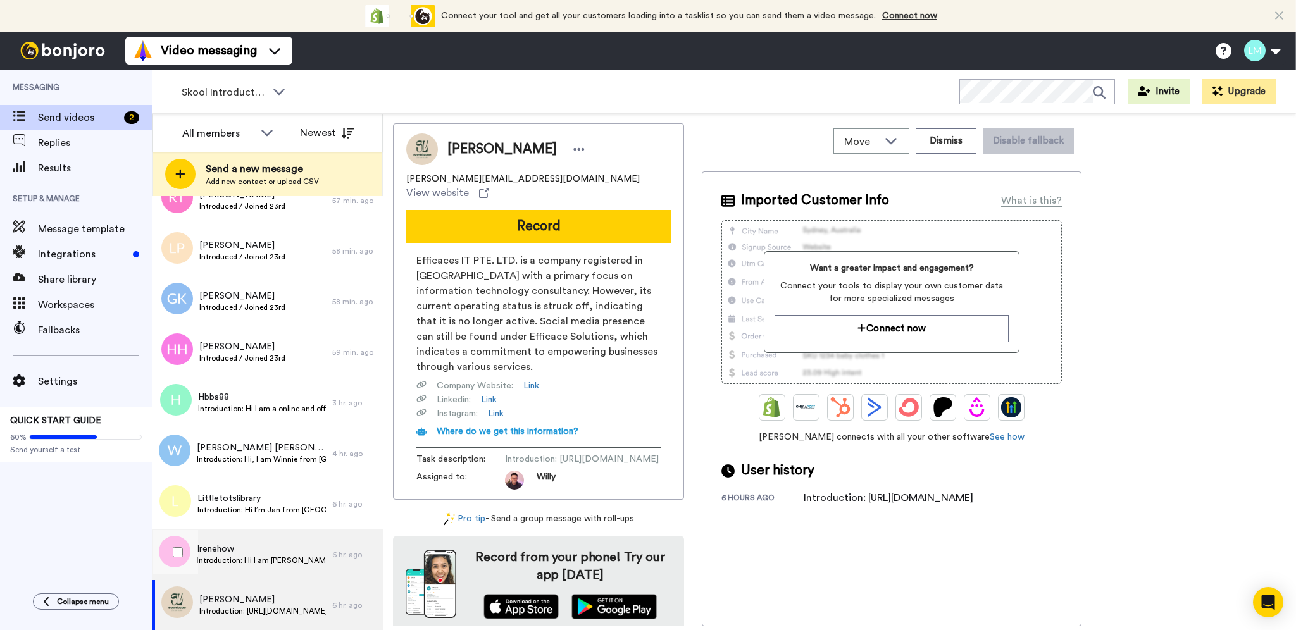
click at [249, 544] on span "Irenehow" at bounding box center [261, 549] width 129 height 13
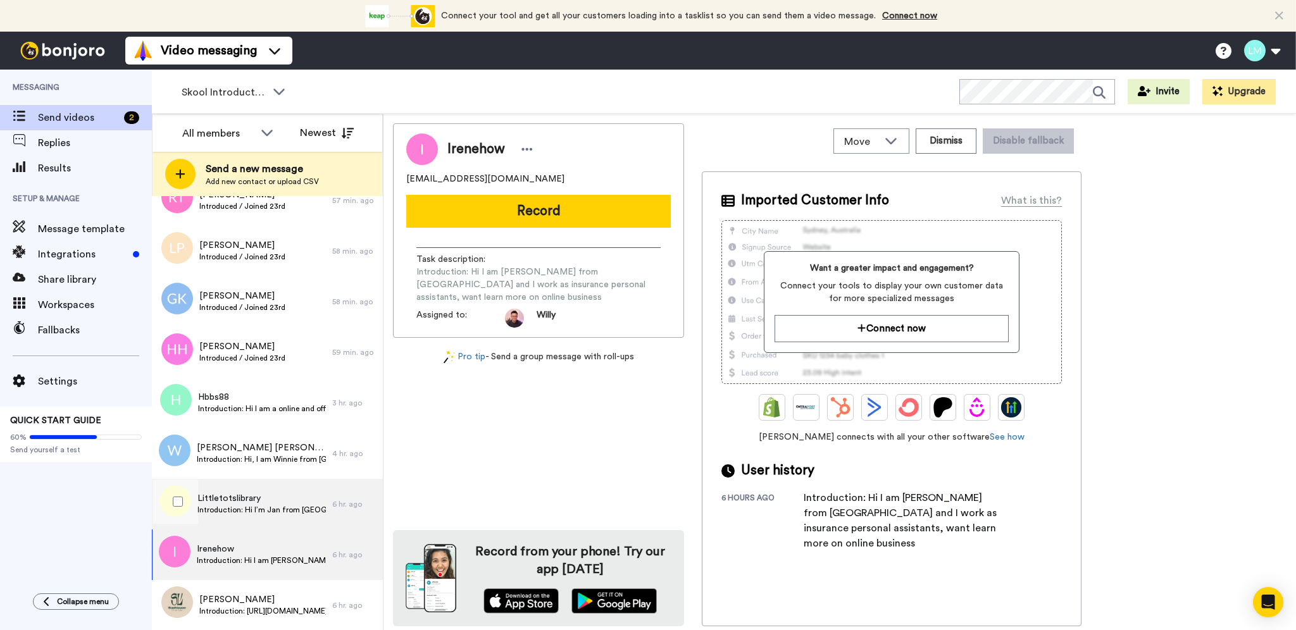
click at [265, 509] on span "Introduction: Hi I’m Jan from Singapore and I’m a newbie hoping to learn how to…" at bounding box center [261, 510] width 128 height 10
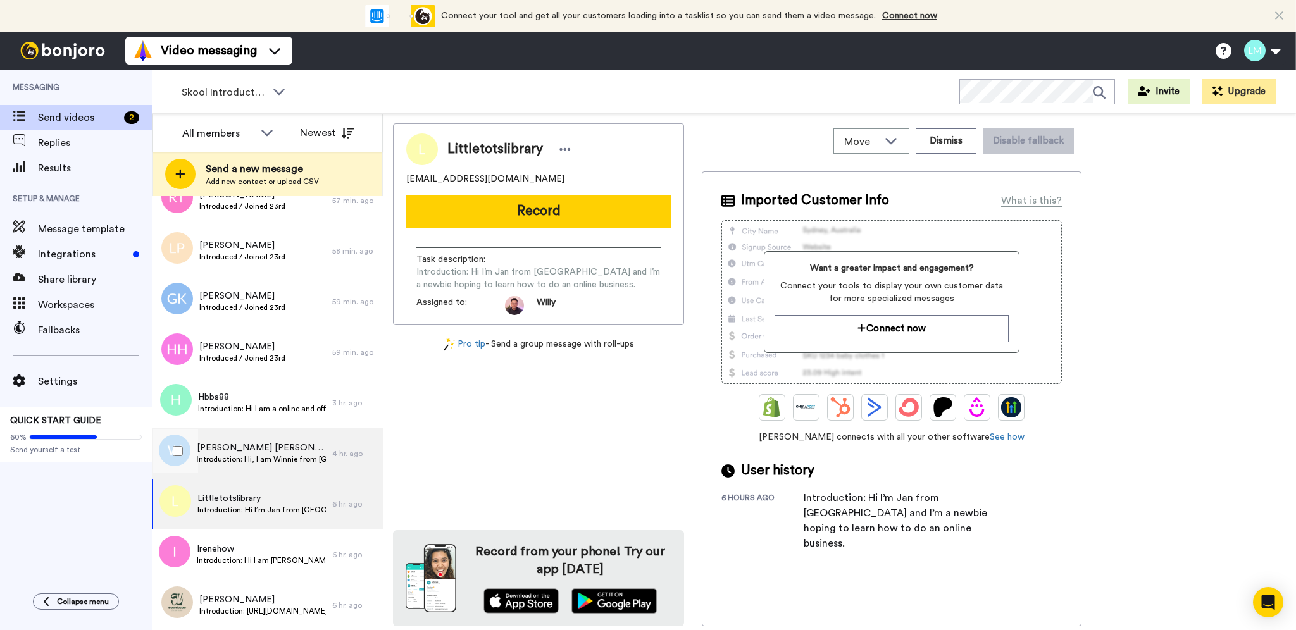
click at [279, 457] on span "Introduction: Hi, I am Winnie from Singapore. Sahm, would like to learn more ab…" at bounding box center [261, 459] width 129 height 10
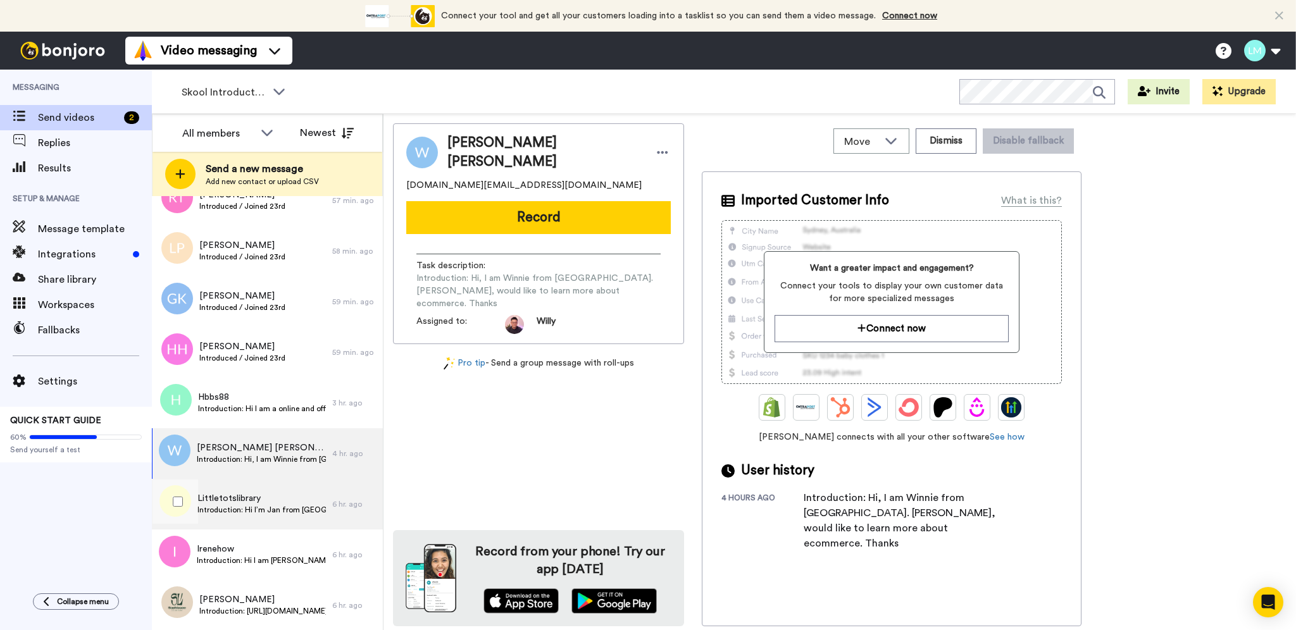
click at [250, 514] on span "Introduction: Hi I’m Jan from Singapore and I’m a newbie hoping to learn how to…" at bounding box center [261, 510] width 128 height 10
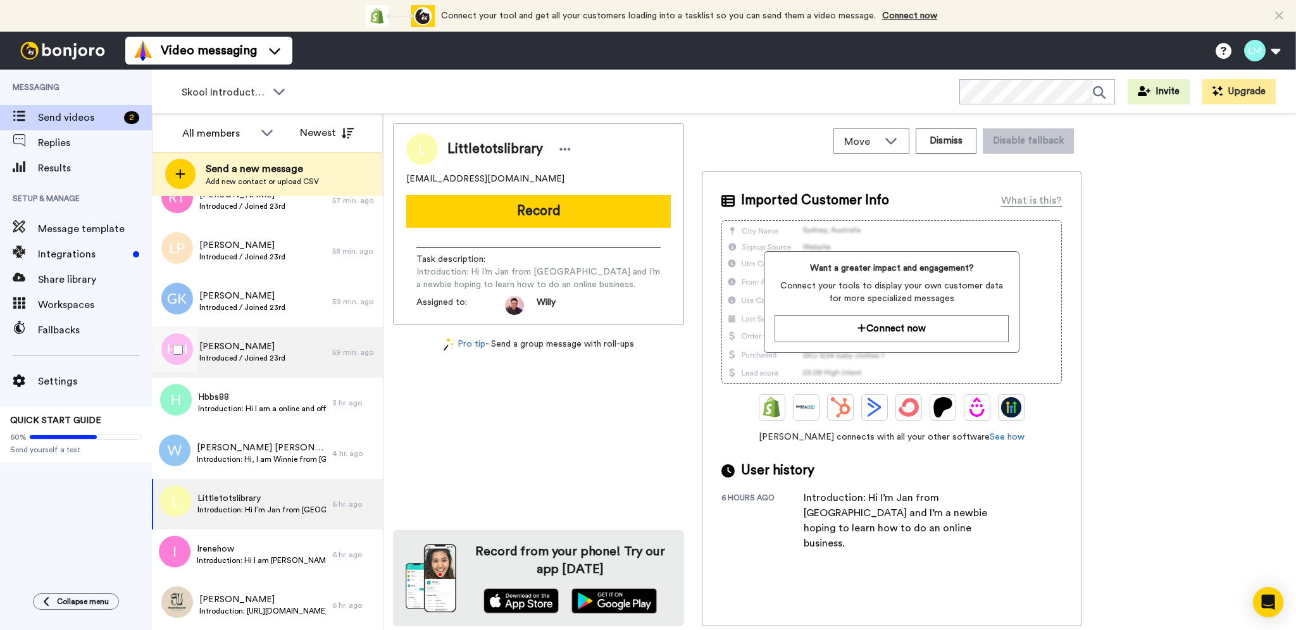
click at [280, 367] on div "Hui Hui Introduced / Joined 23rd" at bounding box center [242, 352] width 180 height 51
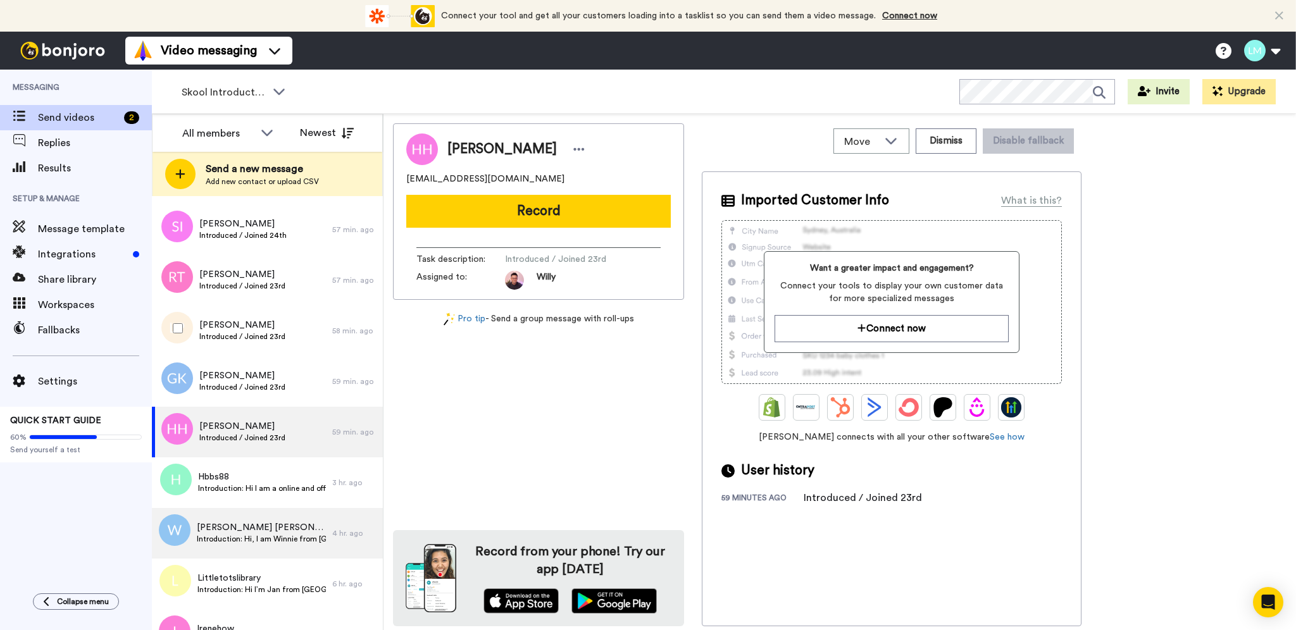
scroll to position [421, 0]
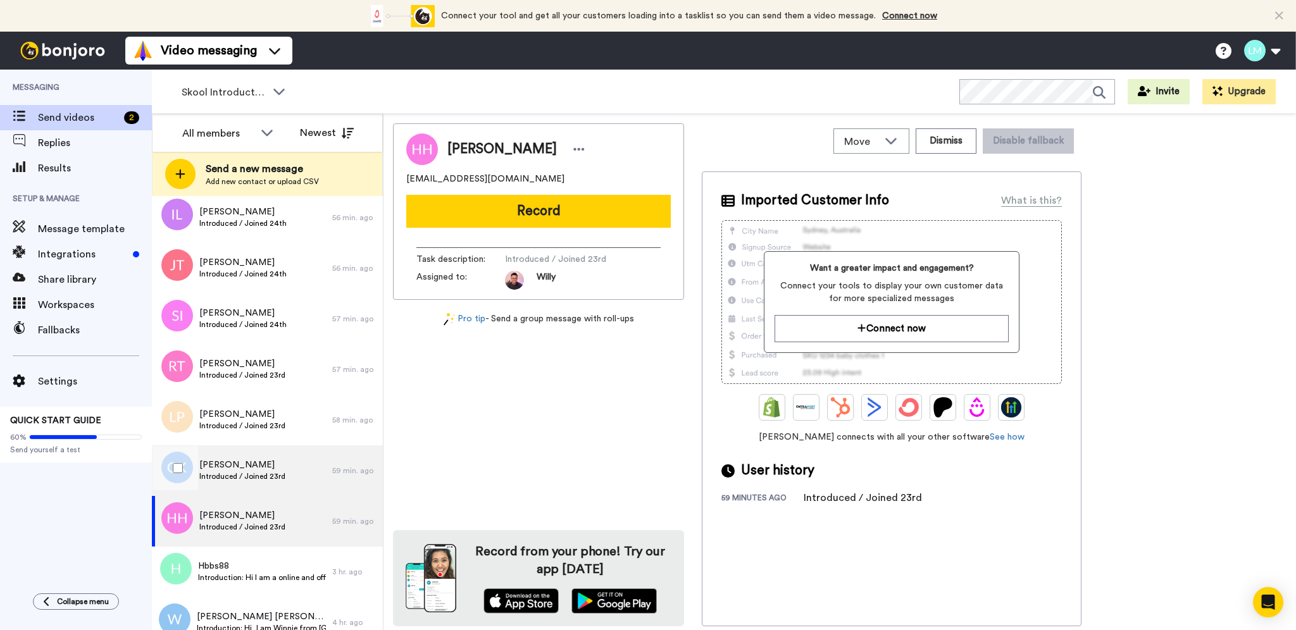
drag, startPoint x: 282, startPoint y: 463, endPoint x: 291, endPoint y: 461, distance: 9.1
click at [282, 467] on span "Gary Koh" at bounding box center [242, 465] width 86 height 13
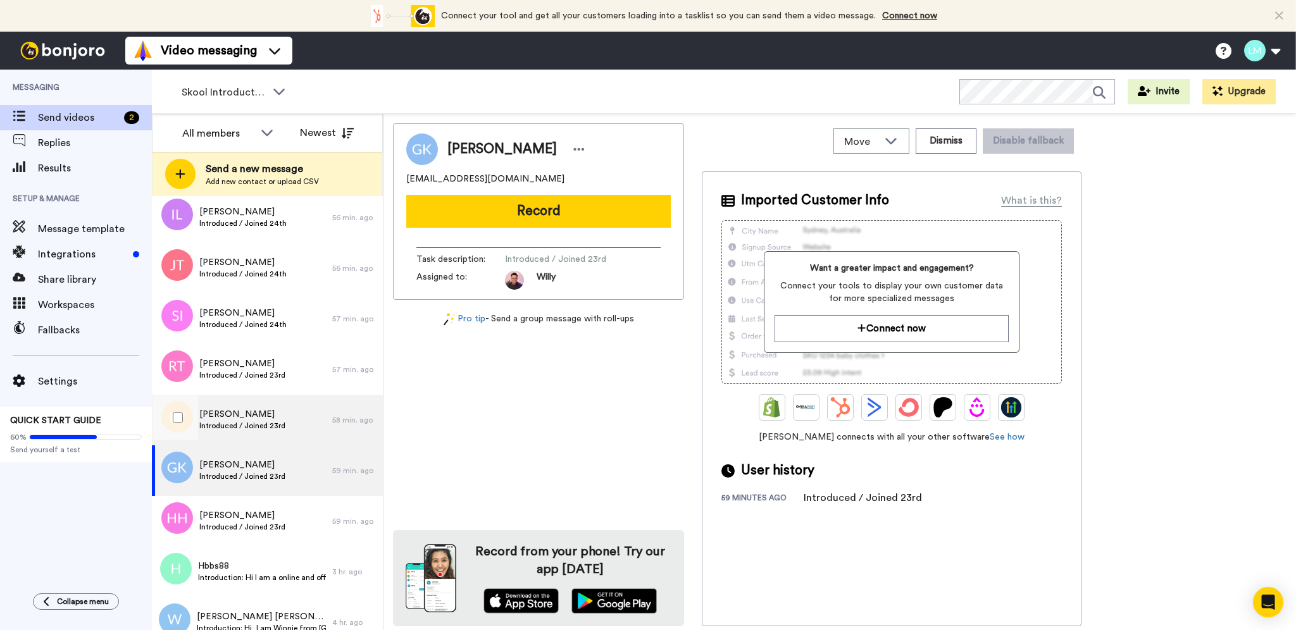
click at [294, 404] on div "Lian Phey Wee Introduced / Joined 23rd" at bounding box center [242, 420] width 180 height 51
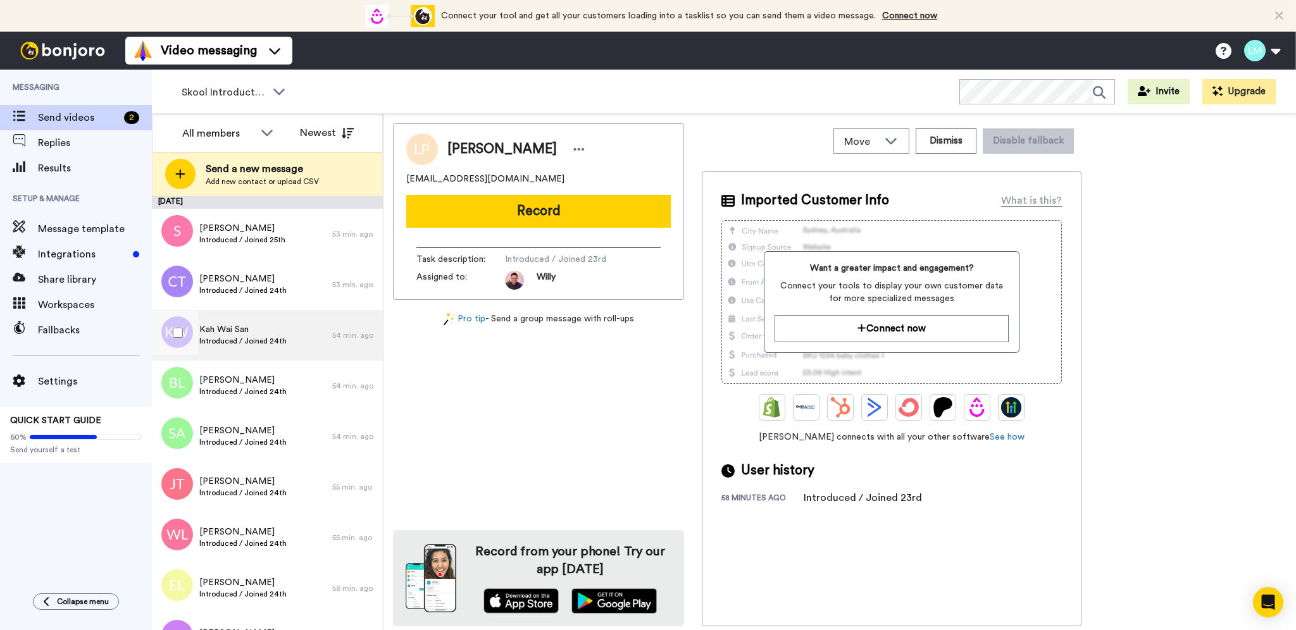
scroll to position [421, 0]
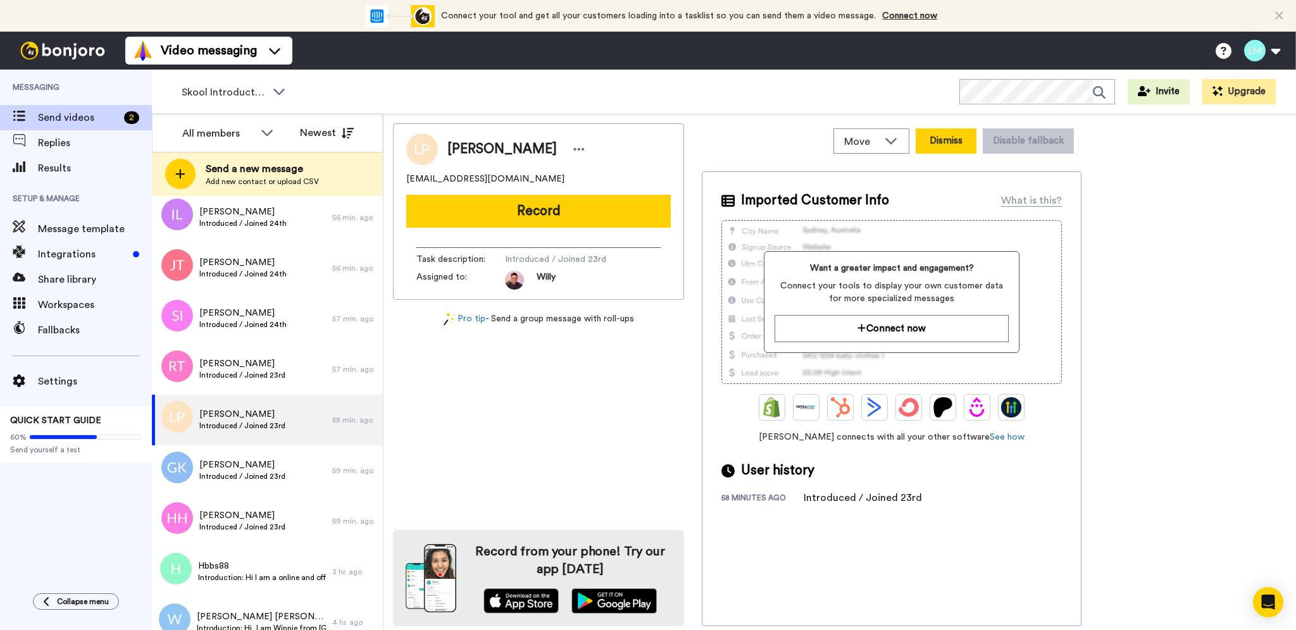
click at [939, 144] on button "Dismiss" at bounding box center [945, 140] width 61 height 25
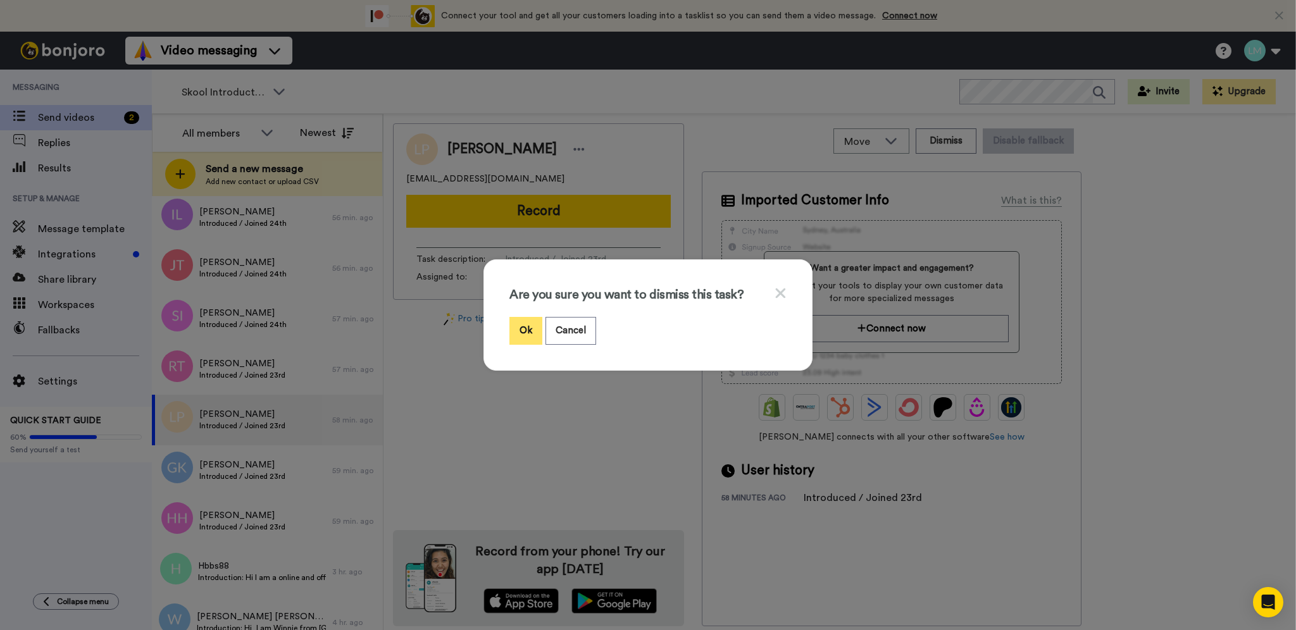
click at [514, 326] on button "Ok" at bounding box center [525, 330] width 33 height 27
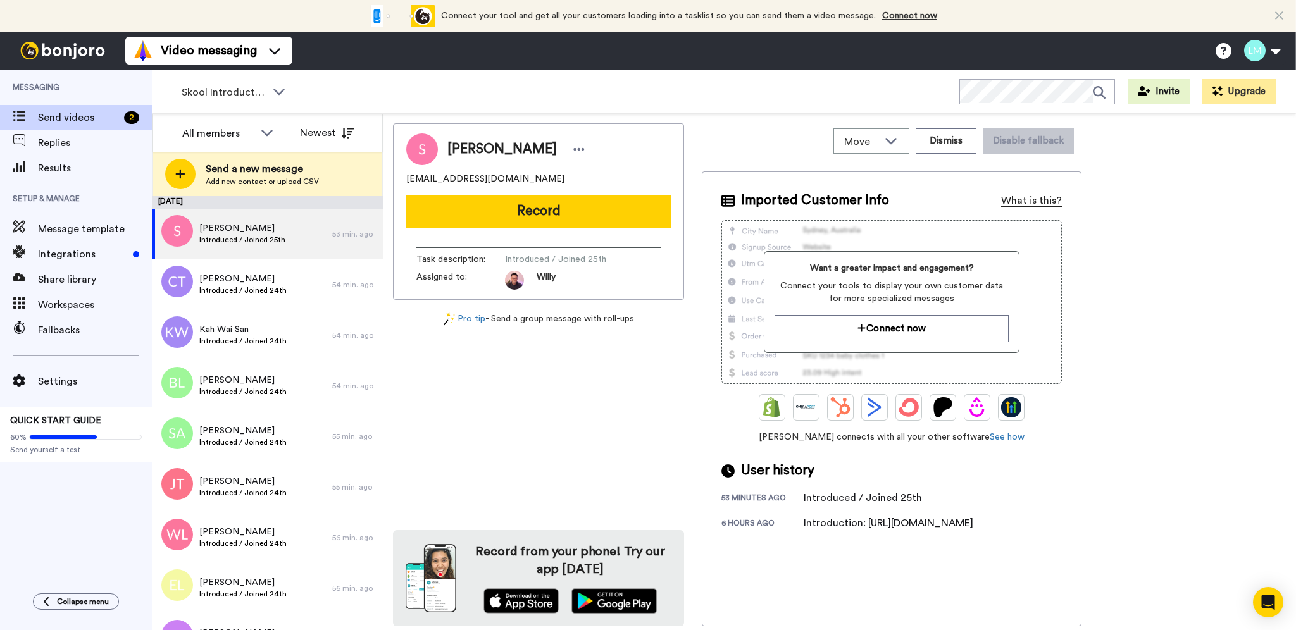
click at [1045, 199] on div "What is this?" at bounding box center [1031, 200] width 61 height 15
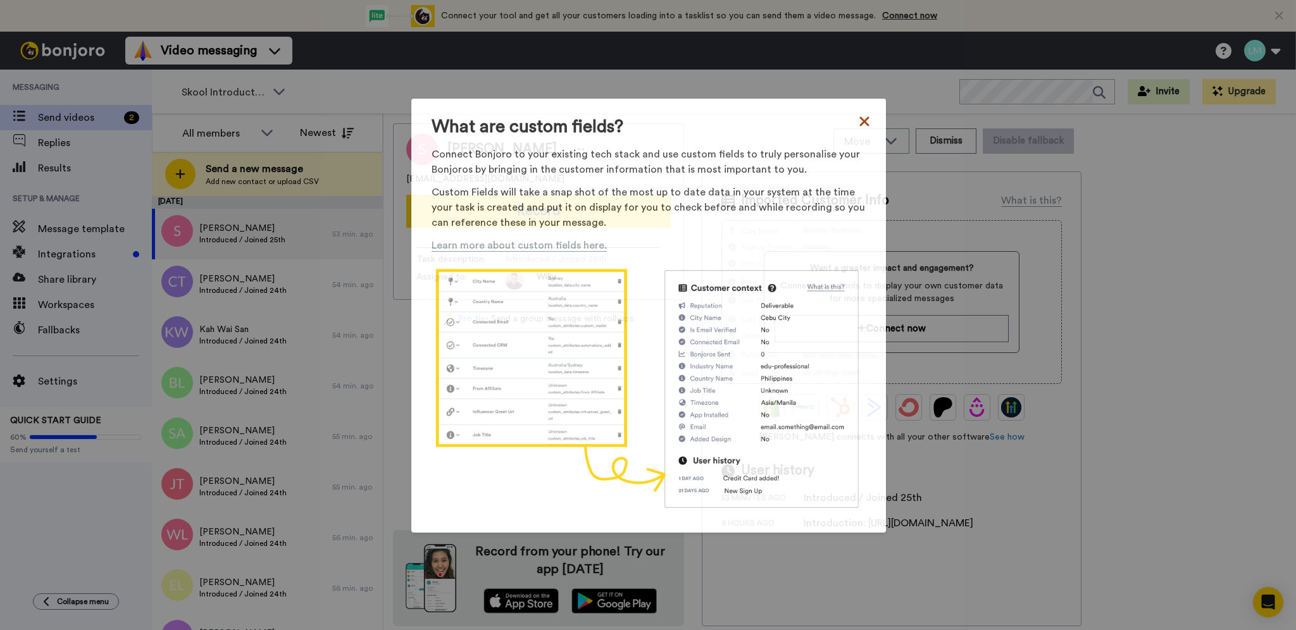
click at [860, 123] on icon at bounding box center [863, 121] width 9 height 9
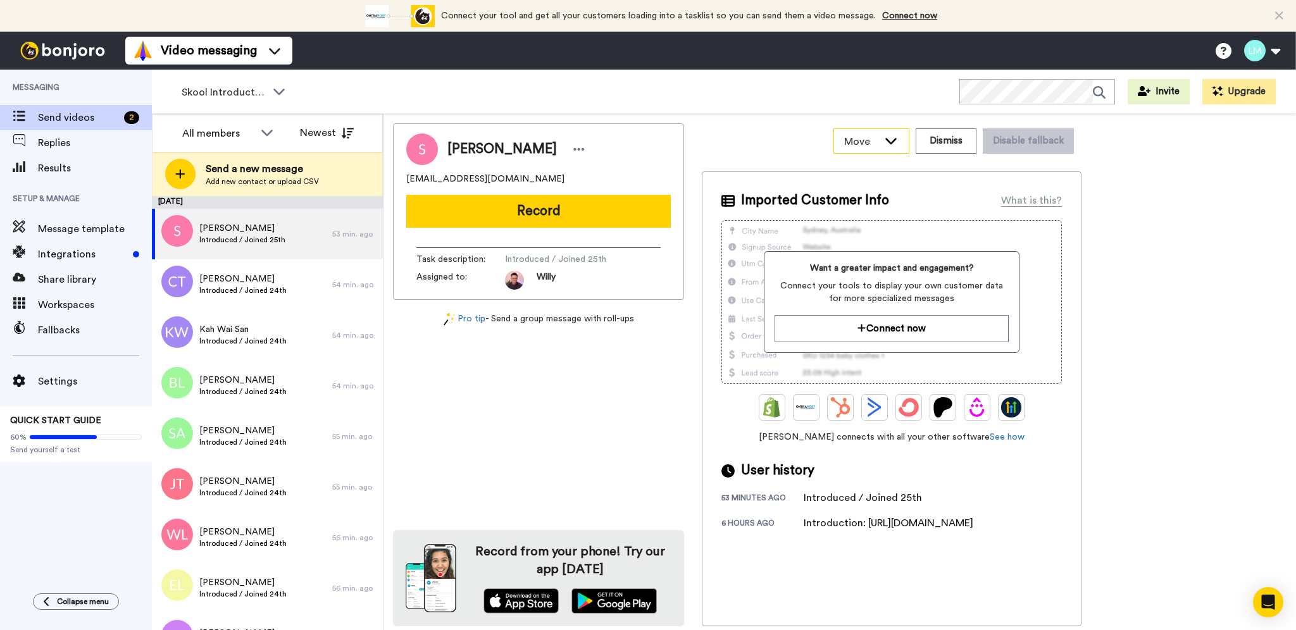
click at [908, 143] on div "Move" at bounding box center [871, 141] width 75 height 24
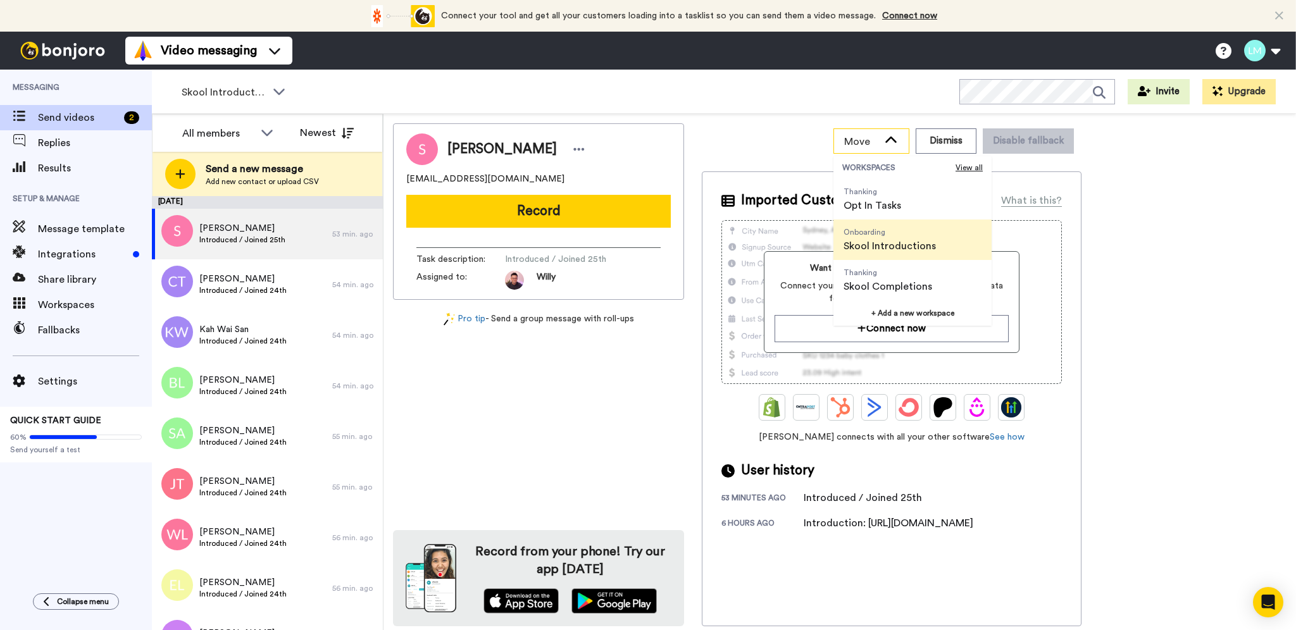
click at [896, 142] on icon at bounding box center [890, 140] width 11 height 6
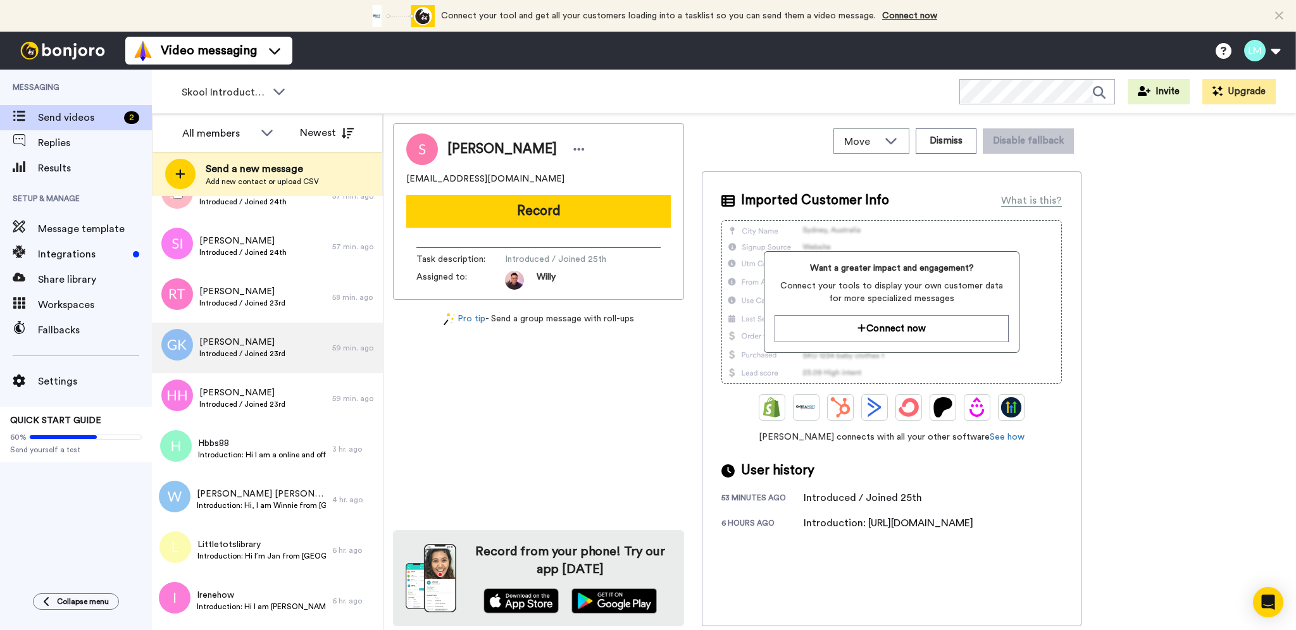
scroll to position [540, 0]
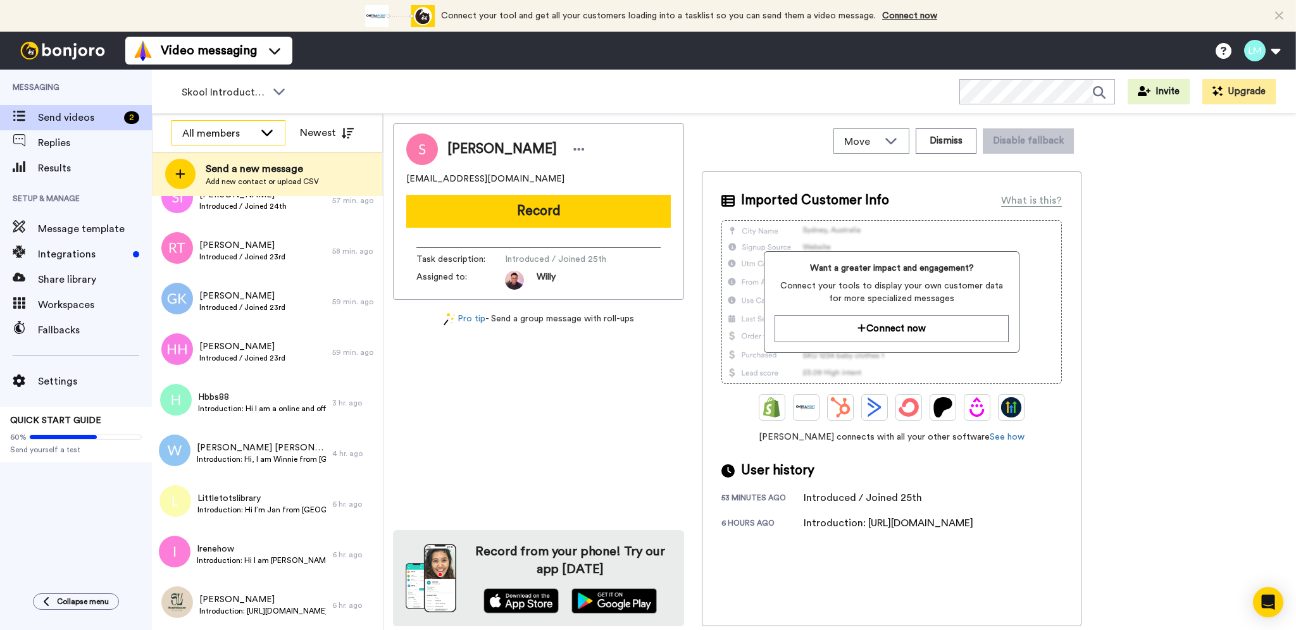
click at [259, 133] on icon at bounding box center [266, 132] width 15 height 13
click at [264, 133] on icon at bounding box center [266, 131] width 11 height 6
click at [321, 133] on button "Newest" at bounding box center [326, 132] width 73 height 25
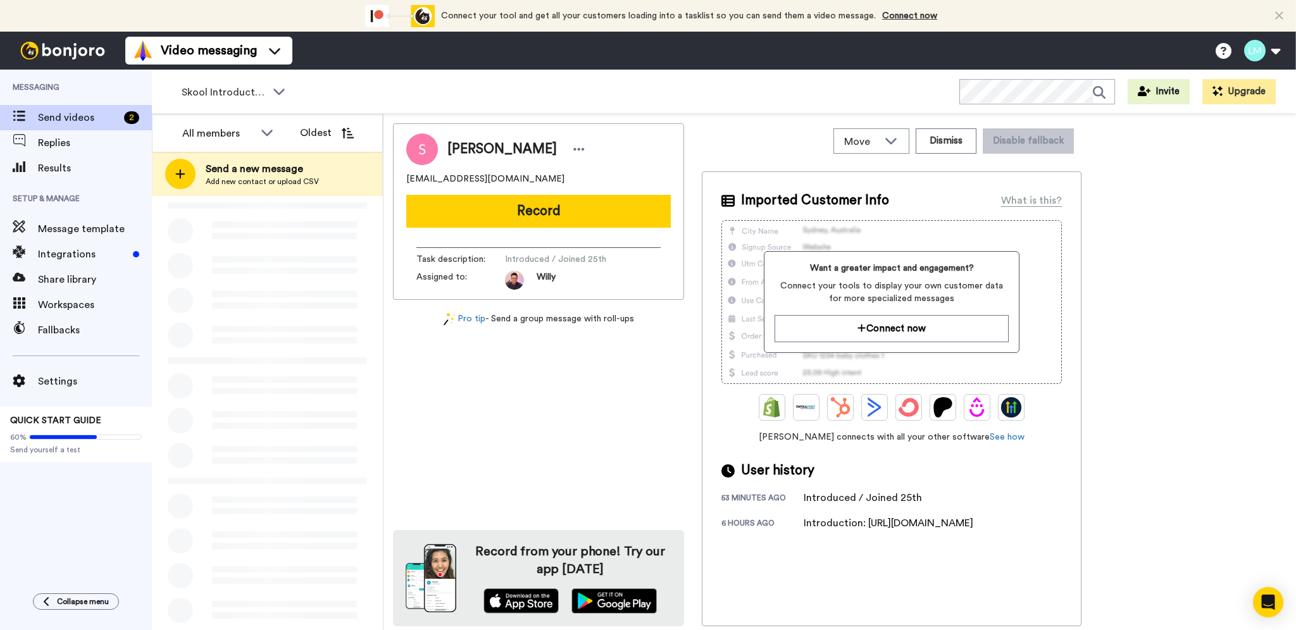
scroll to position [0, 0]
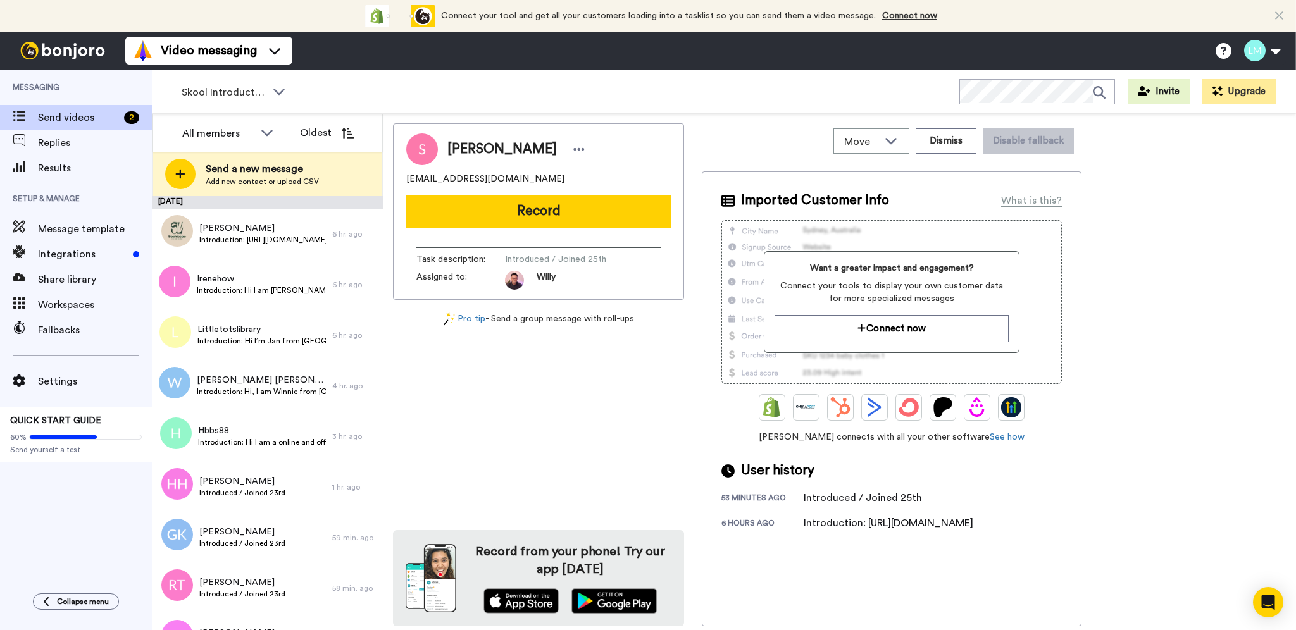
click at [321, 133] on button "Oldest" at bounding box center [326, 132] width 73 height 25
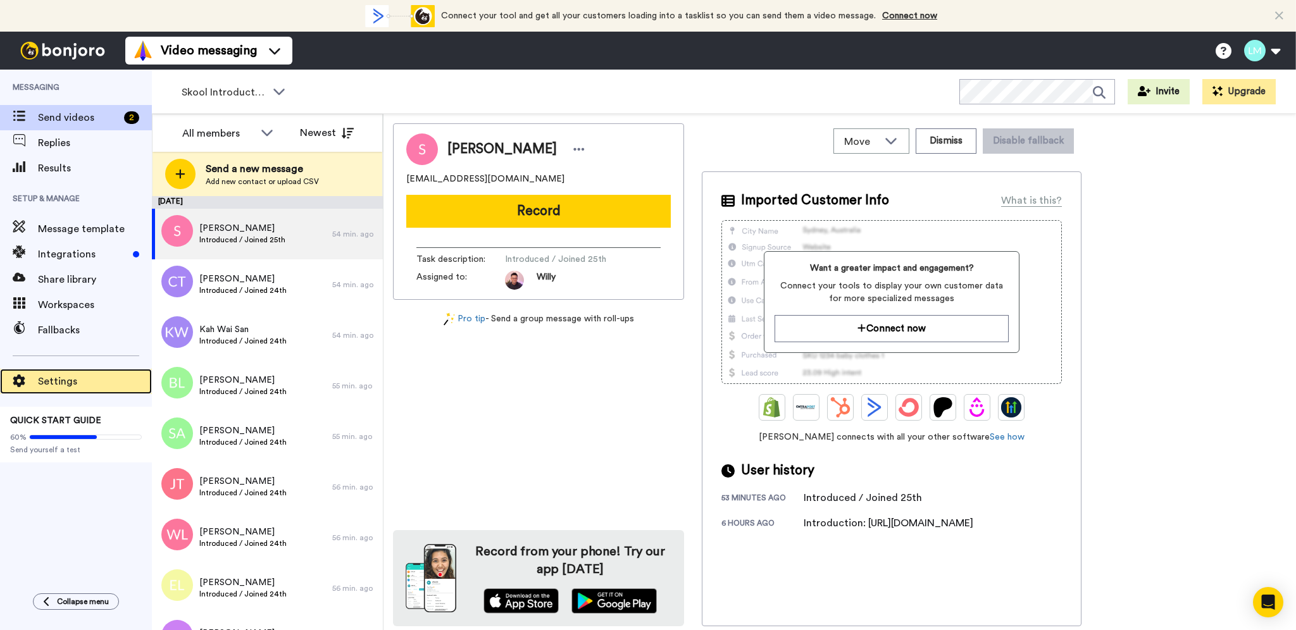
click at [75, 373] on div "Settings" at bounding box center [76, 381] width 152 height 25
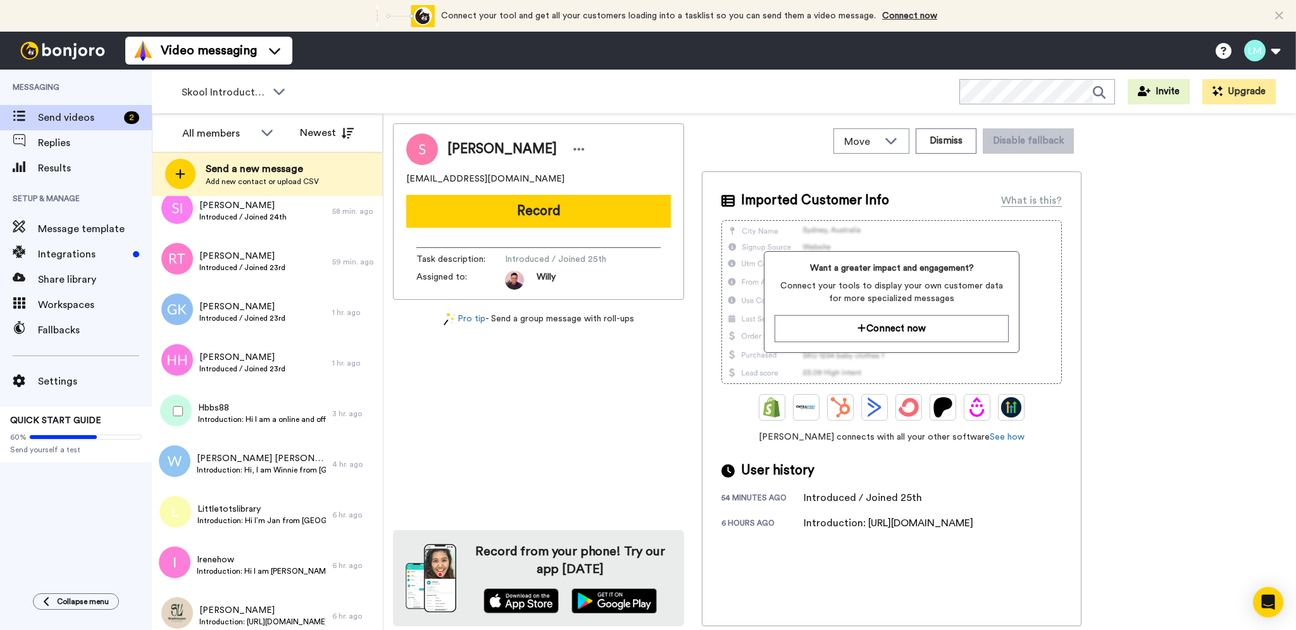
scroll to position [540, 0]
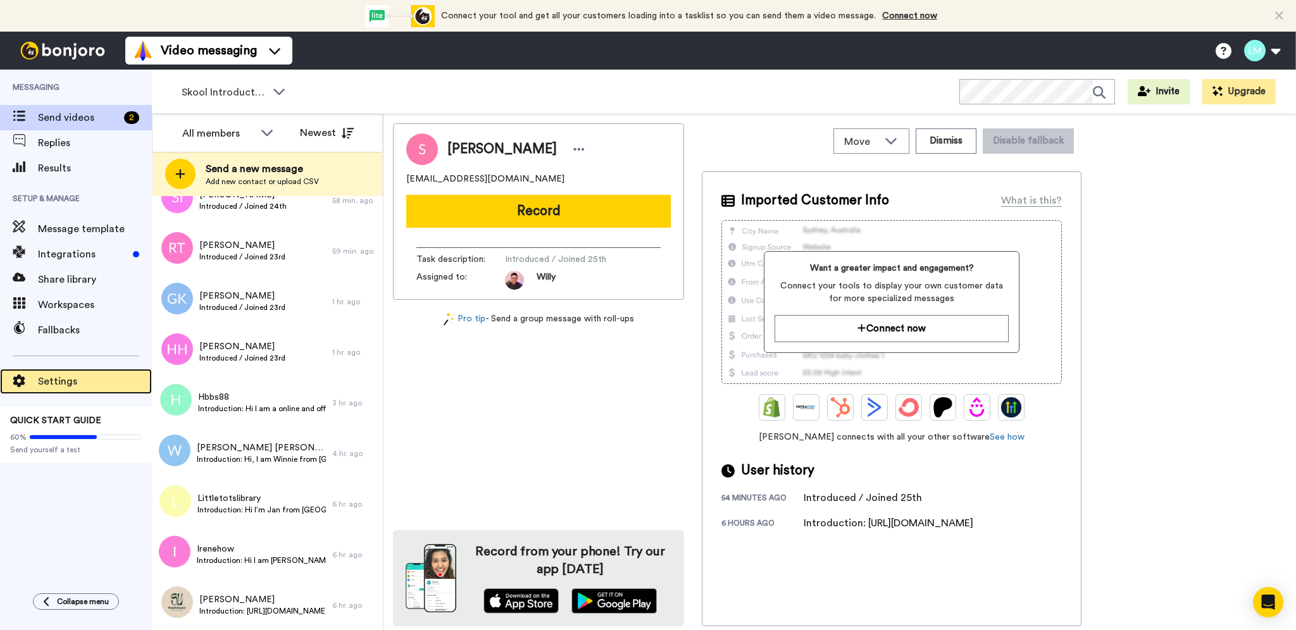
click at [67, 390] on div "Settings" at bounding box center [76, 381] width 152 height 25
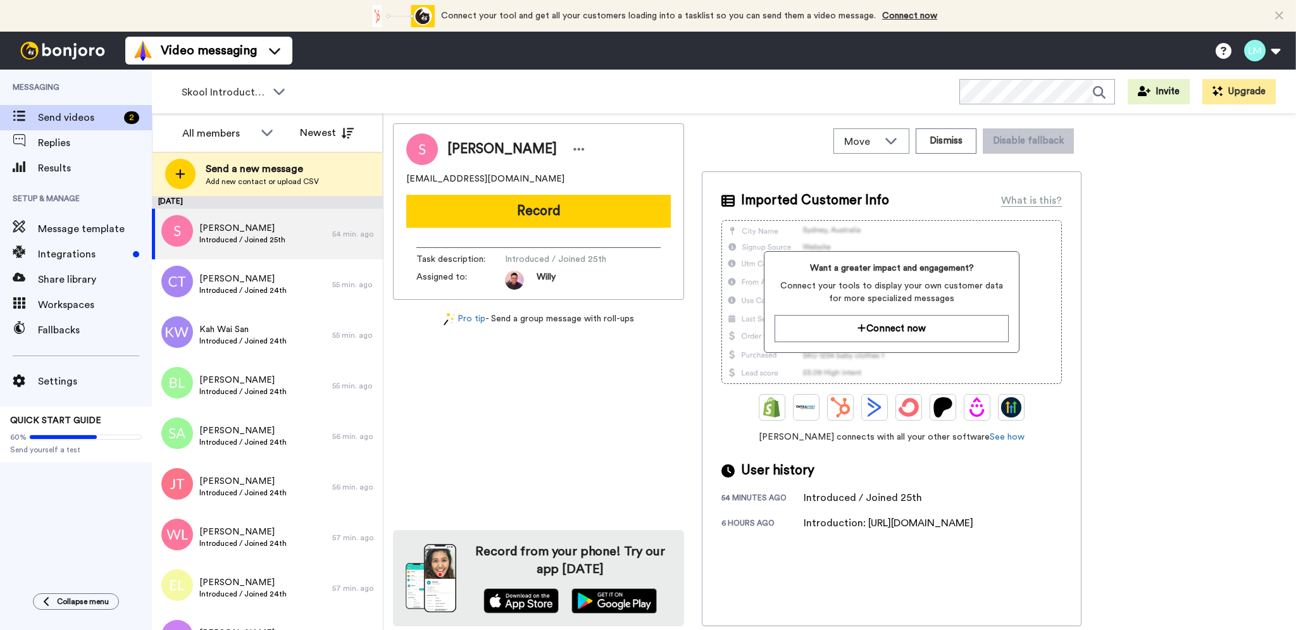
click at [58, 292] on div "Workspaces" at bounding box center [76, 304] width 152 height 25
click at [62, 276] on span "Share library" at bounding box center [95, 279] width 114 height 15
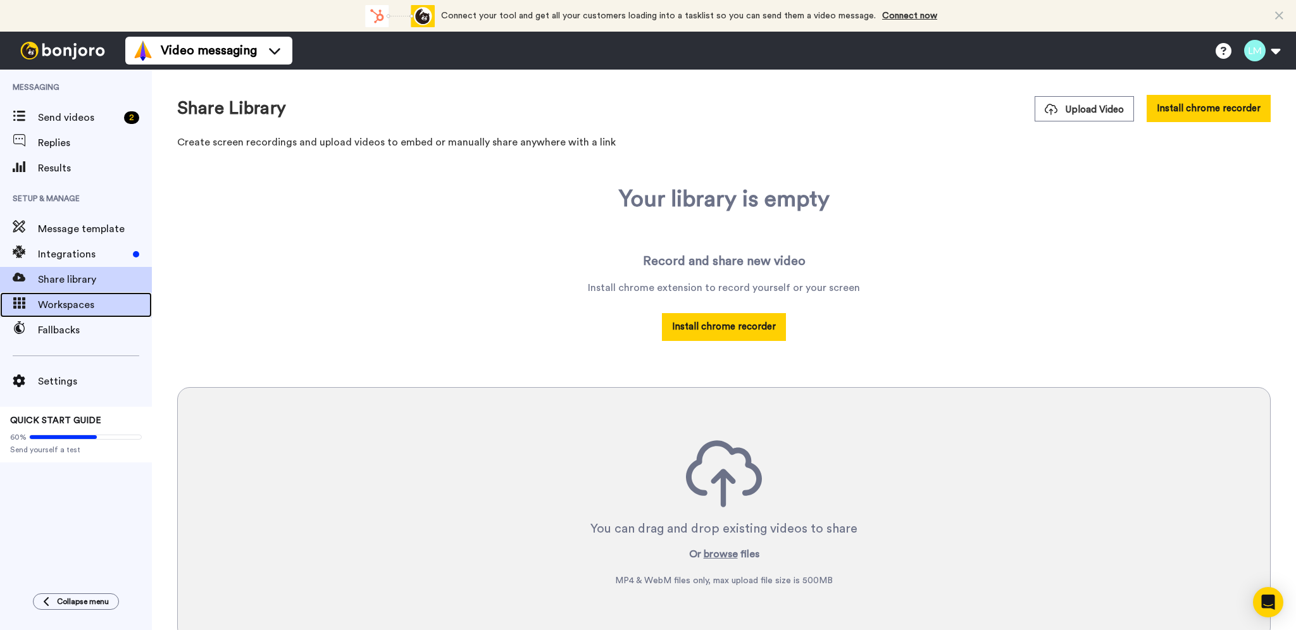
click at [47, 296] on div "Workspaces" at bounding box center [76, 304] width 152 height 25
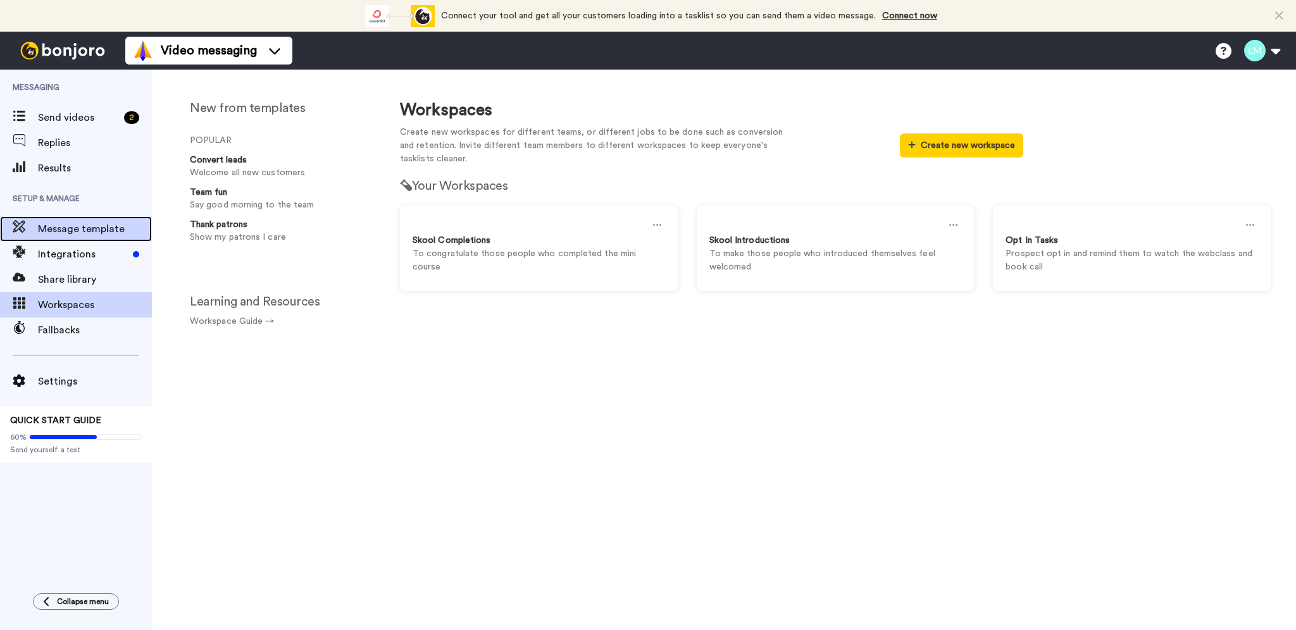
click at [66, 228] on span "Message template" at bounding box center [95, 228] width 114 height 15
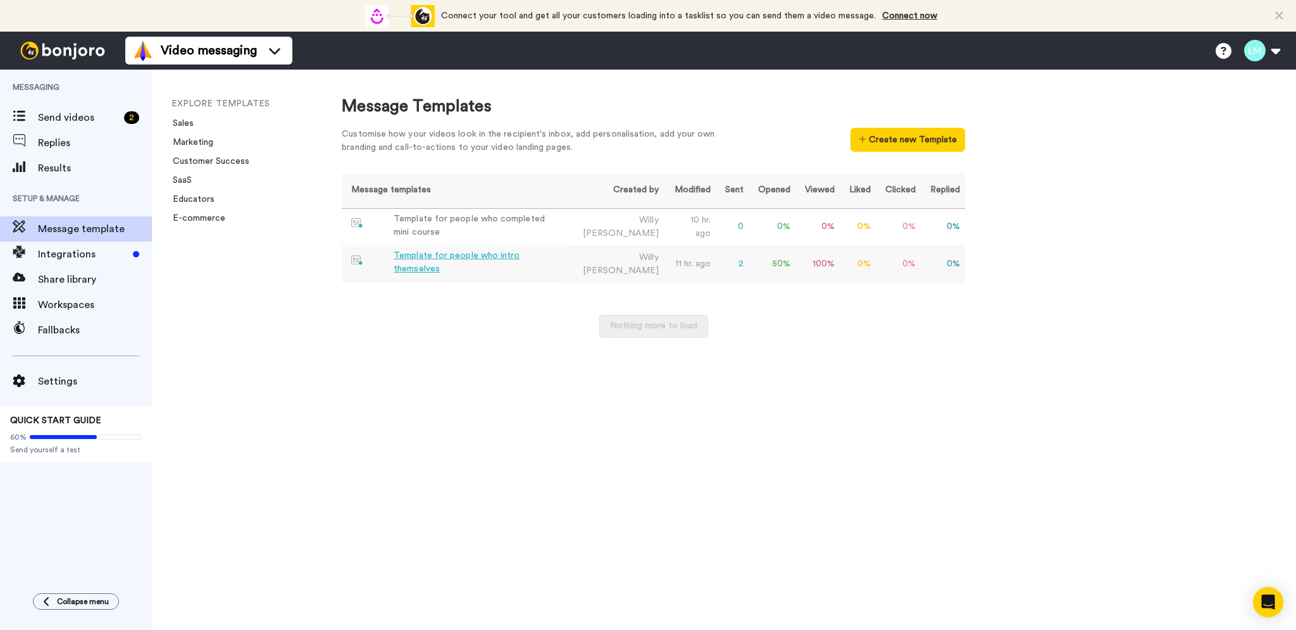
click at [736, 261] on td "2" at bounding box center [731, 263] width 33 height 37
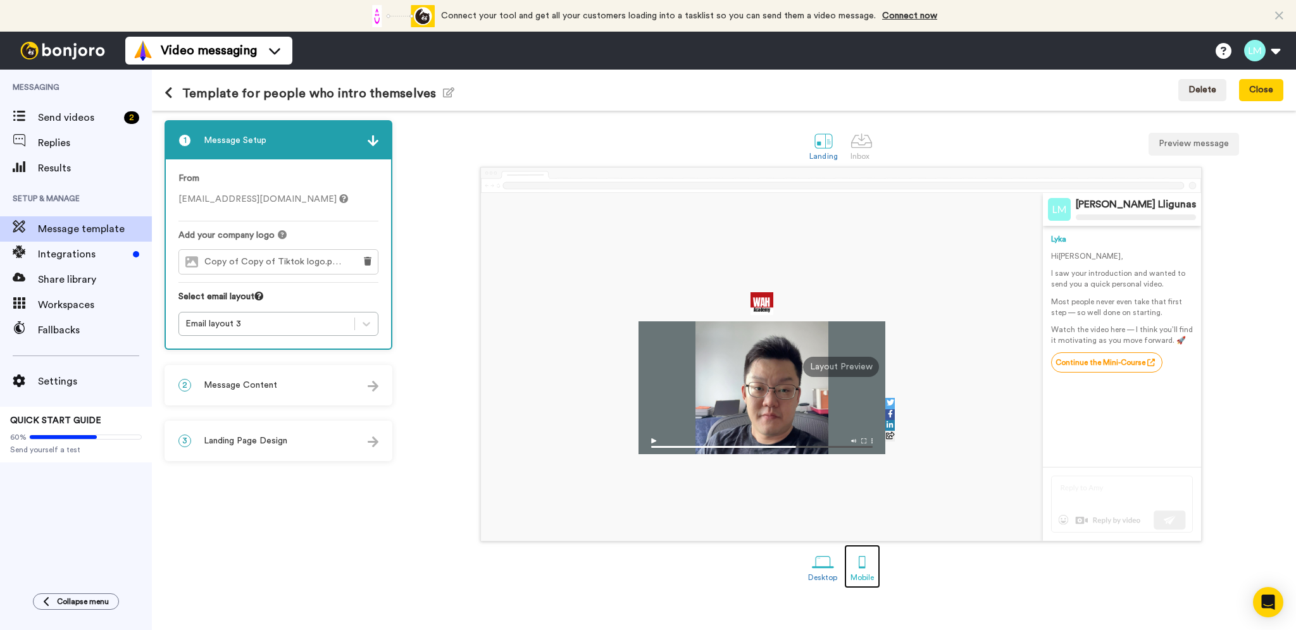
click at [868, 564] on div at bounding box center [862, 562] width 22 height 22
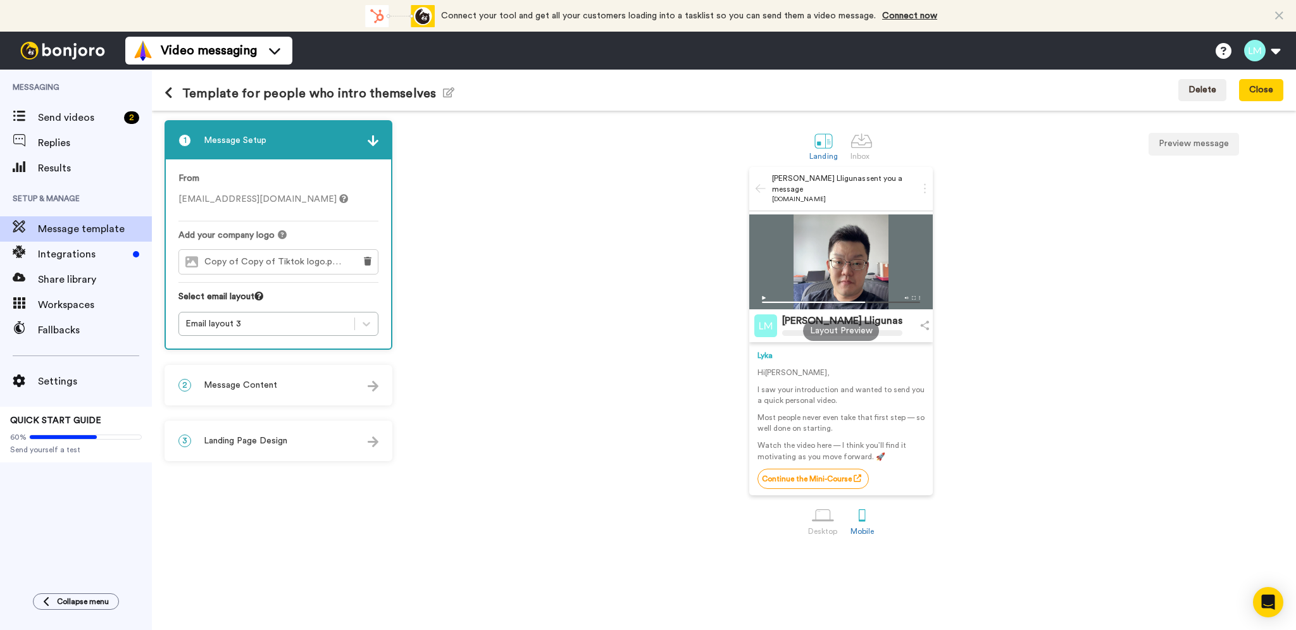
click at [168, 101] on div "Template for people who intro themselves Edit name" at bounding box center [309, 90] width 290 height 34
click at [168, 100] on button at bounding box center [173, 94] width 18 height 14
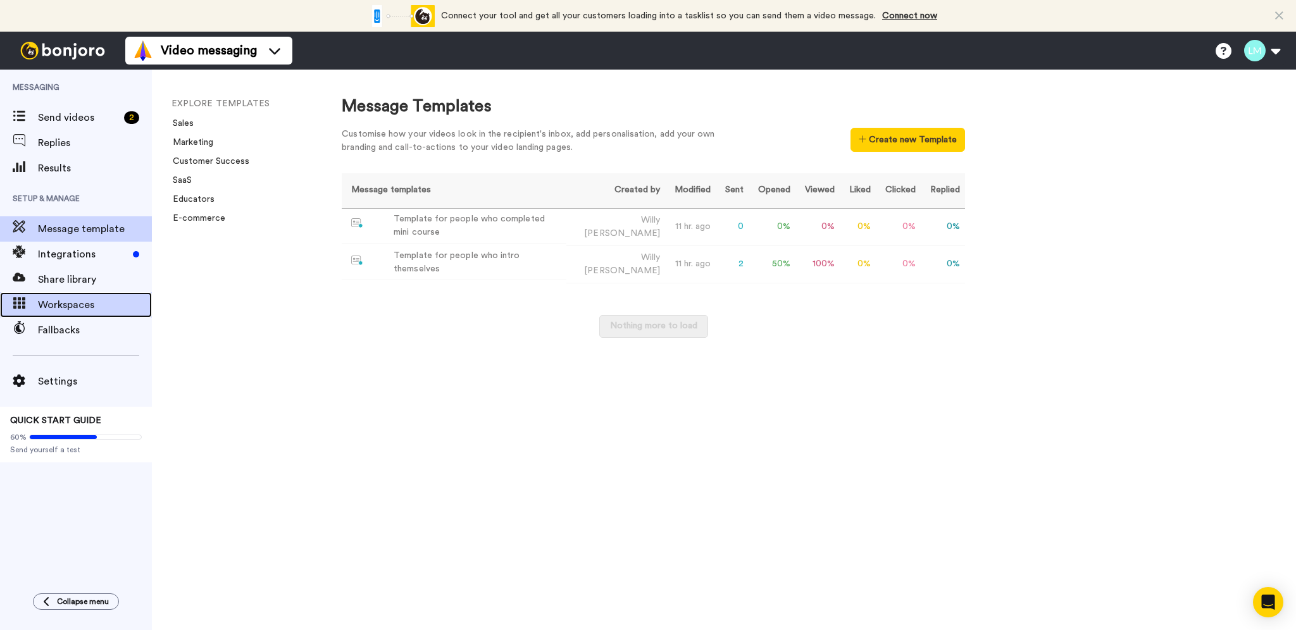
click at [44, 304] on span "Workspaces" at bounding box center [95, 304] width 114 height 15
